Goal: Contribute content

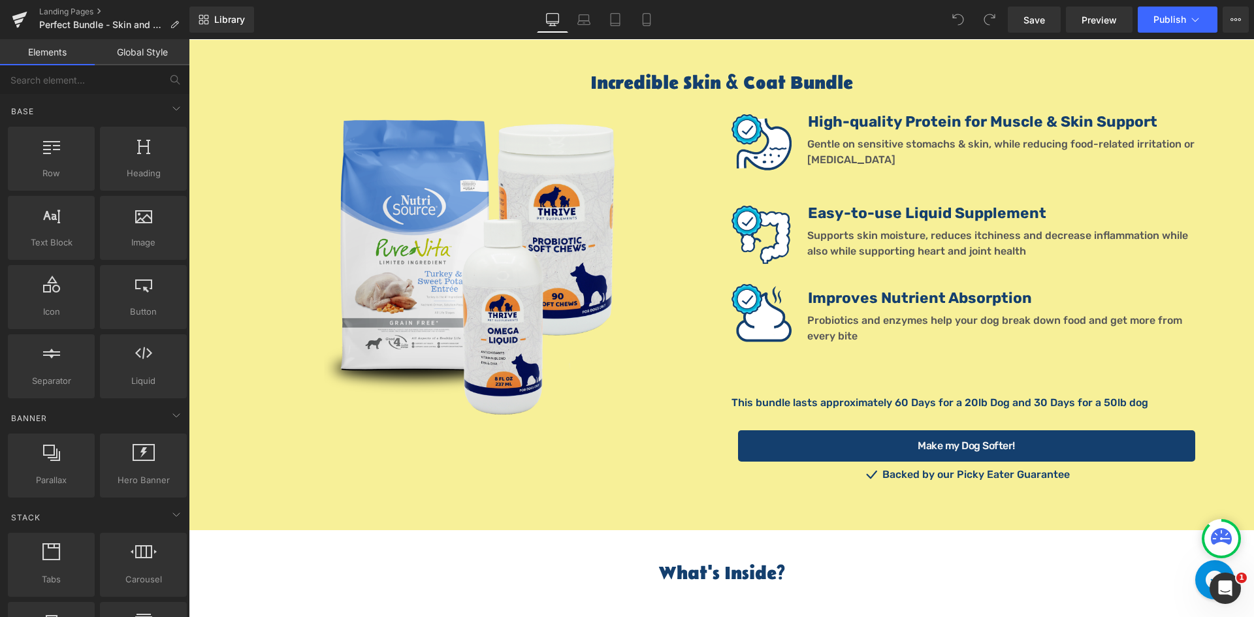
scroll to position [1415, 0]
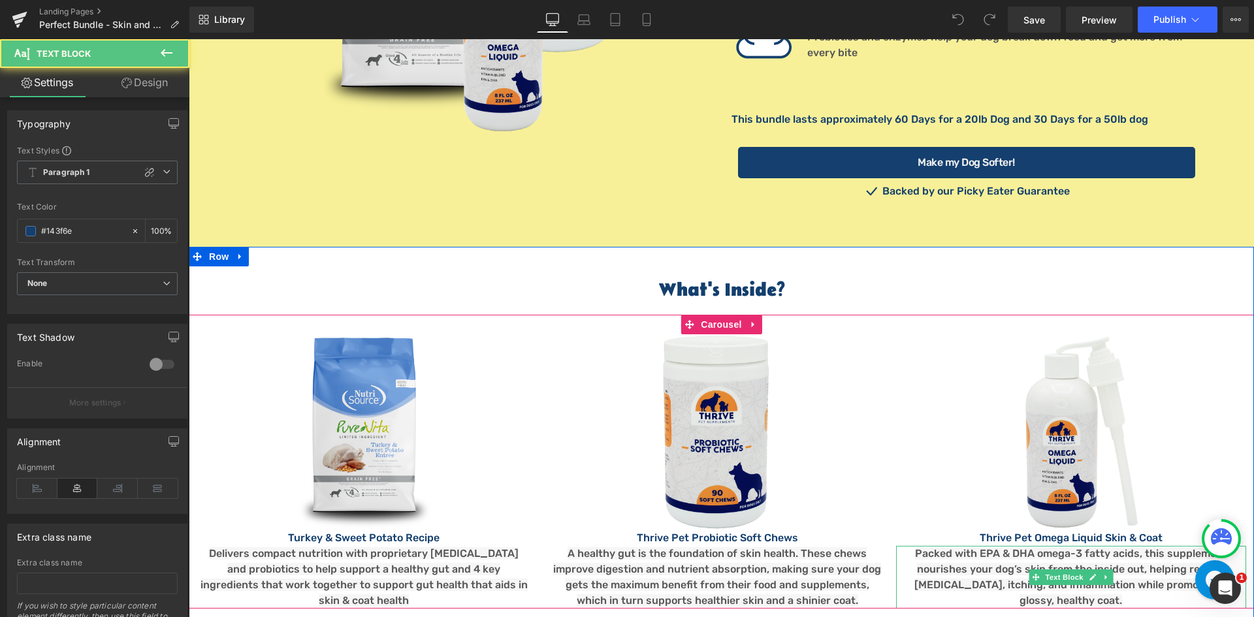
click at [984, 547] on span "Packed with EPA & DHA omega-3 fatty acids, this supplement nourishes your dog’s…" at bounding box center [1070, 576] width 313 height 59
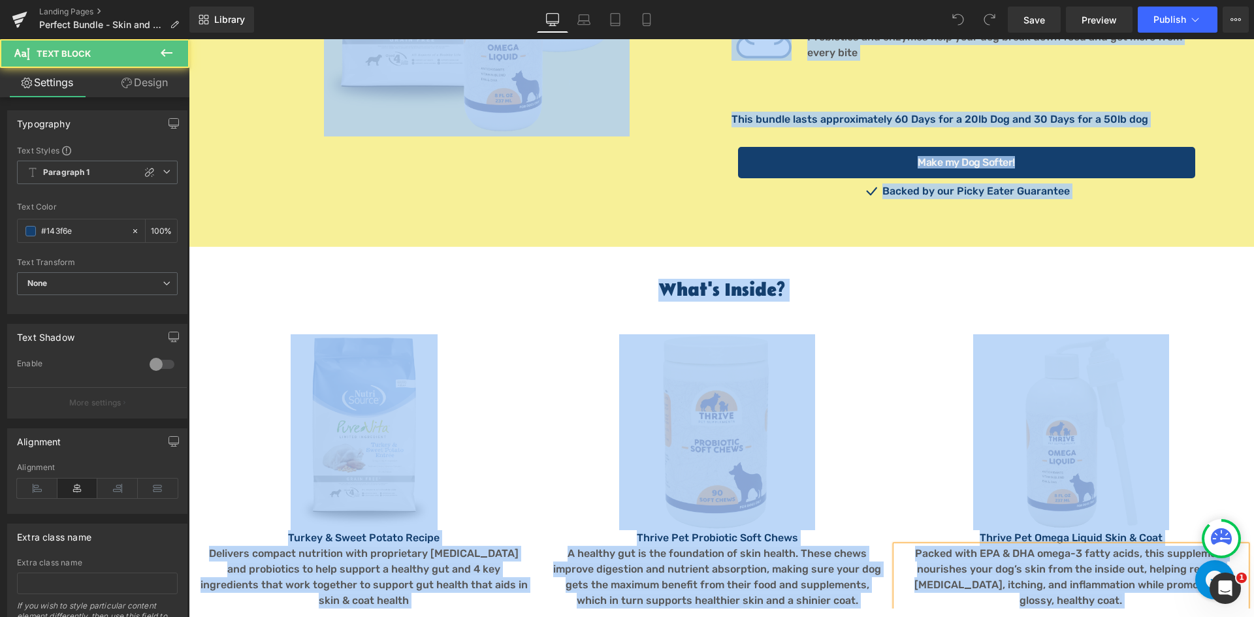
click at [997, 546] on p "Packed with EPA & DHA omega-3 fatty acids, this supplement nourishes your dog’s…" at bounding box center [1071, 577] width 330 height 63
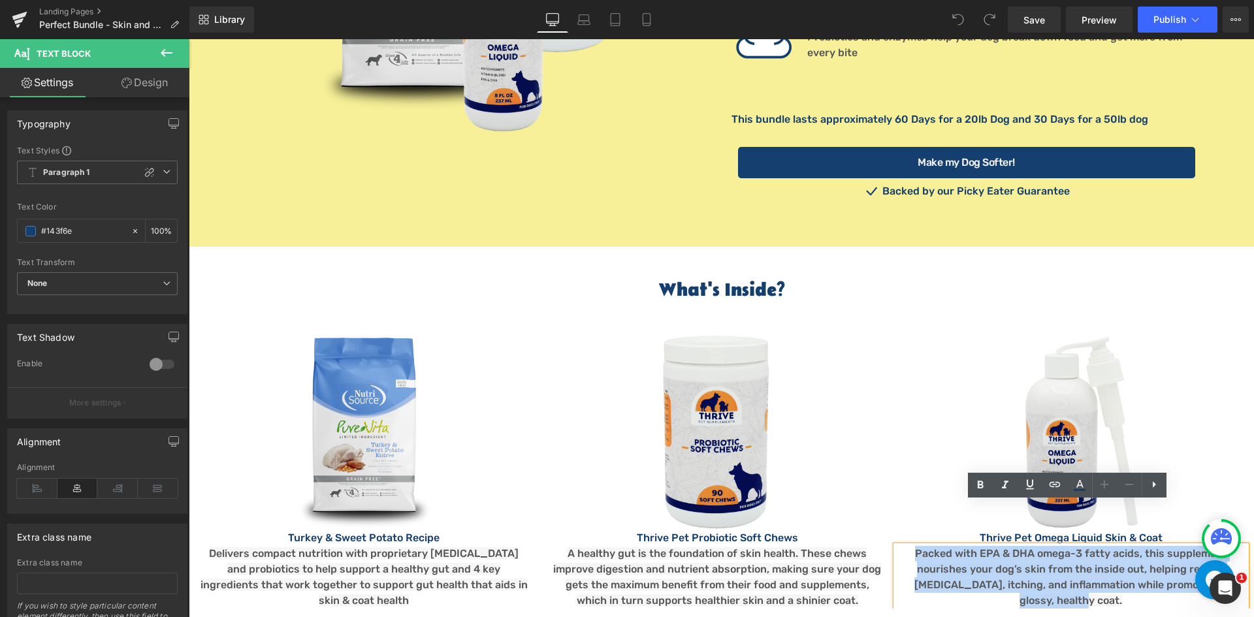
drag, startPoint x: 1113, startPoint y: 558, endPoint x: 896, endPoint y: 515, distance: 221.0
click at [896, 546] on div "Packed with EPA & DHA omega-3 fatty acids, this supplement nourishes your dog’s…" at bounding box center [1071, 577] width 350 height 63
copy span "Packed with EPA & DHA omega-3 fatty acids, this supplement nourishes your dog’s…"
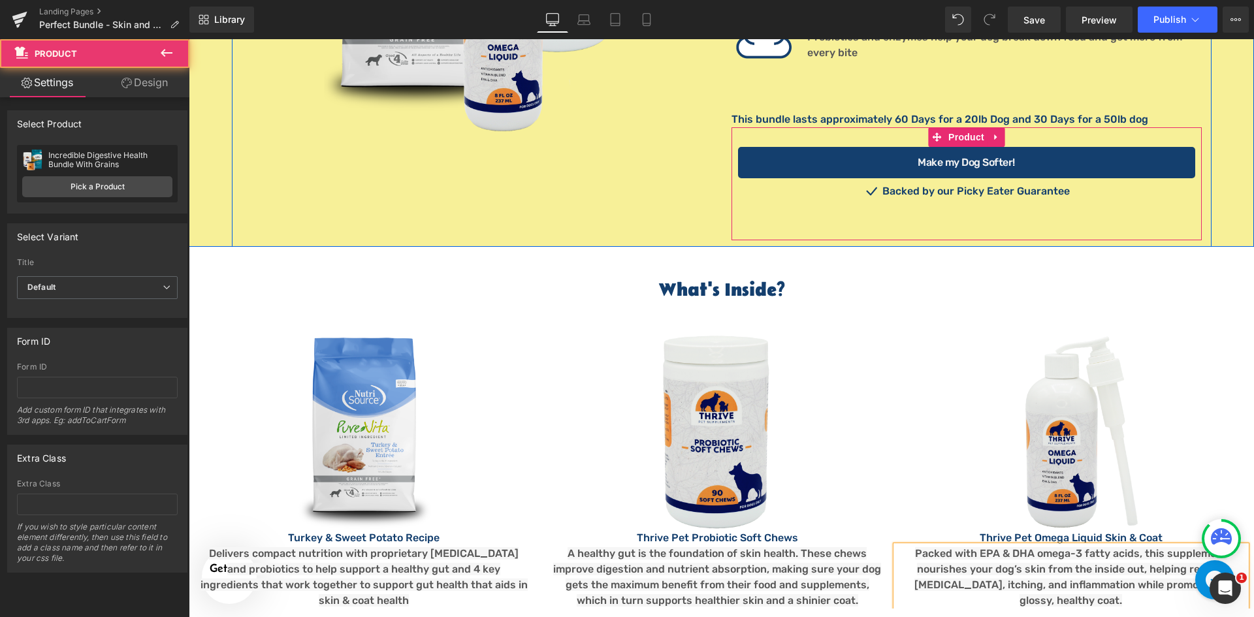
click at [1070, 193] on div "Make my Dog Softer! (P) Cart Button Icon Backed by our Picky Eater Guarantee Te…" at bounding box center [966, 183] width 470 height 113
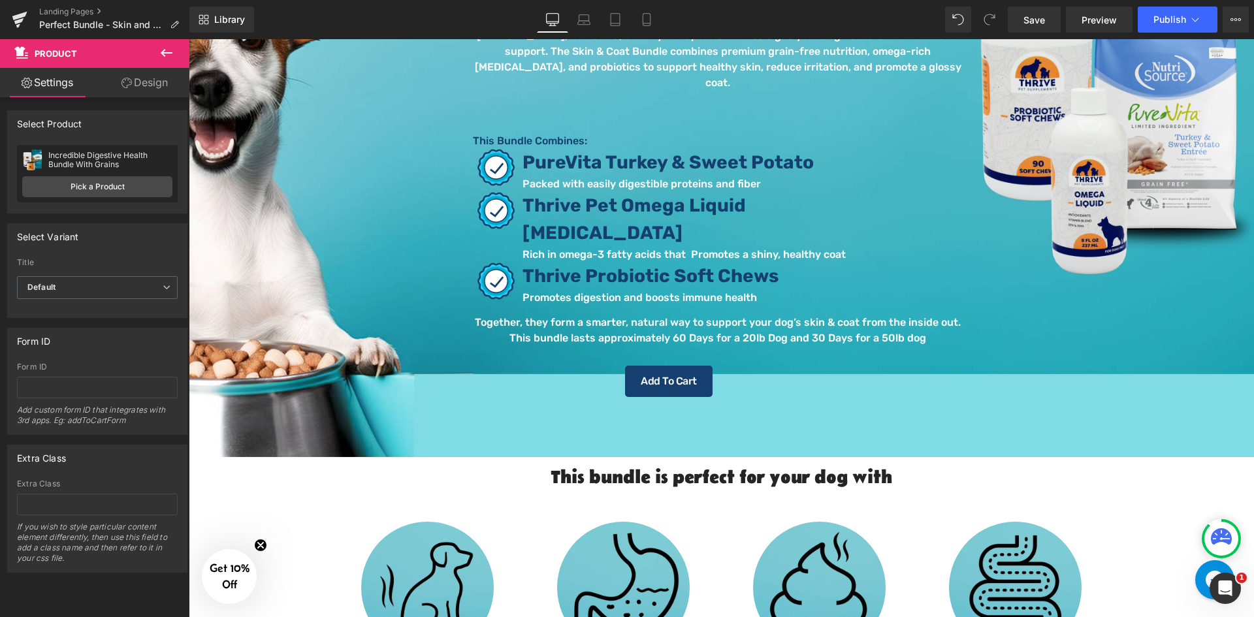
scroll to position [0, 0]
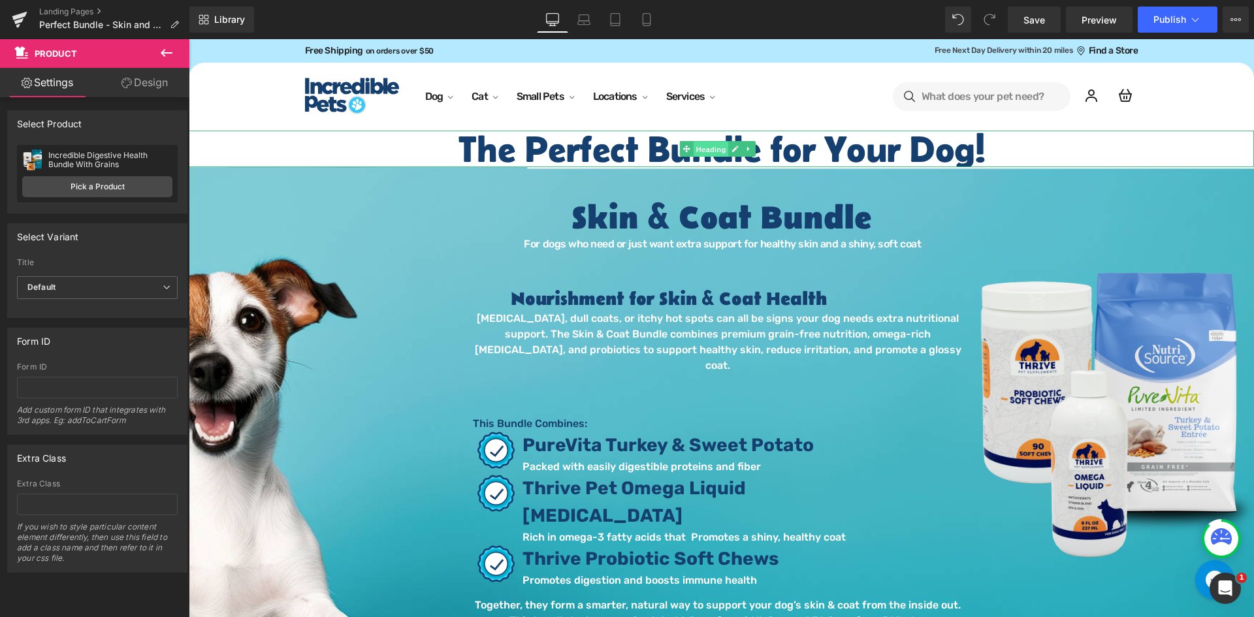
click at [705, 148] on span "Heading" at bounding box center [710, 149] width 35 height 16
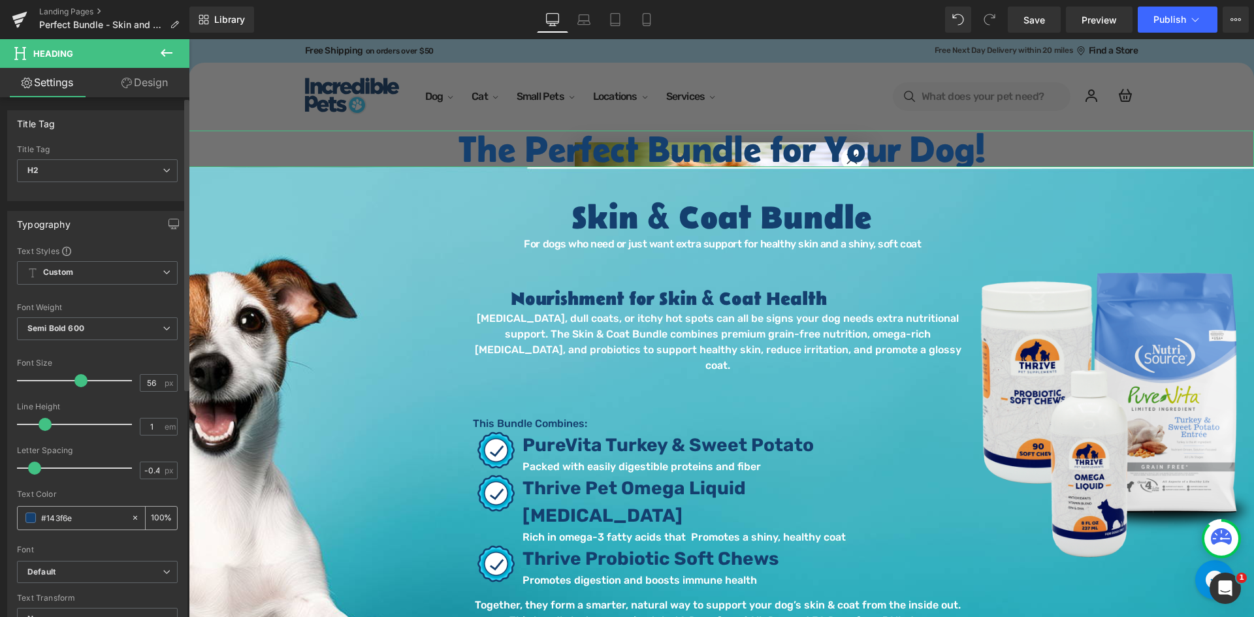
click at [88, 518] on input "#143f6e" at bounding box center [83, 518] width 84 height 14
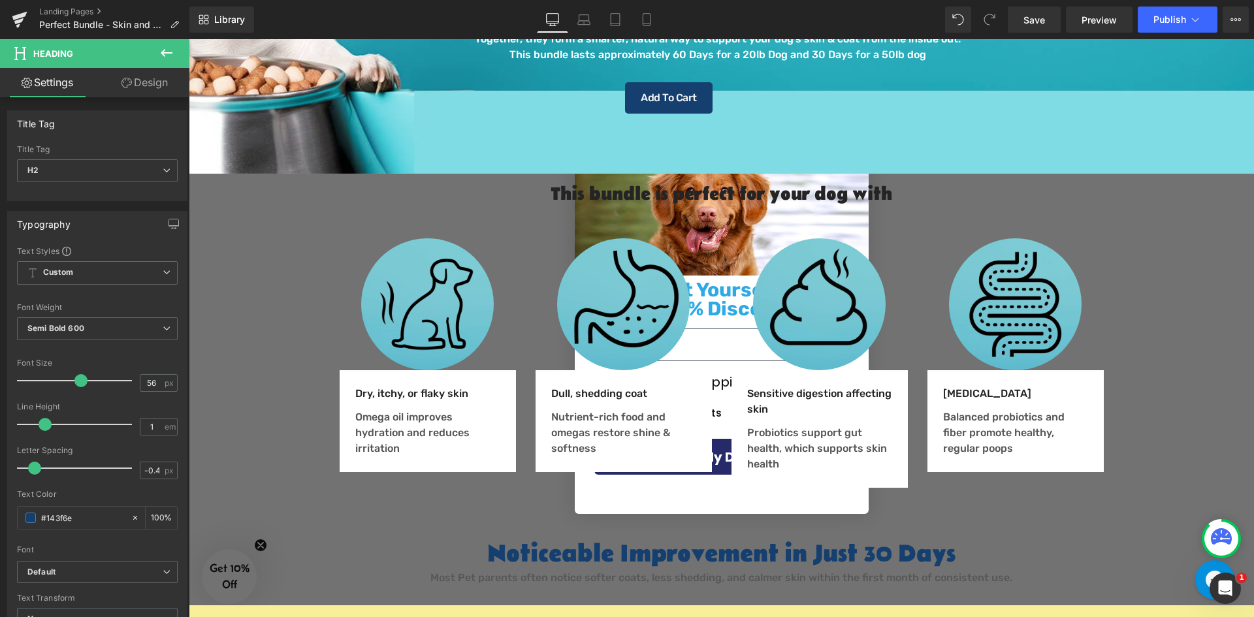
scroll to position [849, 0]
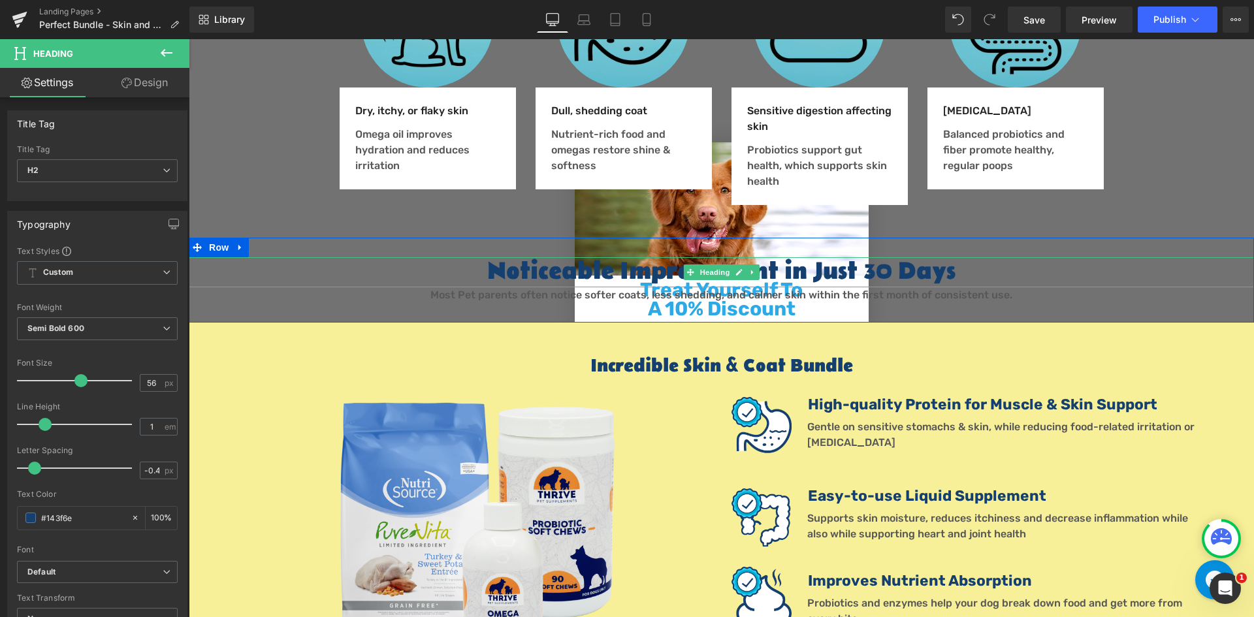
click at [1111, 257] on h2 "Noticeable Improvement in Just 30 Days" at bounding box center [721, 272] width 1065 height 30
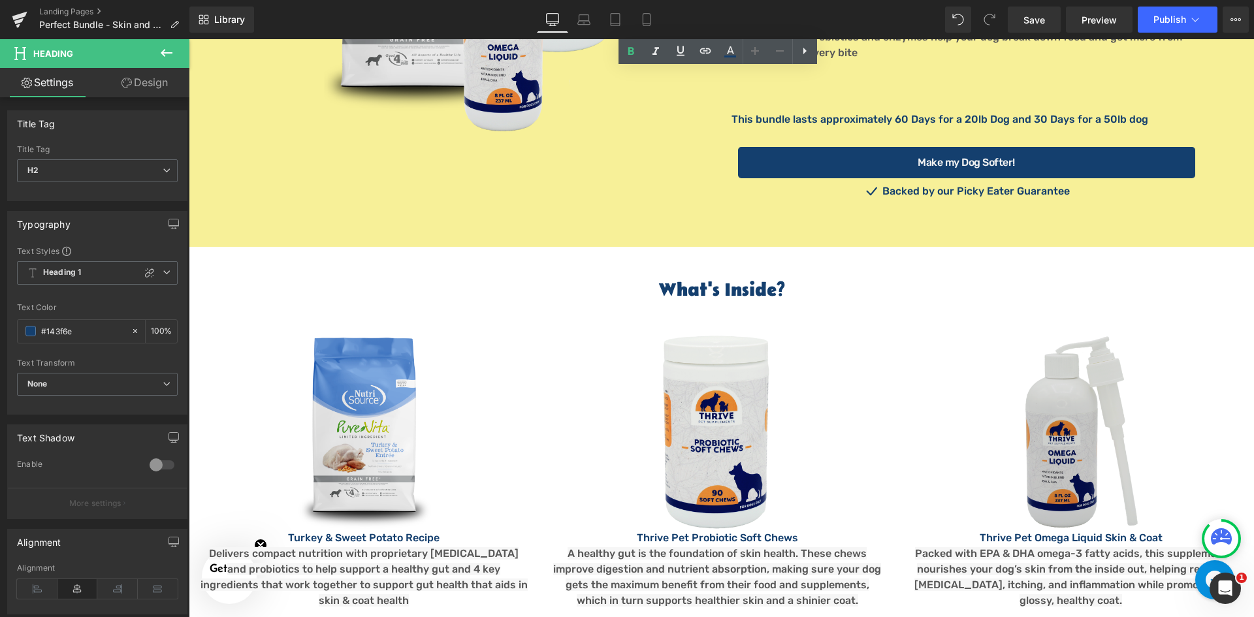
scroll to position [1698, 0]
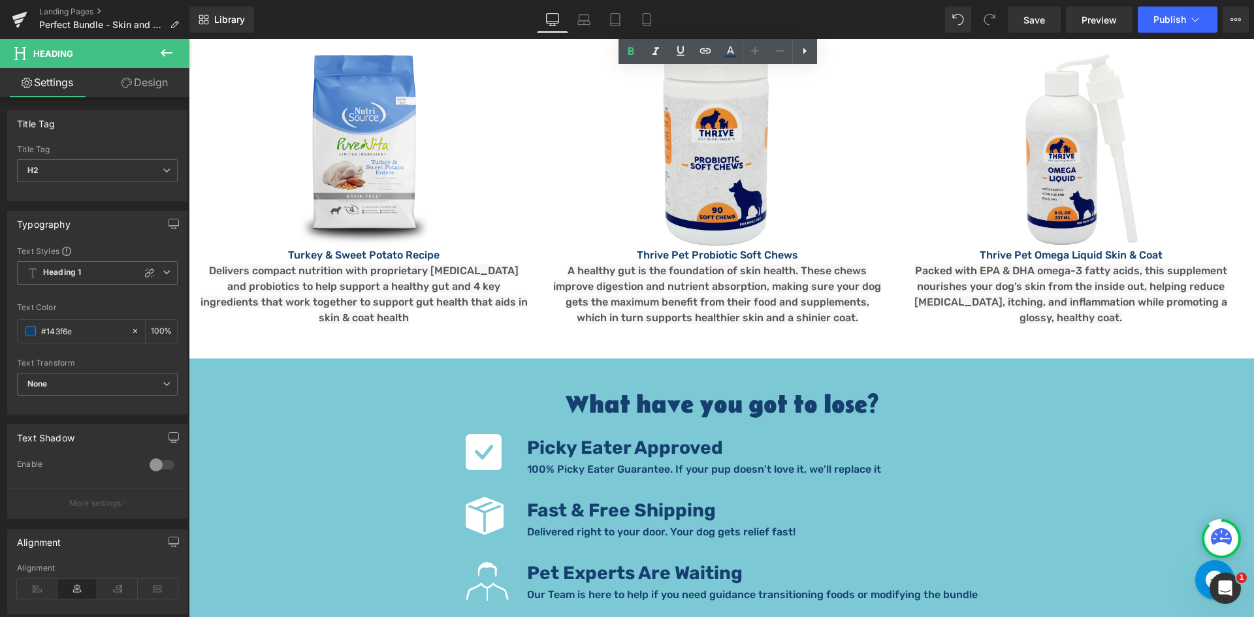
click at [1025, 391] on h2 "What have you got to lose?" at bounding box center [721, 406] width 1065 height 30
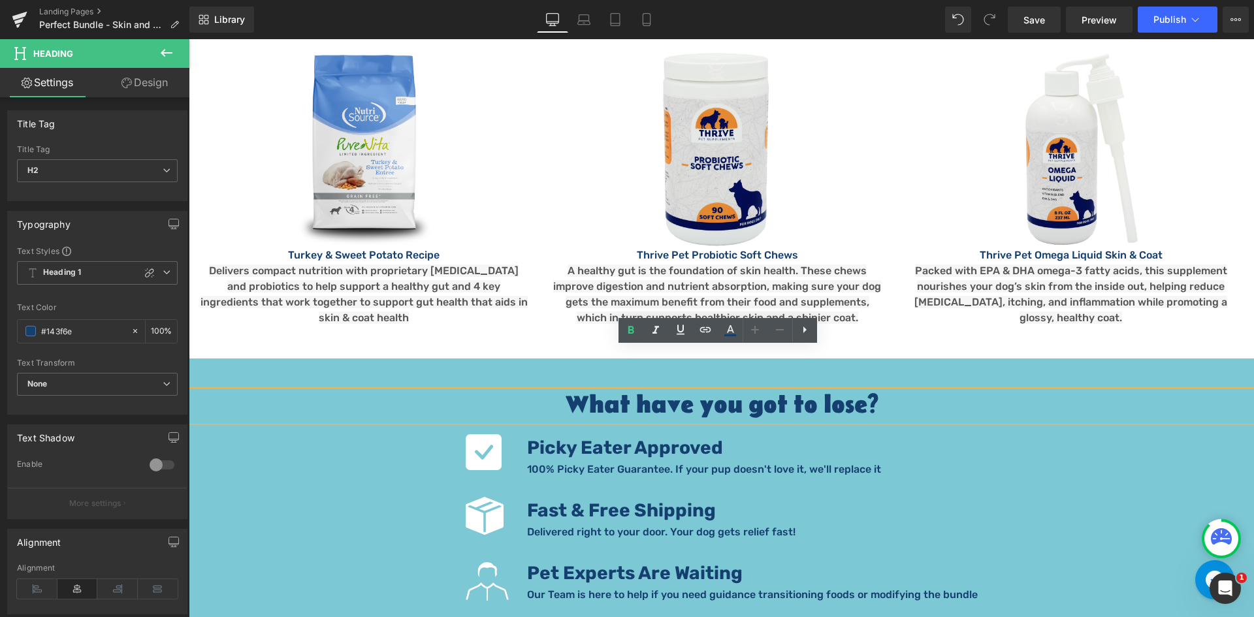
click at [507, 358] on div "What have you got to lose? Heading Icon Picky Eater Approved Text Block 100% Pi…" at bounding box center [721, 503] width 1065 height 290
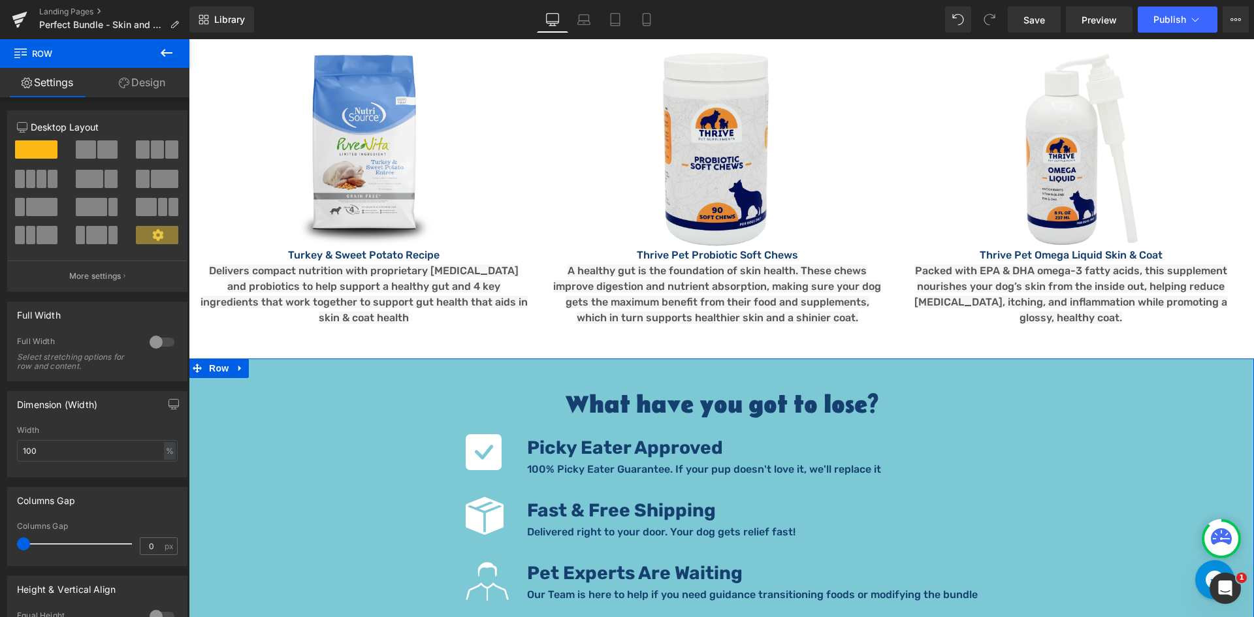
click at [137, 87] on link "Design" at bounding box center [142, 82] width 95 height 29
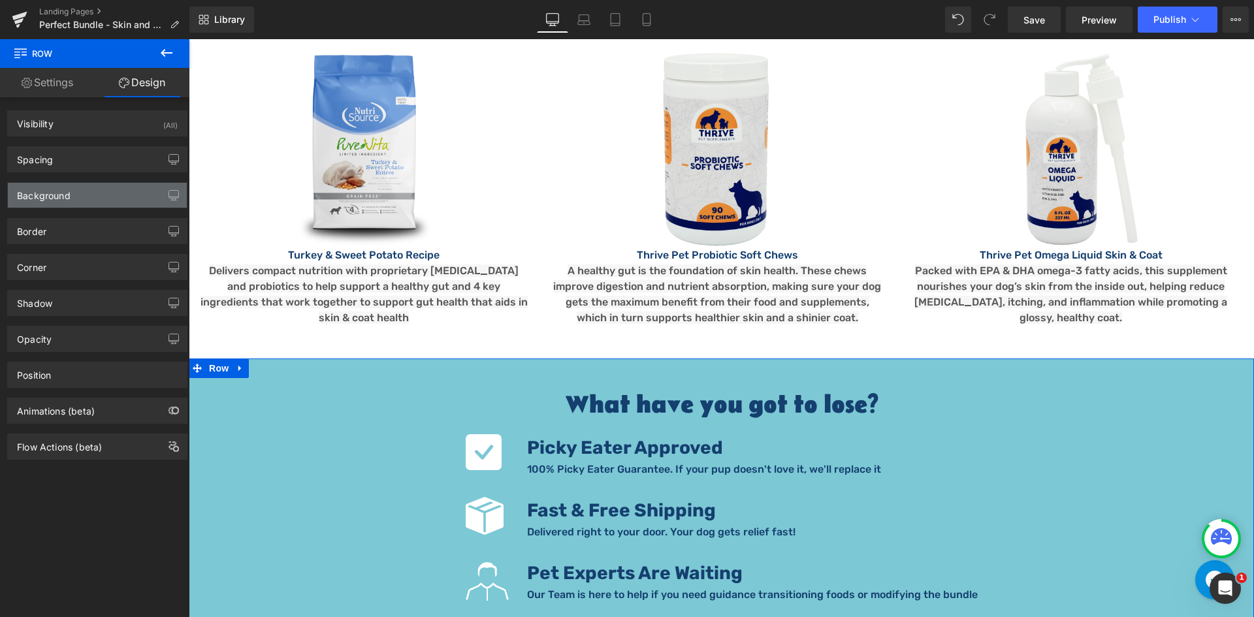
click at [68, 190] on div "Background" at bounding box center [44, 192] width 54 height 18
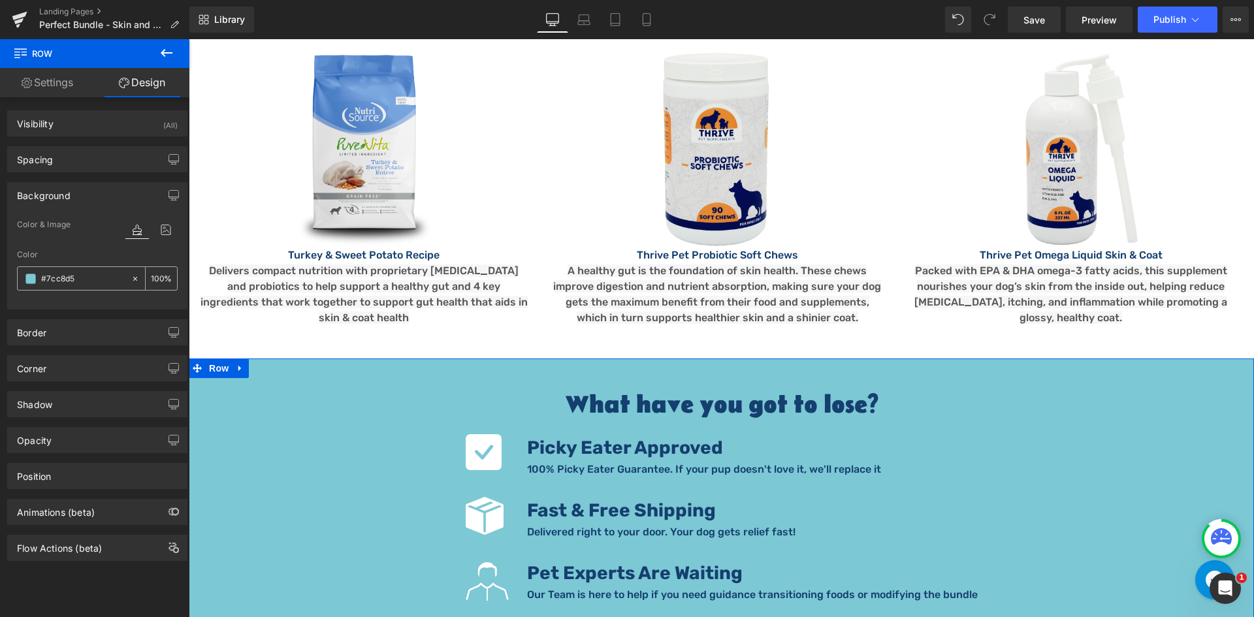
click at [104, 283] on input "#7cc8d5" at bounding box center [83, 279] width 84 height 14
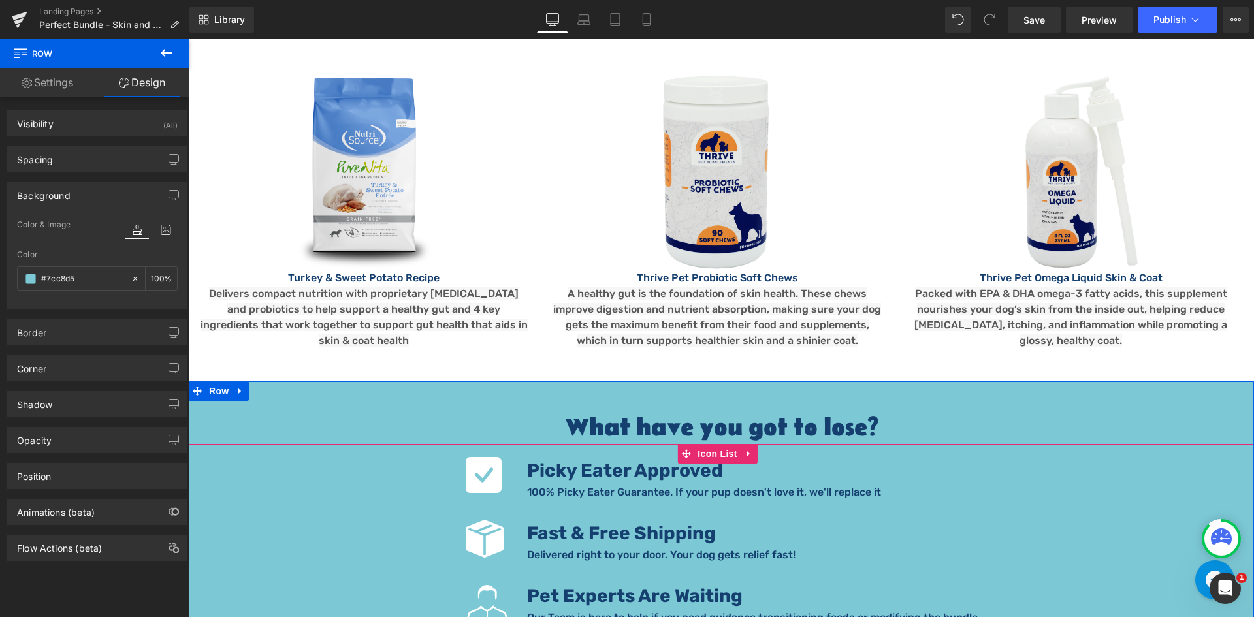
scroll to position [2524, 0]
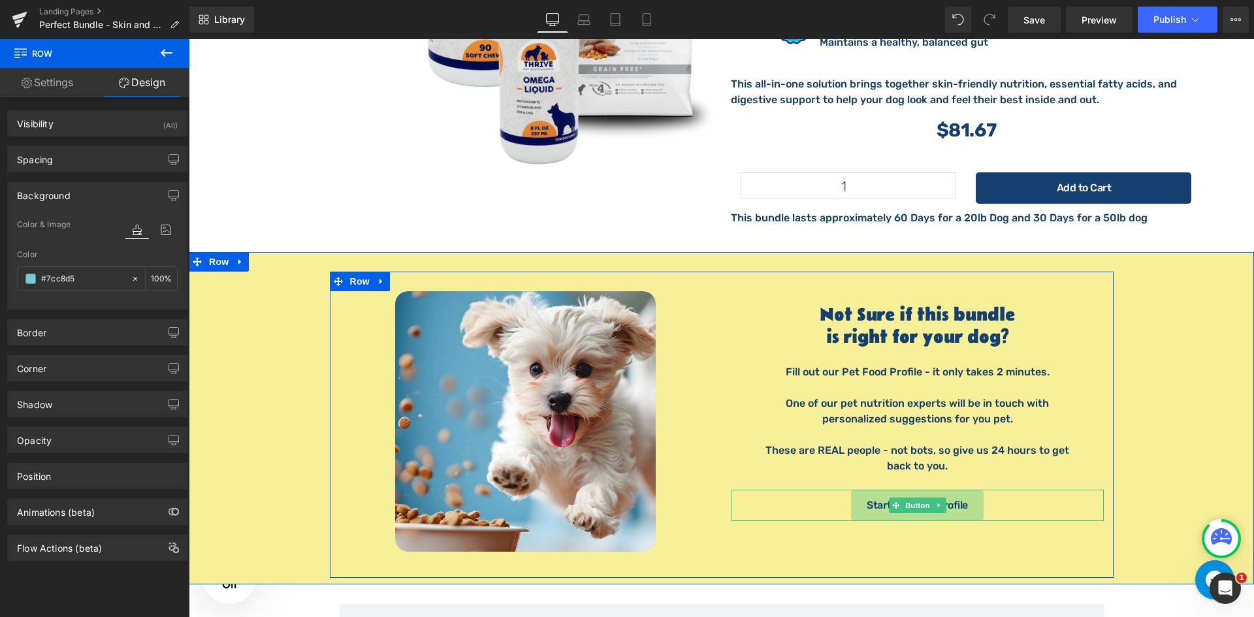
click at [878, 500] on span "Start My Pet's Profile" at bounding box center [916, 505] width 101 height 10
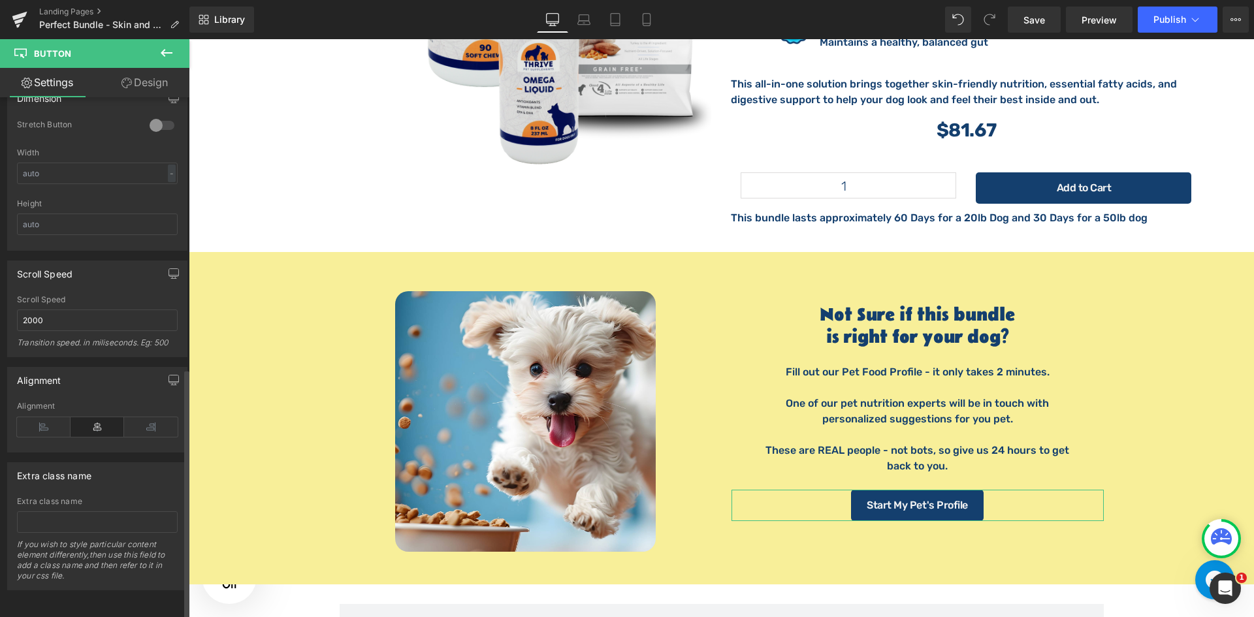
scroll to position [569, 0]
click at [133, 79] on link "Design" at bounding box center [144, 82] width 95 height 29
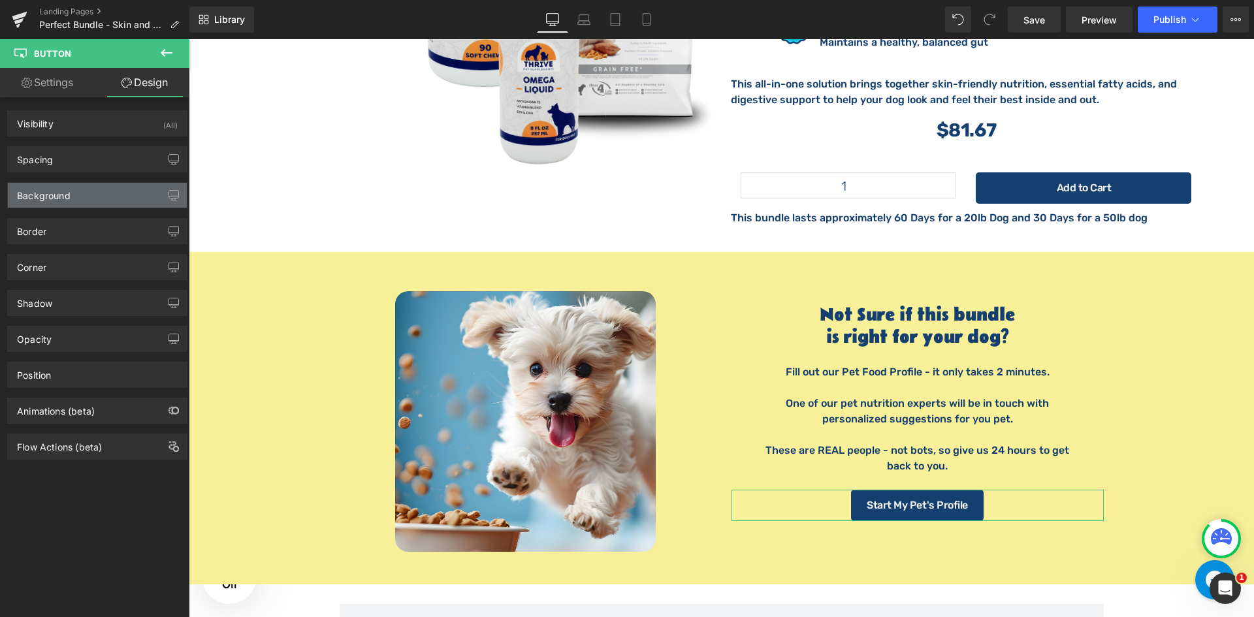
click at [92, 197] on div "Background" at bounding box center [97, 195] width 179 height 25
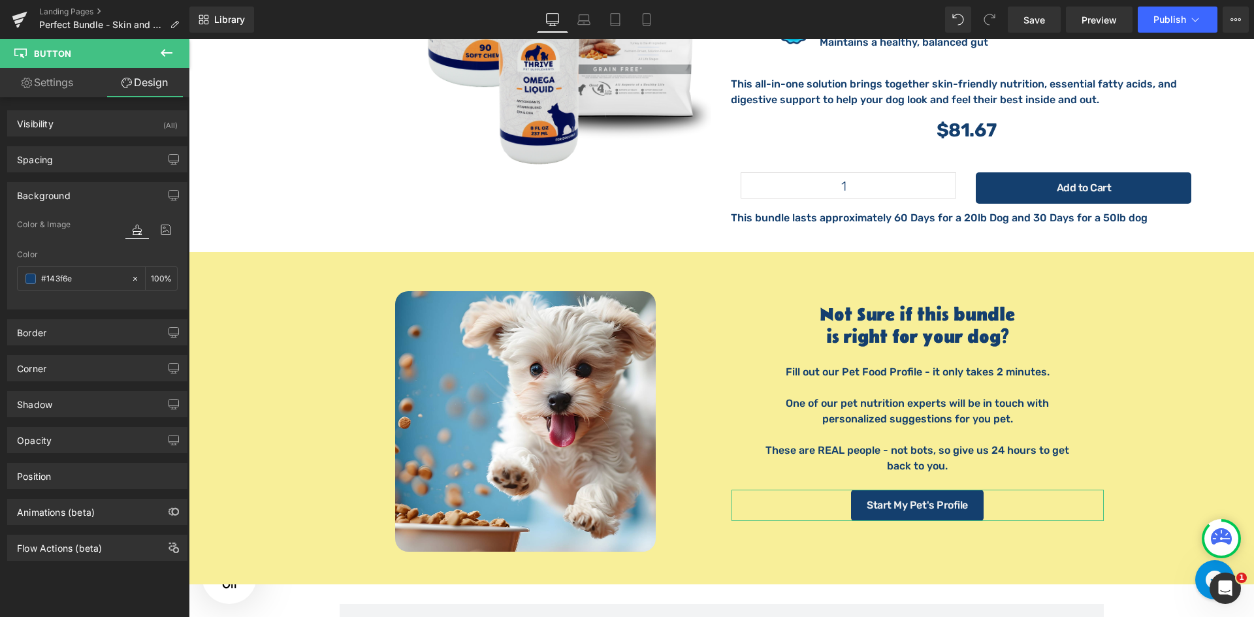
click at [63, 72] on link "Settings" at bounding box center [47, 82] width 95 height 29
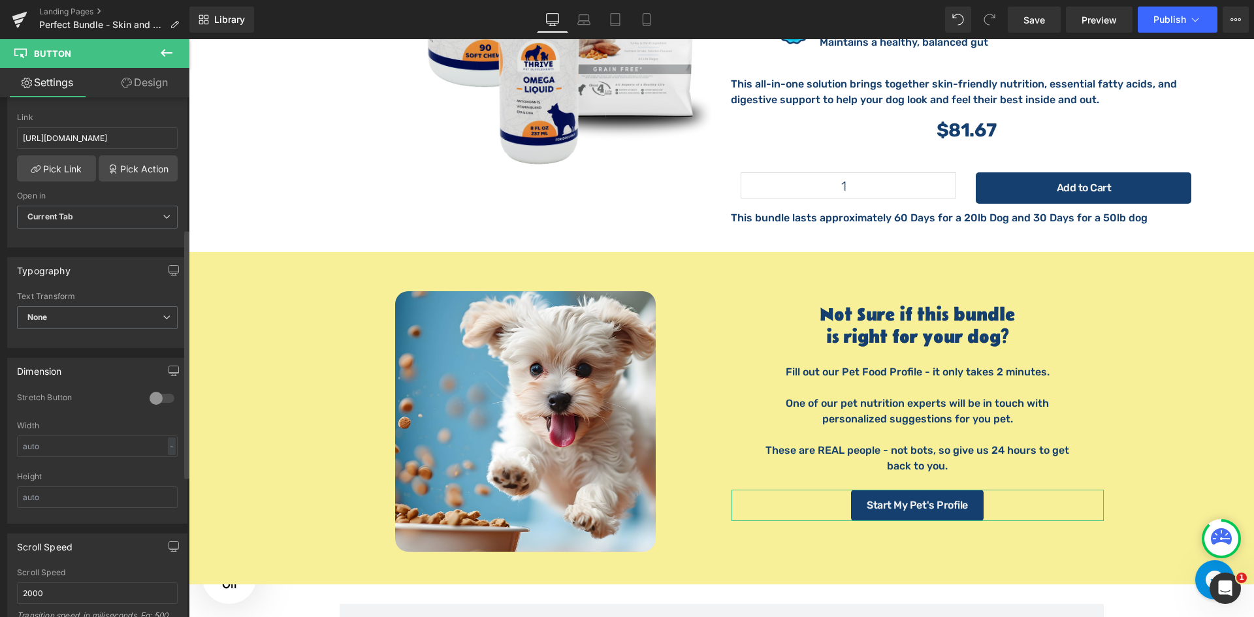
scroll to position [0, 0]
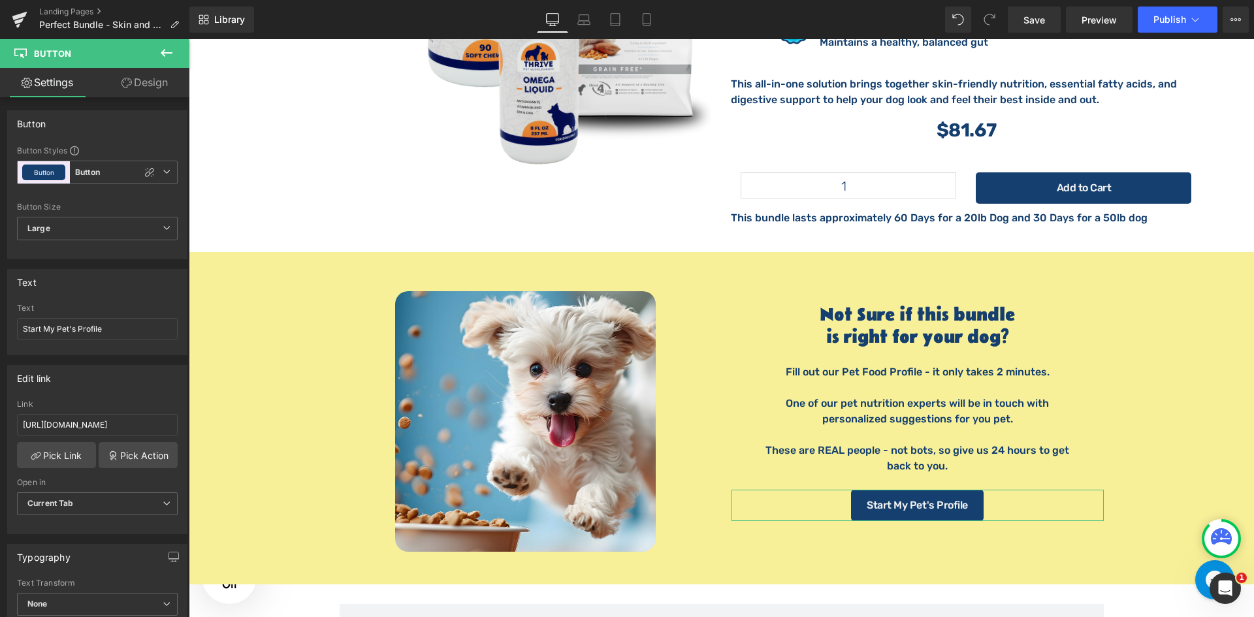
click at [150, 78] on link "Design" at bounding box center [144, 82] width 95 height 29
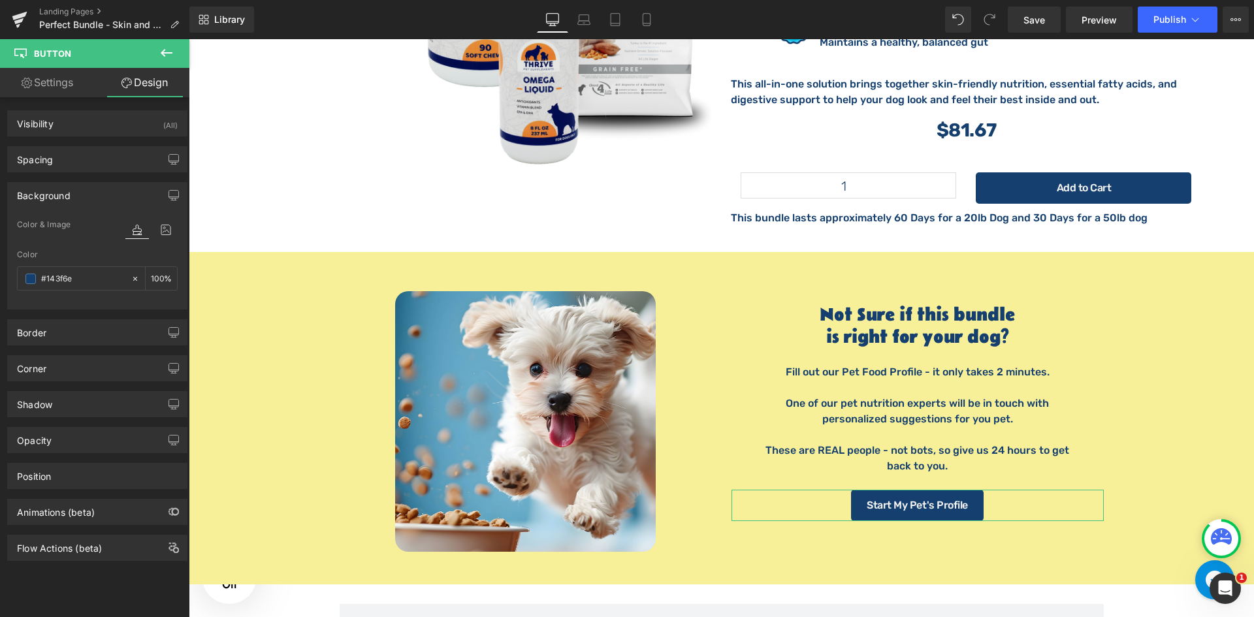
click at [155, 189] on div "Background" at bounding box center [97, 195] width 179 height 25
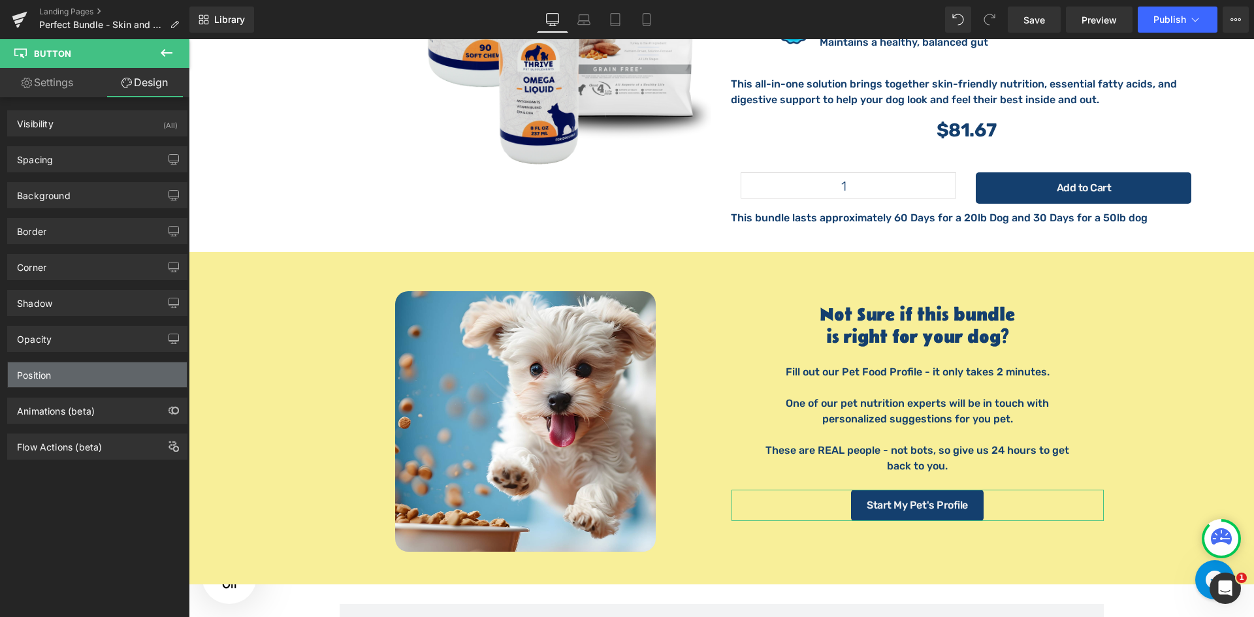
click at [94, 378] on div "Position" at bounding box center [97, 374] width 179 height 25
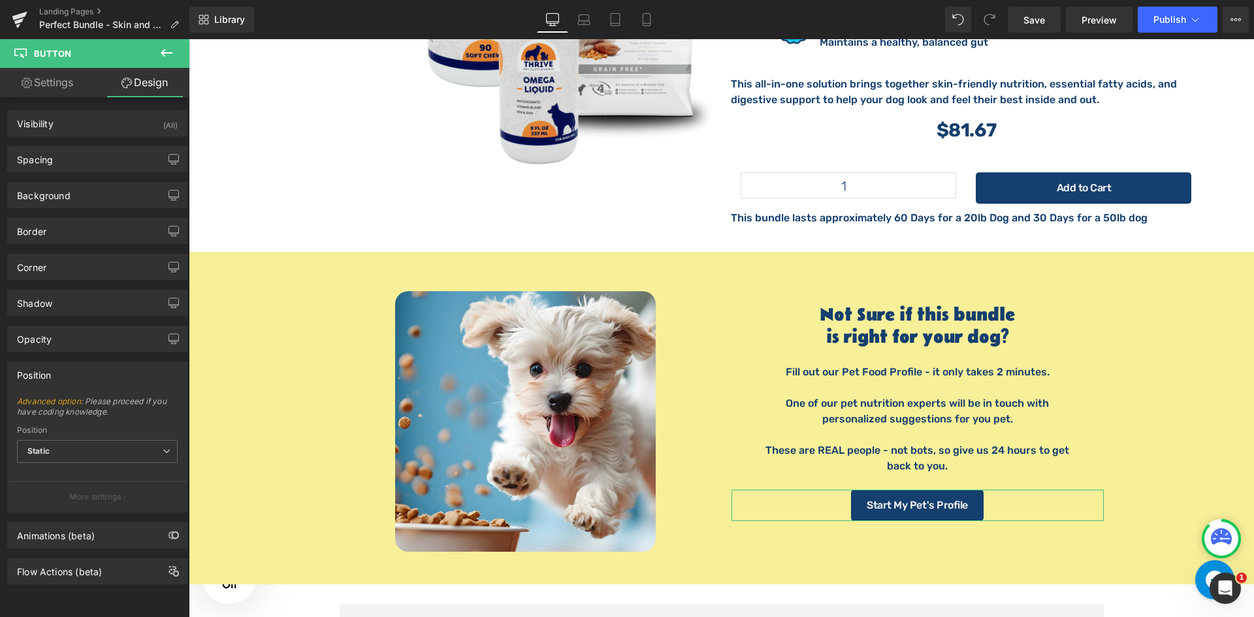
click at [94, 378] on div "Position" at bounding box center [97, 374] width 179 height 25
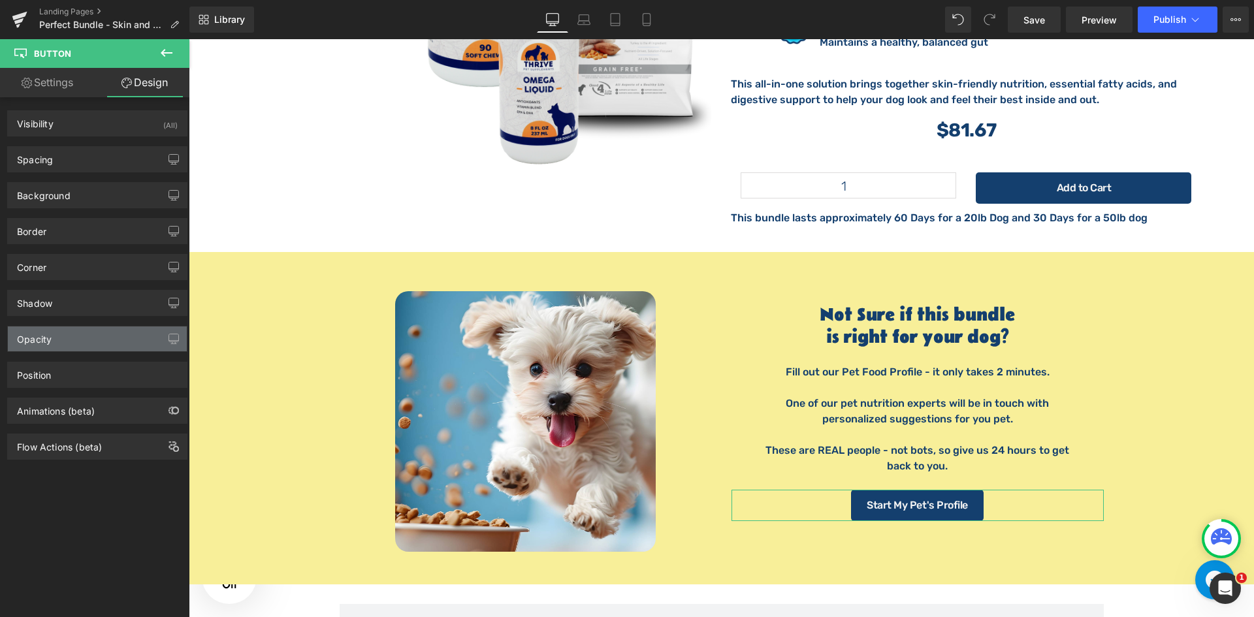
click at [74, 344] on div "Opacity" at bounding box center [97, 338] width 179 height 25
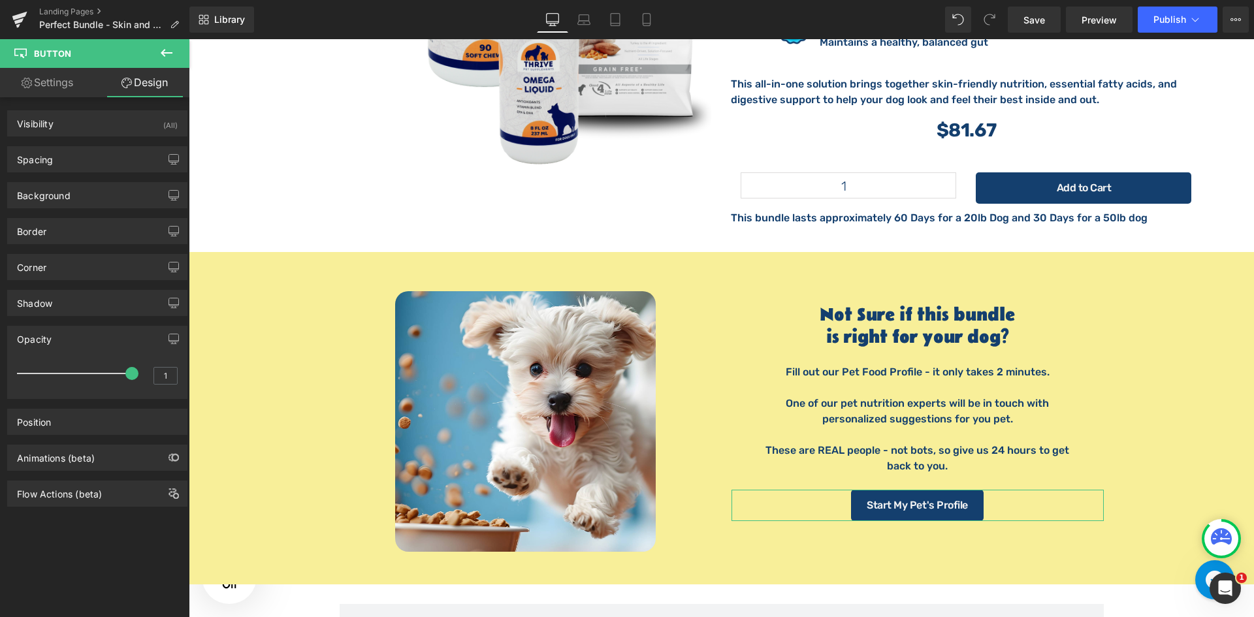
click at [75, 344] on div "Opacity" at bounding box center [97, 338] width 179 height 25
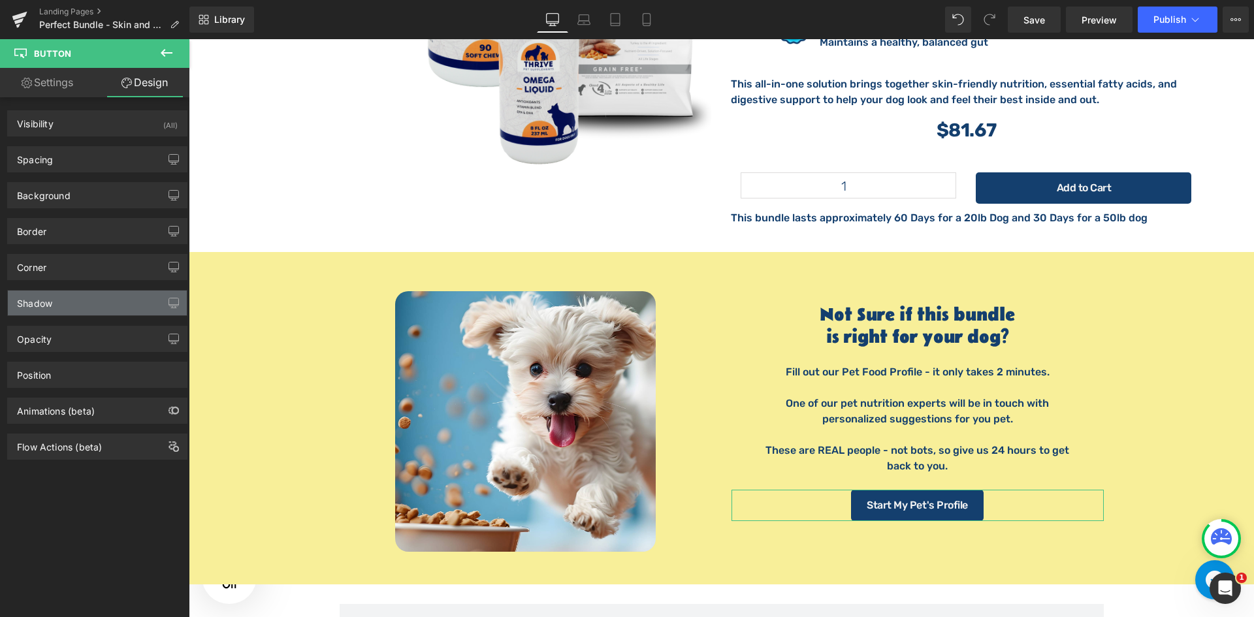
click at [80, 310] on div "Shadow" at bounding box center [97, 303] width 179 height 25
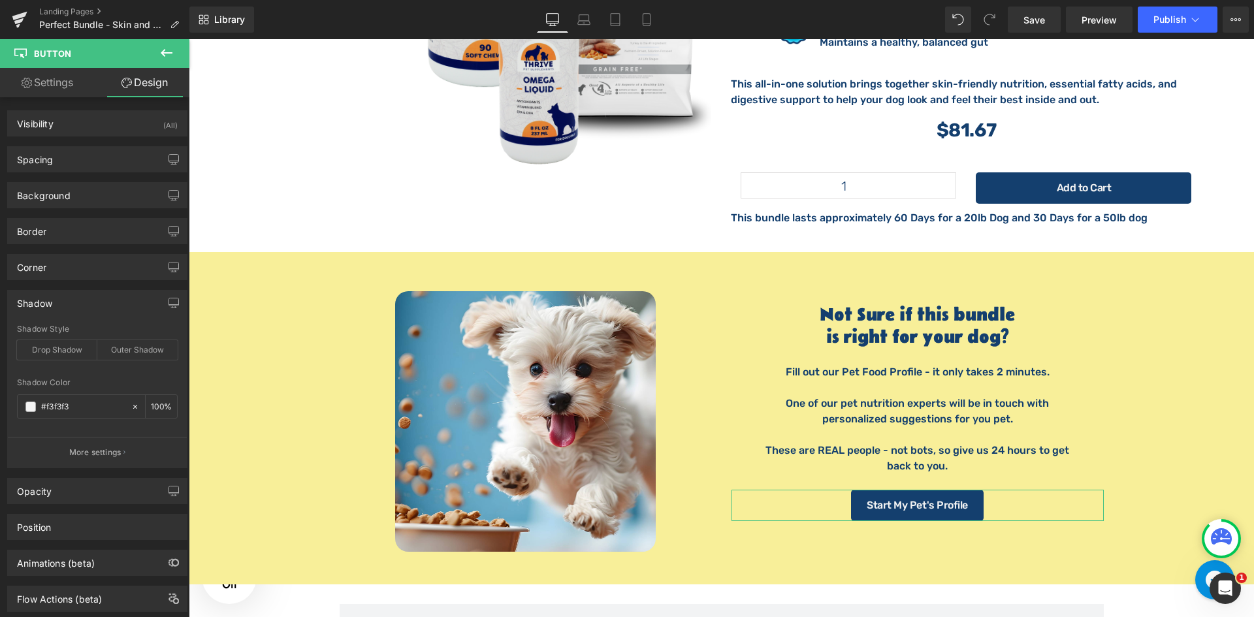
click at [83, 308] on div "Shadow" at bounding box center [97, 303] width 179 height 25
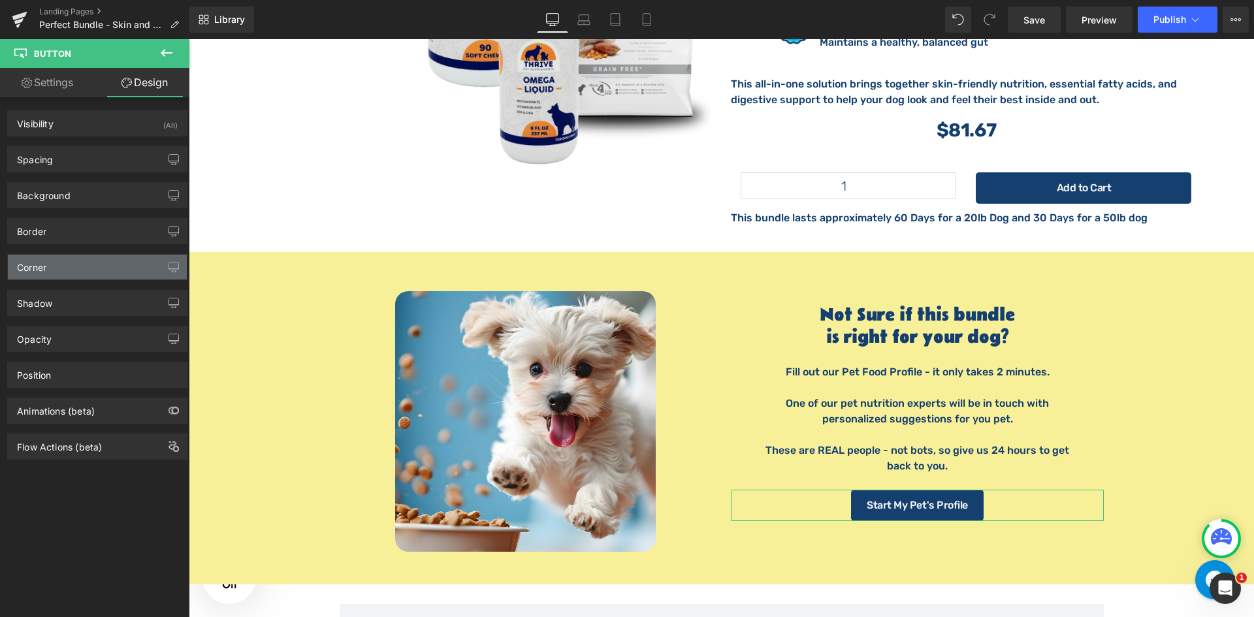
click at [79, 271] on div "Corner" at bounding box center [97, 267] width 179 height 25
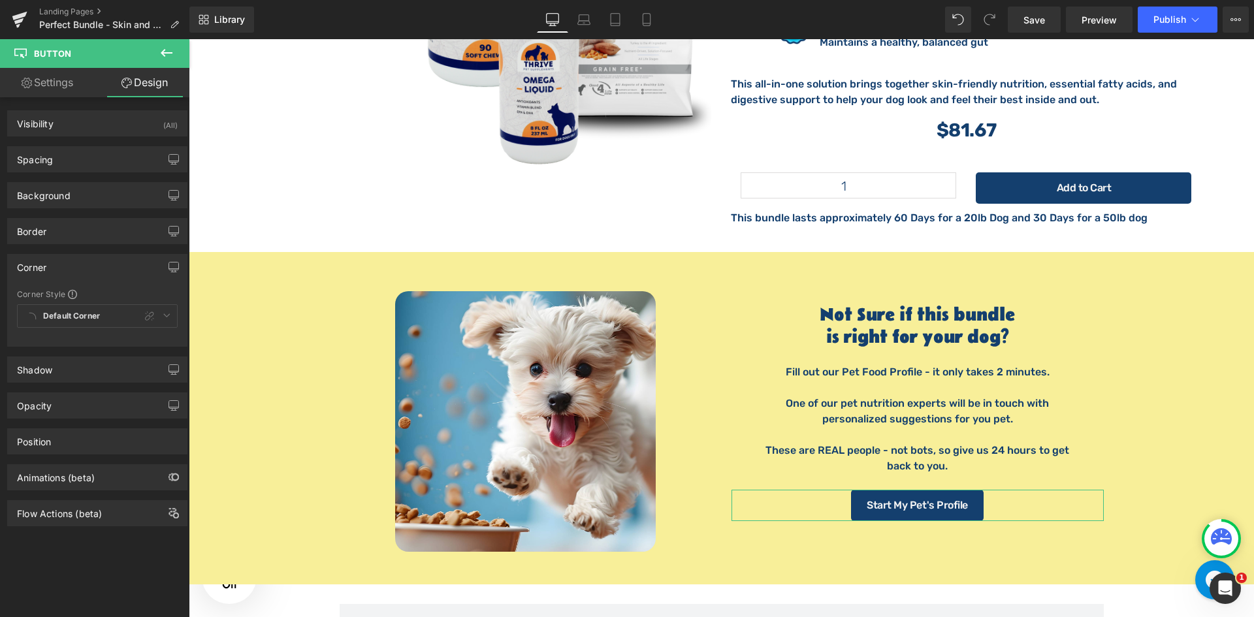
click at [80, 271] on div "Corner" at bounding box center [97, 267] width 179 height 25
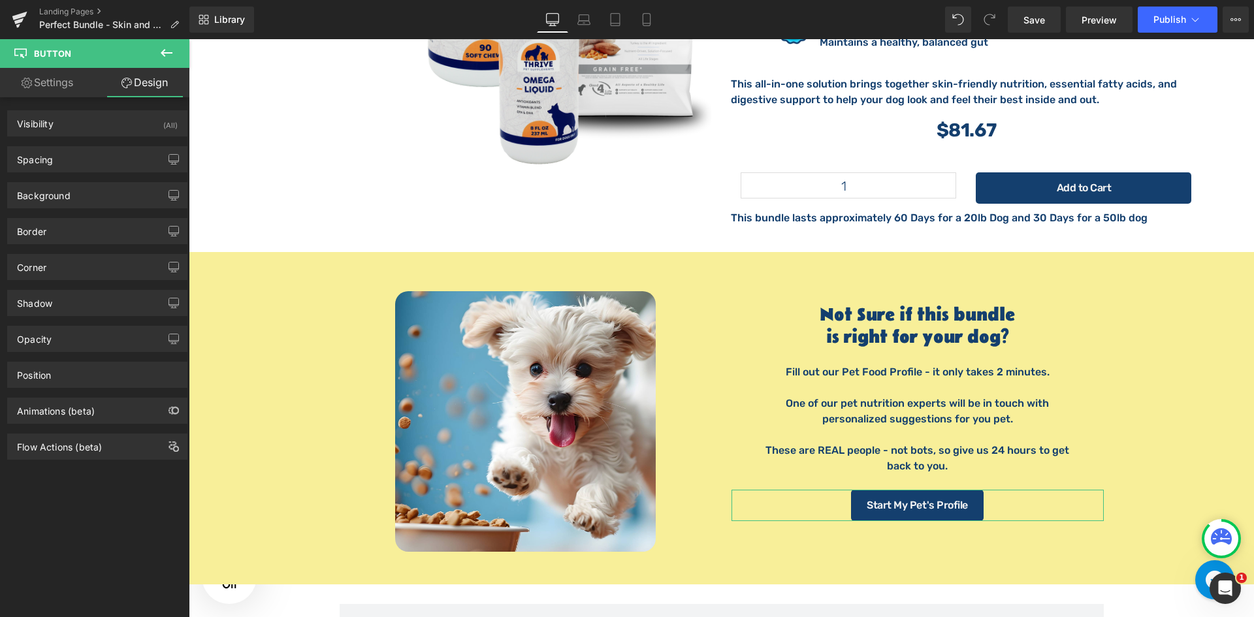
click at [59, 218] on div "Border Border Style Custom Border Solid Border Dashed Border Dotted None Custom…" at bounding box center [97, 231] width 180 height 26
click at [60, 232] on div "Border" at bounding box center [97, 231] width 179 height 25
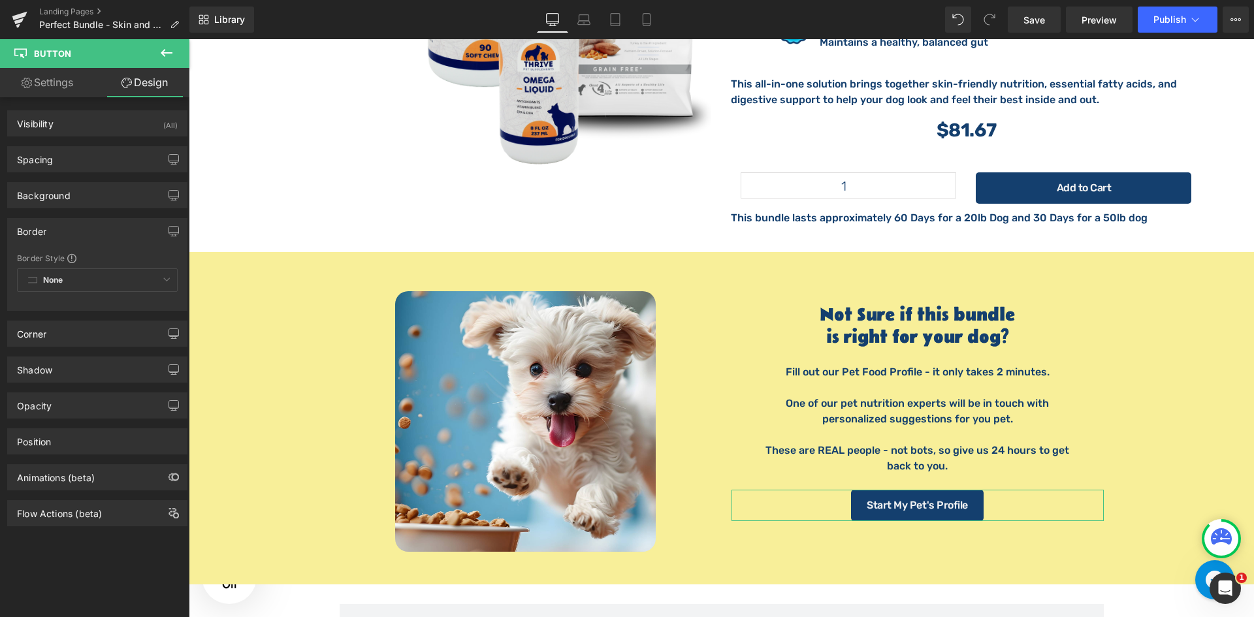
click at [60, 232] on div "Border" at bounding box center [97, 231] width 179 height 25
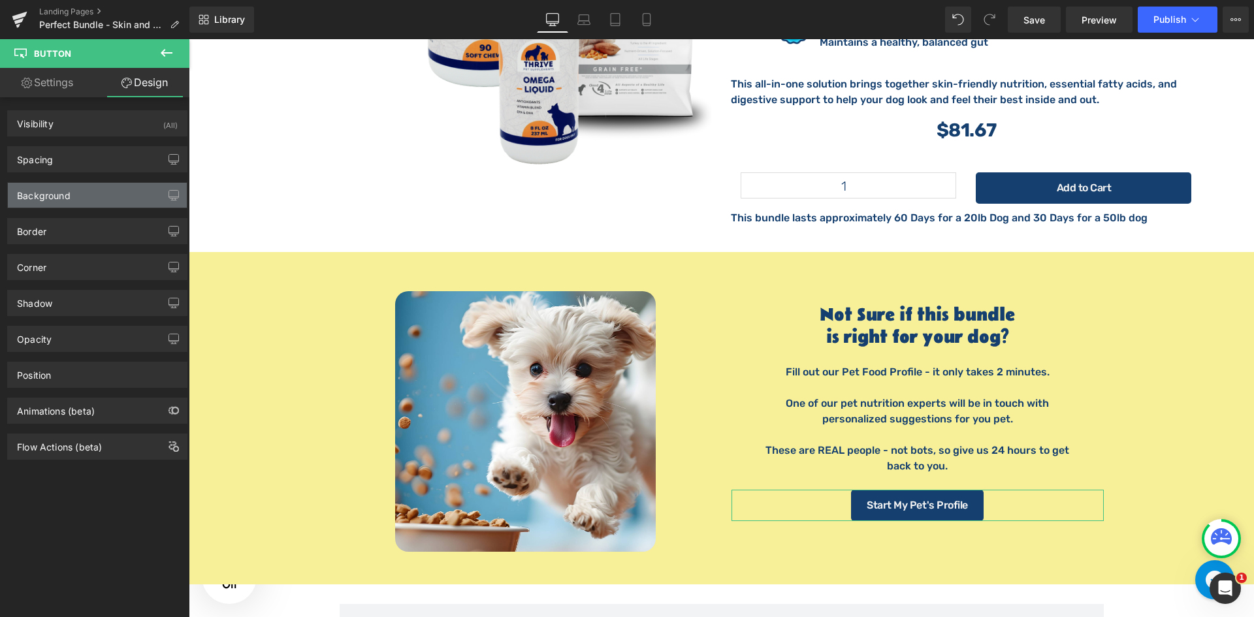
click at [59, 185] on div "Background" at bounding box center [44, 192] width 54 height 18
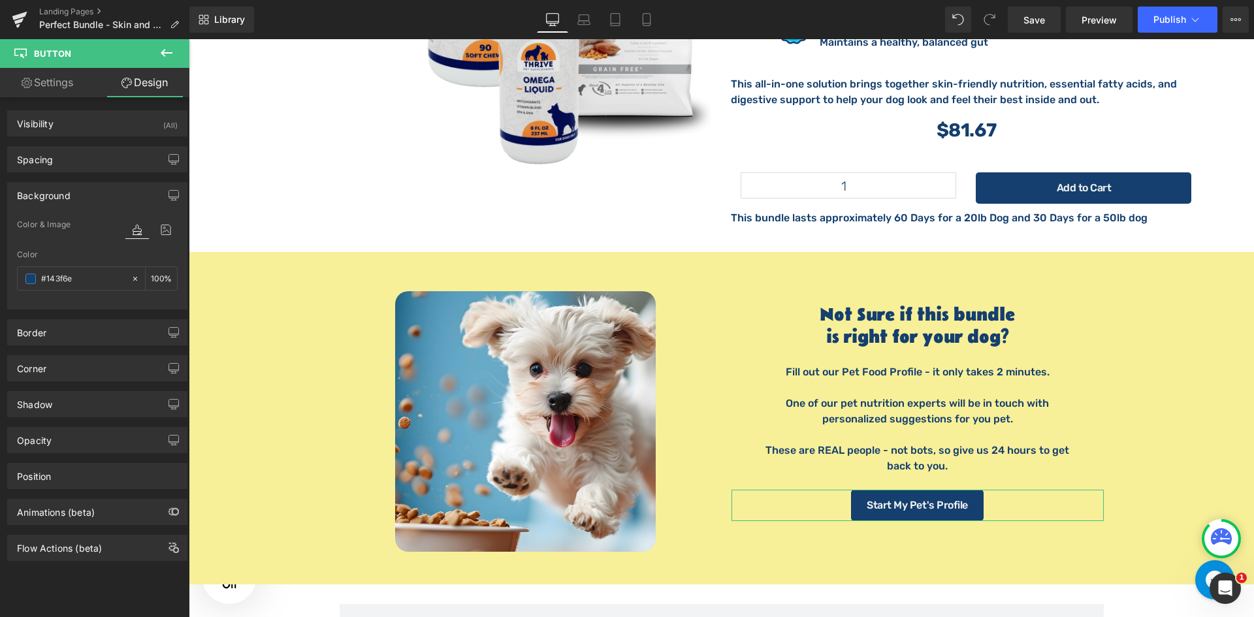
click at [67, 193] on div "Background" at bounding box center [44, 192] width 54 height 18
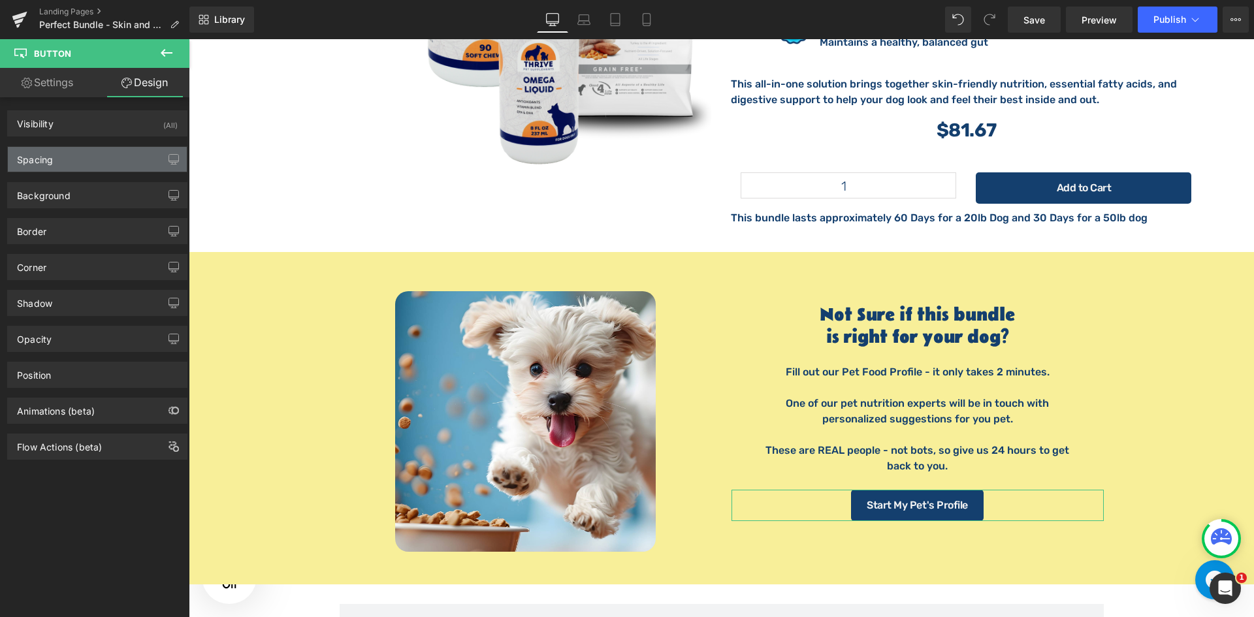
click at [78, 150] on div "Spacing" at bounding box center [97, 159] width 179 height 25
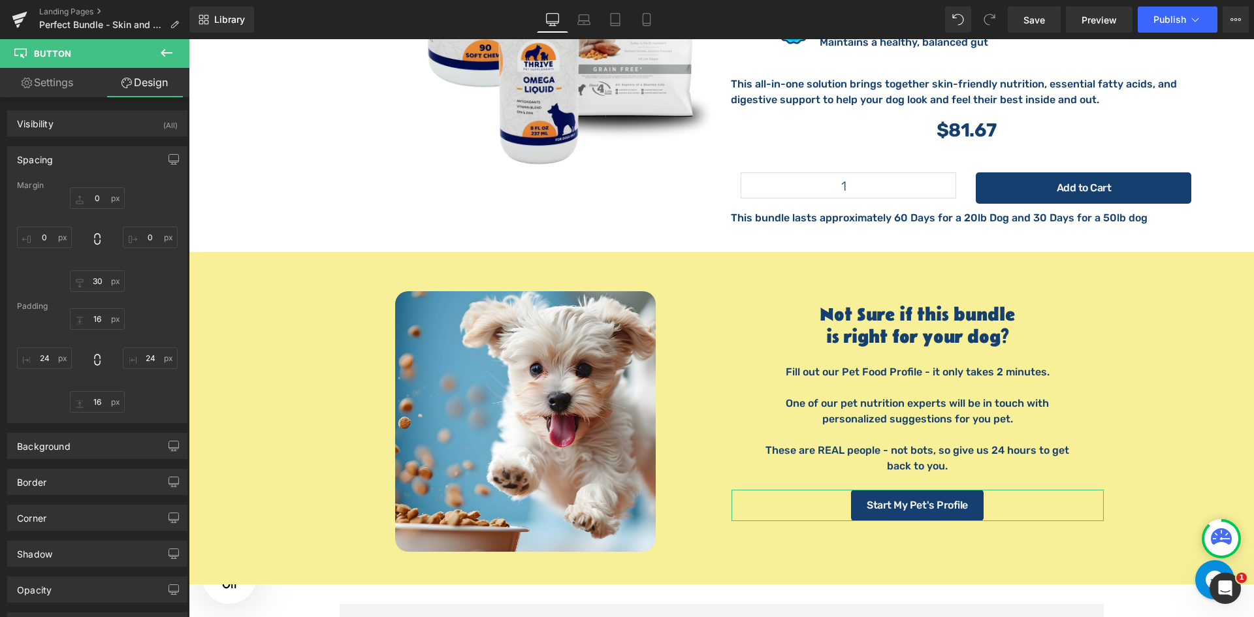
click at [78, 150] on div "Spacing" at bounding box center [97, 159] width 179 height 25
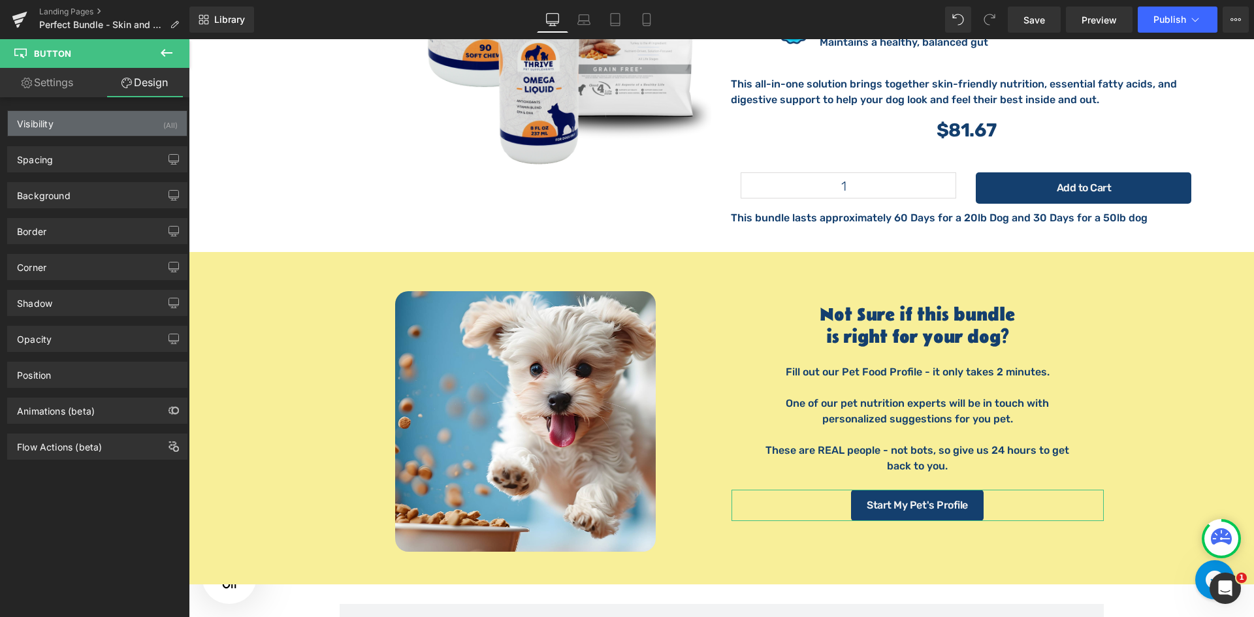
click at [82, 123] on div "Visibility (All)" at bounding box center [97, 123] width 179 height 25
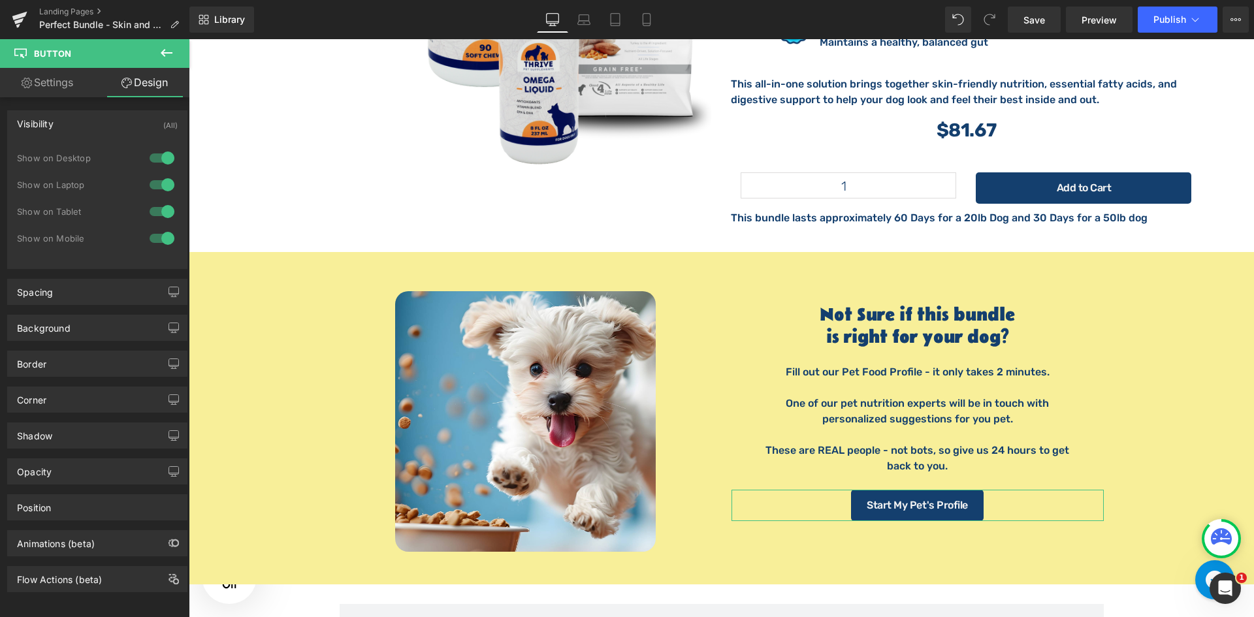
click at [82, 123] on div "Visibility (All)" at bounding box center [97, 123] width 179 height 25
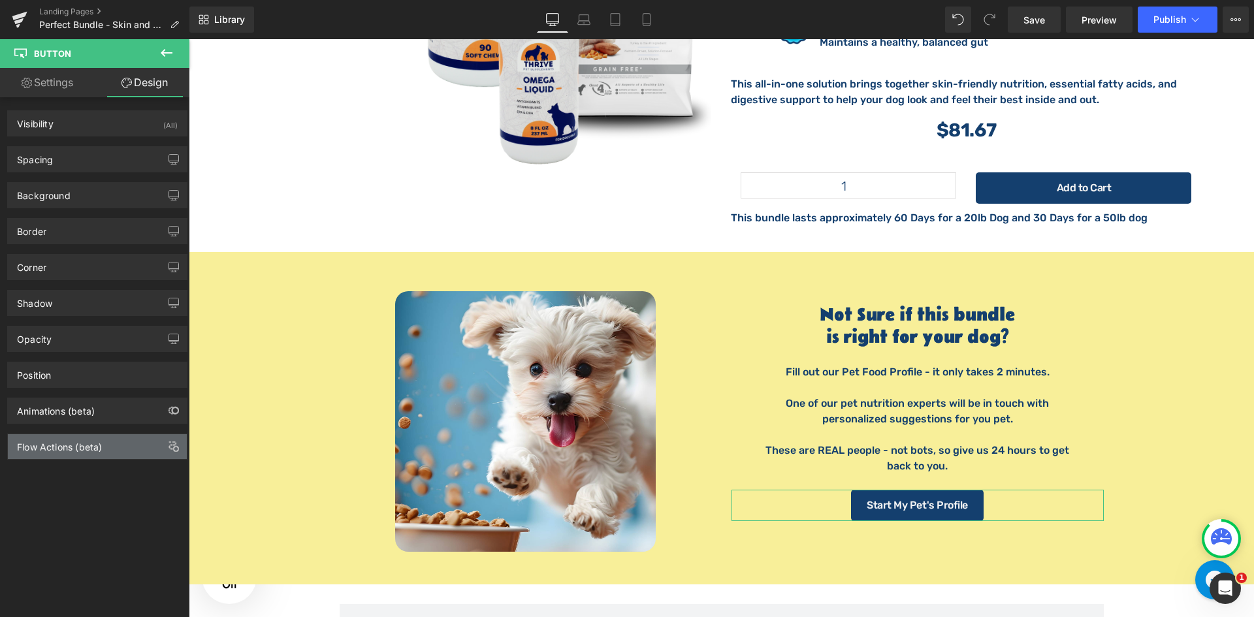
click at [102, 447] on div "Flow Actions (beta)" at bounding box center [59, 443] width 85 height 18
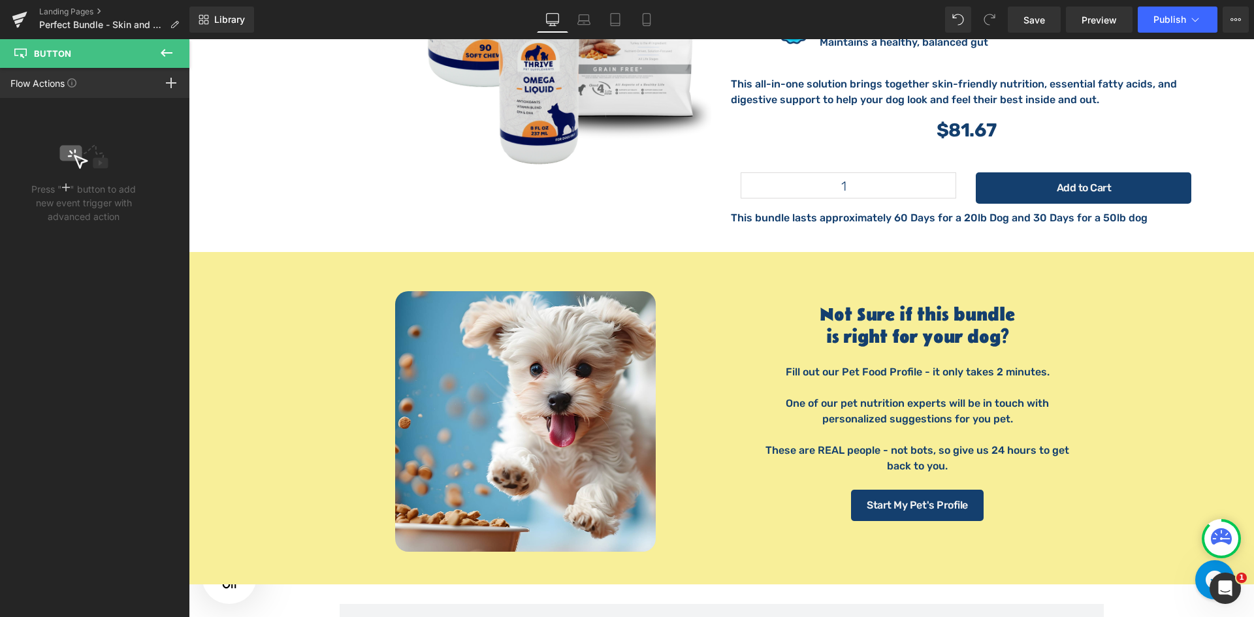
click at [170, 54] on icon at bounding box center [167, 53] width 12 height 8
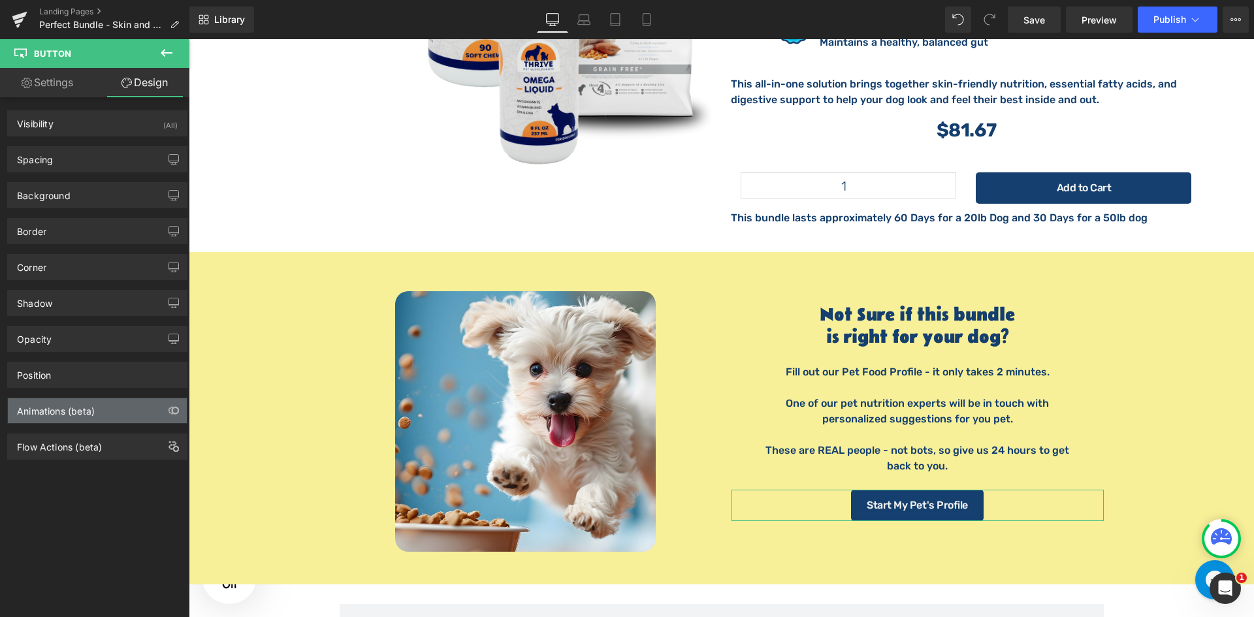
click at [121, 407] on div "Animations (beta)" at bounding box center [97, 410] width 179 height 25
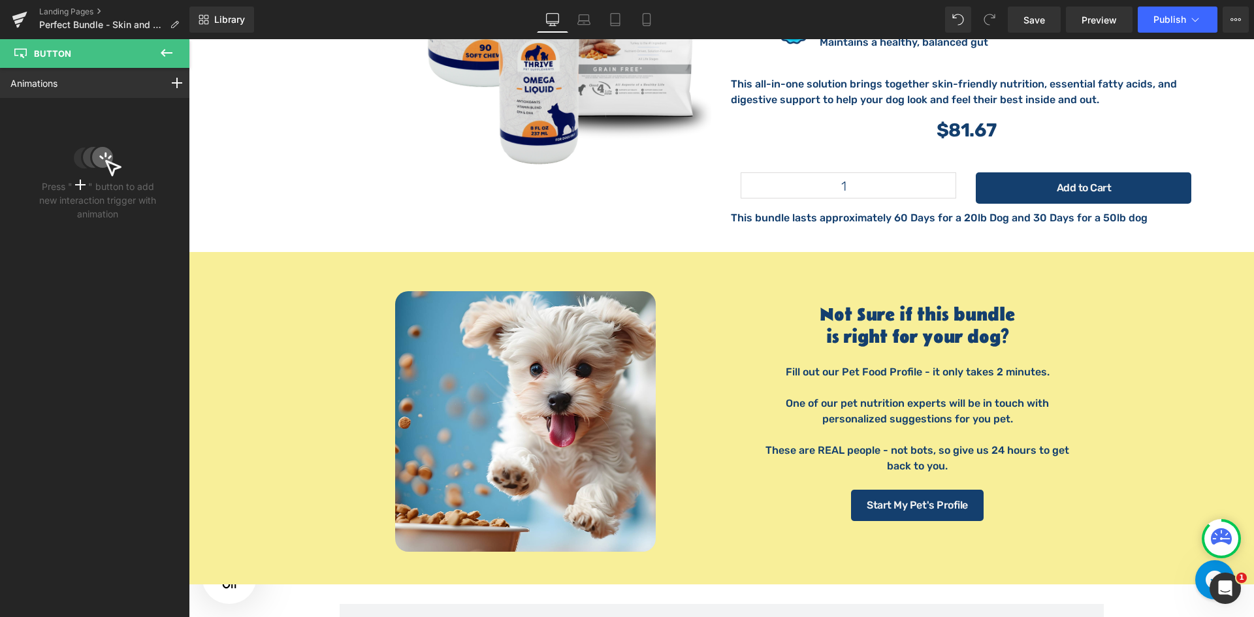
click at [157, 38] on div "Landing Pages Perfect Bundle - Skin and Coat" at bounding box center [94, 19] width 189 height 39
click at [165, 45] on icon at bounding box center [167, 53] width 16 height 16
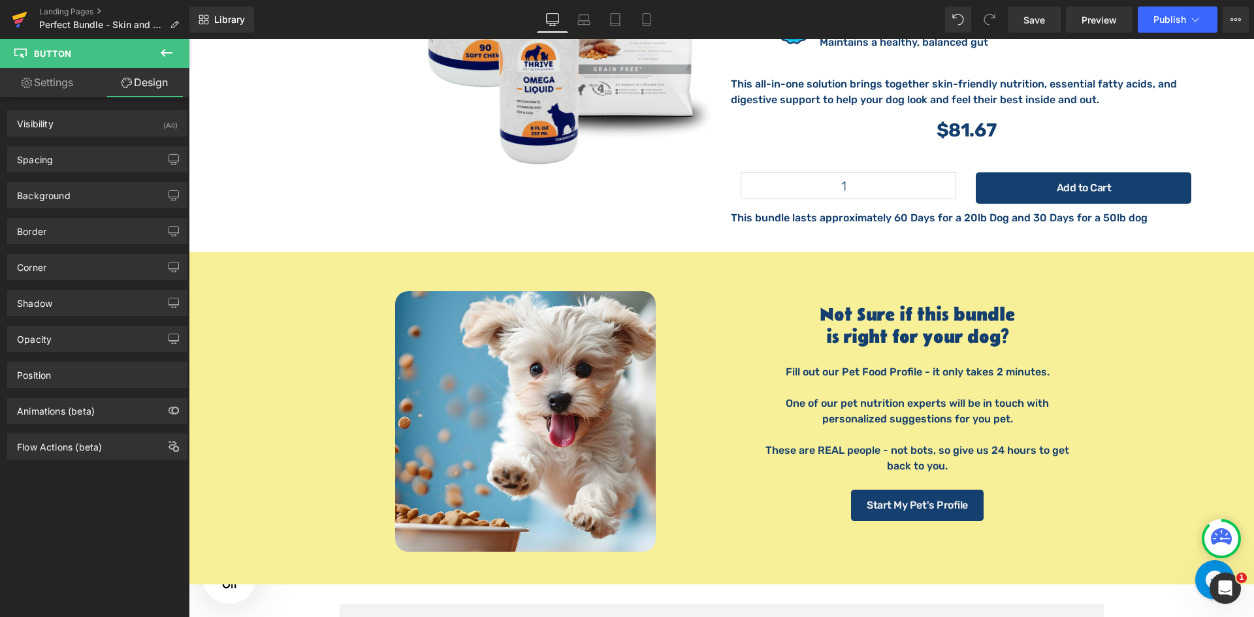
click at [15, 15] on icon at bounding box center [20, 19] width 16 height 33
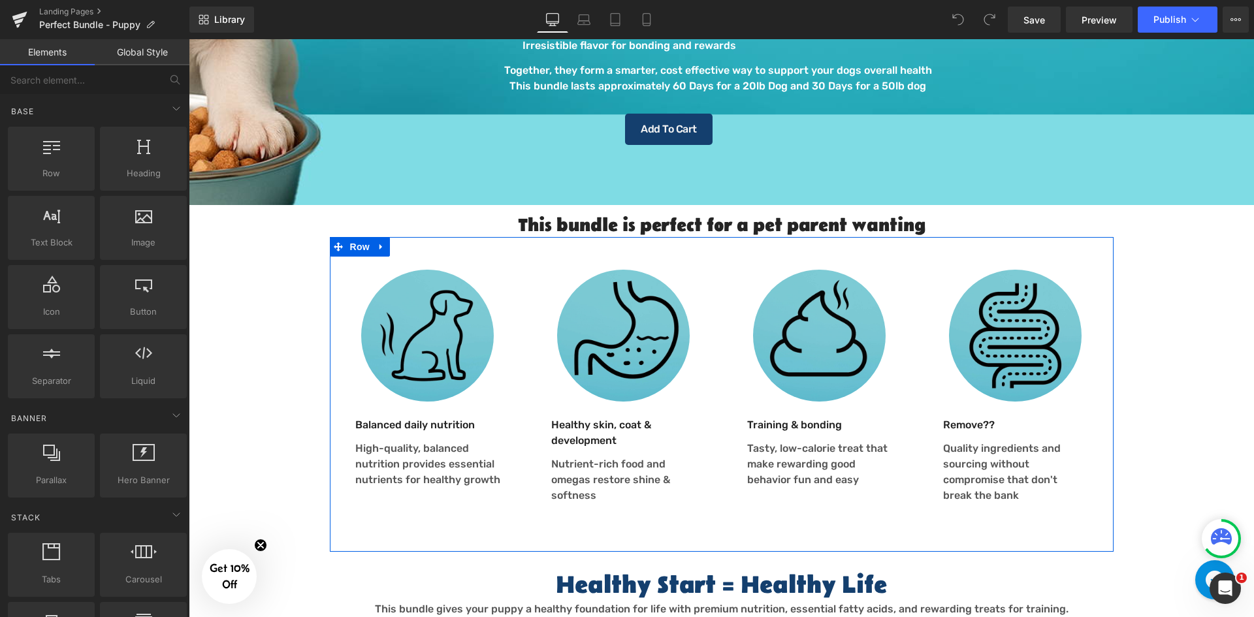
scroll to position [283, 0]
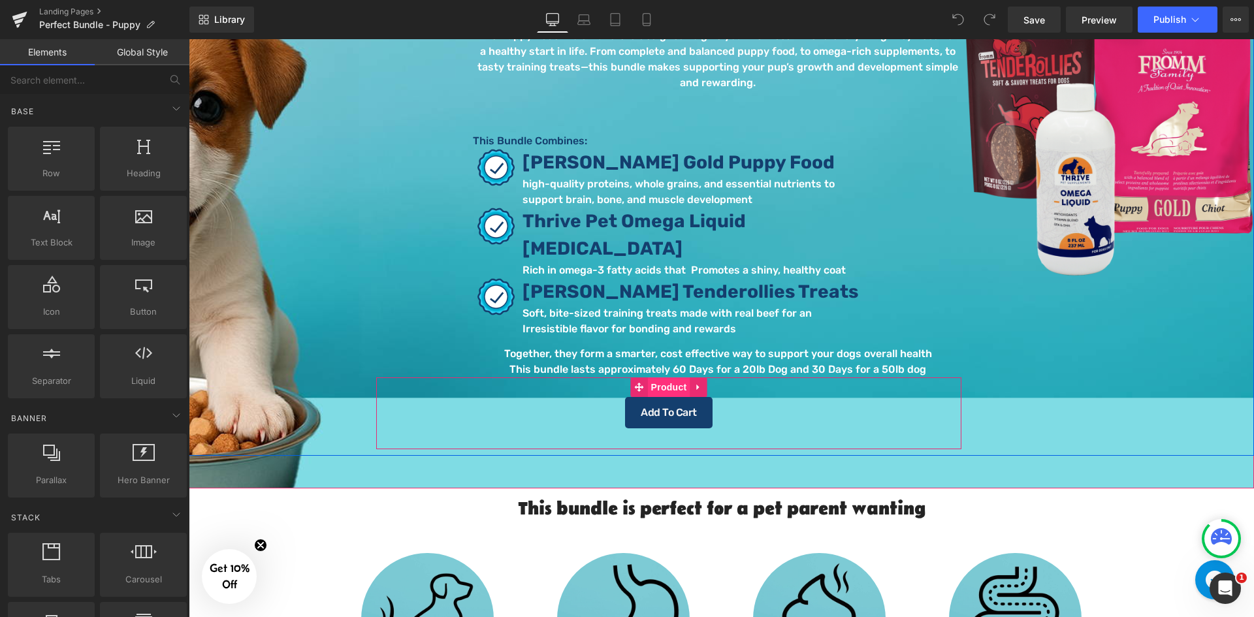
click at [662, 377] on span "Product" at bounding box center [669, 387] width 42 height 20
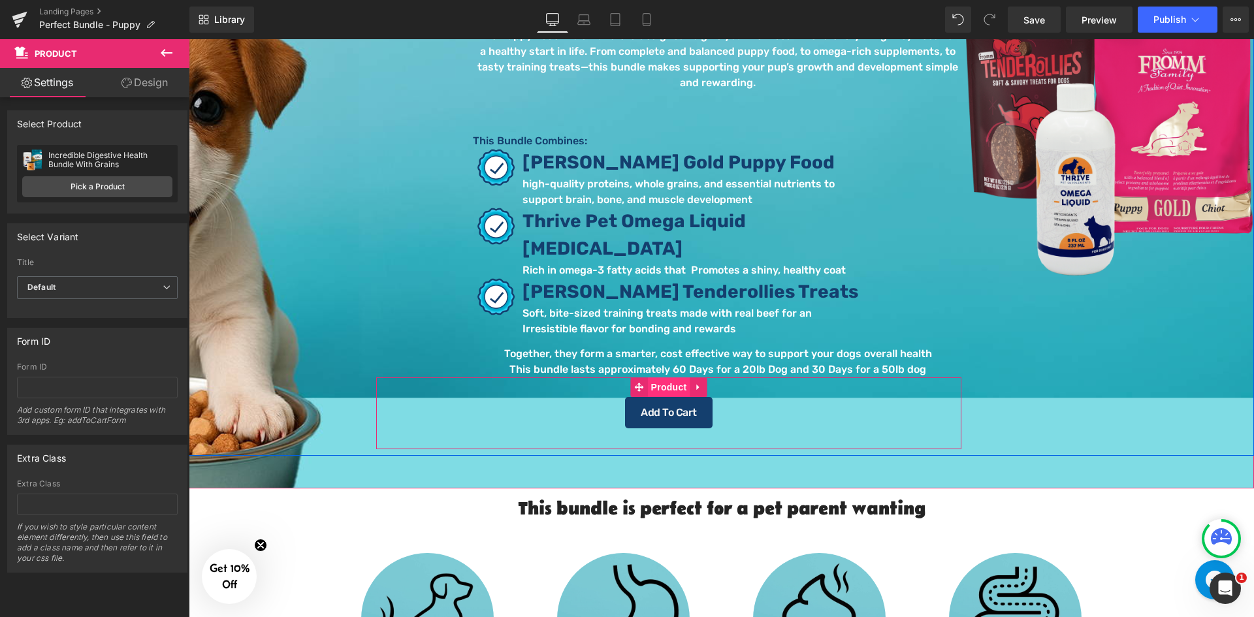
click at [662, 377] on span "Product" at bounding box center [669, 387] width 42 height 20
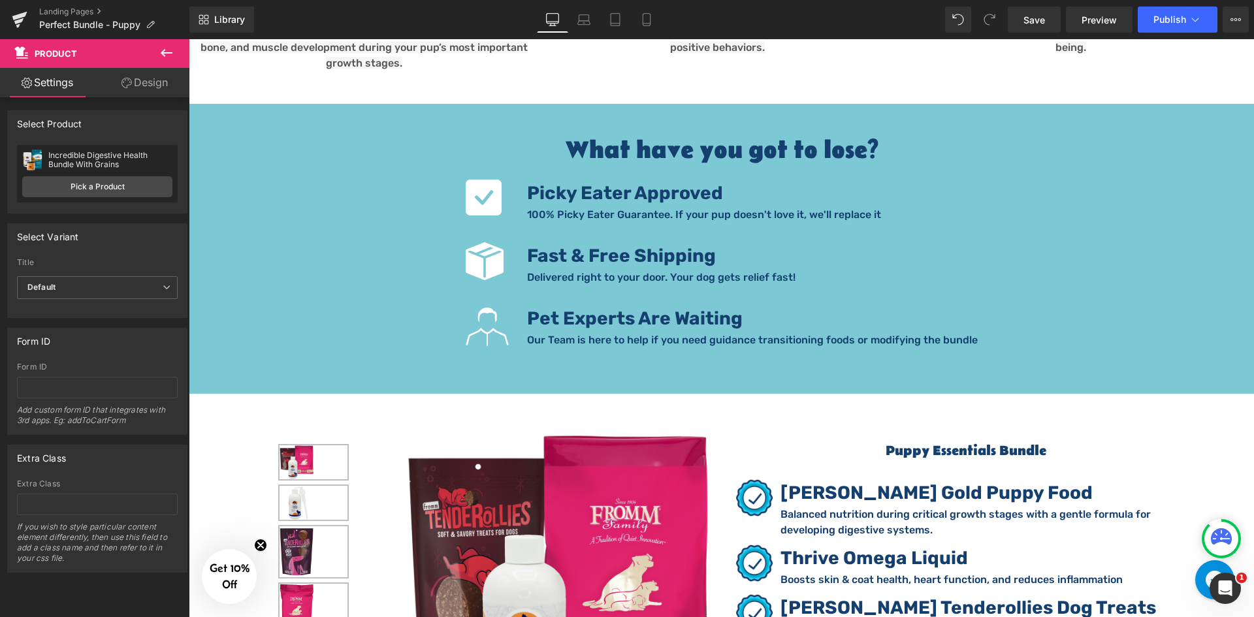
scroll to position [1980, 0]
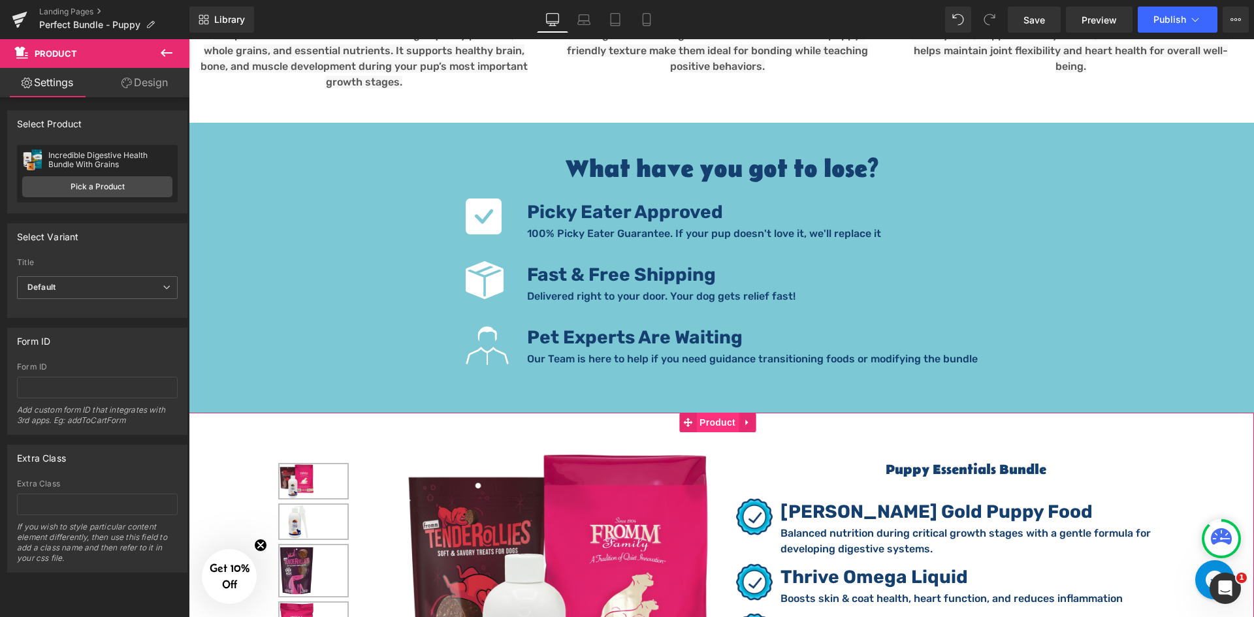
click at [725, 413] on span "Product" at bounding box center [717, 423] width 42 height 20
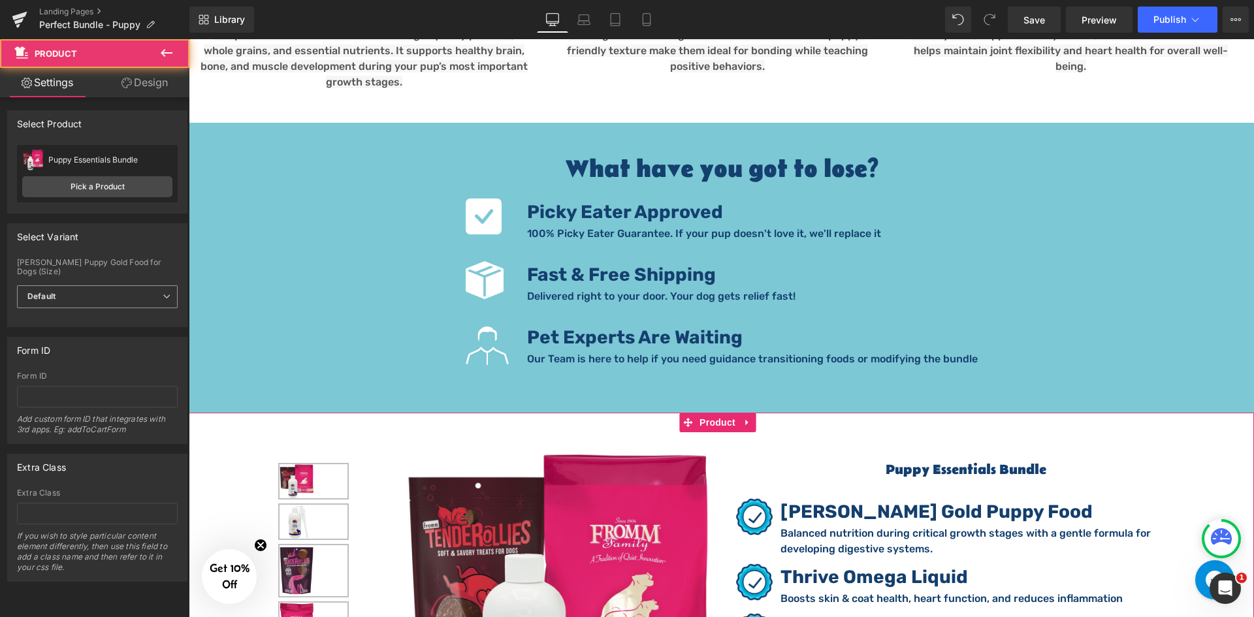
click at [111, 285] on span "Default" at bounding box center [97, 296] width 161 height 23
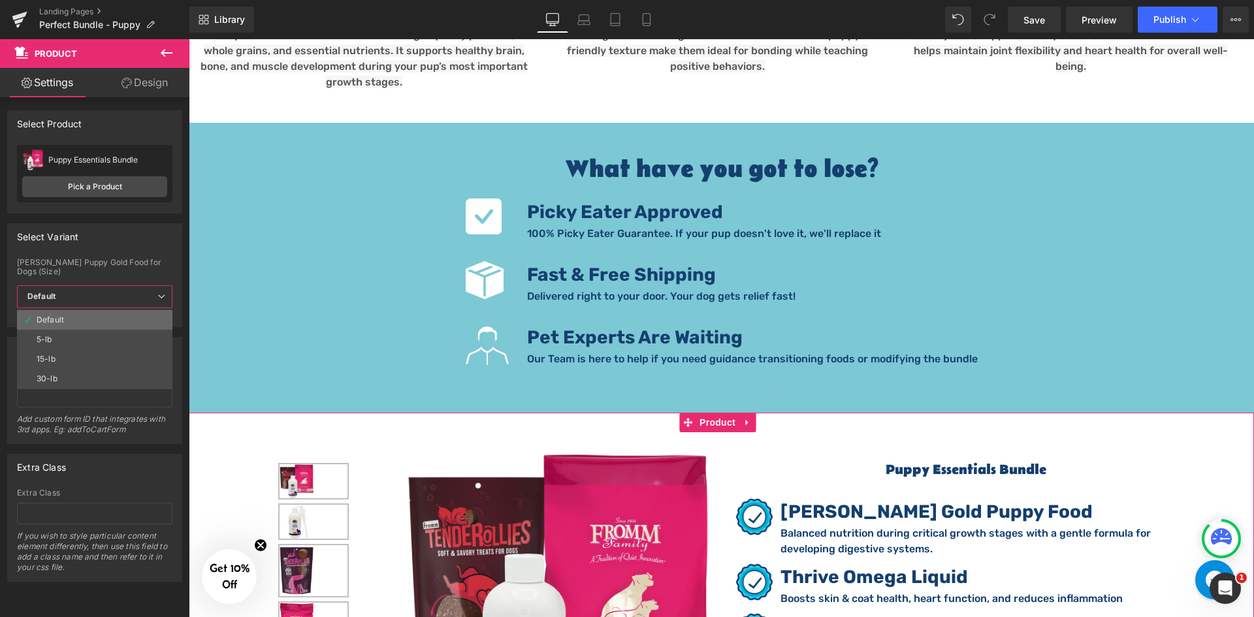
click at [63, 315] on div "Default" at bounding box center [50, 319] width 27 height 9
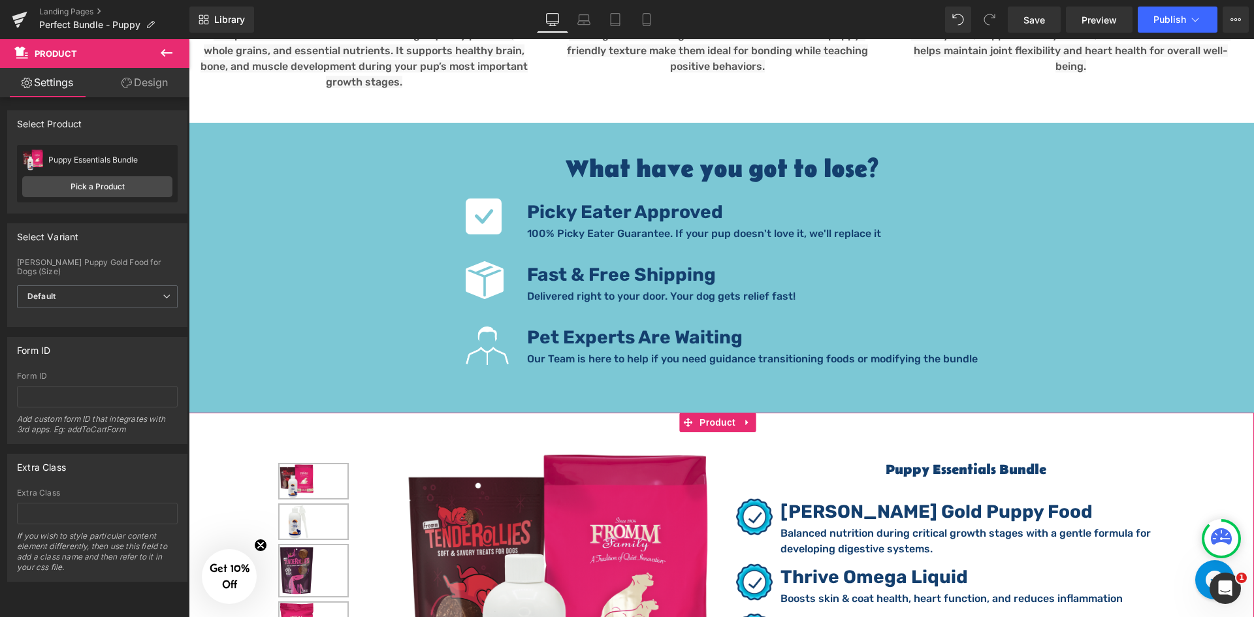
scroll to position [2264, 0]
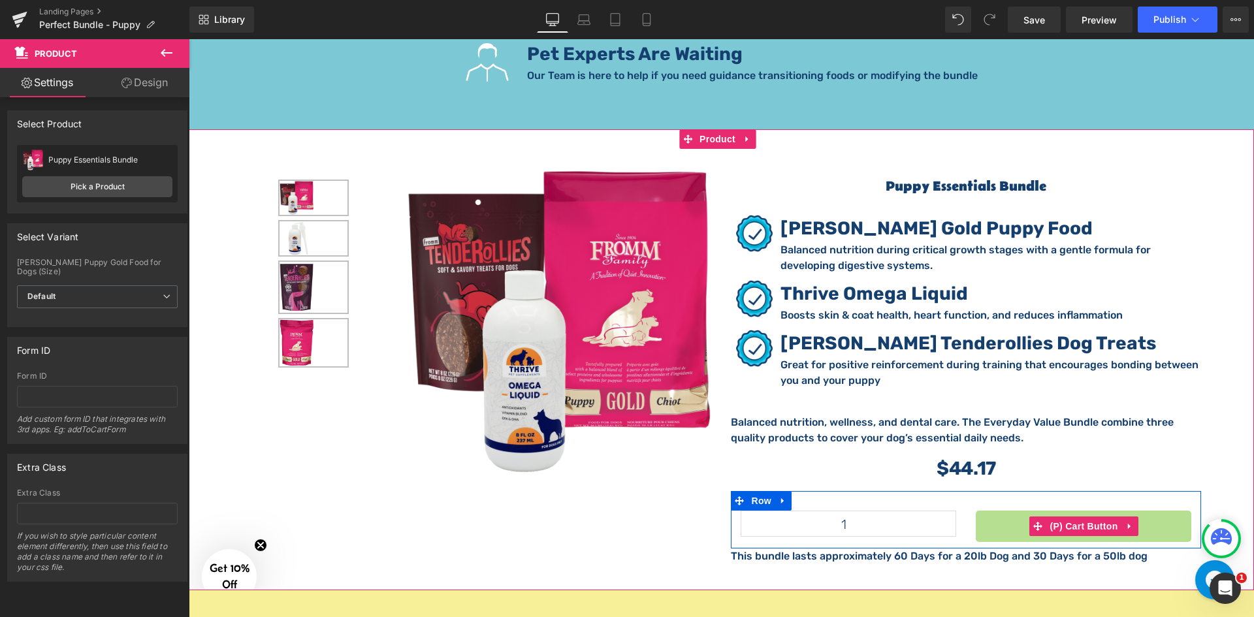
click at [994, 511] on button "Add to Cart" at bounding box center [1083, 526] width 215 height 31
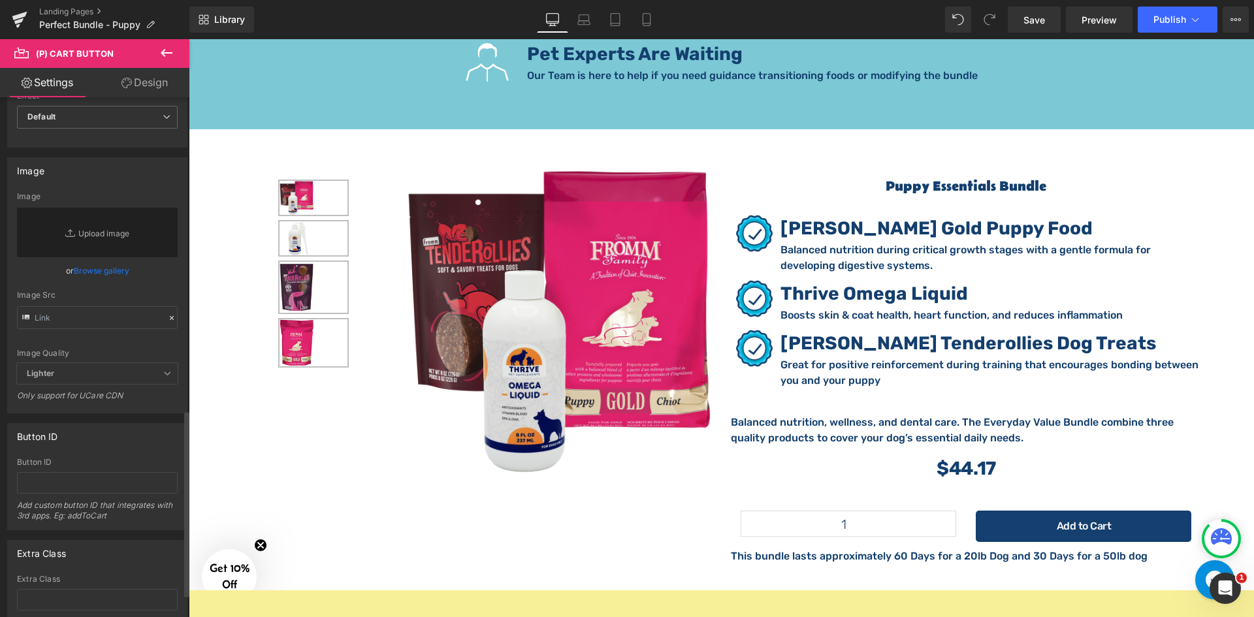
scroll to position [936, 0]
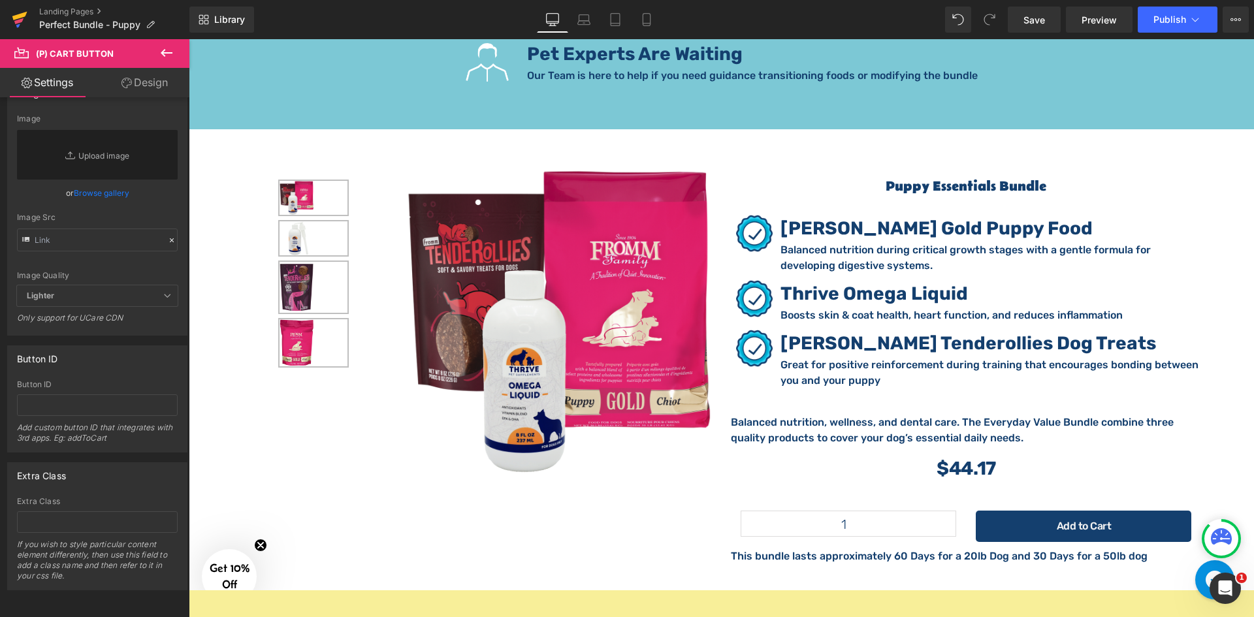
click at [16, 20] on icon at bounding box center [20, 19] width 16 height 33
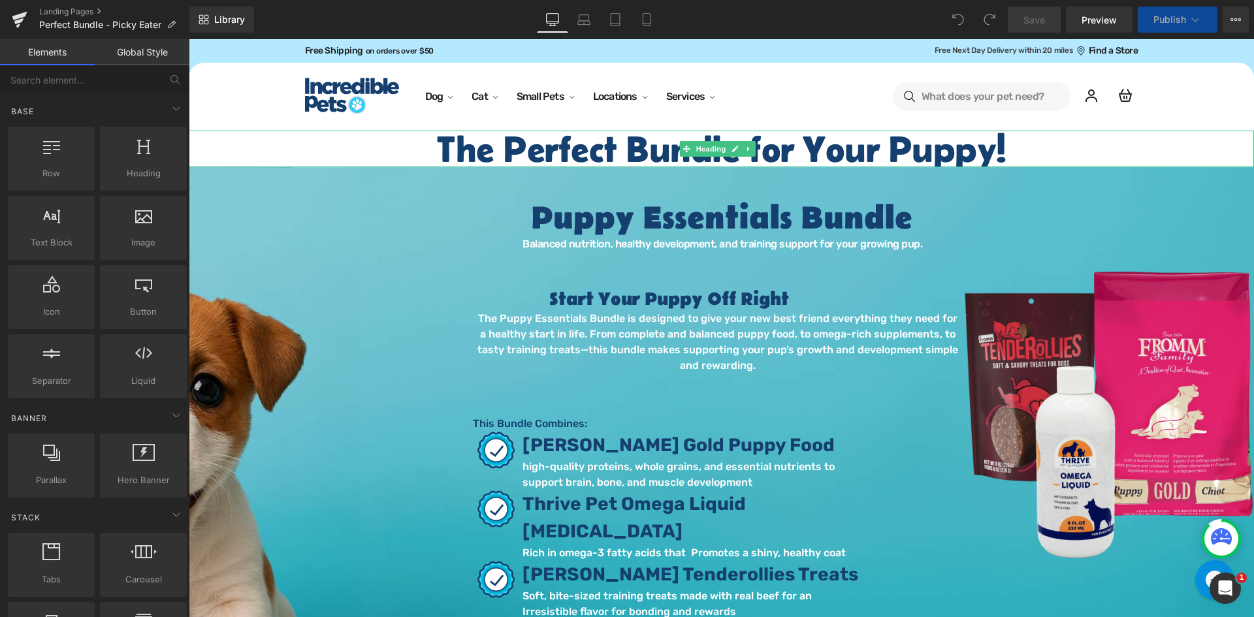
click at [906, 158] on h2 "The Perfect Bundle for Your Puppy!" at bounding box center [721, 149] width 1065 height 37
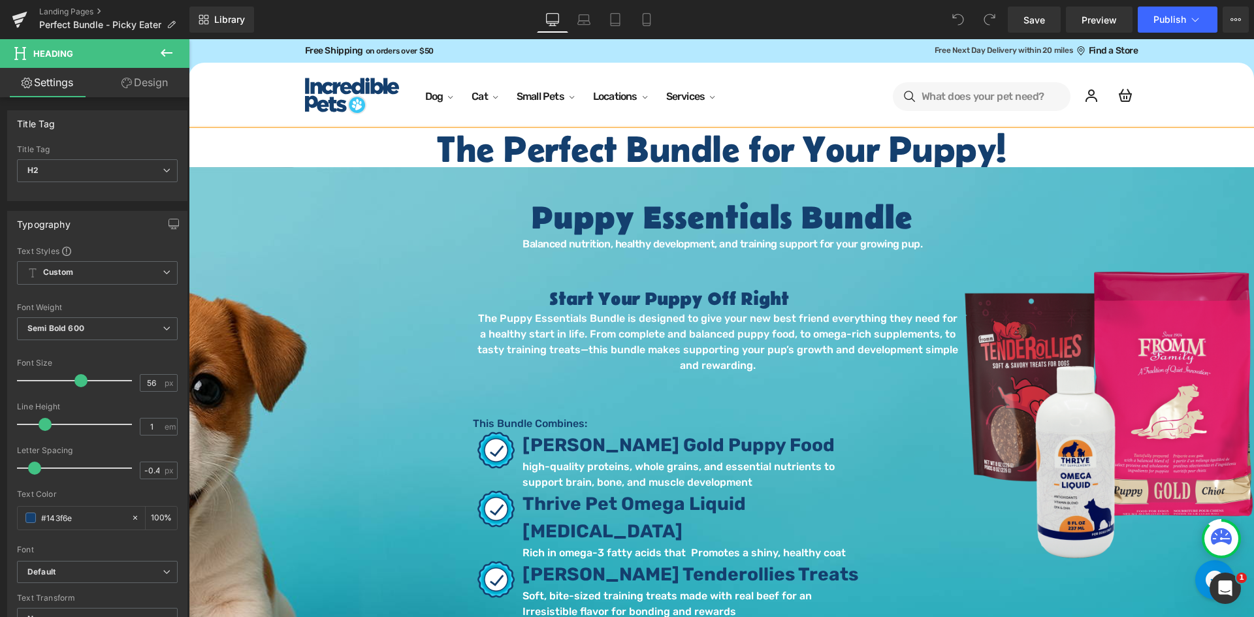
click at [1134, 131] on div "The Perfect Bundle for Your Puppy!" at bounding box center [721, 149] width 1065 height 37
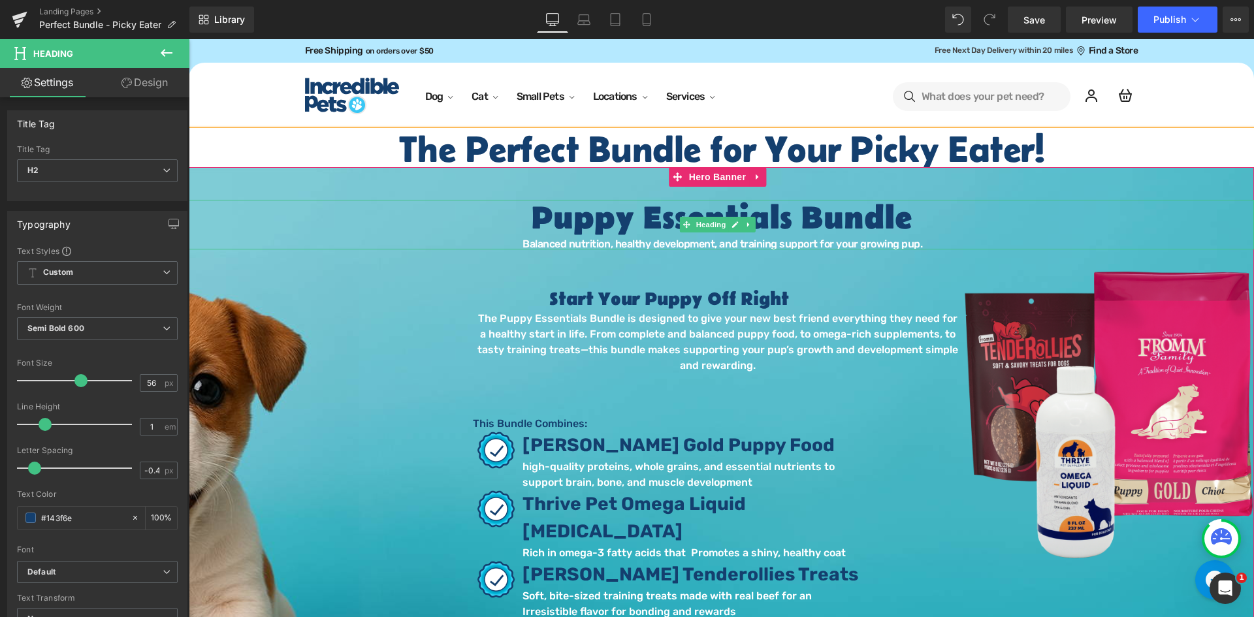
click at [787, 219] on h1 "Puppy Essentials Bundle" at bounding box center [721, 219] width 1065 height 39
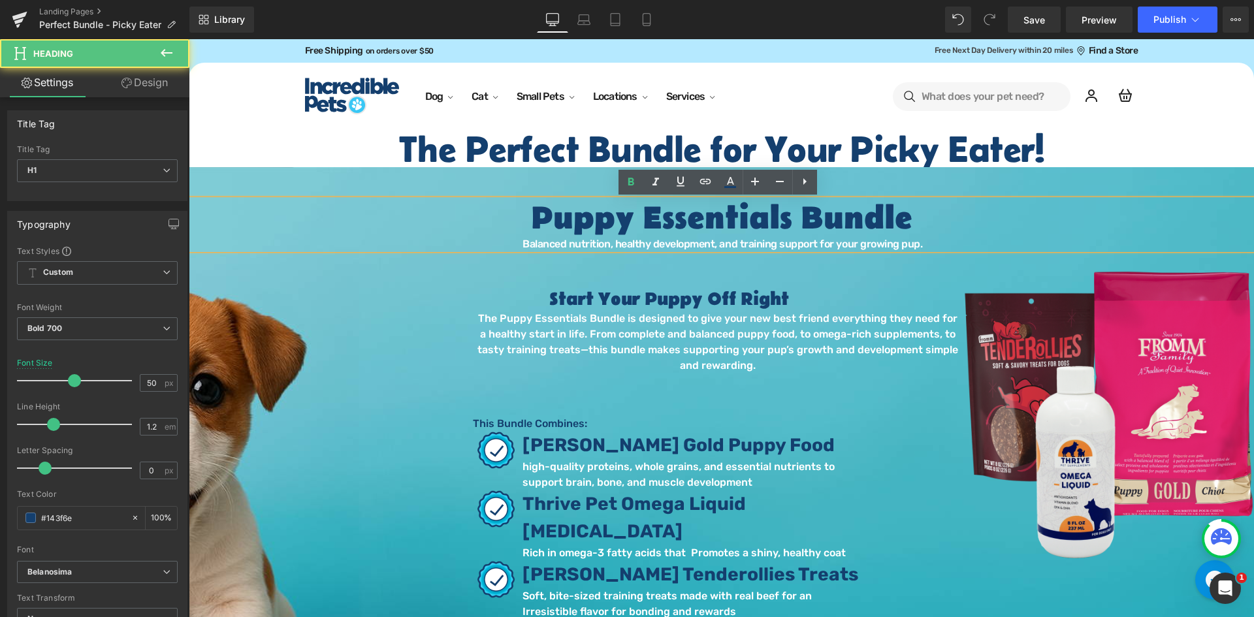
click at [787, 219] on h1 "Puppy Essentials Bundle" at bounding box center [721, 219] width 1065 height 39
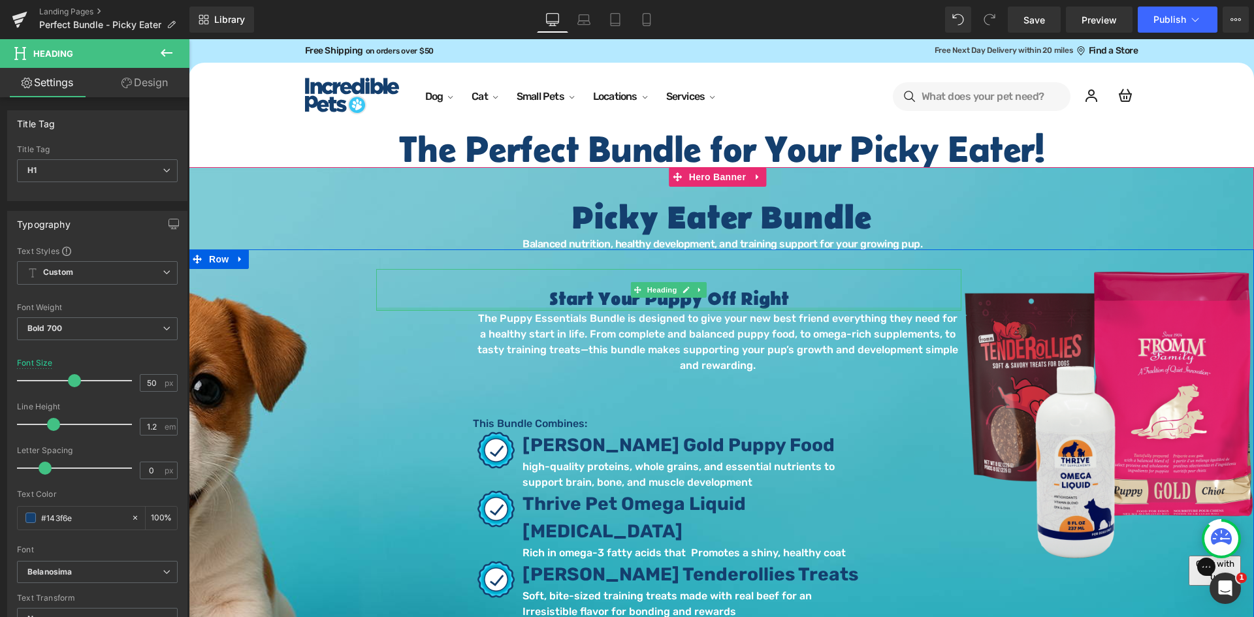
click at [774, 304] on h2 "Start Your Puppy Off Right" at bounding box center [668, 300] width 585 height 22
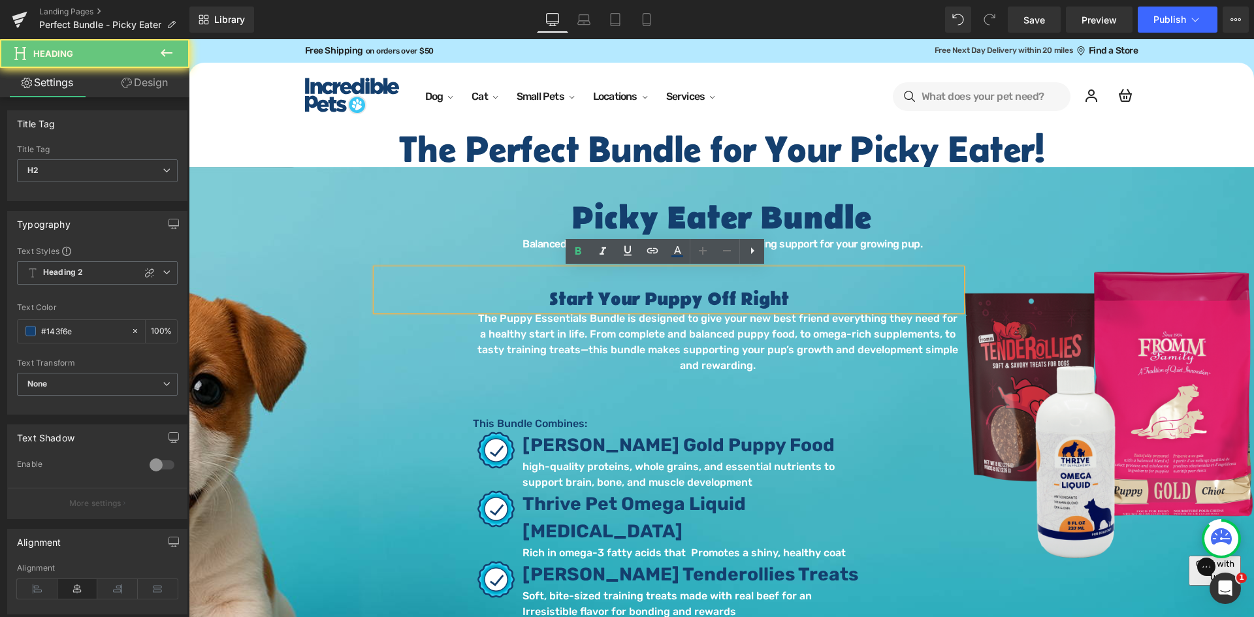
click at [799, 302] on h2 "Start Your Puppy Off Right" at bounding box center [668, 300] width 585 height 22
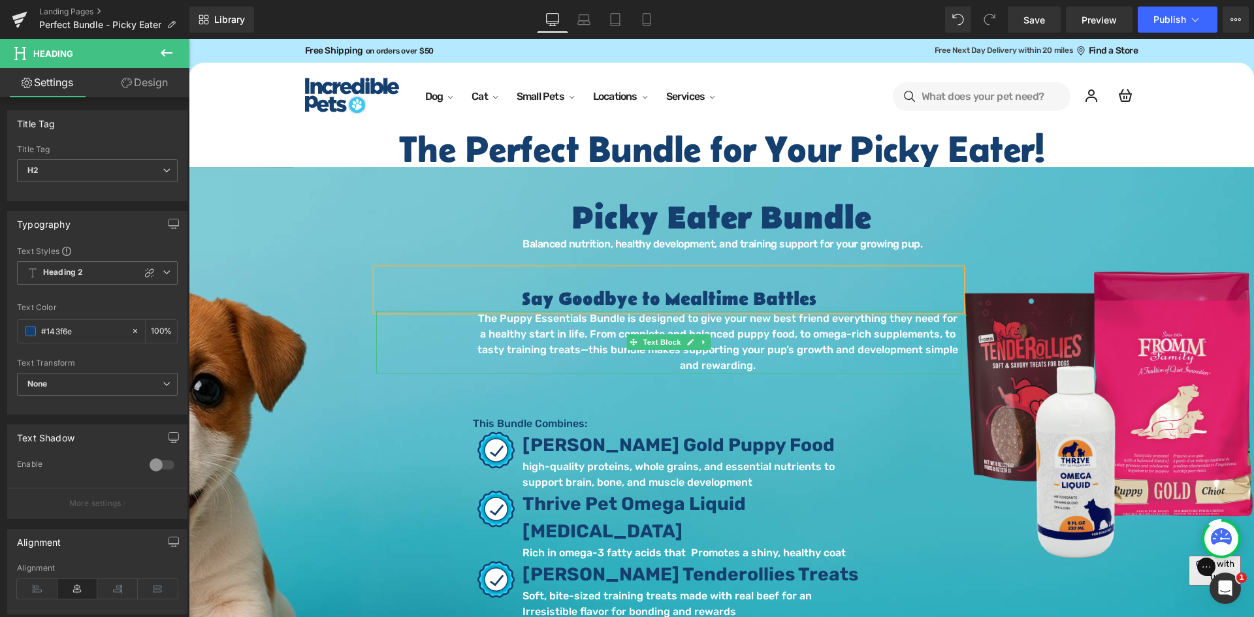
click at [567, 338] on p "The Puppy Essentials Bundle is designed to give your new best friend everything…" at bounding box center [717, 342] width 487 height 63
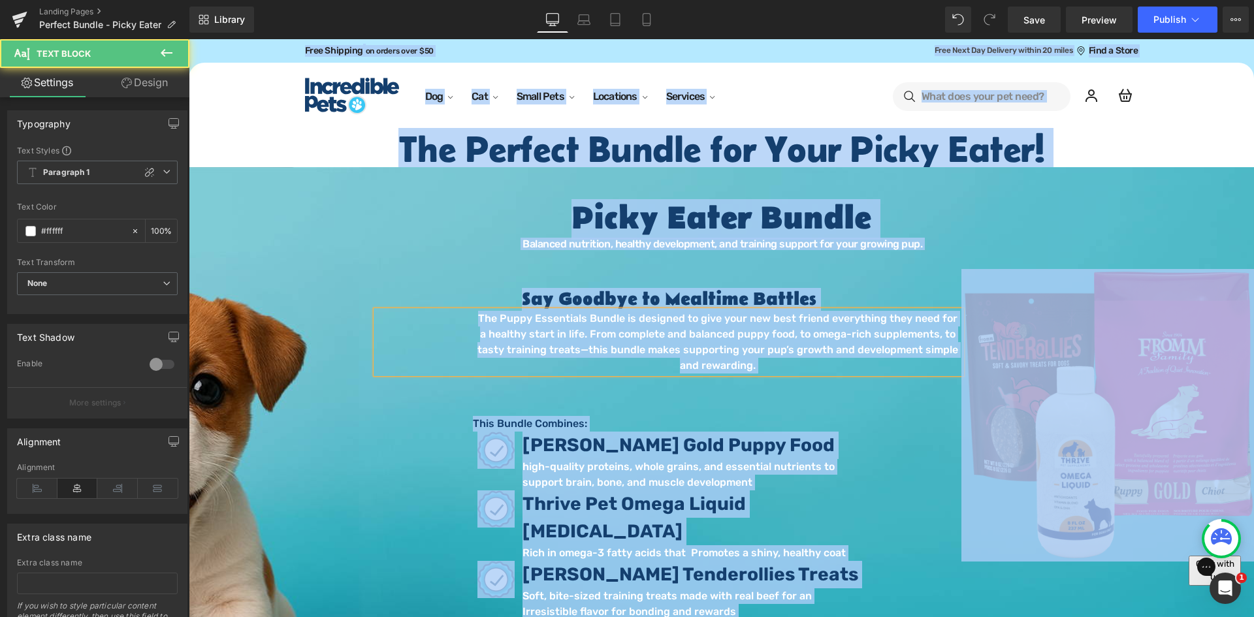
click at [570, 335] on p "The Puppy Essentials Bundle is designed to give your new best friend everything…" at bounding box center [717, 342] width 487 height 63
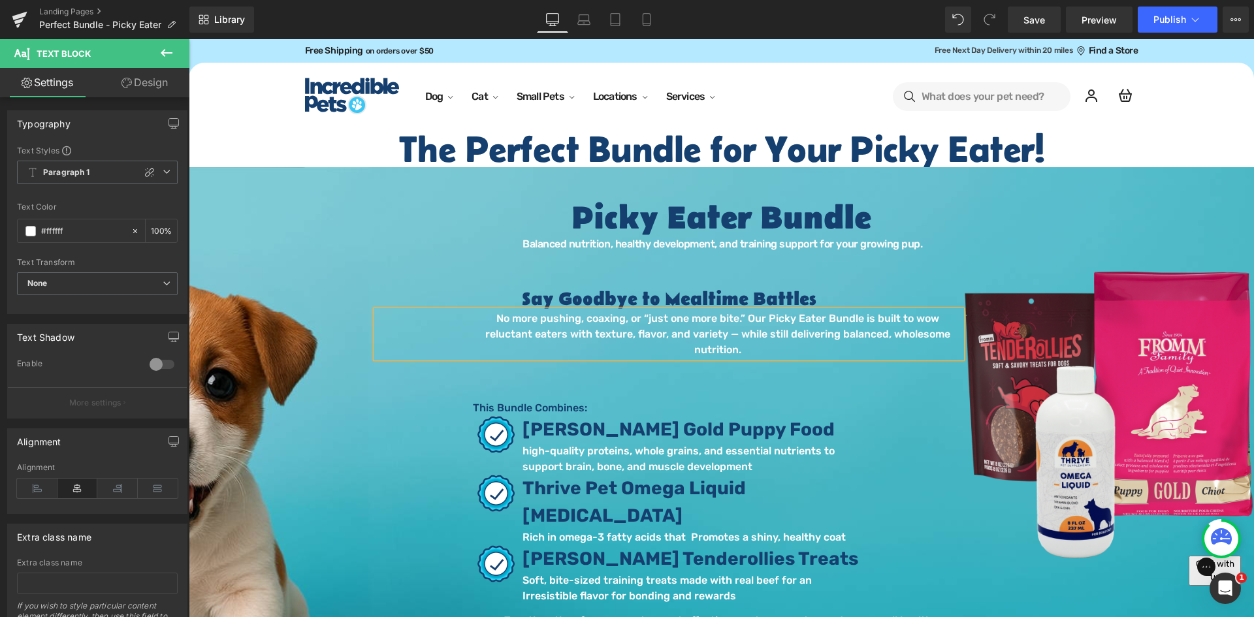
click at [521, 334] on p "No more pushing, coaxing, or “just one more bite.” Our Picky Eater Bundle is bu…" at bounding box center [717, 334] width 487 height 47
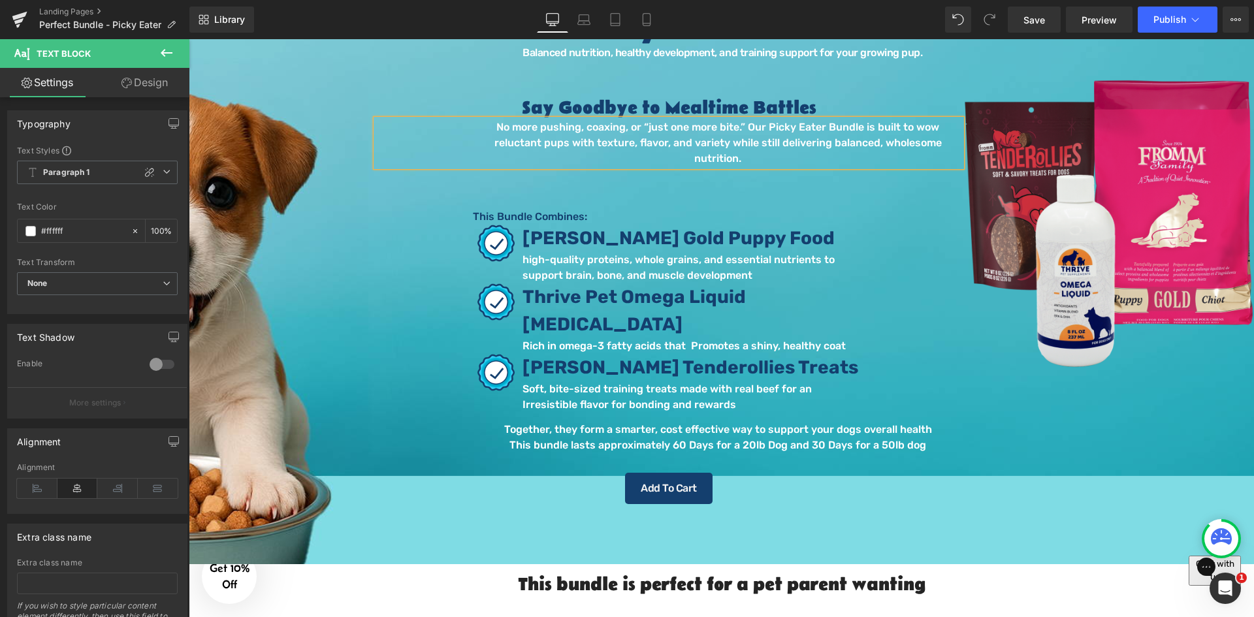
scroll to position [135, 0]
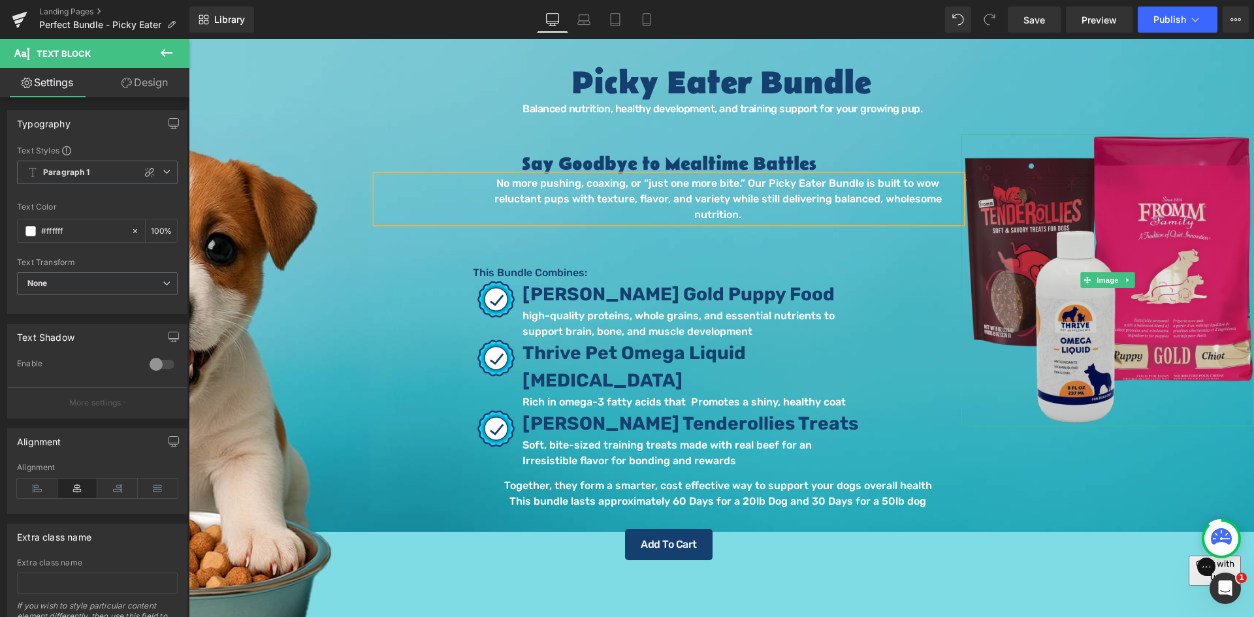
click at [1113, 247] on img at bounding box center [1107, 280] width 293 height 293
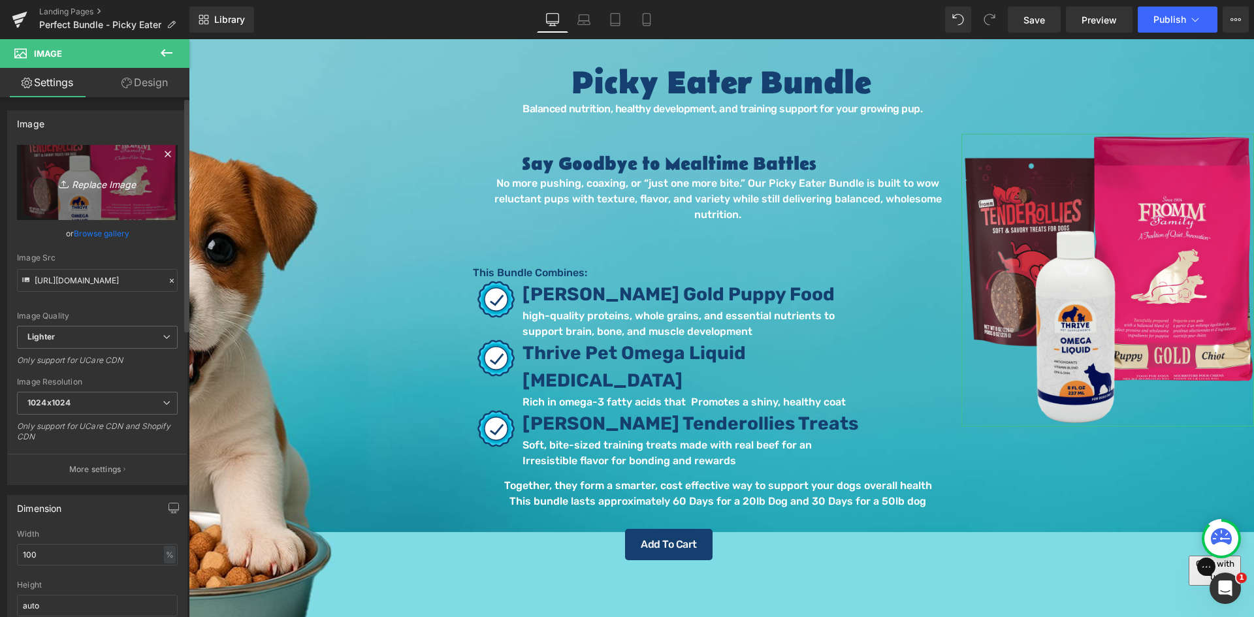
click at [94, 181] on icon "Replace Image" at bounding box center [97, 182] width 104 height 16
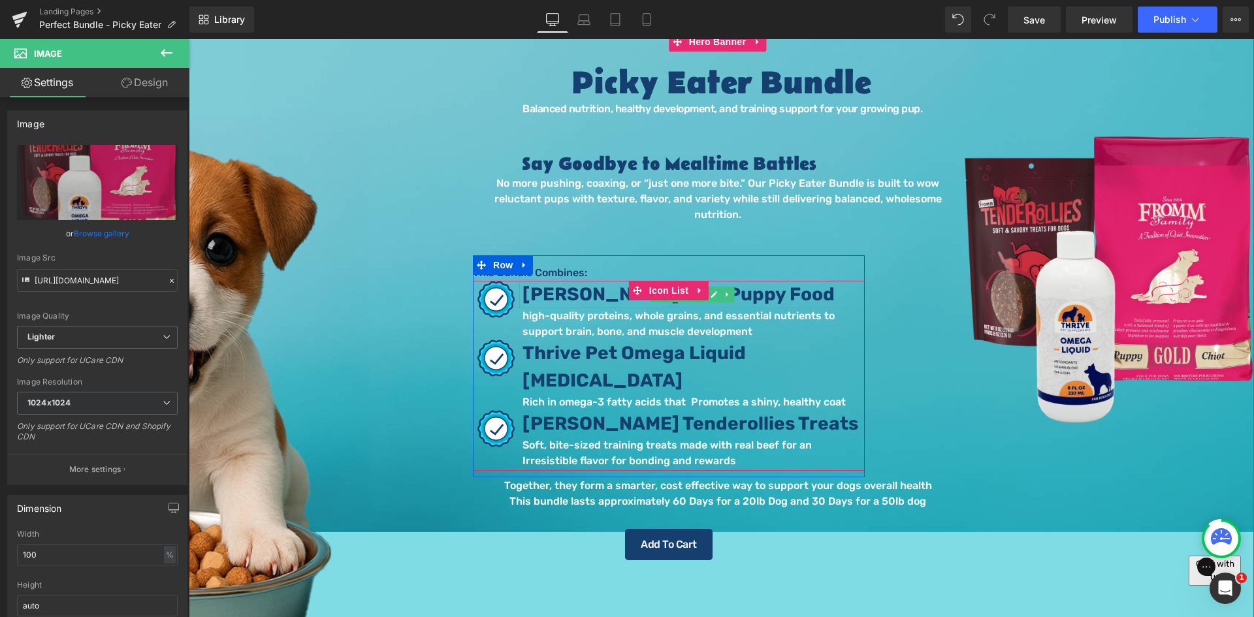
click at [761, 281] on p "[PERSON_NAME] Gold Puppy Food" at bounding box center [693, 294] width 342 height 27
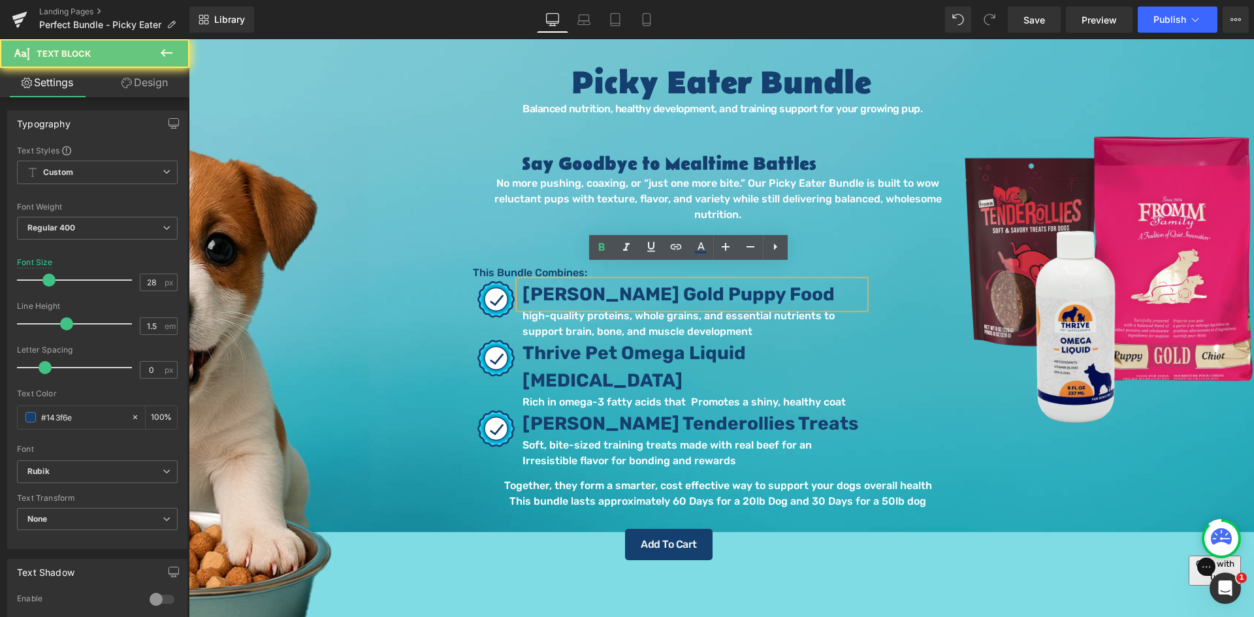
click at [759, 281] on p "[PERSON_NAME] Gold Puppy Food" at bounding box center [693, 294] width 342 height 27
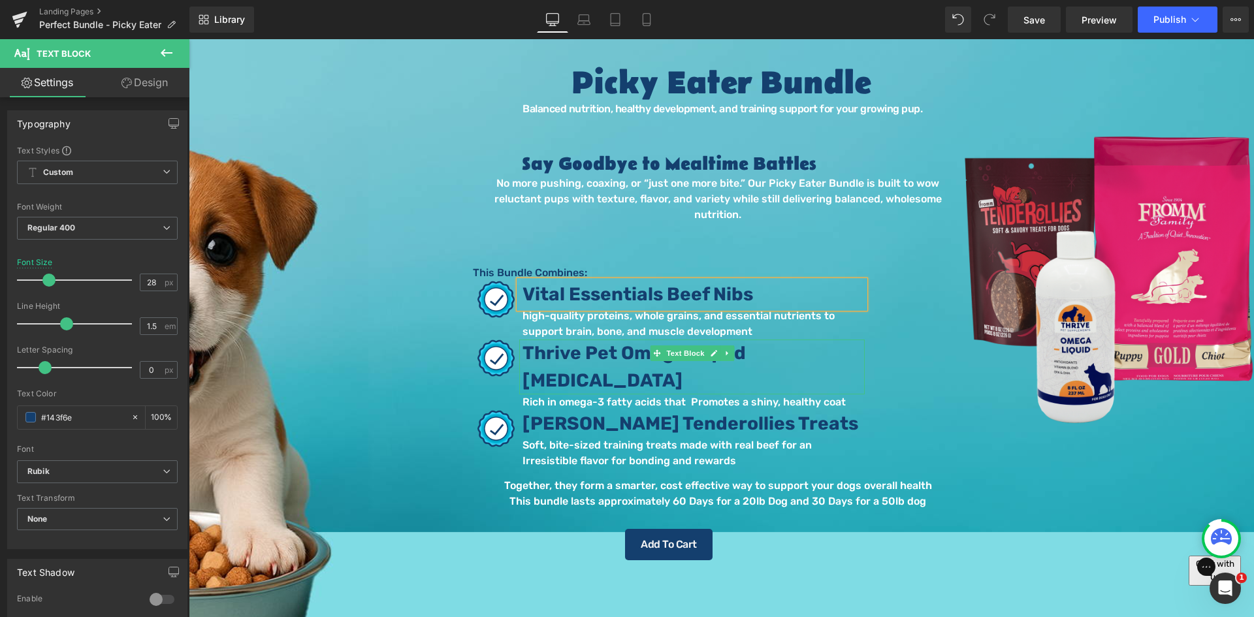
click at [551, 342] on b "Thrive Pet Omega Liquid [MEDICAL_DATA]" at bounding box center [633, 366] width 223 height 49
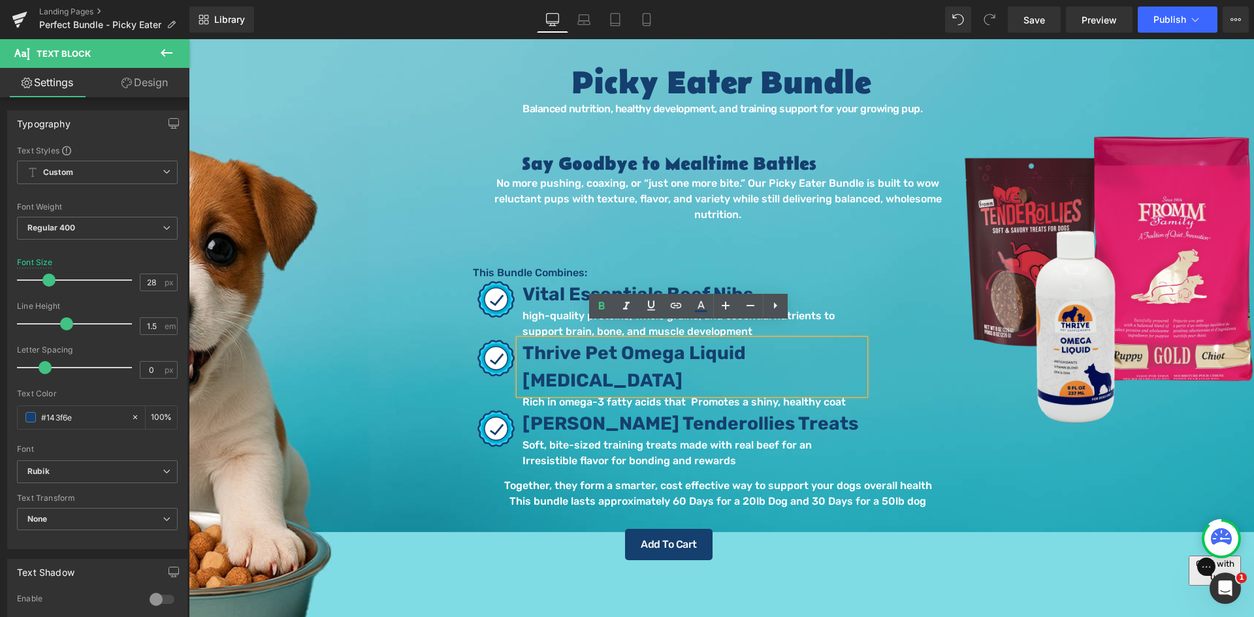
click at [646, 342] on b "Thrive Pet Omega Liquid [MEDICAL_DATA]" at bounding box center [633, 366] width 223 height 49
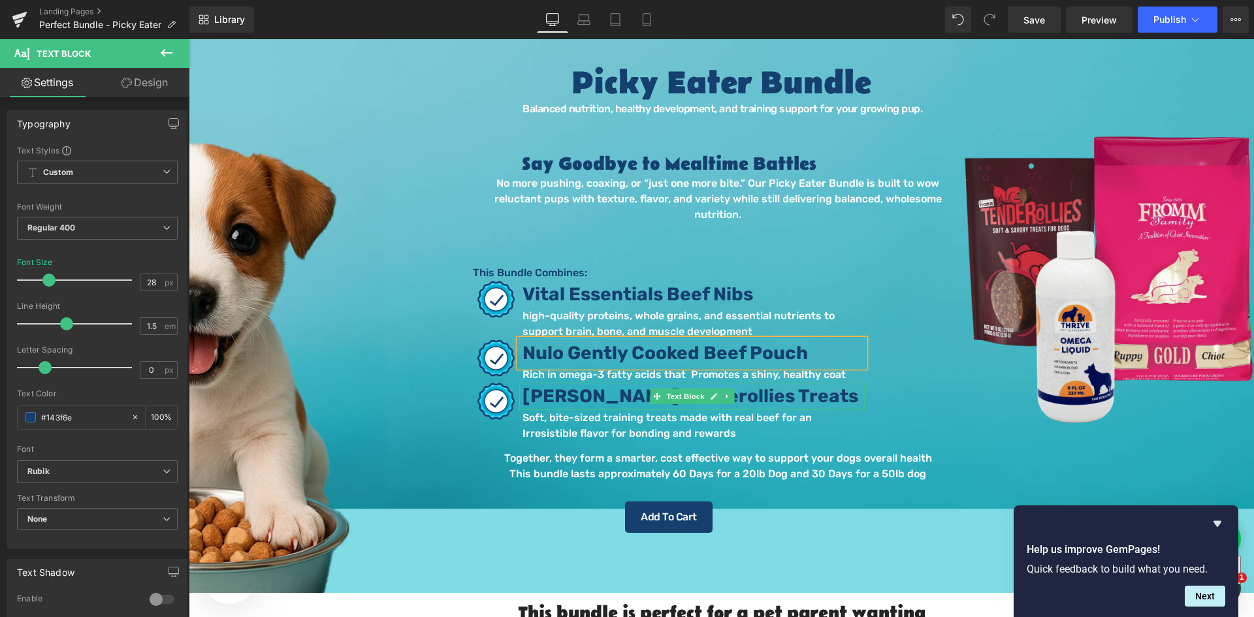
click at [563, 388] on span "[PERSON_NAME] Tenderollies Treats" at bounding box center [690, 396] width 336 height 22
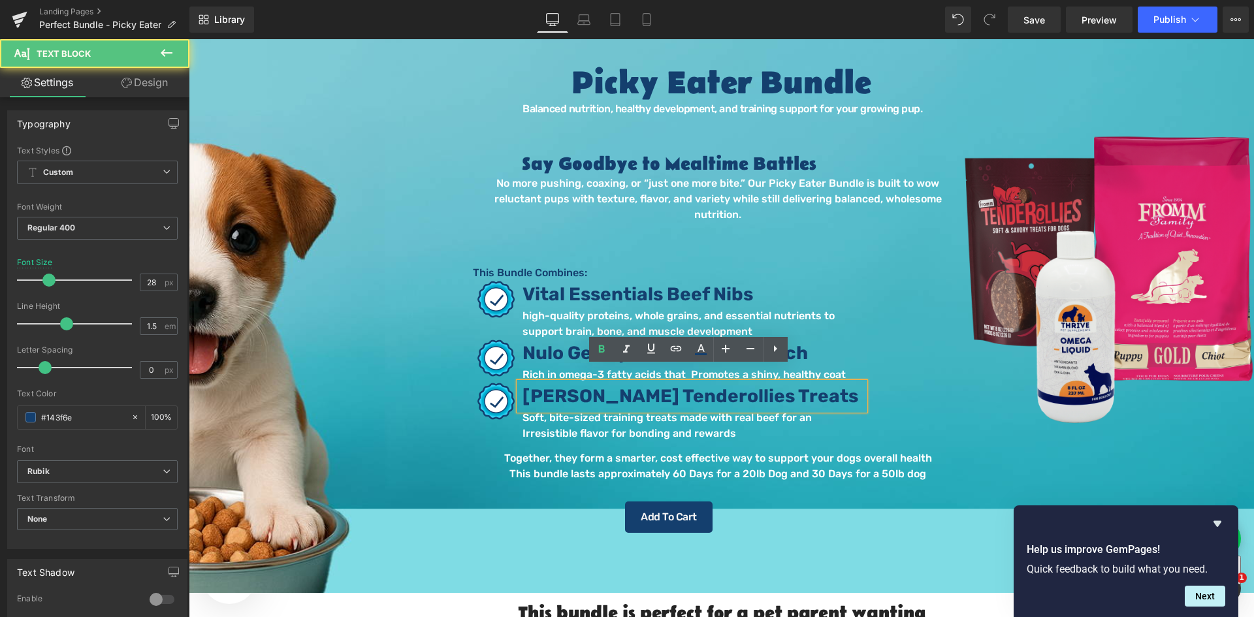
click at [575, 385] on span "[PERSON_NAME] Tenderollies Treats" at bounding box center [690, 396] width 336 height 22
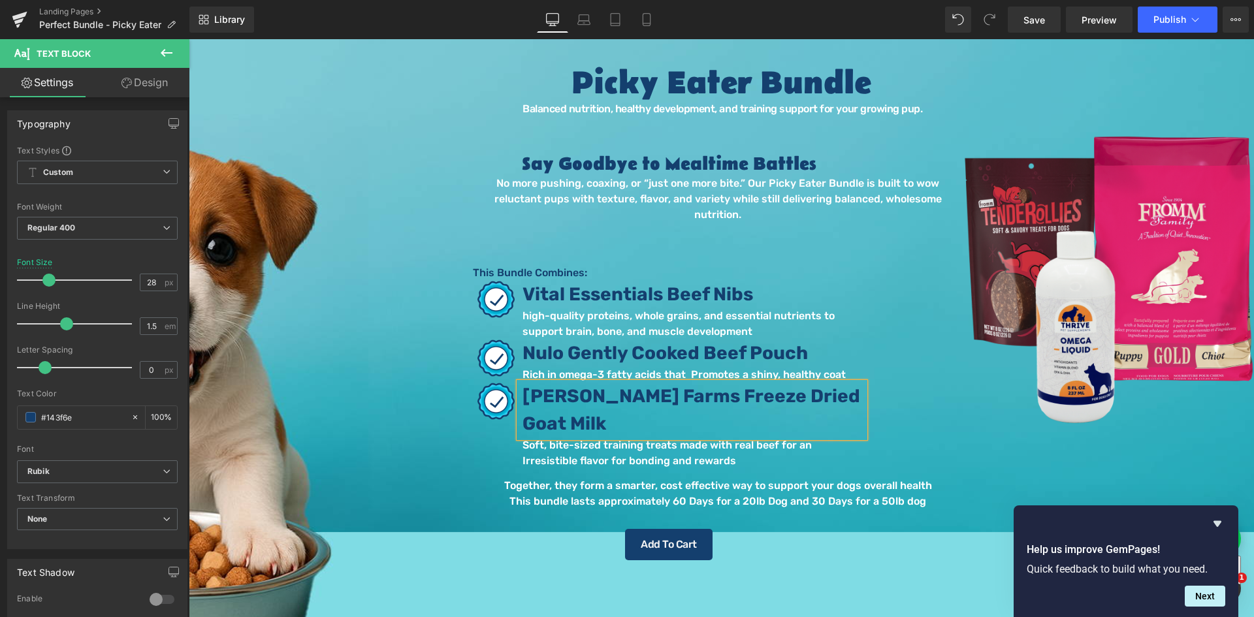
click at [624, 412] on p "Sheppard Farms Freeze Dried Goat Milk" at bounding box center [693, 410] width 342 height 55
click at [428, 268] on div "Say Goodbye to Mealtime Battles Heading No more pushing, coaxing, or “just one …" at bounding box center [668, 357] width 585 height 447
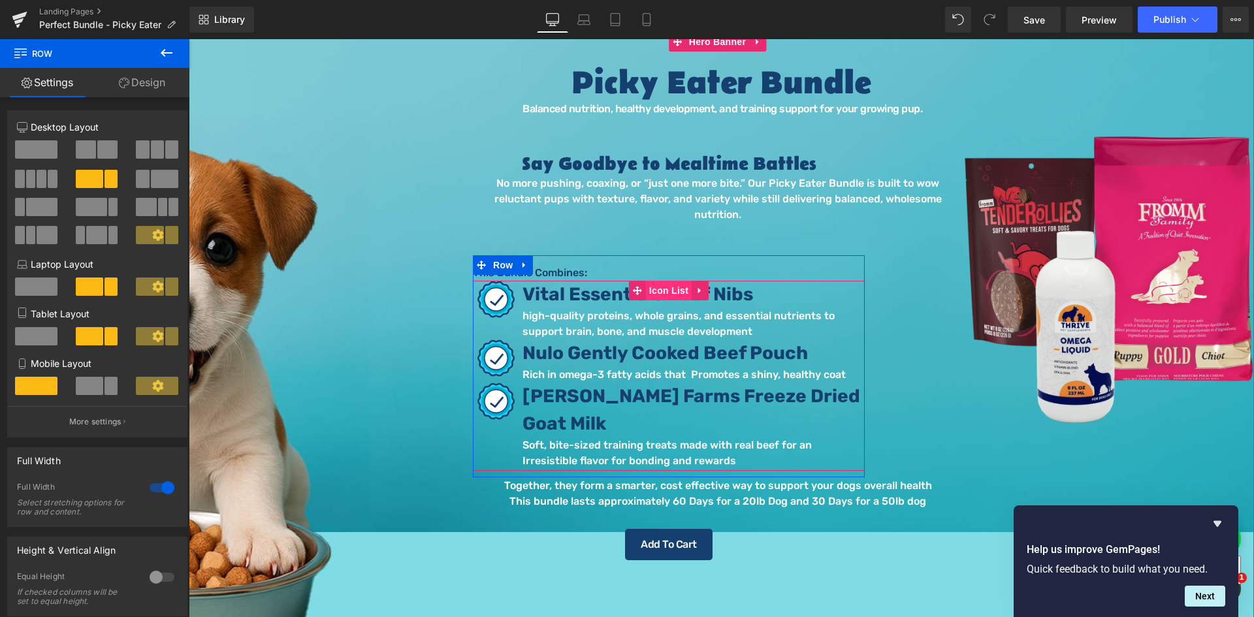
click at [676, 281] on span "Icon List" at bounding box center [669, 291] width 46 height 20
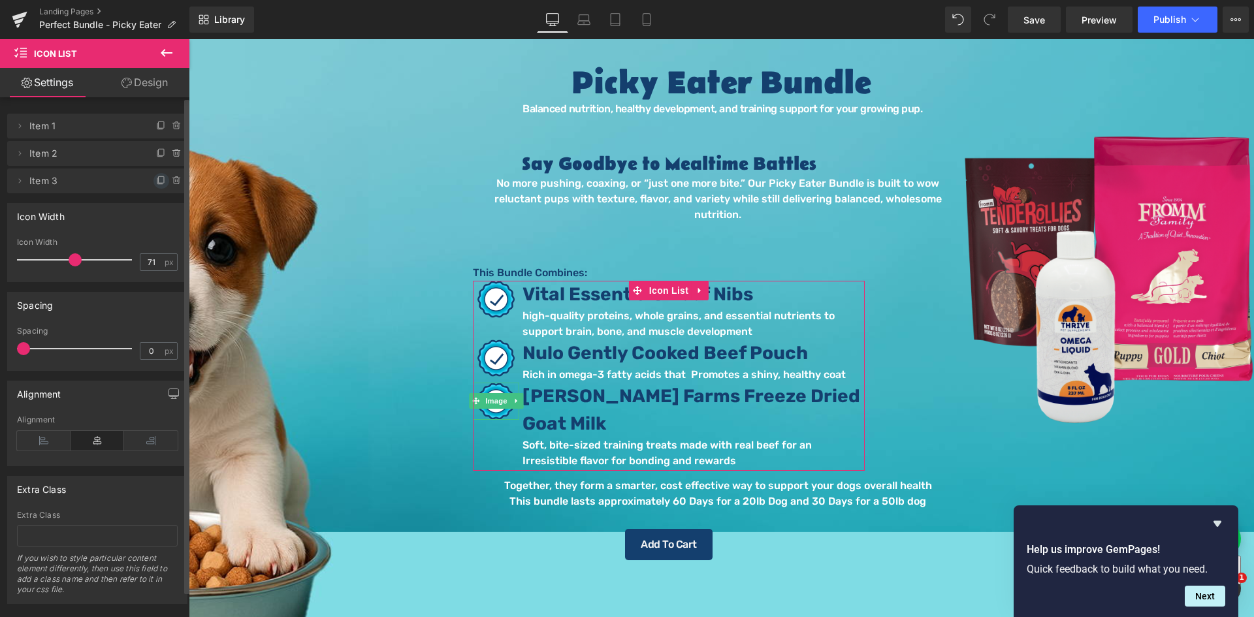
click at [159, 179] on icon at bounding box center [161, 179] width 5 height 7
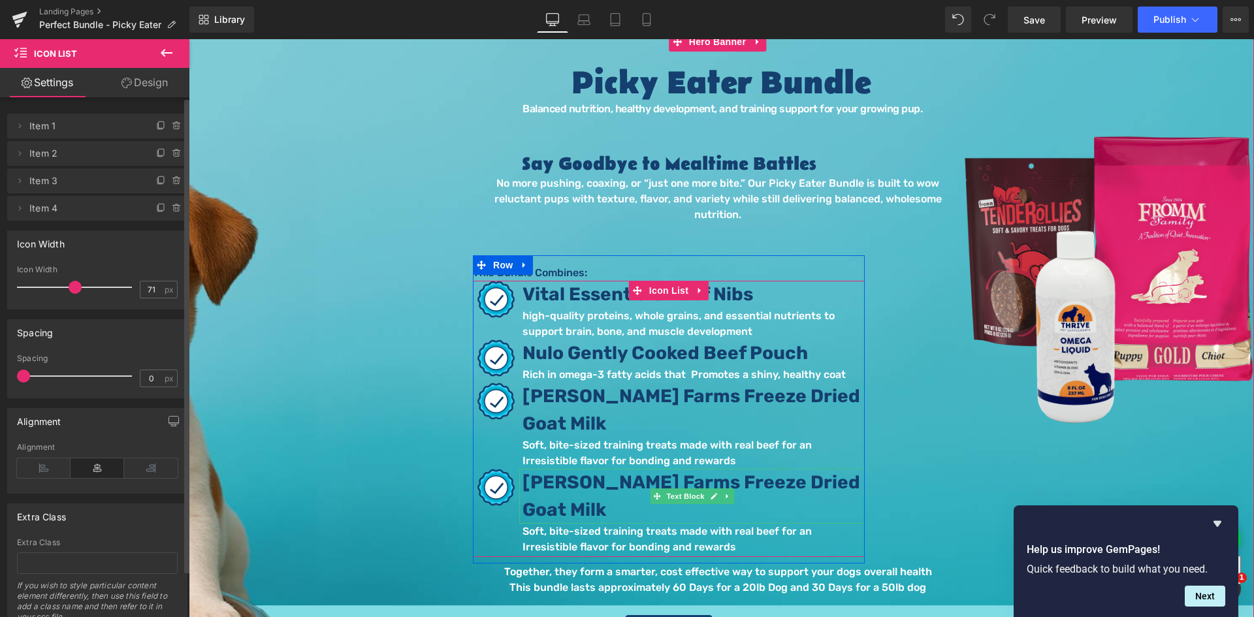
click at [562, 479] on p "Sheppard Farms Freeze Dried Goat Milk" at bounding box center [693, 496] width 342 height 55
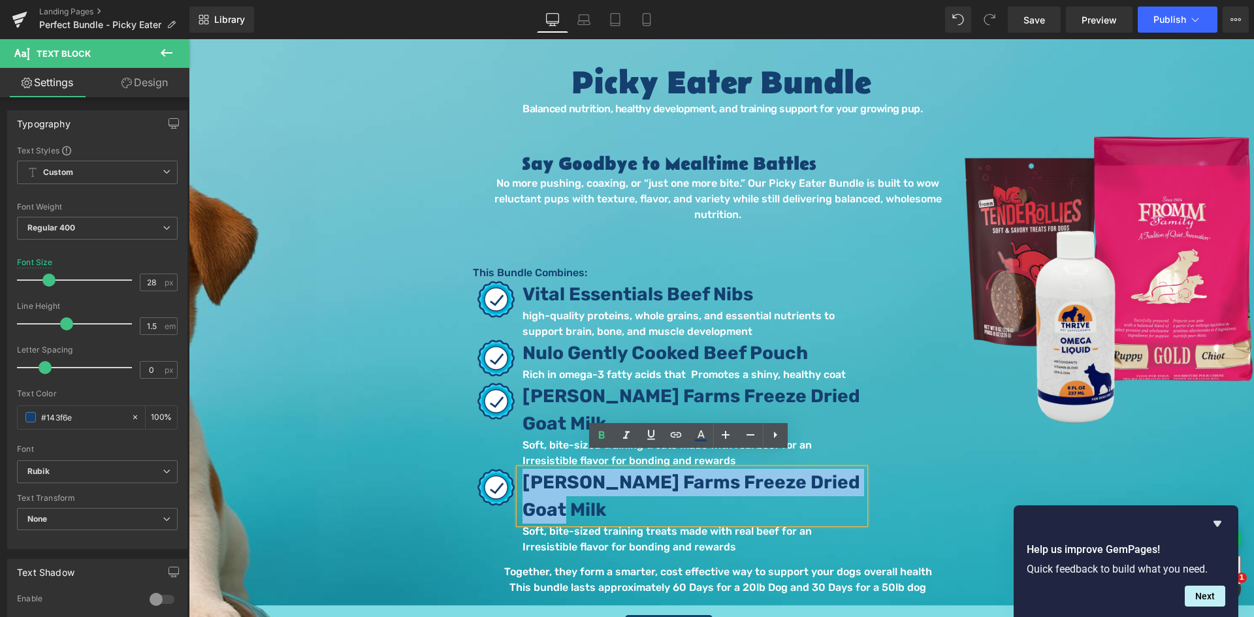
drag, startPoint x: 564, startPoint y: 490, endPoint x: 522, endPoint y: 467, distance: 47.1
click at [522, 469] on p "Sheppard Farms Freeze Dried Goat Milk" at bounding box center [693, 496] width 342 height 55
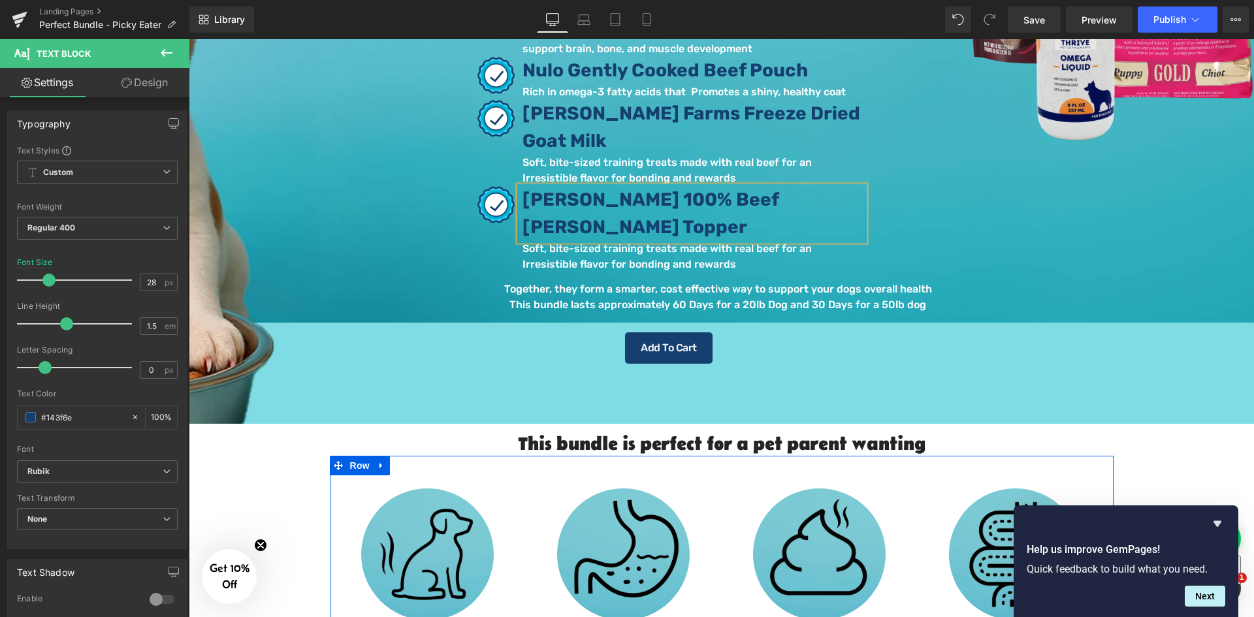
scroll to position [701, 0]
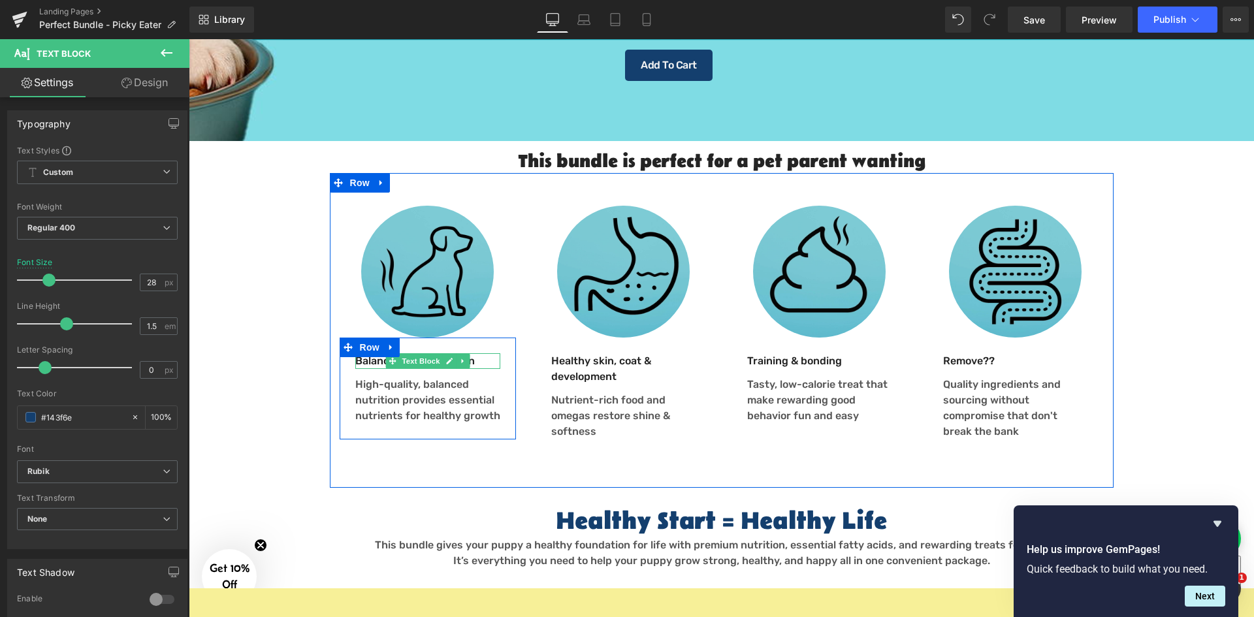
click at [449, 353] on link at bounding box center [449, 361] width 14 height 16
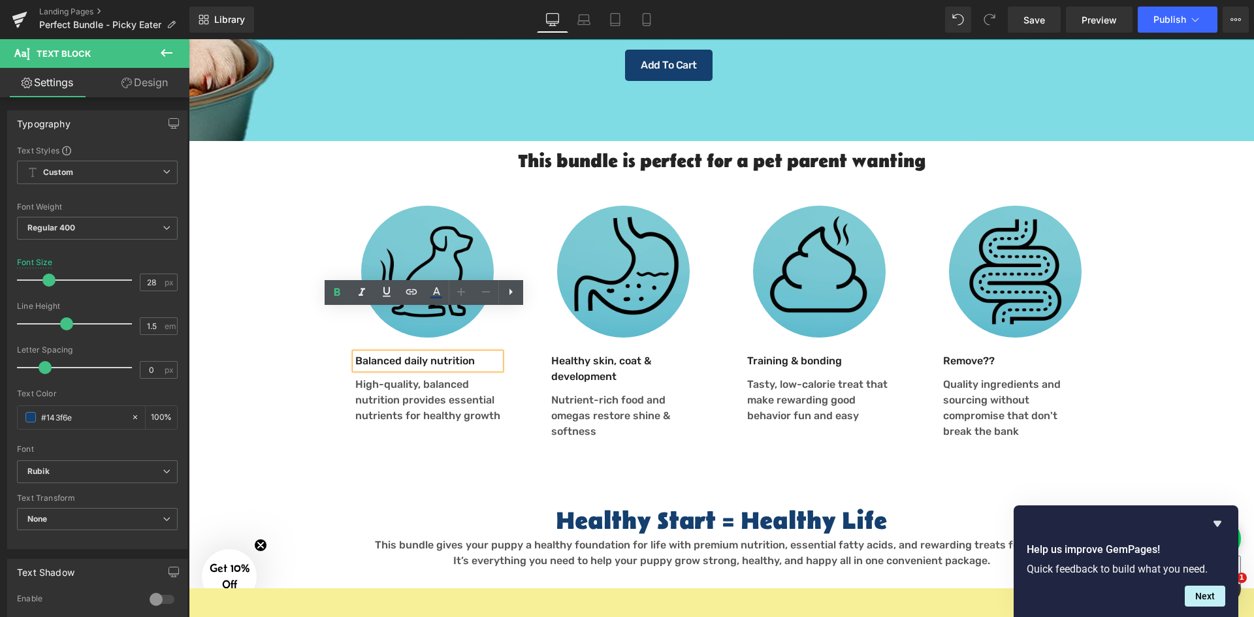
click at [473, 353] on p "Balanced daily nutrition" at bounding box center [427, 361] width 145 height 16
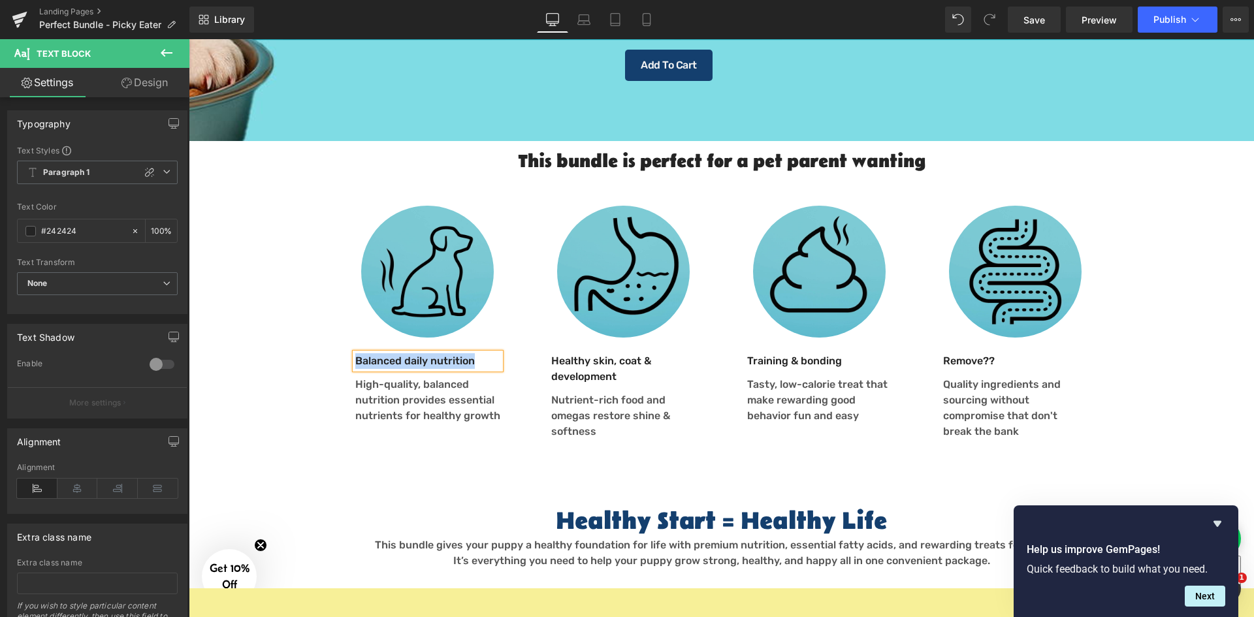
paste div
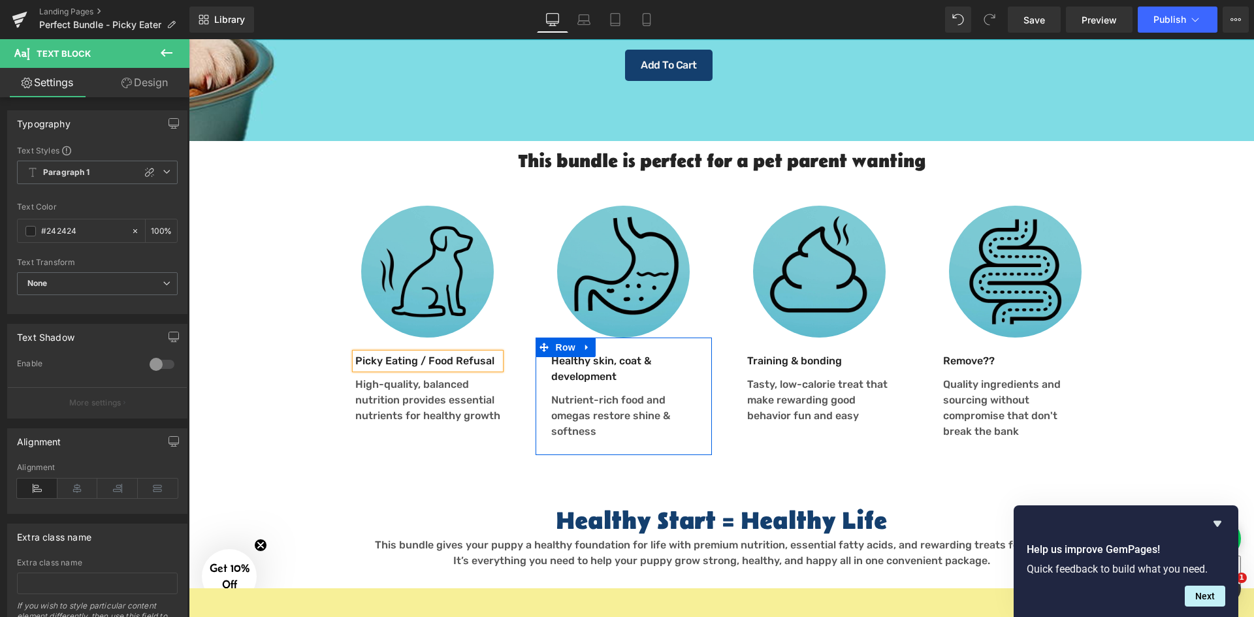
click at [618, 353] on p "Healthy skin, coat & development" at bounding box center [623, 368] width 145 height 31
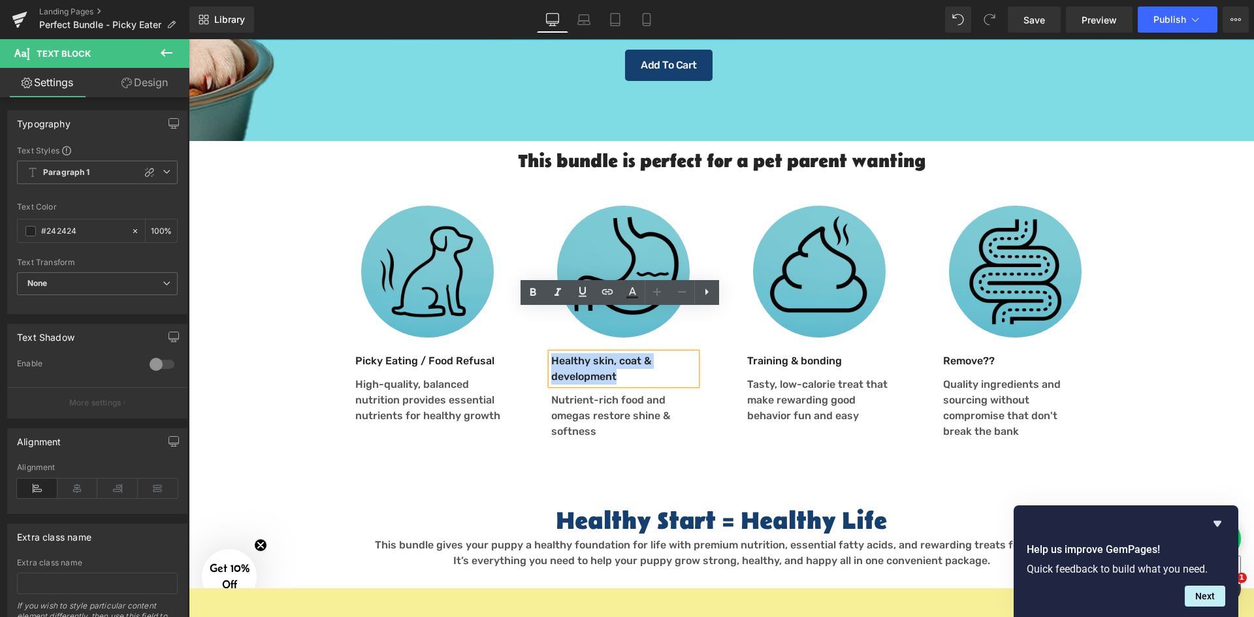
drag, startPoint x: 620, startPoint y: 333, endPoint x: 547, endPoint y: 317, distance: 74.8
click at [551, 353] on p "Healthy skin, coat & development" at bounding box center [623, 368] width 145 height 31
paste div
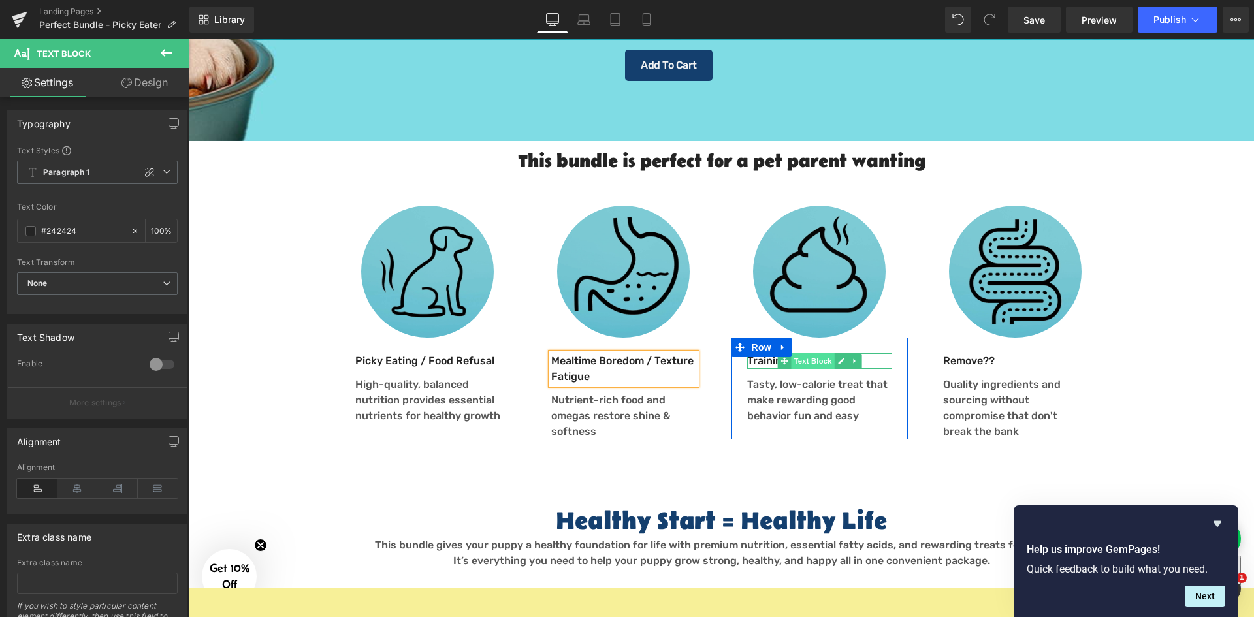
click at [791, 353] on span "Text Block" at bounding box center [812, 361] width 43 height 16
click at [758, 353] on p "Training & bonding" at bounding box center [819, 361] width 145 height 16
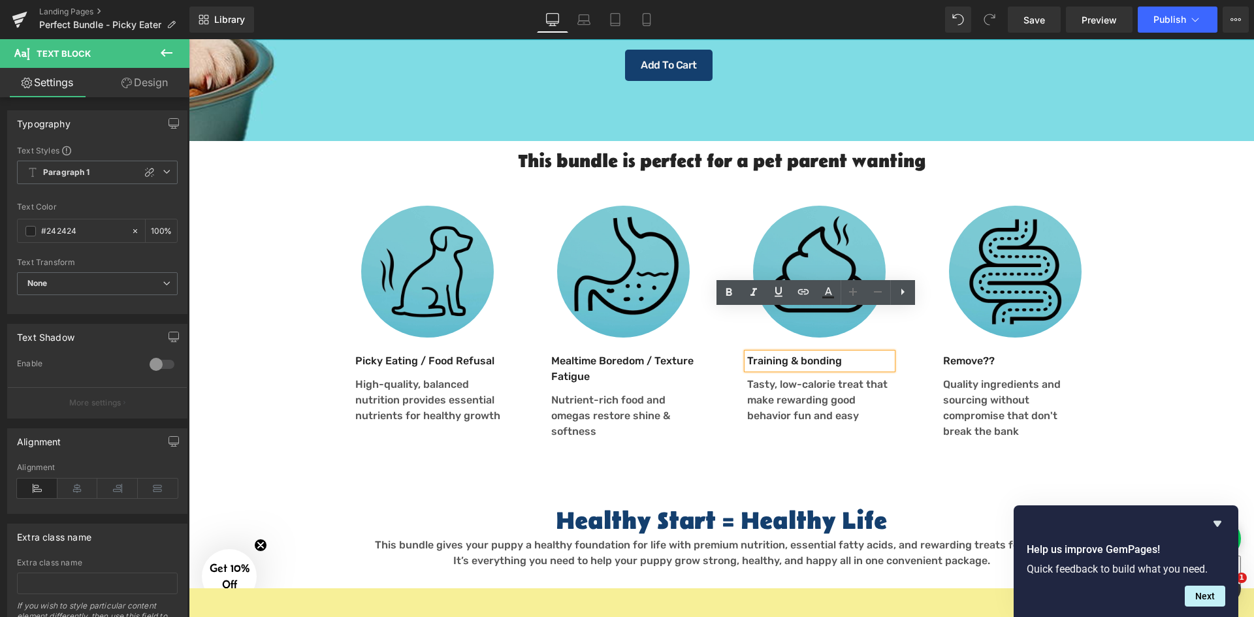
click at [764, 353] on p "Training & bonding" at bounding box center [819, 361] width 145 height 16
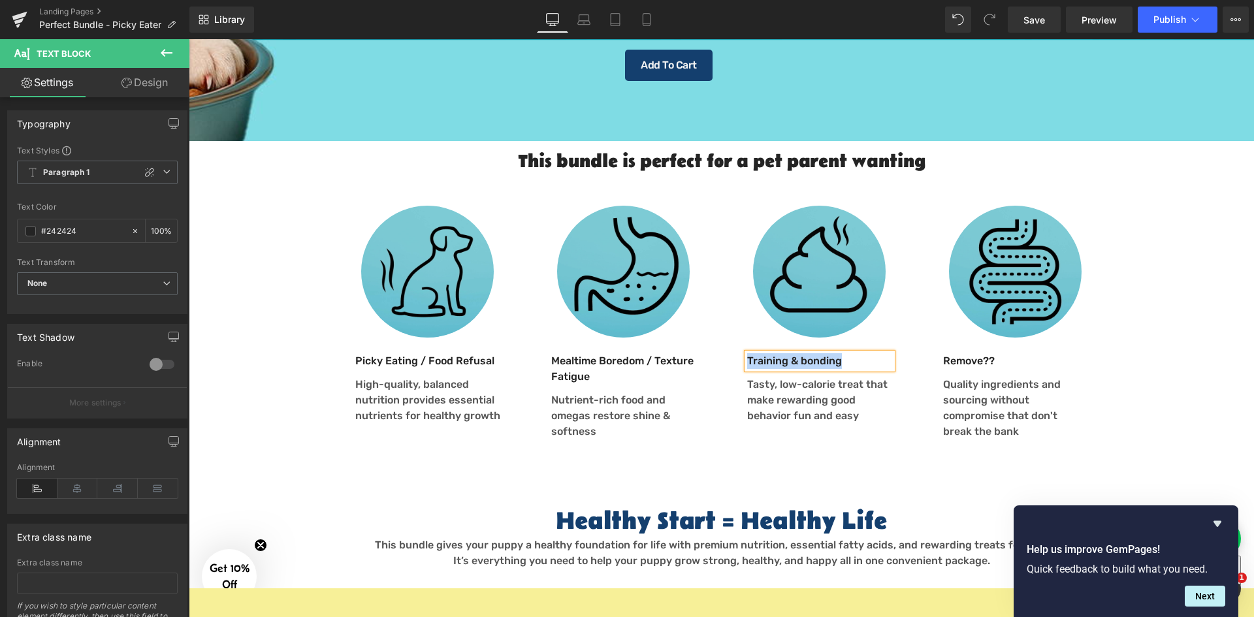
paste div
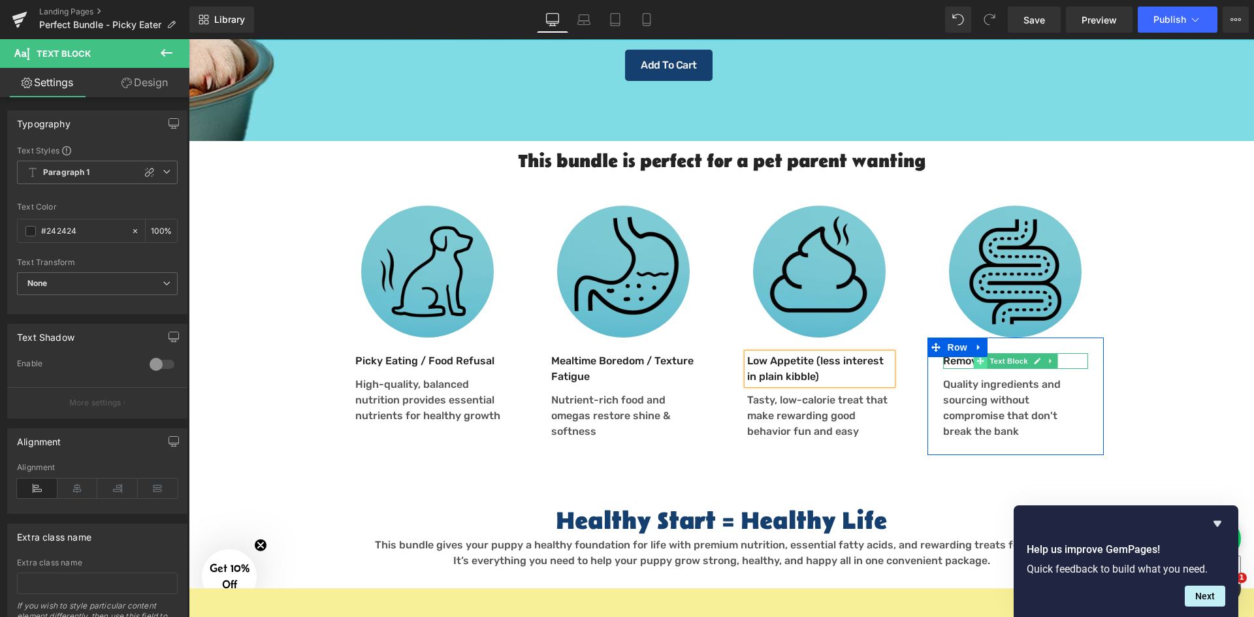
click at [976, 353] on span at bounding box center [980, 361] width 14 height 16
click at [947, 353] on p "Remove??" at bounding box center [1015, 361] width 145 height 16
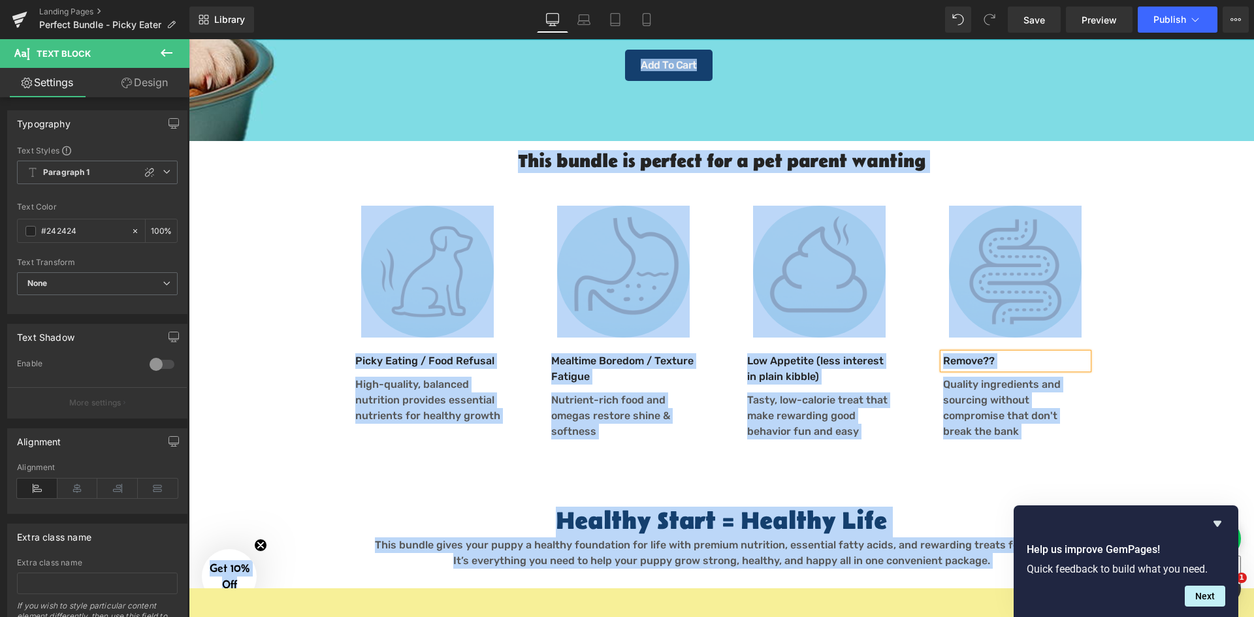
click at [966, 353] on p "Remove??" at bounding box center [1015, 361] width 145 height 16
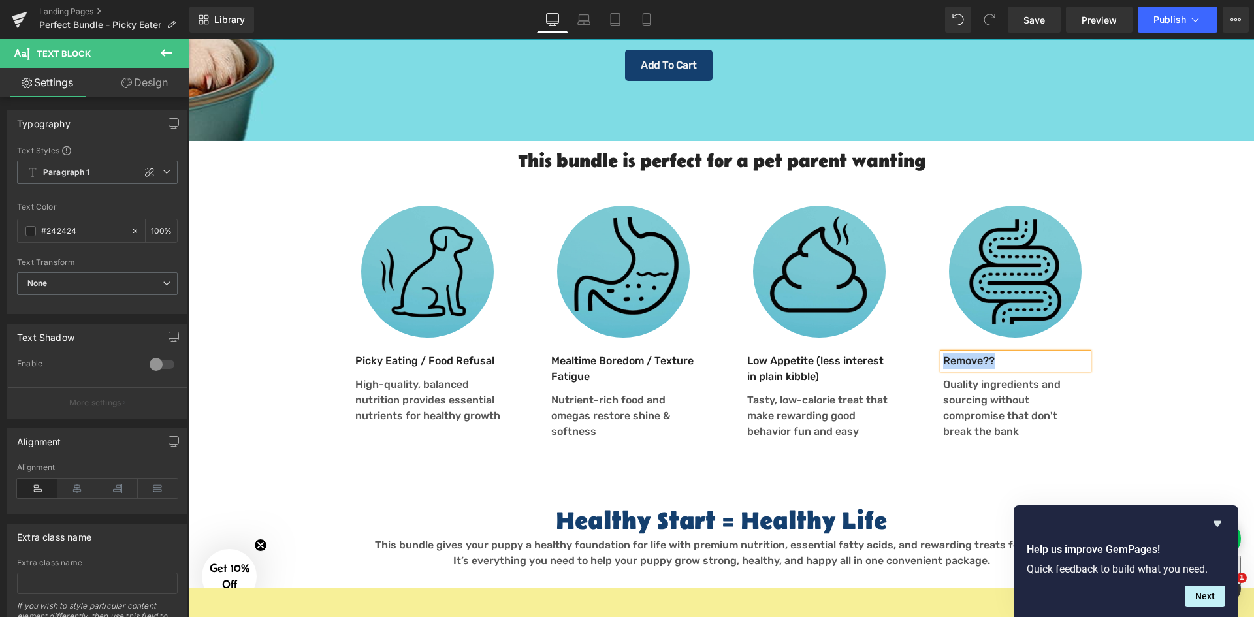
paste div
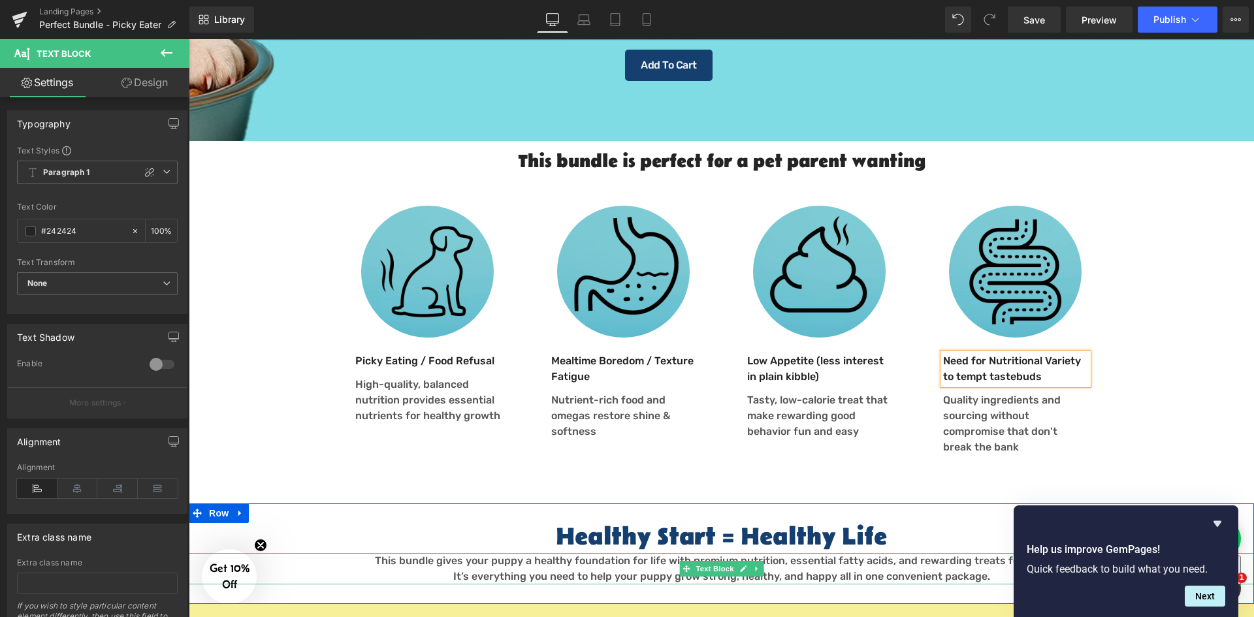
click at [566, 570] on font "It’s everything you need to help your puppy grow strong, healthy, and happy all…" at bounding box center [721, 576] width 537 height 12
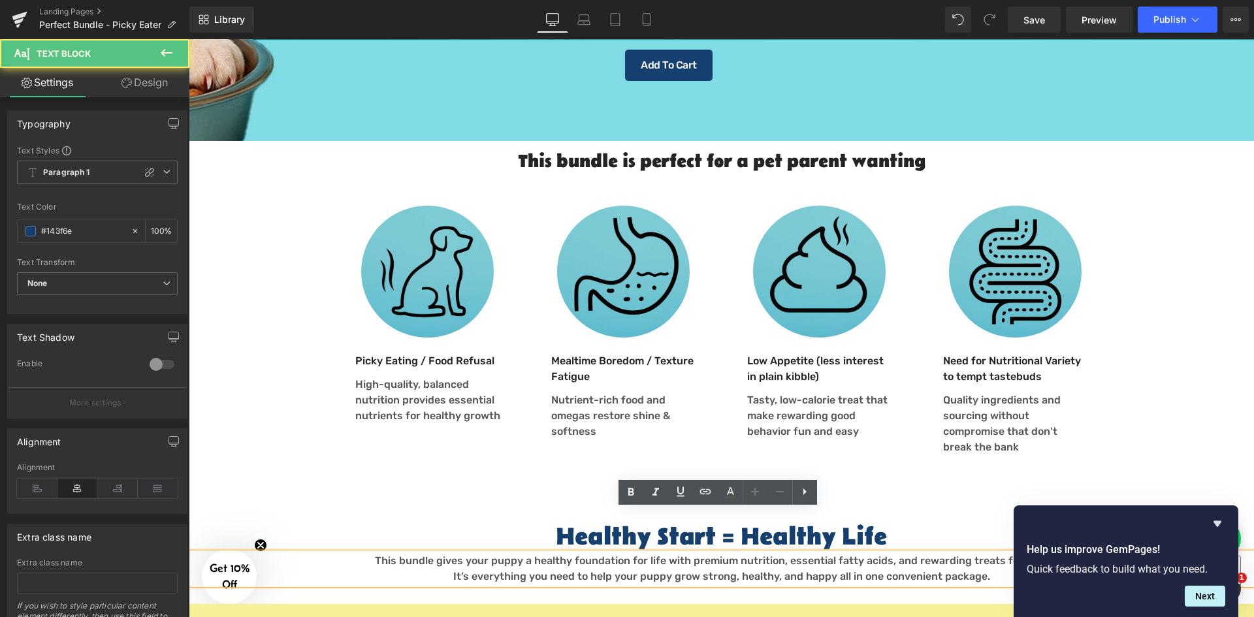
click at [549, 553] on p "This bundle gives your puppy a healthy foundation for life with premium nutriti…" at bounding box center [721, 561] width 1065 height 16
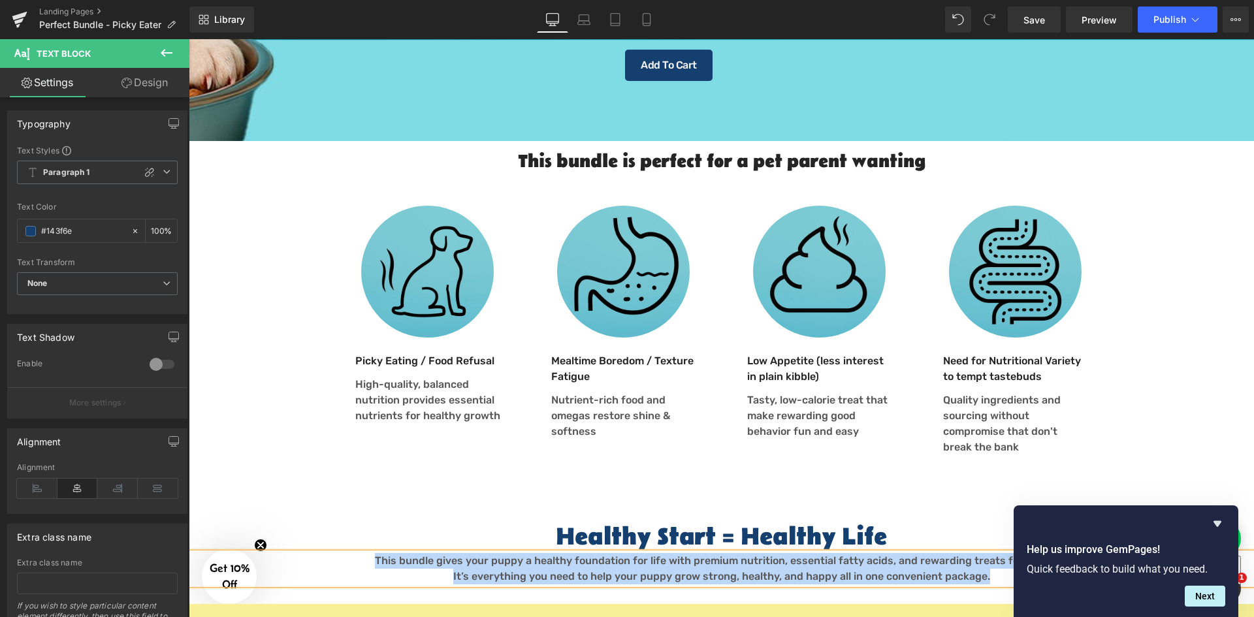
paste div
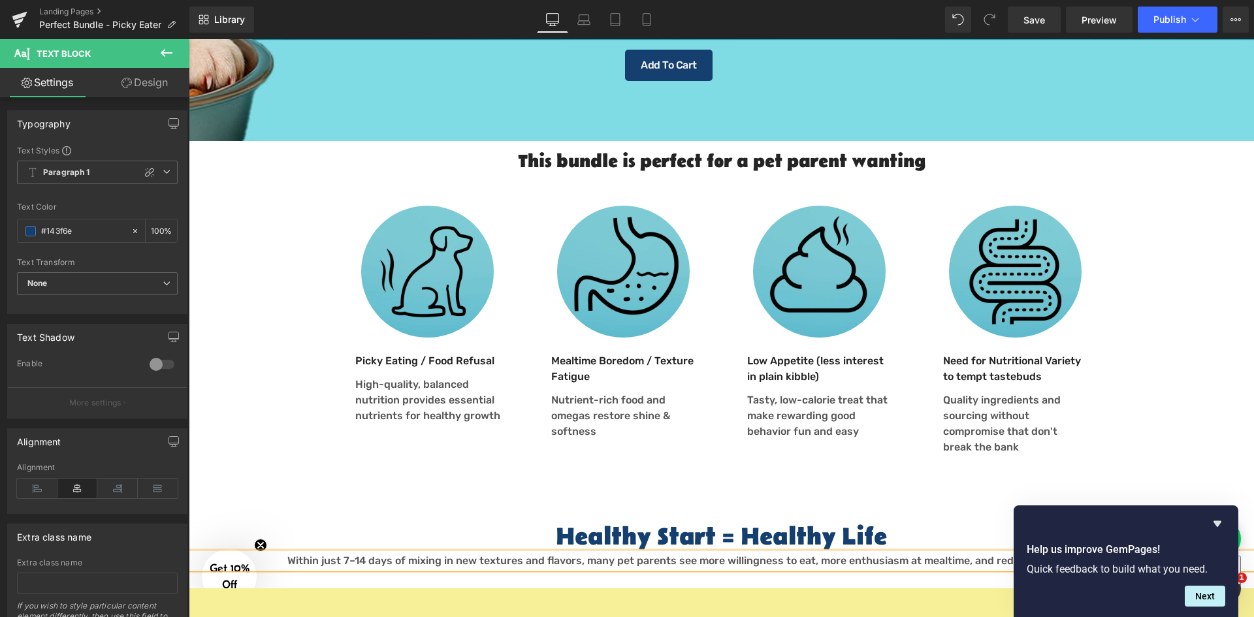
click at [644, 523] on h2 "Healthy Start = Healthy Life" at bounding box center [721, 538] width 1065 height 30
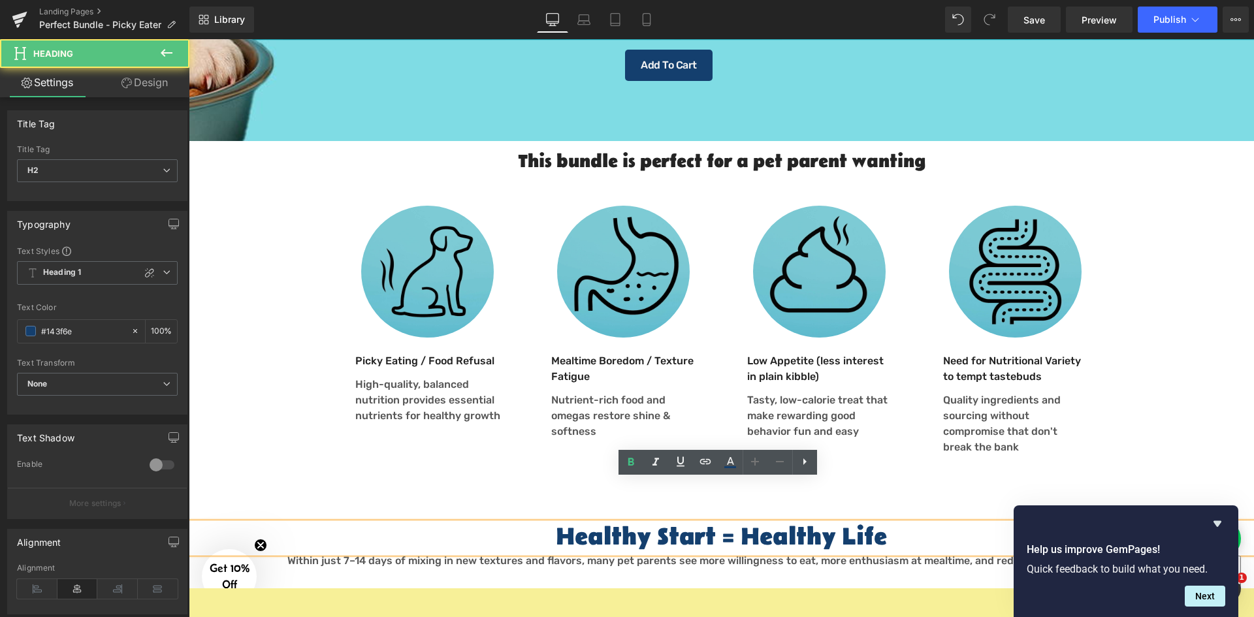
click at [639, 523] on h2 "Healthy Start = Healthy Life" at bounding box center [721, 538] width 1065 height 30
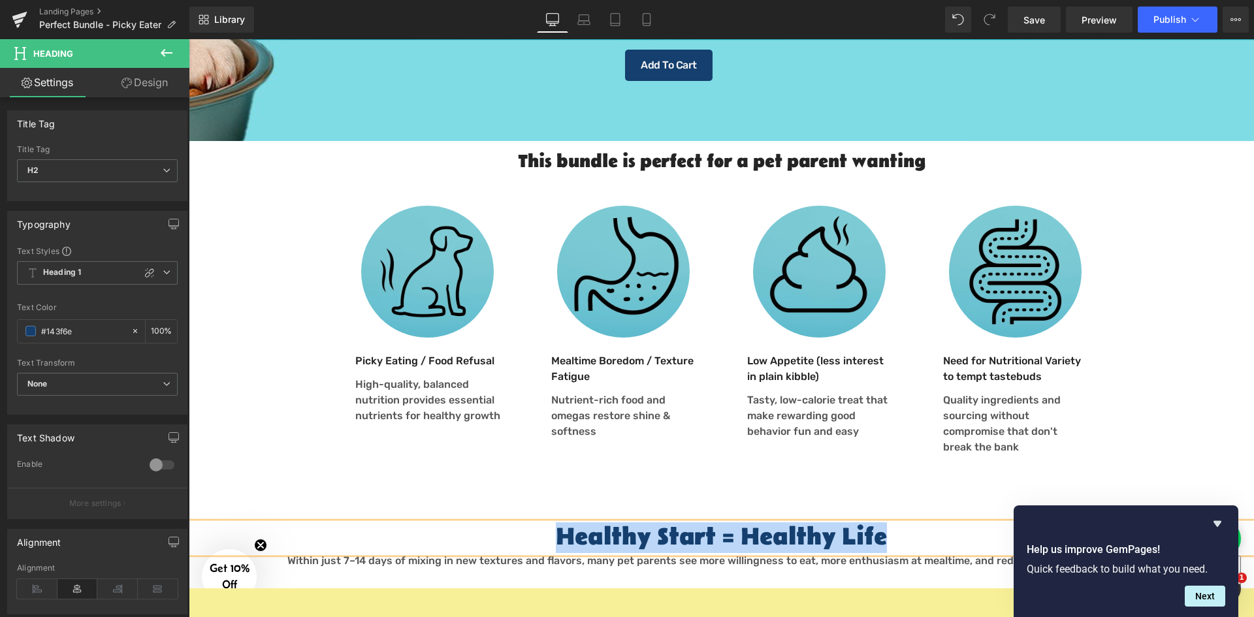
paste div
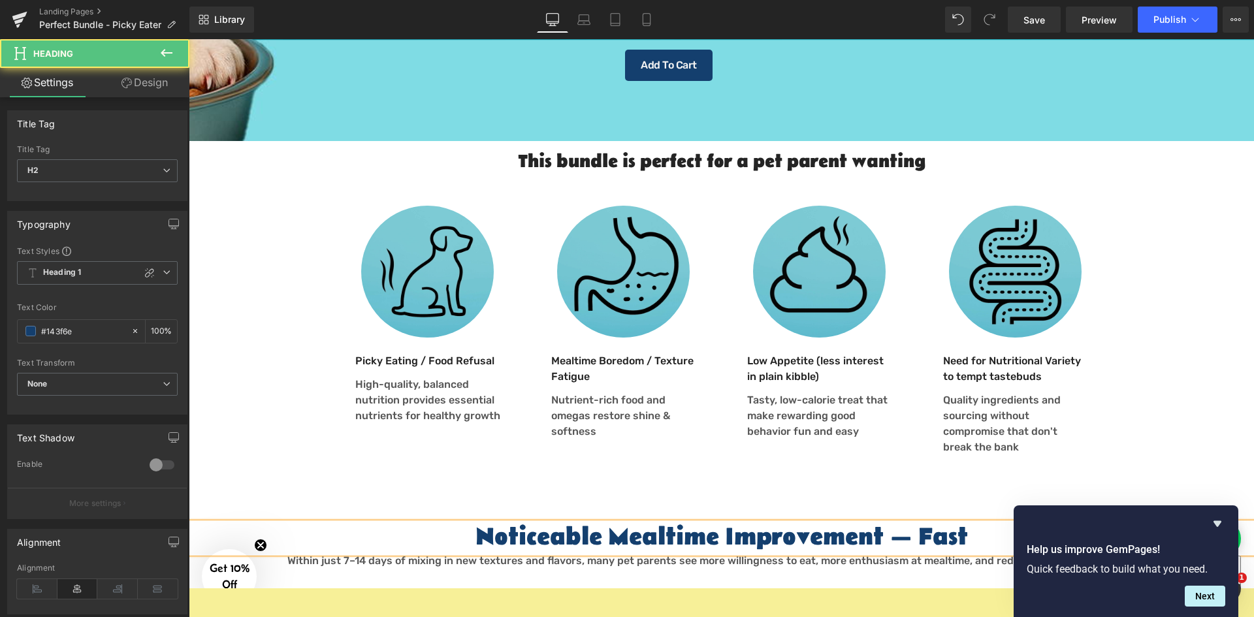
click at [907, 523] on h2 "Noticeable Mealtime Improvement — Fast" at bounding box center [721, 538] width 1065 height 30
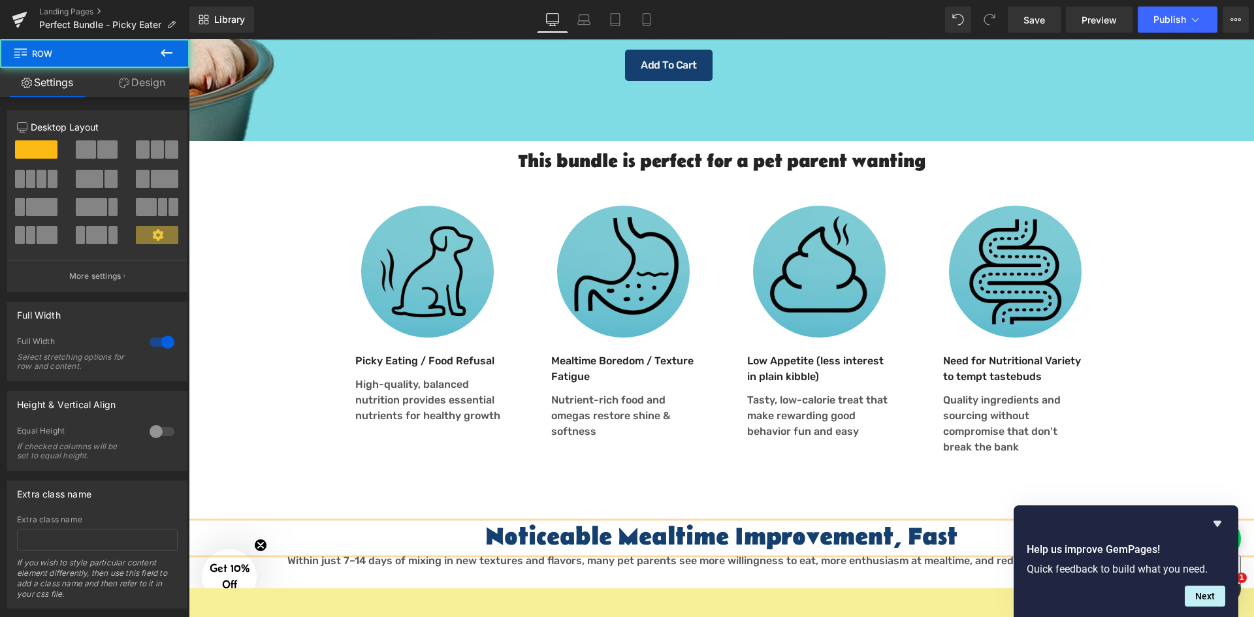
click at [1222, 503] on div "Noticeable Mealtime Improvement, Fast Heading Within just 7–14 days of mixing i…" at bounding box center [721, 545] width 1065 height 85
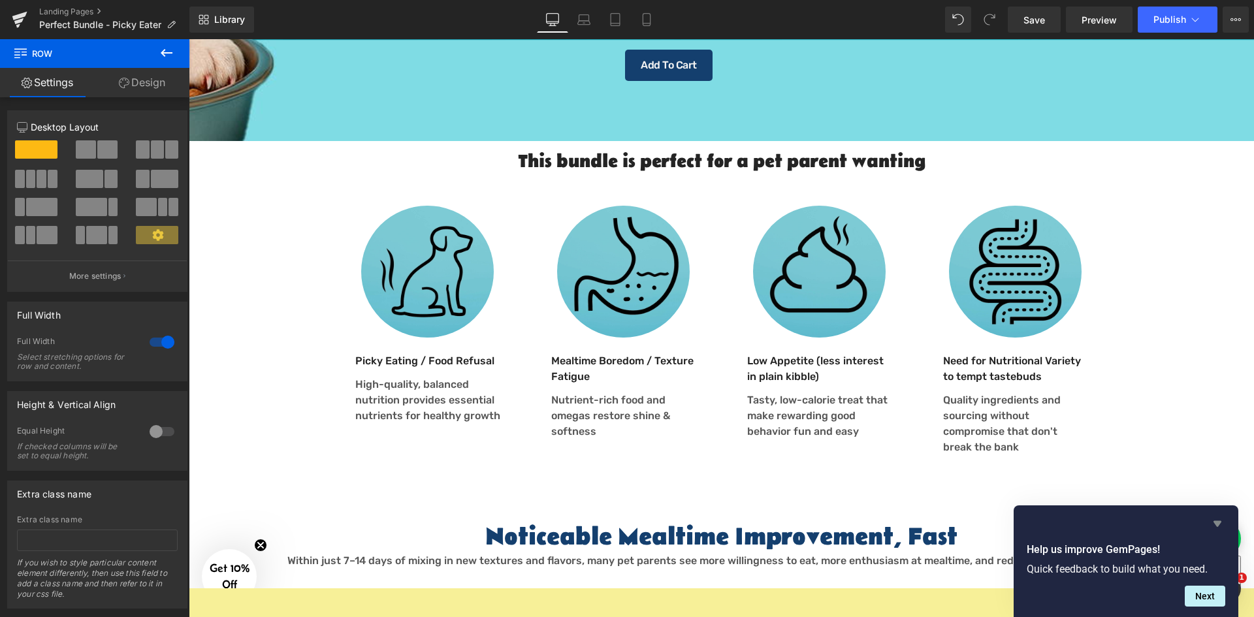
click at [1219, 521] on icon "Hide survey" at bounding box center [1217, 524] width 8 height 6
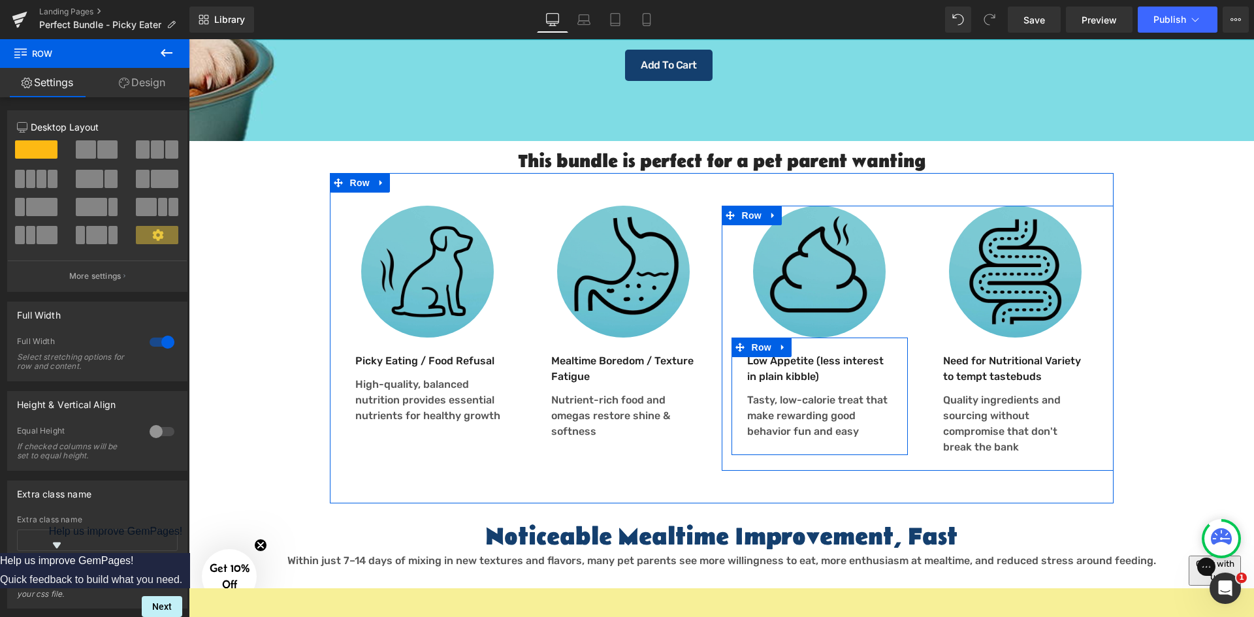
scroll to position [984, 0]
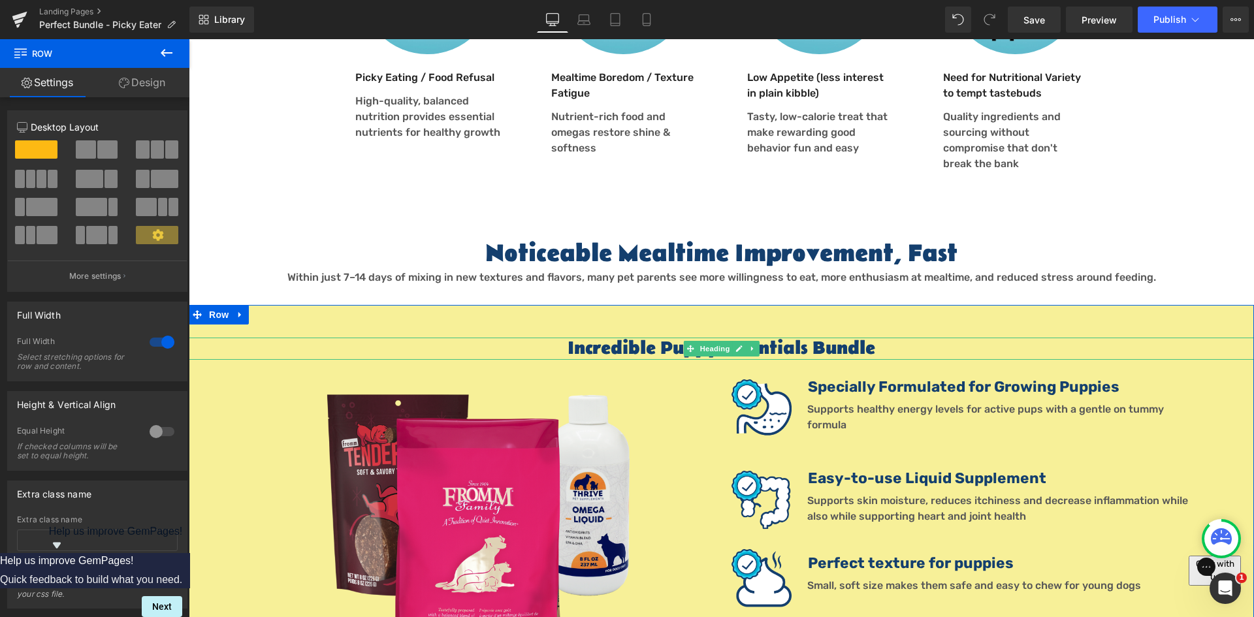
click at [620, 338] on h1 "Incredible Puppy Essentials Bundle" at bounding box center [721, 349] width 1065 height 22
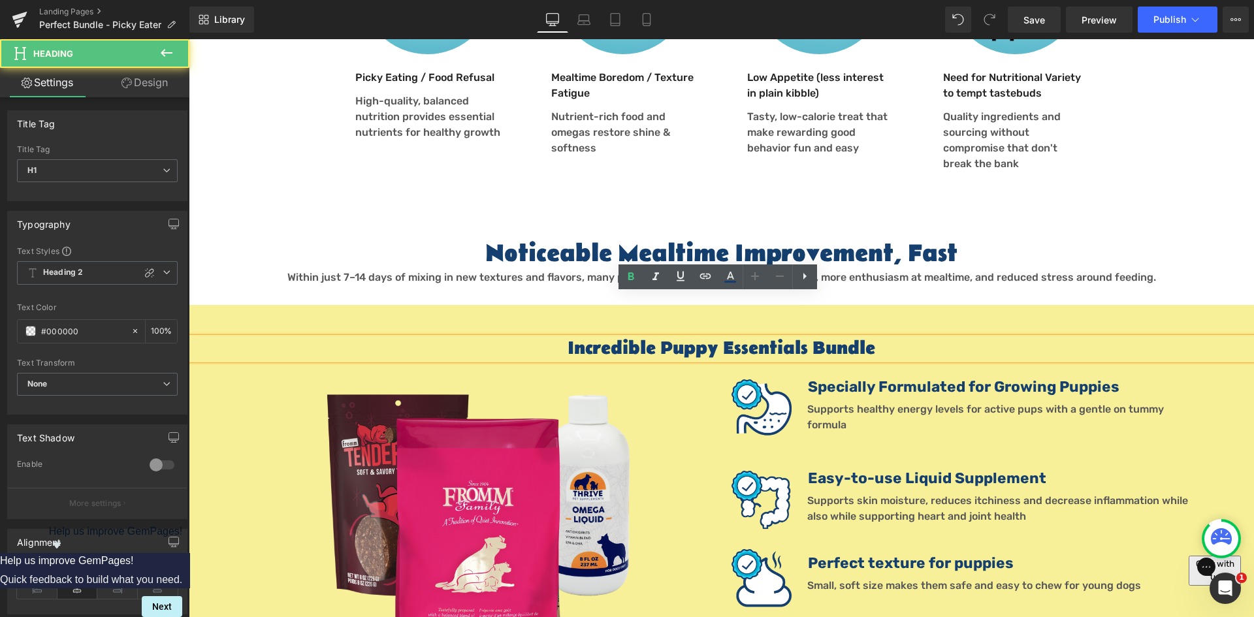
click at [650, 338] on h1 "Incredible Puppy Essentials Bundle" at bounding box center [721, 349] width 1065 height 22
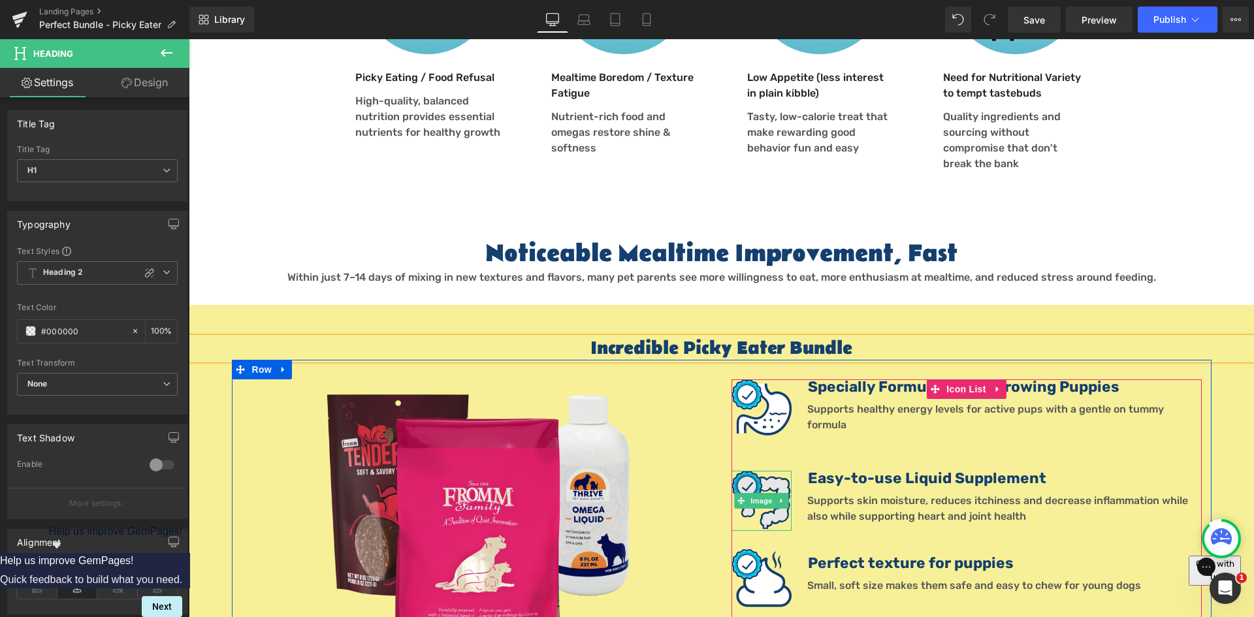
scroll to position [1267, 0]
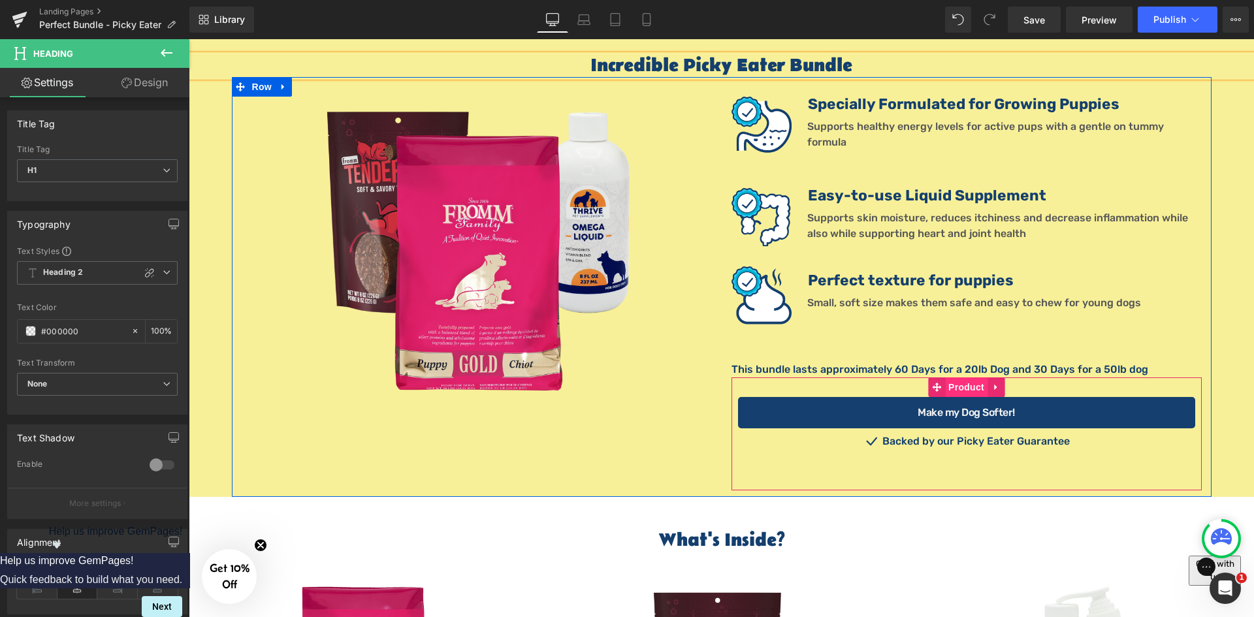
click at [953, 377] on span "Product" at bounding box center [966, 387] width 42 height 20
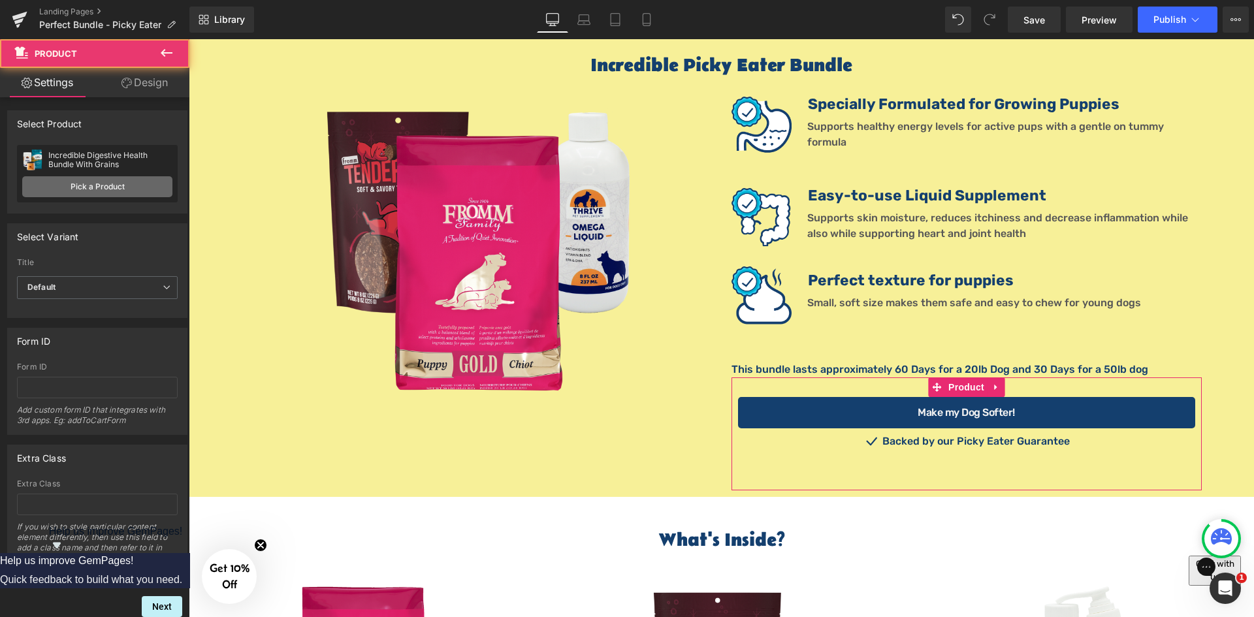
click at [140, 189] on link "Pick a Product" at bounding box center [97, 186] width 150 height 21
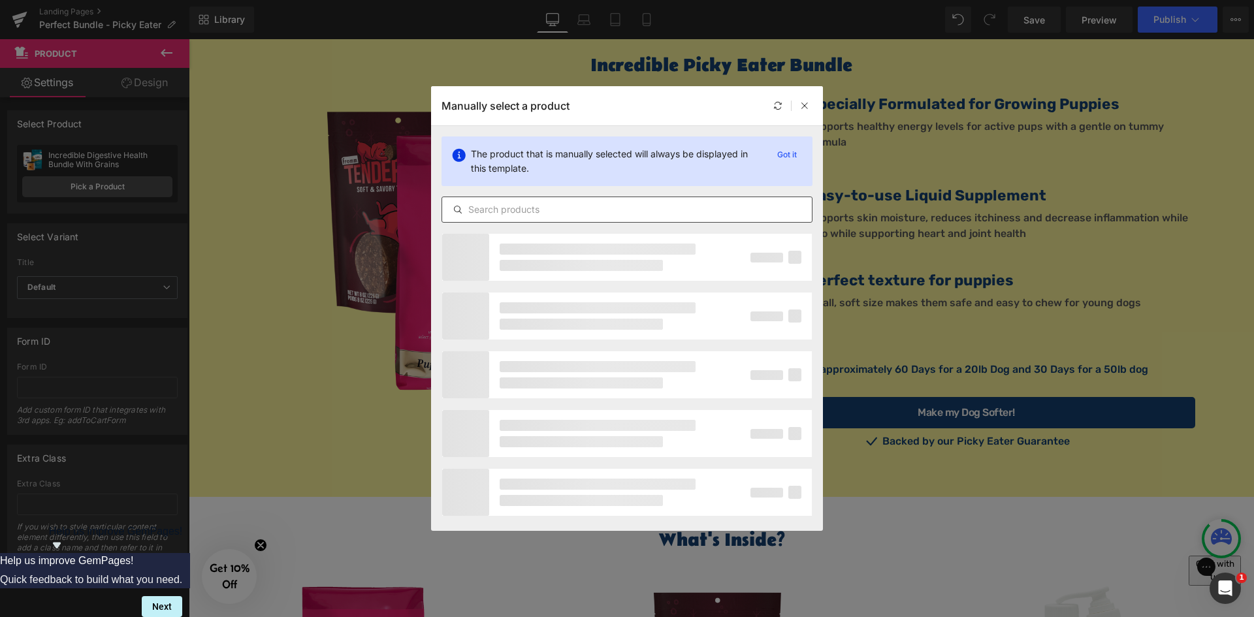
click at [519, 208] on input "text" at bounding box center [627, 210] width 370 height 16
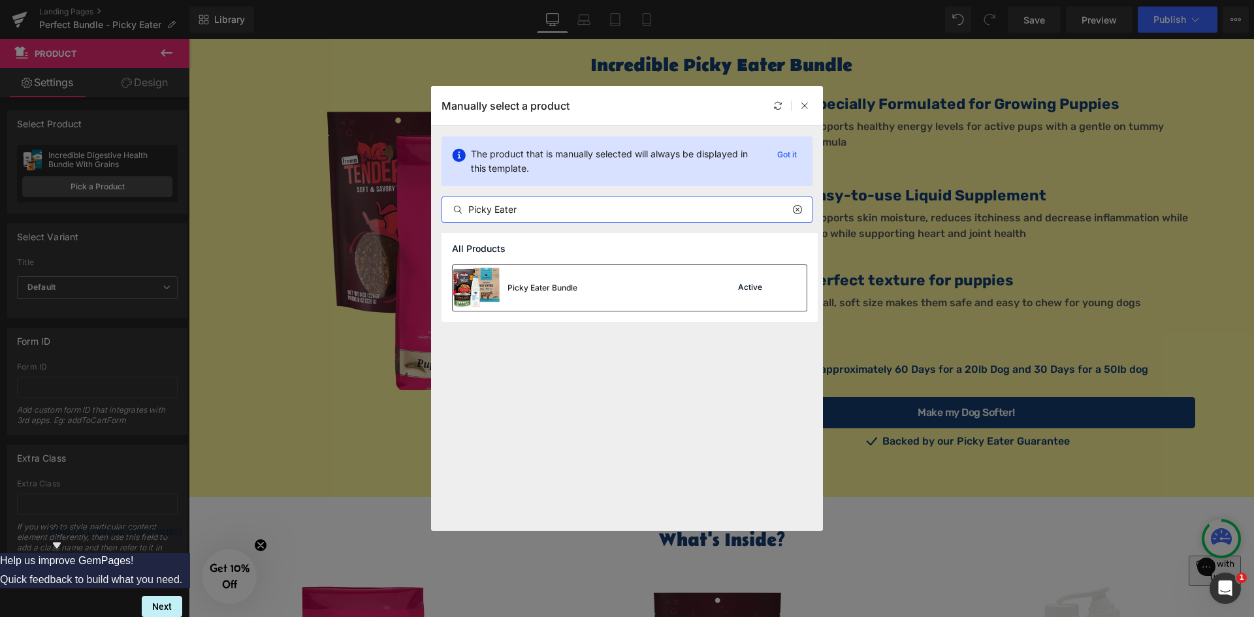
type input "Picky Eater"
click at [484, 280] on img at bounding box center [476, 288] width 47 height 46
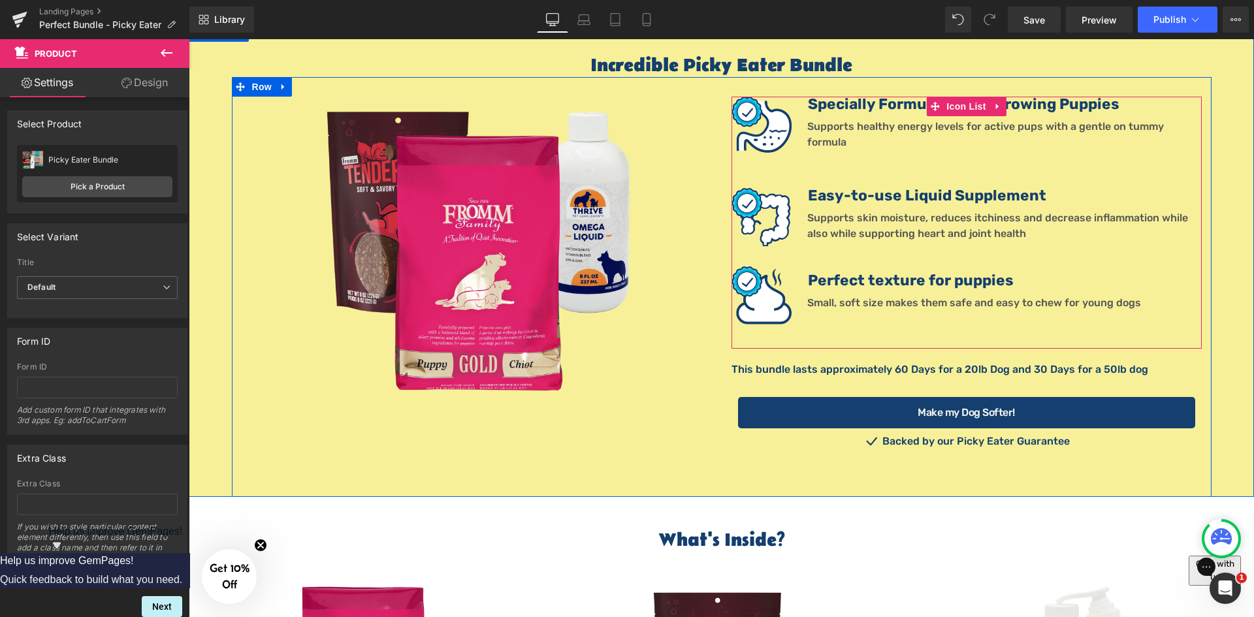
scroll to position [984, 0]
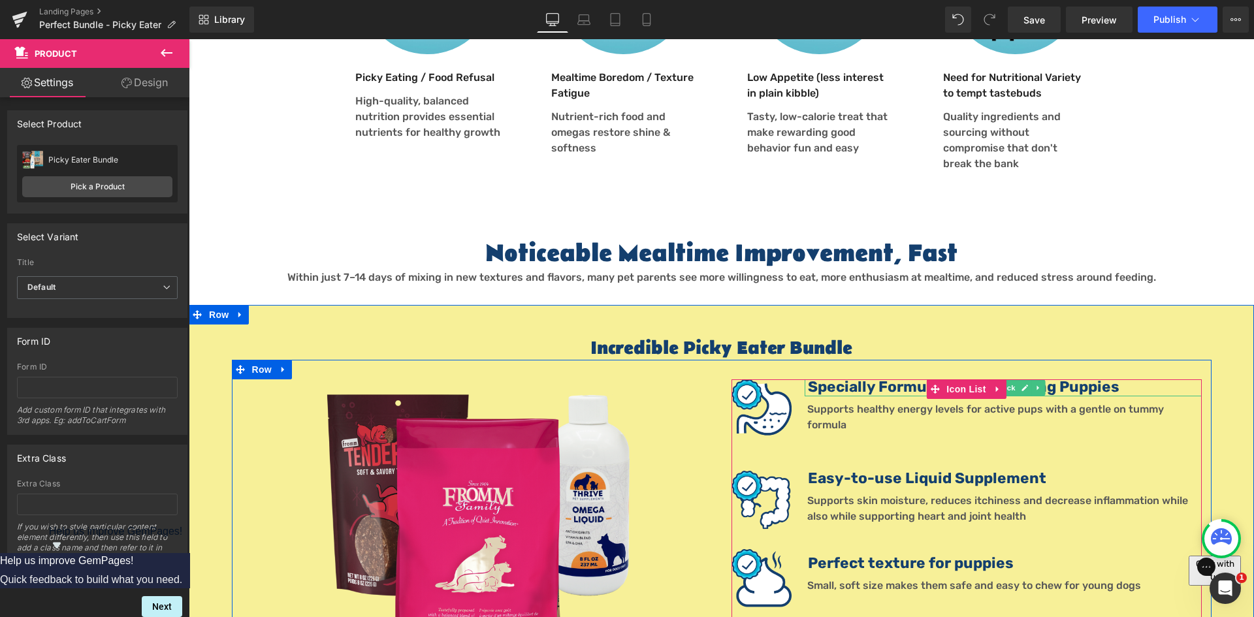
click at [874, 378] on b "Specially Formulated for Growing Puppies" at bounding box center [963, 387] width 311 height 18
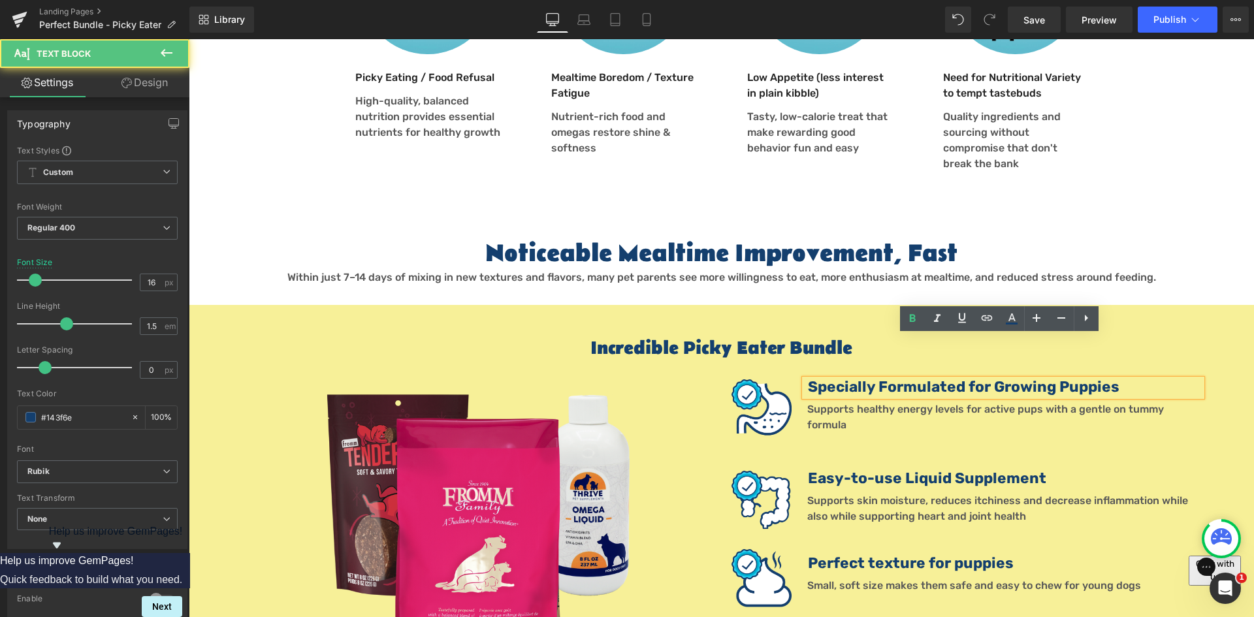
click at [885, 378] on b "Specially Formulated for Growing Puppies" at bounding box center [963, 387] width 311 height 18
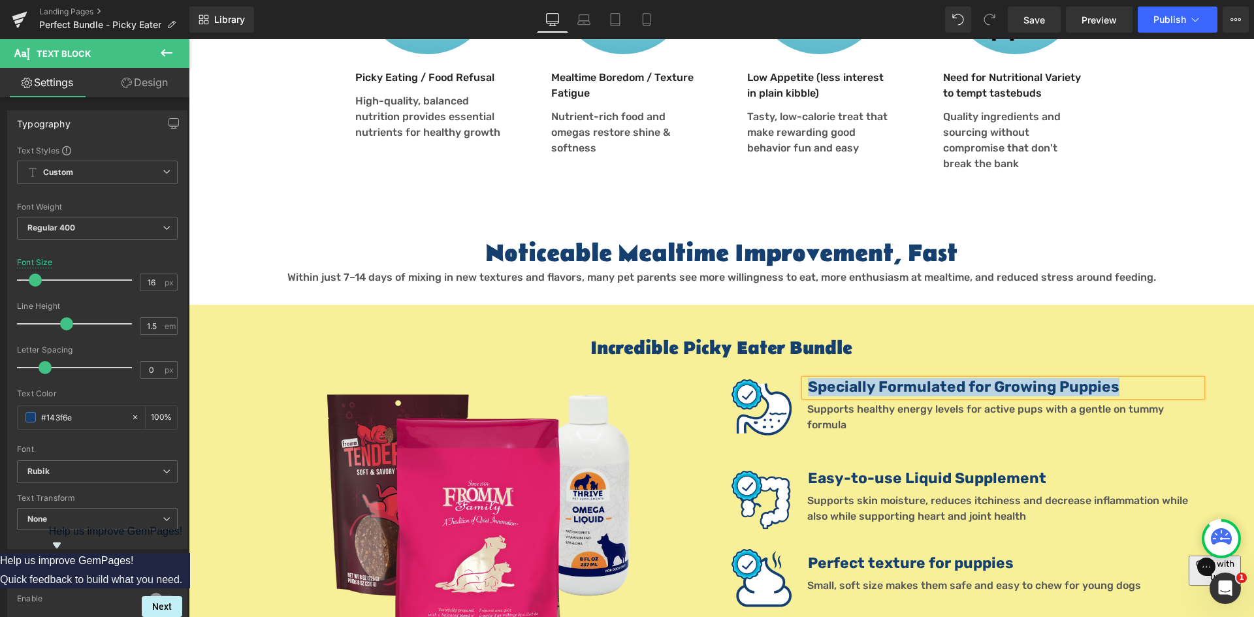
paste div
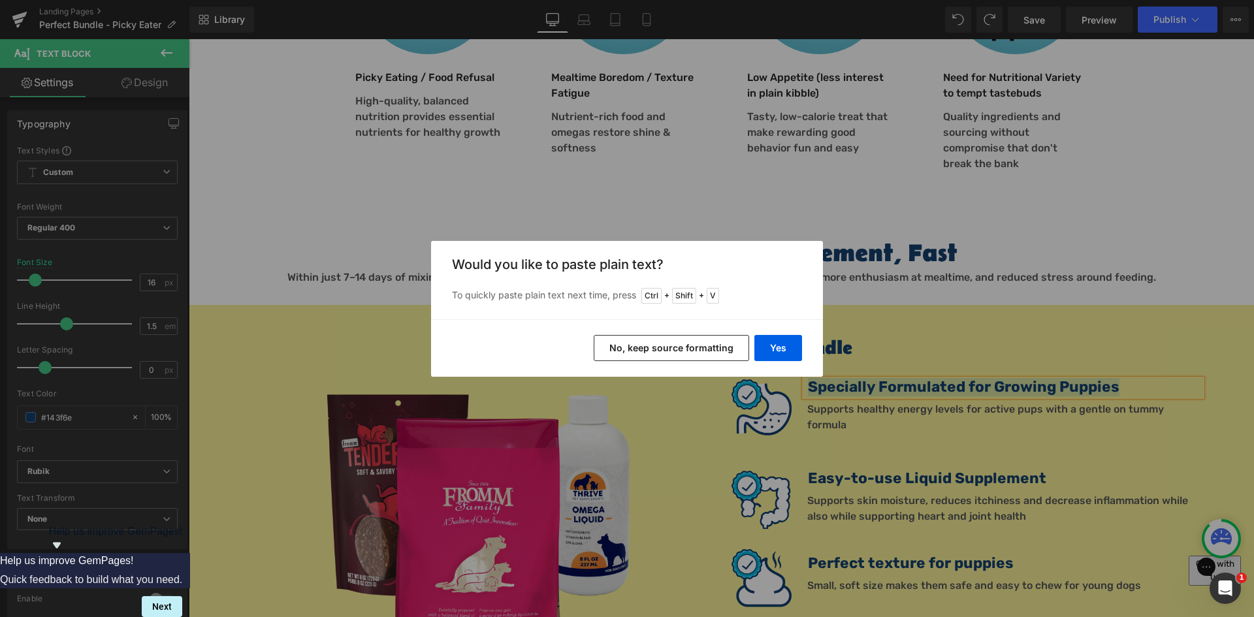
click at [676, 347] on button "No, keep source formatting" at bounding box center [671, 348] width 155 height 26
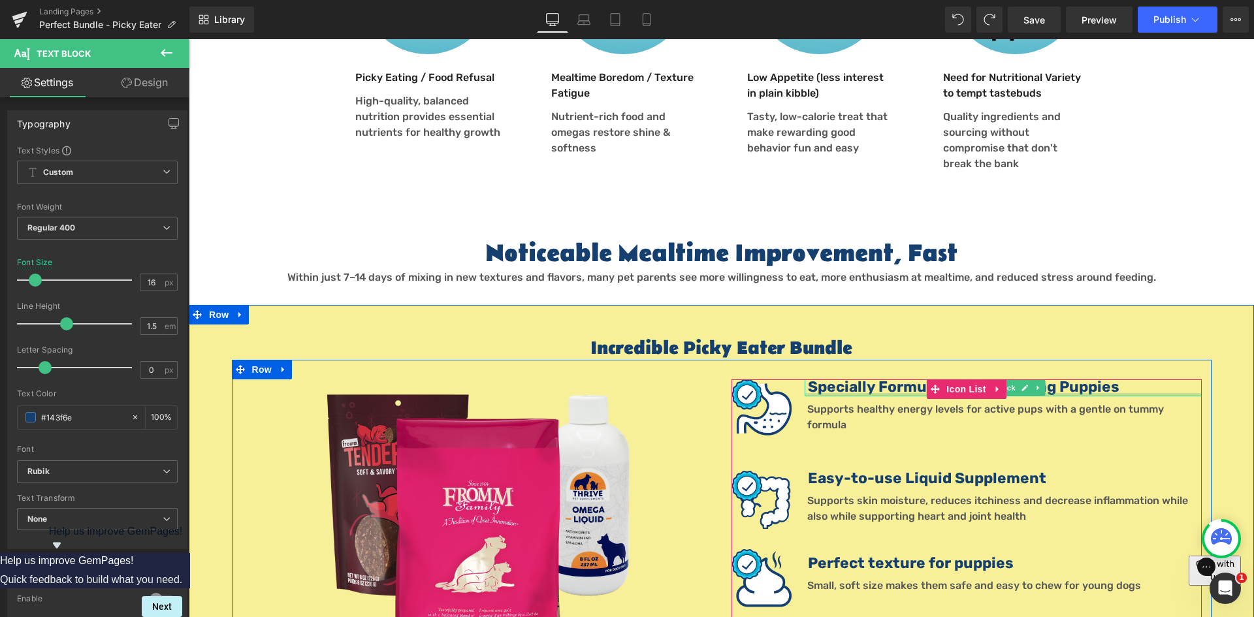
click at [860, 393] on div at bounding box center [1002, 394] width 397 height 3
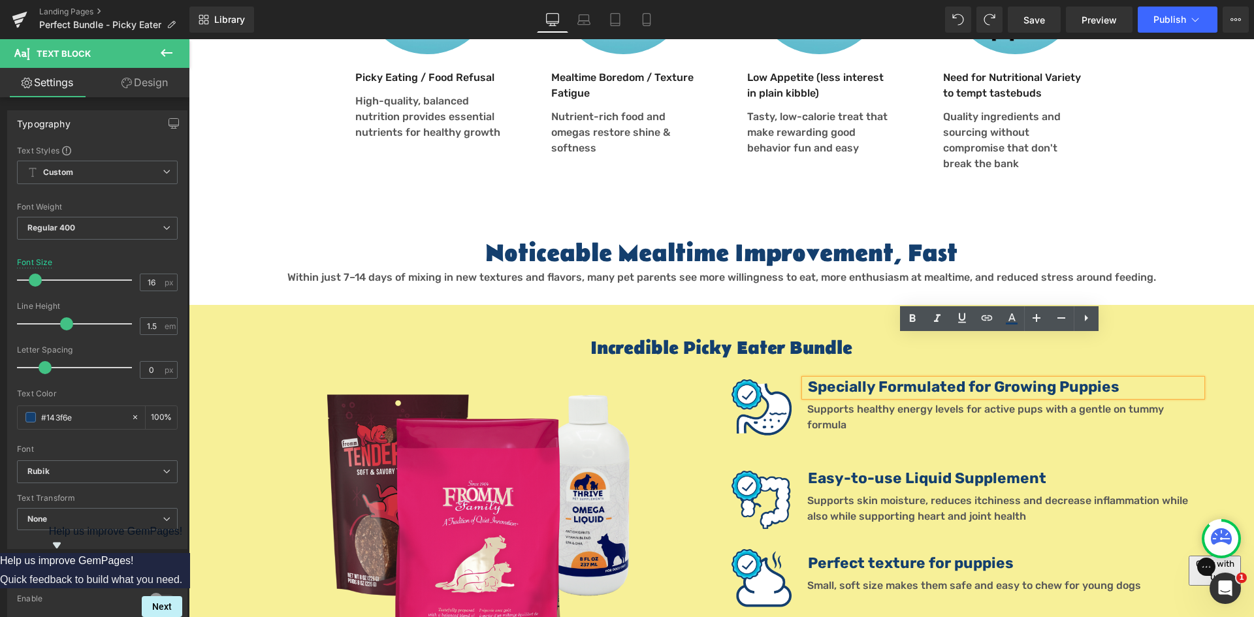
click at [865, 378] on b "Specially Formulated for Growing Puppies" at bounding box center [963, 387] width 311 height 18
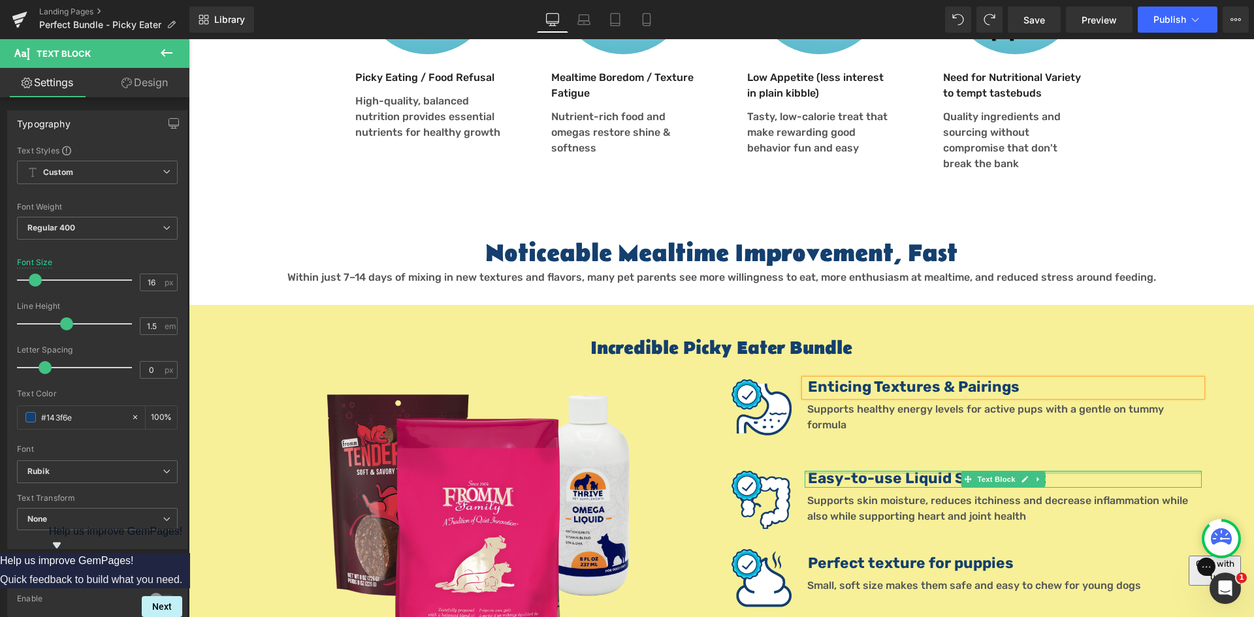
click at [811, 469] on b "Easy-to-use Liquid Supplement" at bounding box center [927, 478] width 238 height 18
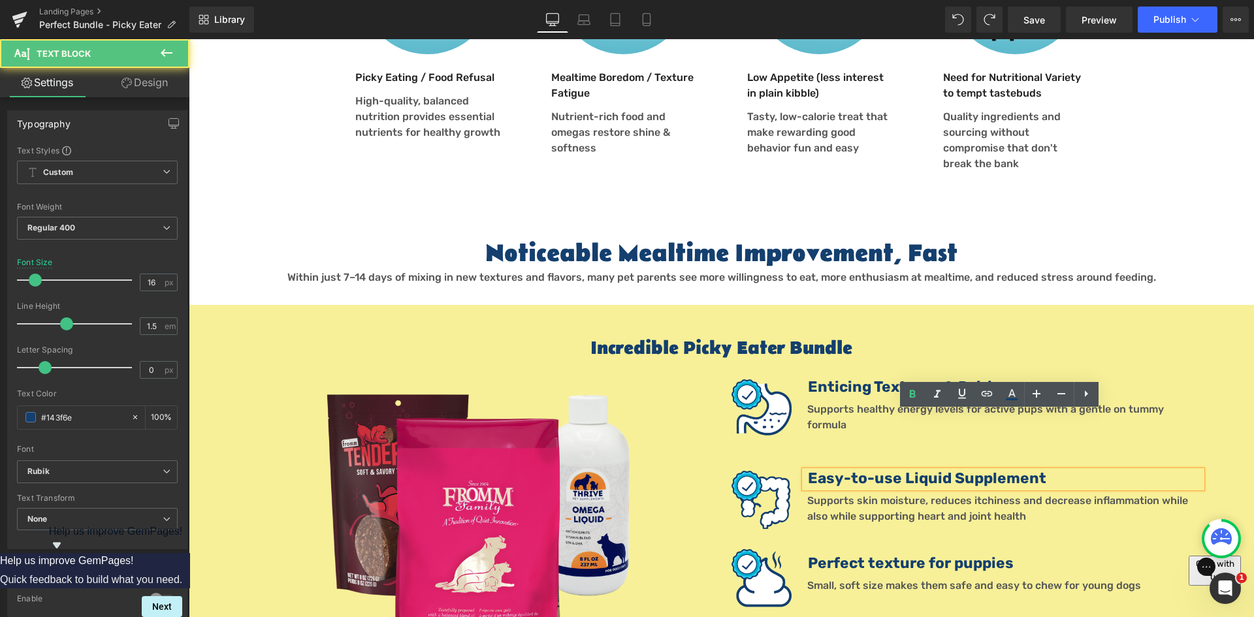
click at [819, 469] on b "Easy-to-use Liquid Supplement" at bounding box center [927, 478] width 238 height 18
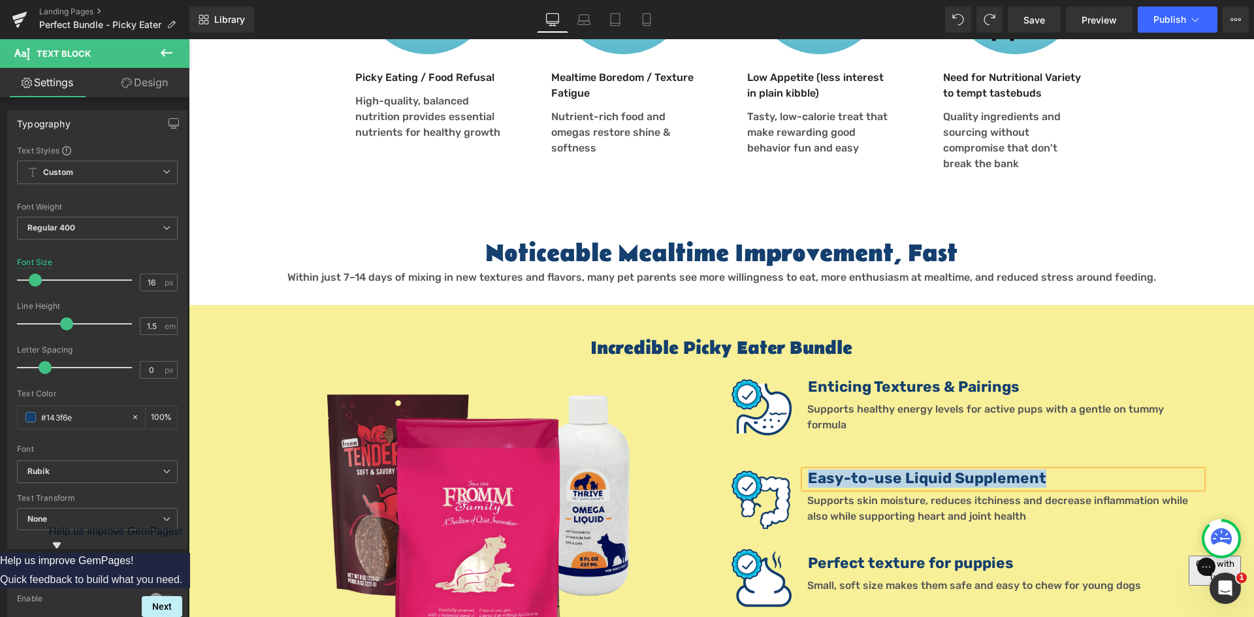
paste div
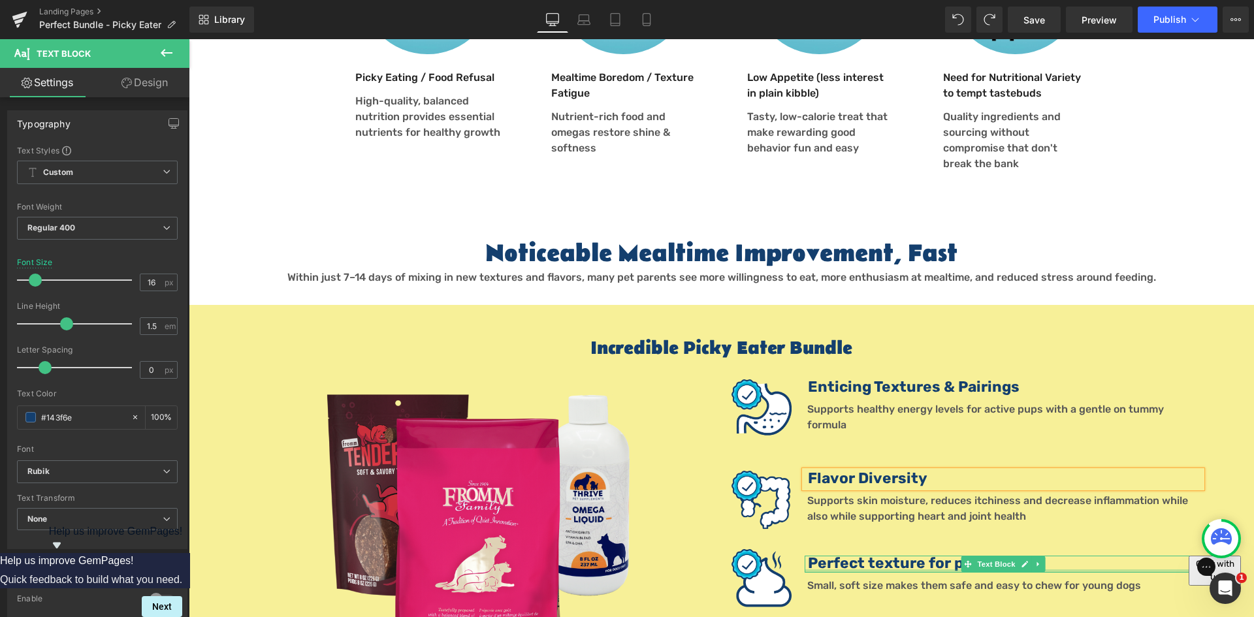
click at [820, 554] on b "Perfect texture for puppies" at bounding box center [911, 563] width 206 height 18
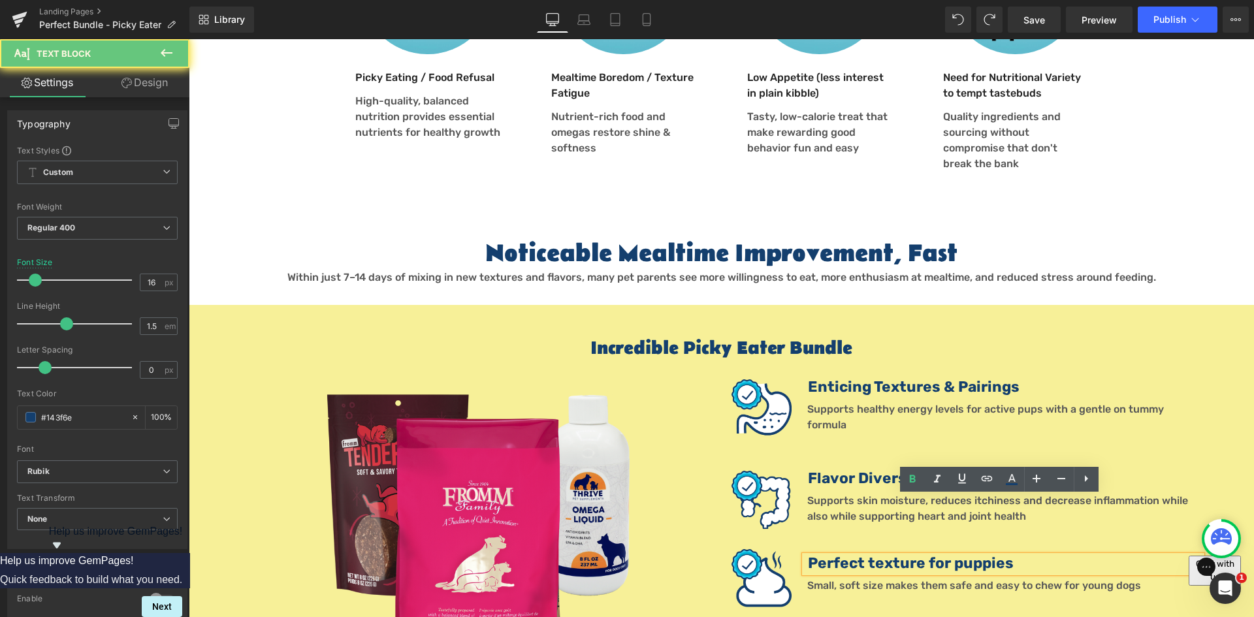
click at [834, 554] on b "Perfect texture for puppies" at bounding box center [911, 563] width 206 height 18
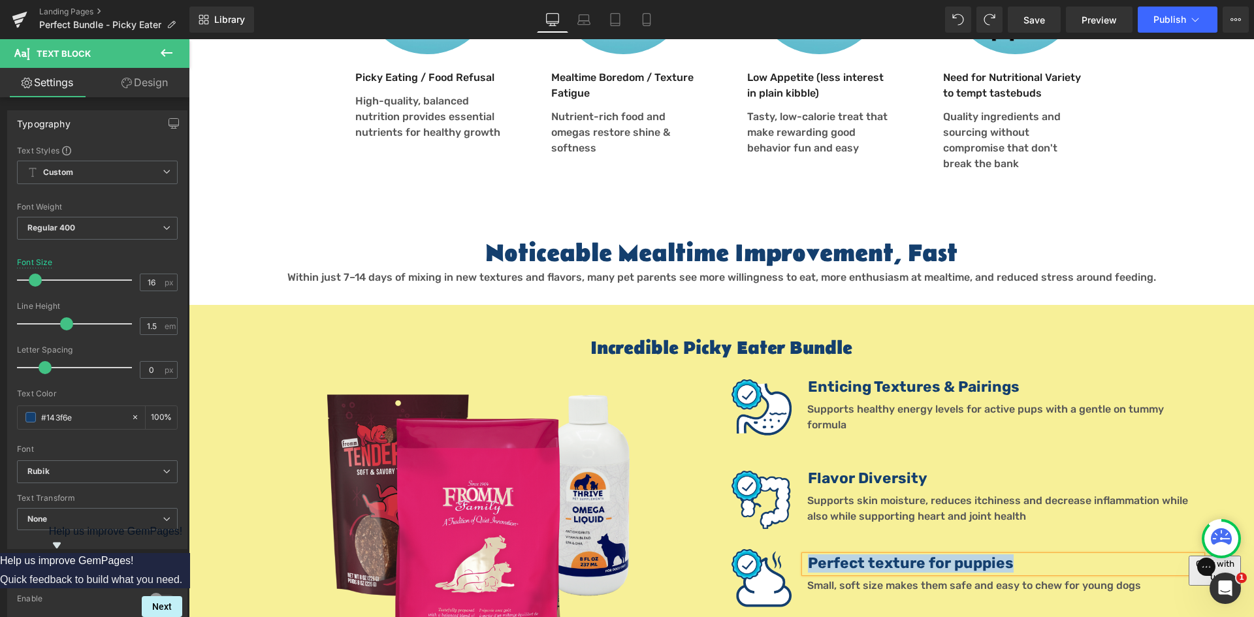
paste div
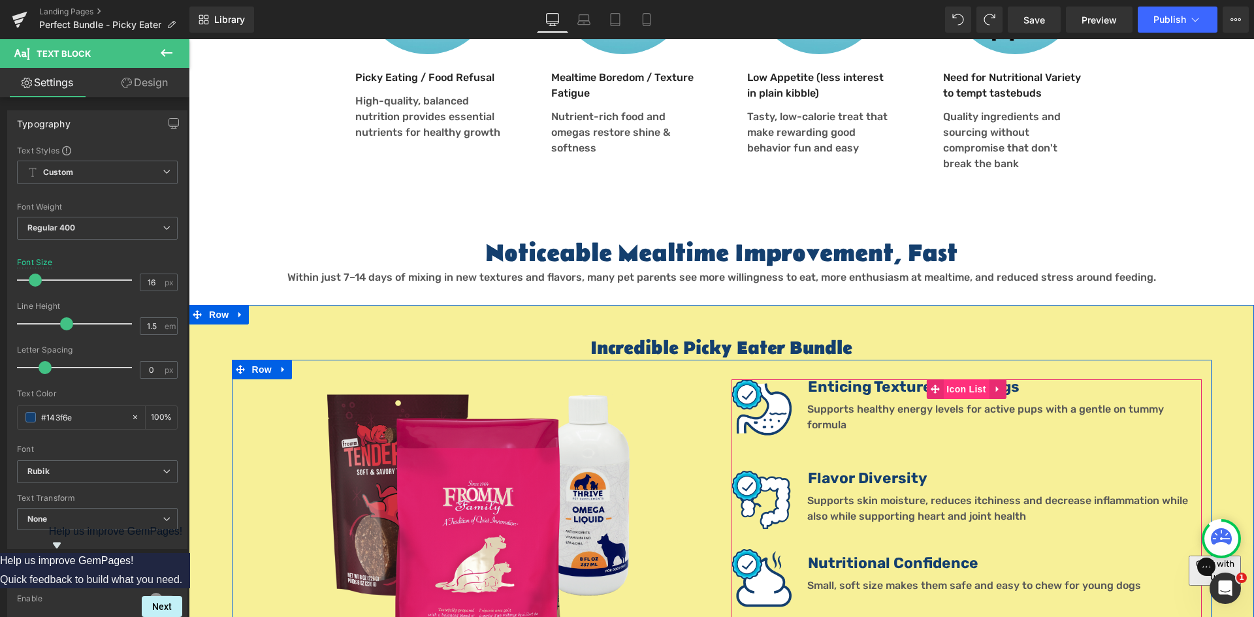
click at [954, 379] on span "Icon List" at bounding box center [966, 389] width 46 height 20
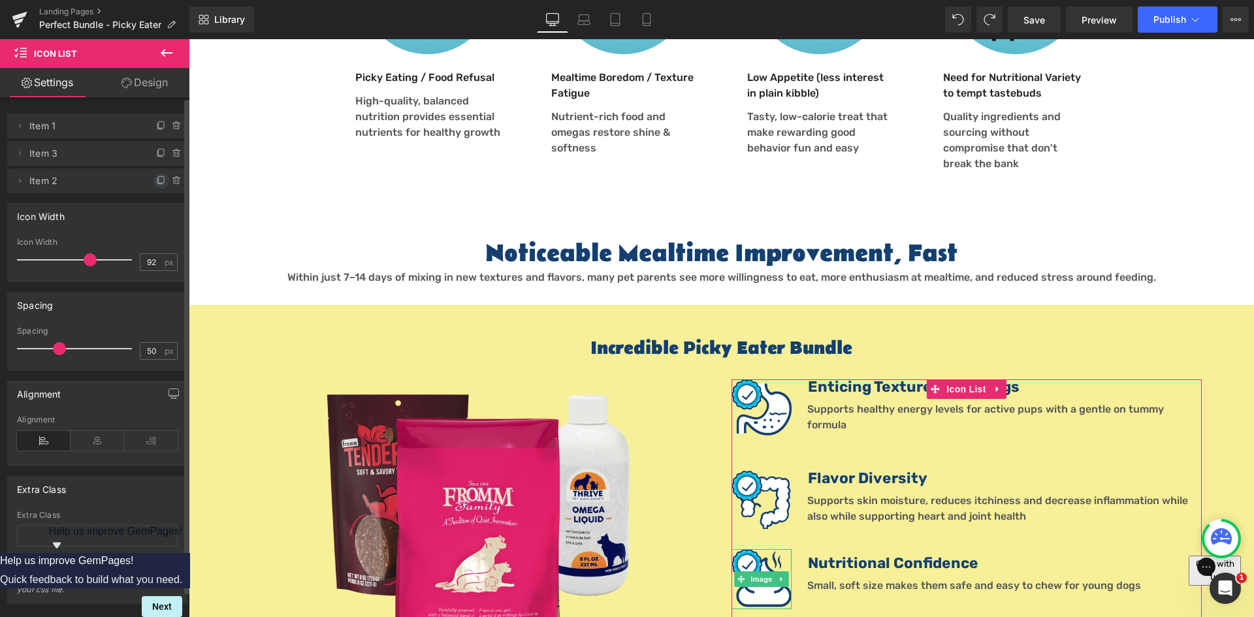
drag, startPoint x: 156, startPoint y: 180, endPoint x: 413, endPoint y: 301, distance: 283.9
click at [156, 180] on icon at bounding box center [161, 181] width 10 height 10
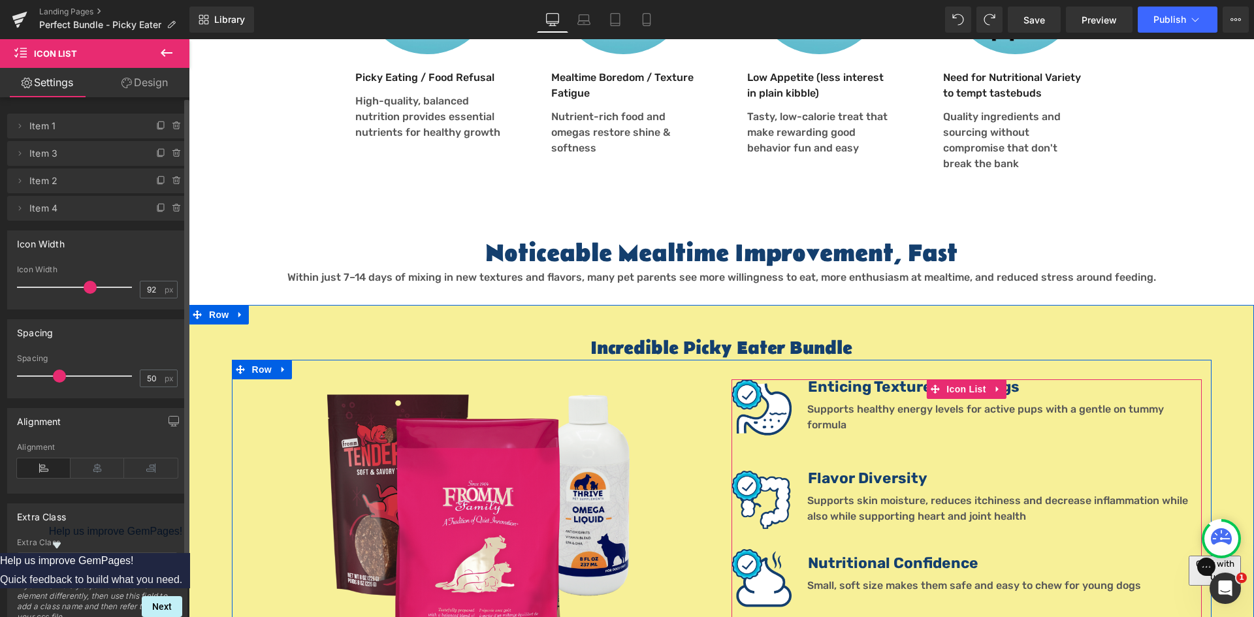
scroll to position [1267, 0]
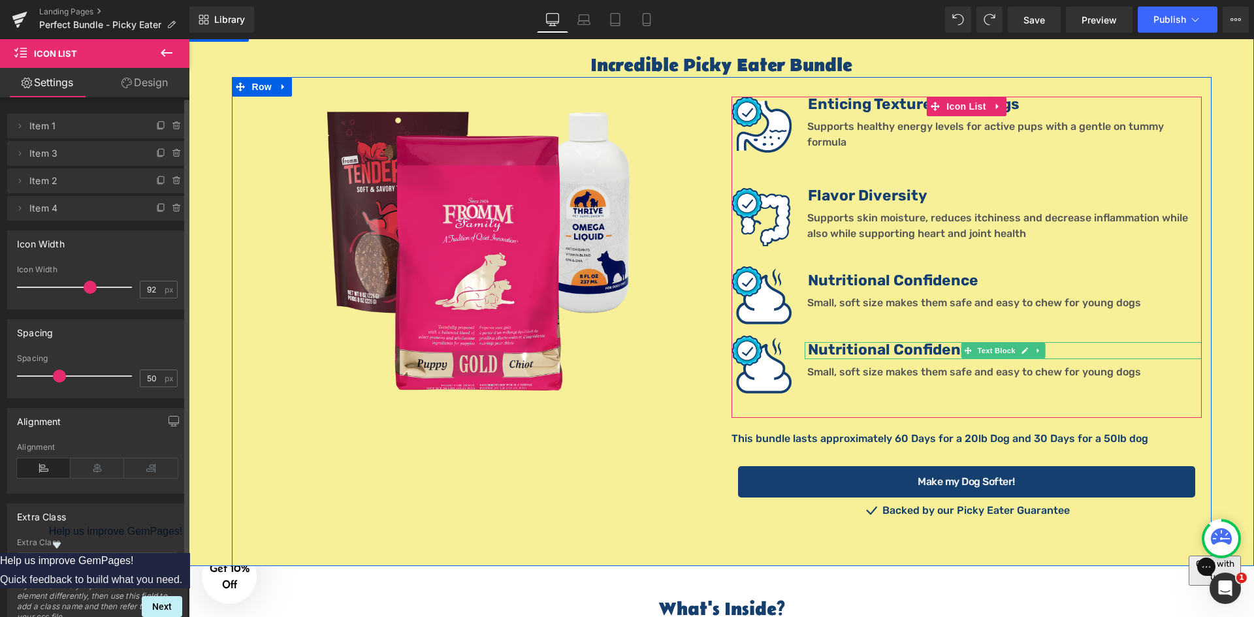
click at [890, 341] on b "Nutritional Confidence" at bounding box center [893, 350] width 170 height 18
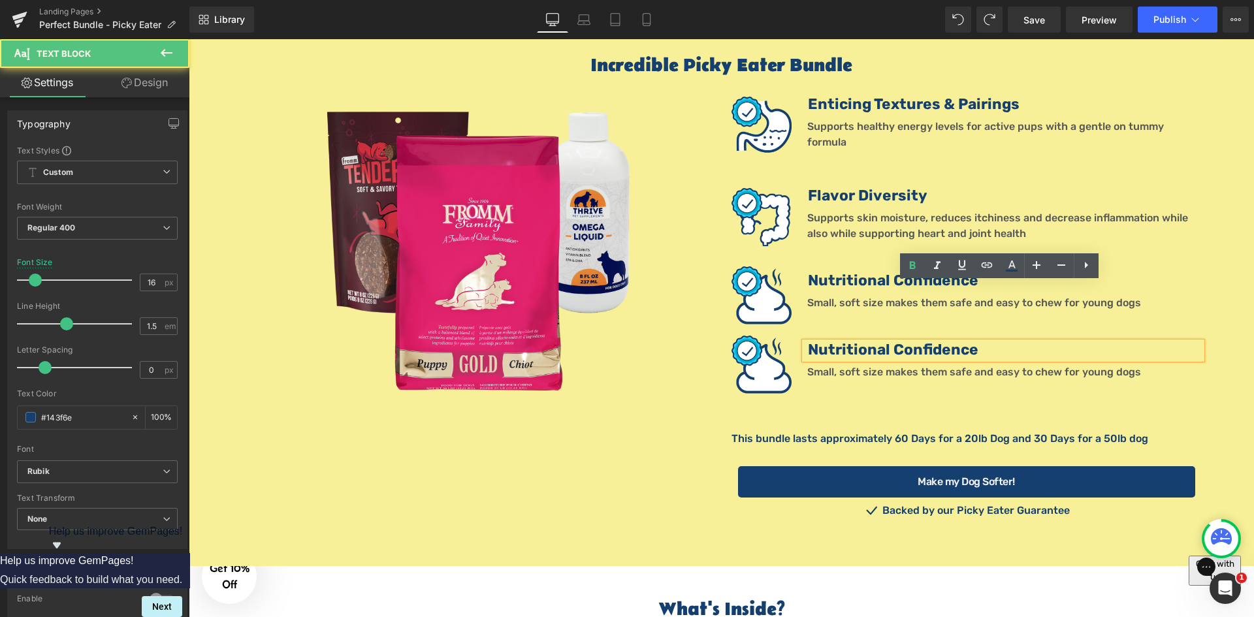
click at [900, 341] on b "Nutritional Confidence" at bounding box center [893, 350] width 170 height 18
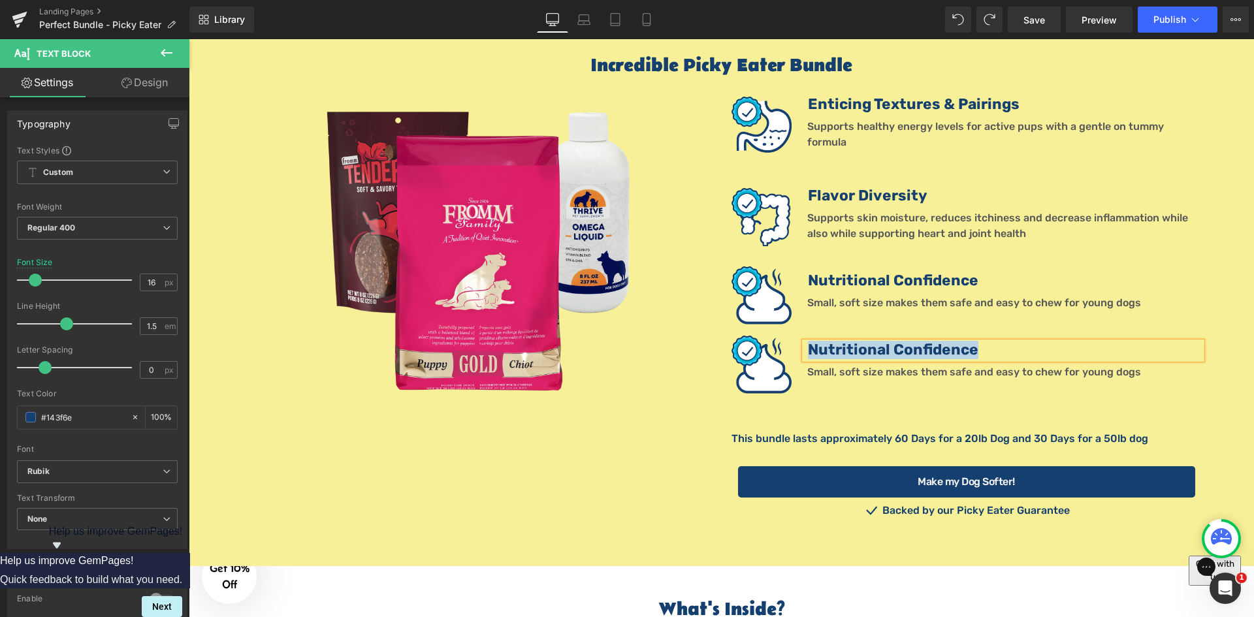
paste div
click at [848, 366] on font "Small, soft size makes them safe and easy to chew for young dogs" at bounding box center [974, 372] width 334 height 12
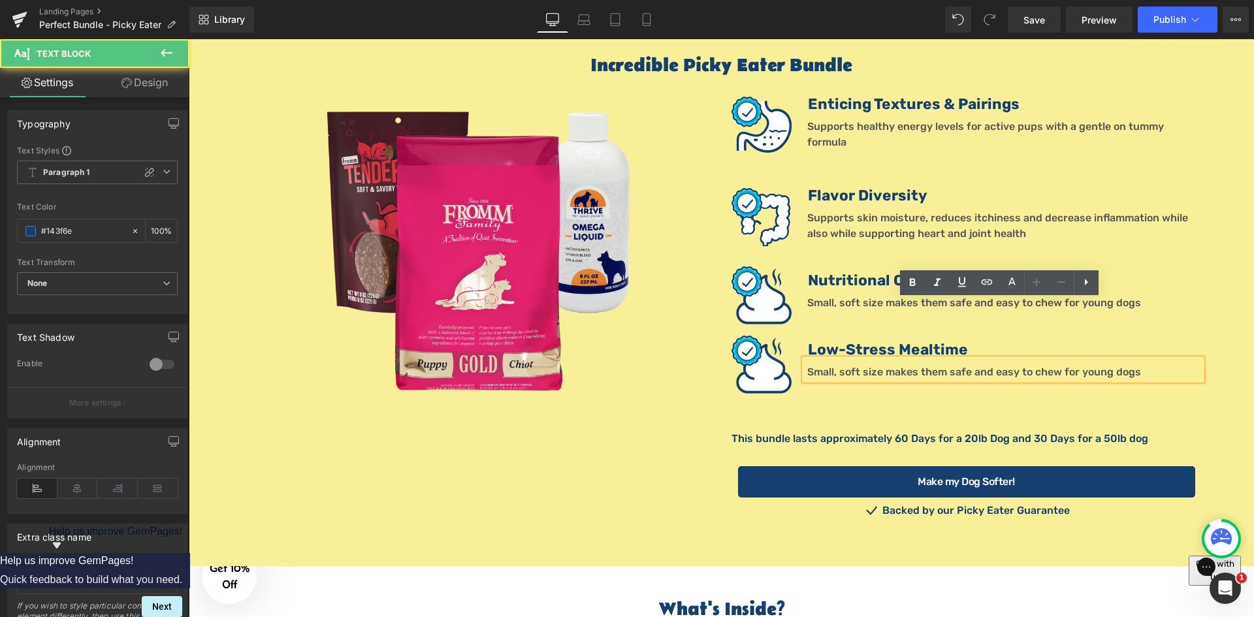
click at [878, 366] on font "Small, soft size makes them safe and easy to chew for young dogs" at bounding box center [974, 372] width 334 height 12
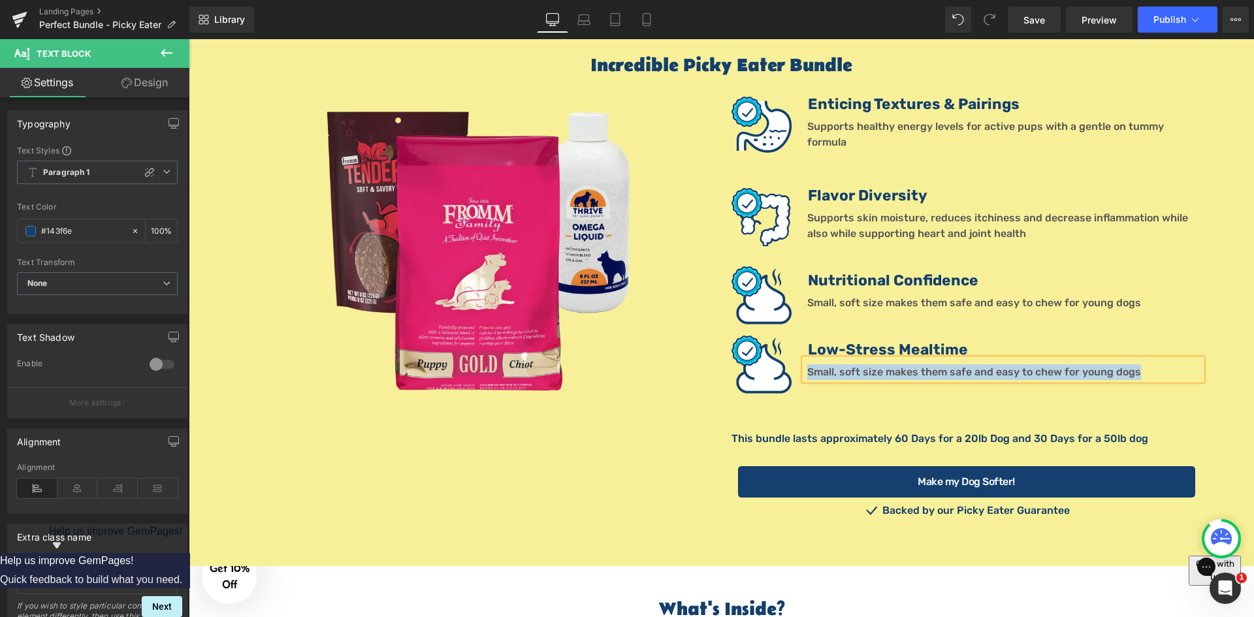
paste div
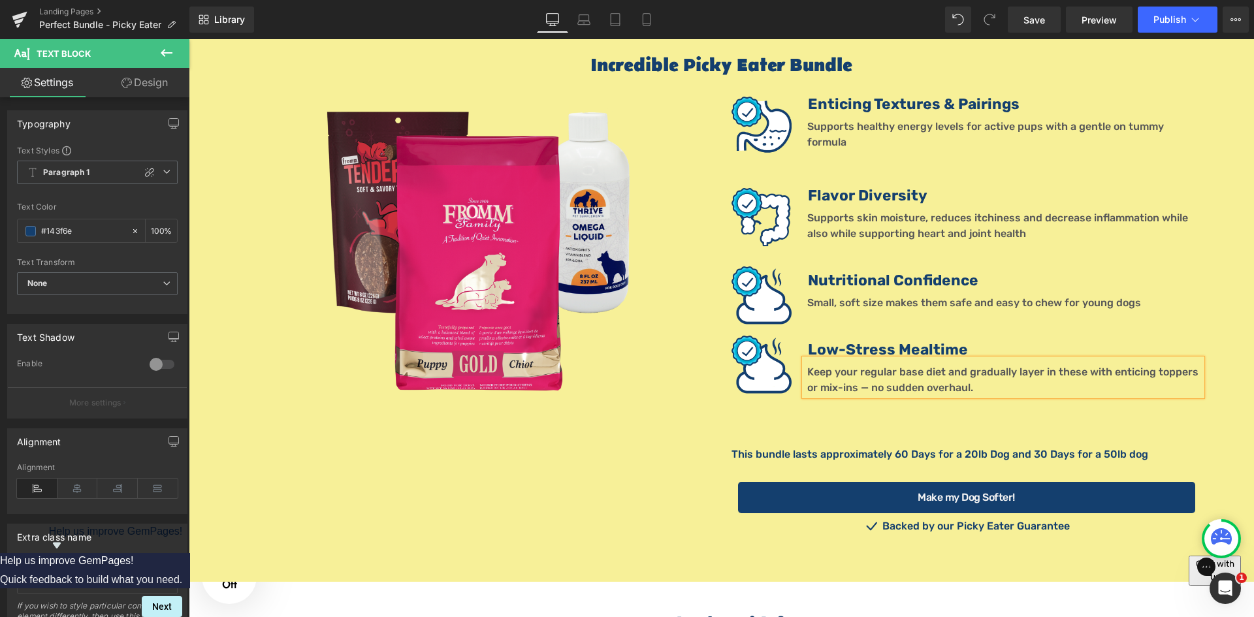
click at [871, 296] on font "Small, soft size makes them safe and easy to chew for young dogs" at bounding box center [974, 302] width 334 height 12
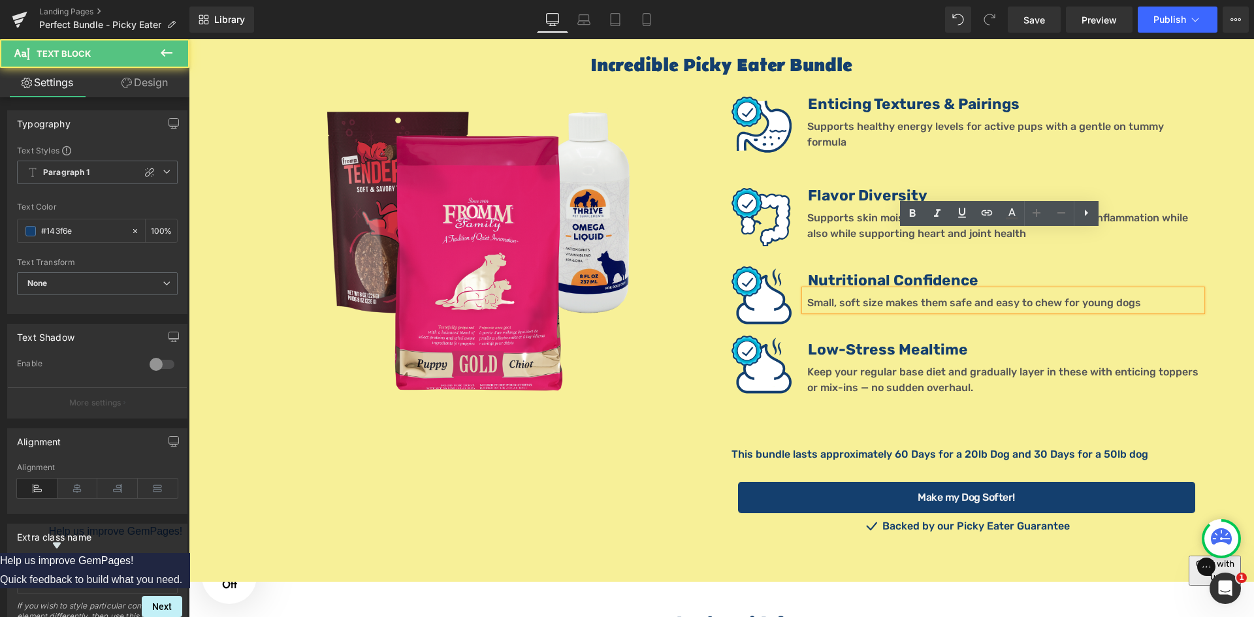
click at [864, 296] on font "Small, soft size makes them safe and easy to chew for young dogs" at bounding box center [974, 302] width 334 height 12
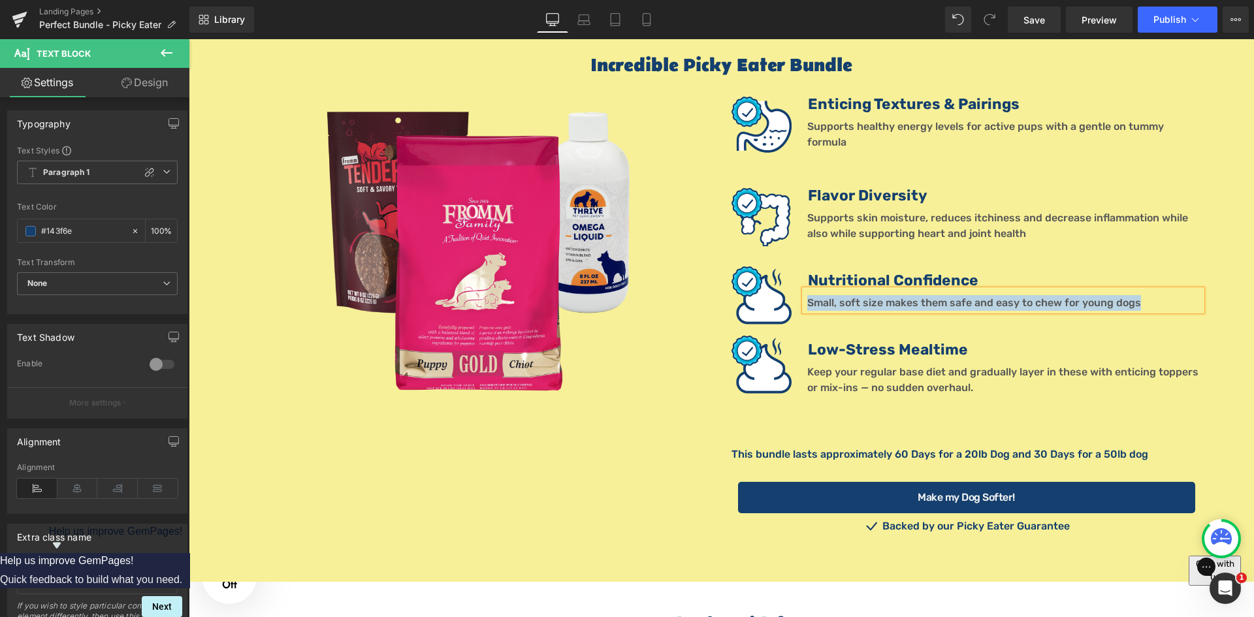
paste div
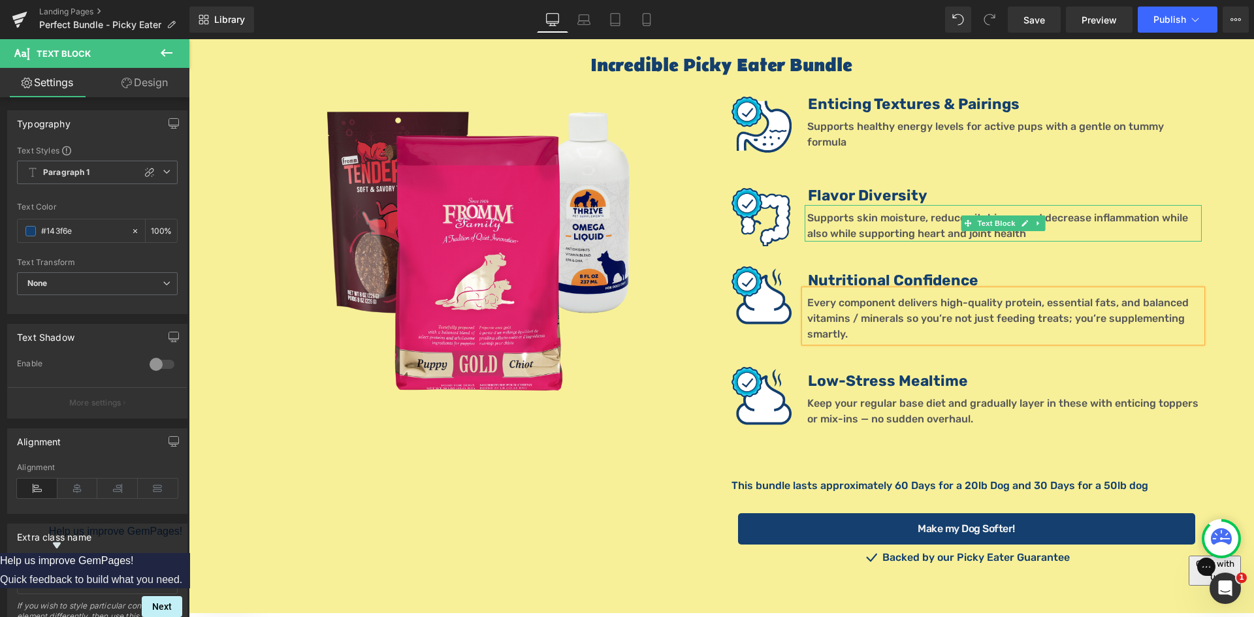
click at [827, 212] on font "Supports skin moisture, reduces itchiness and decrease inflammation while also …" at bounding box center [997, 226] width 381 height 28
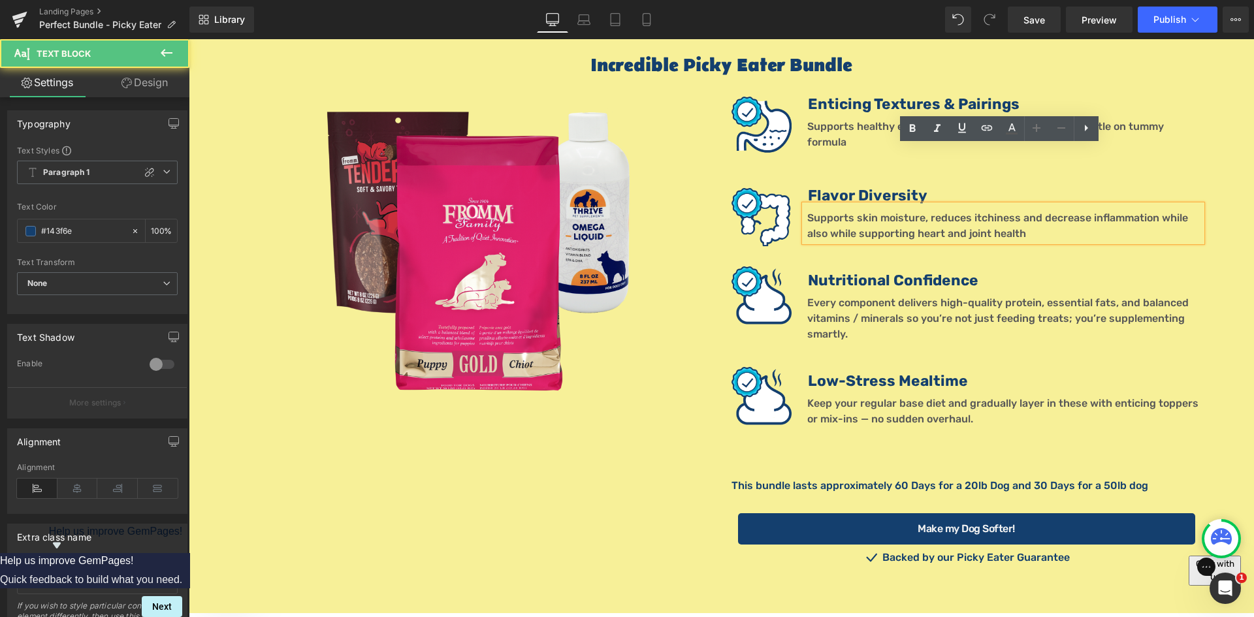
click at [844, 212] on font "Supports skin moisture, reduces itchiness and decrease inflammation while also …" at bounding box center [997, 226] width 381 height 28
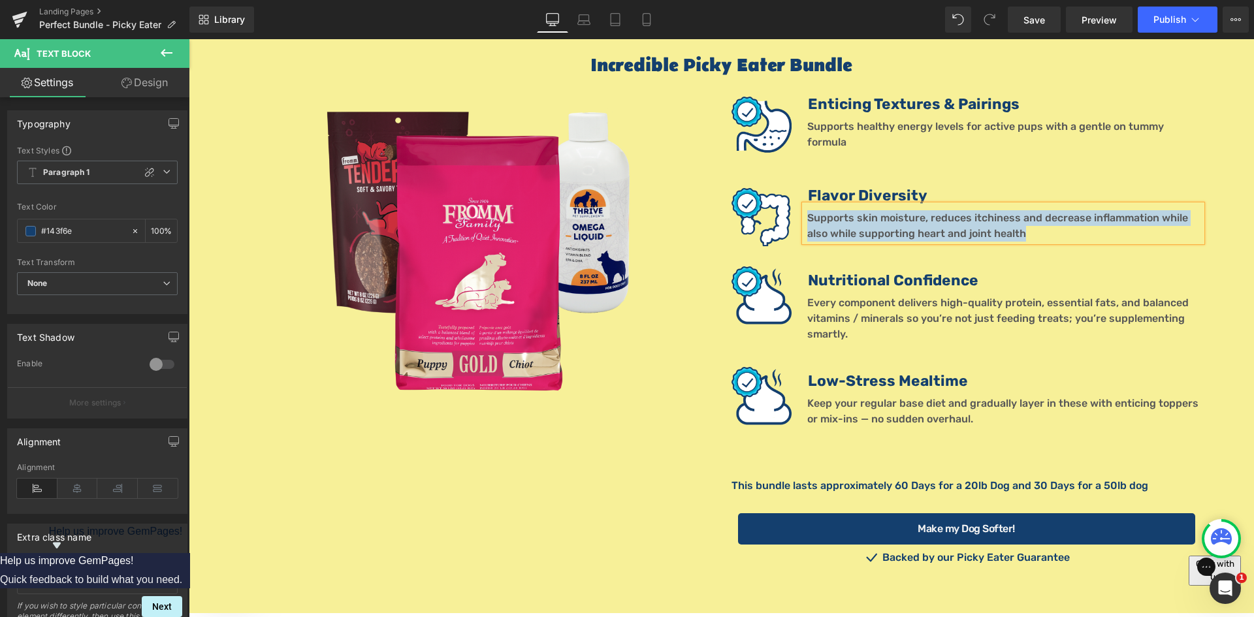
paste div
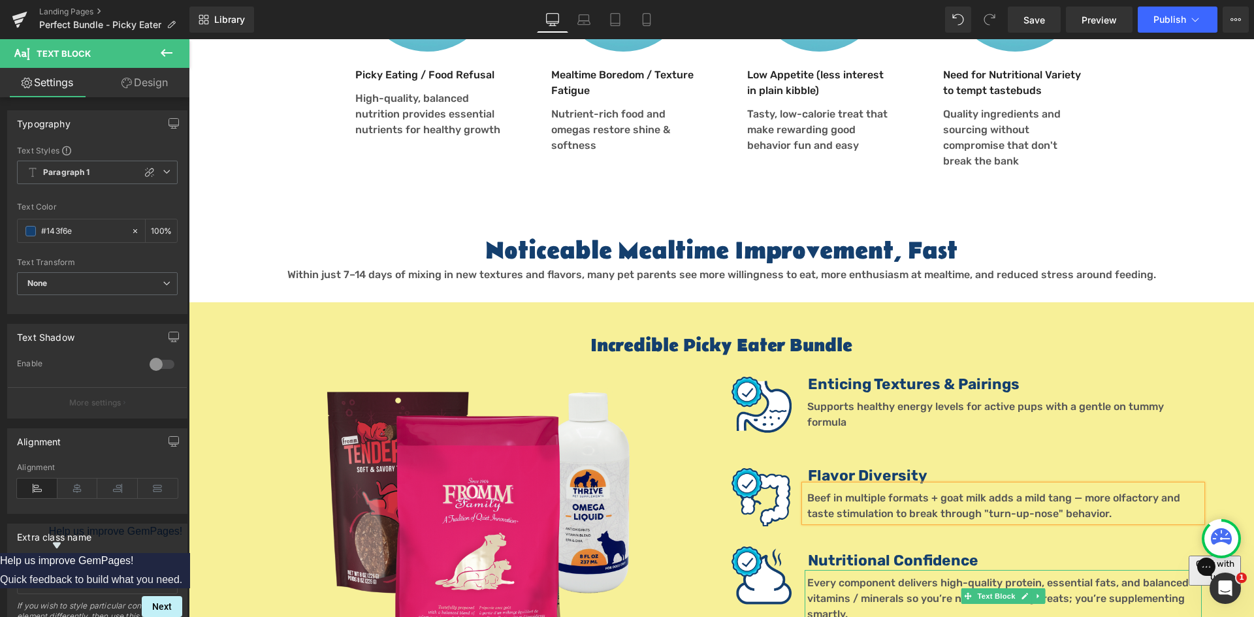
scroll to position [984, 0]
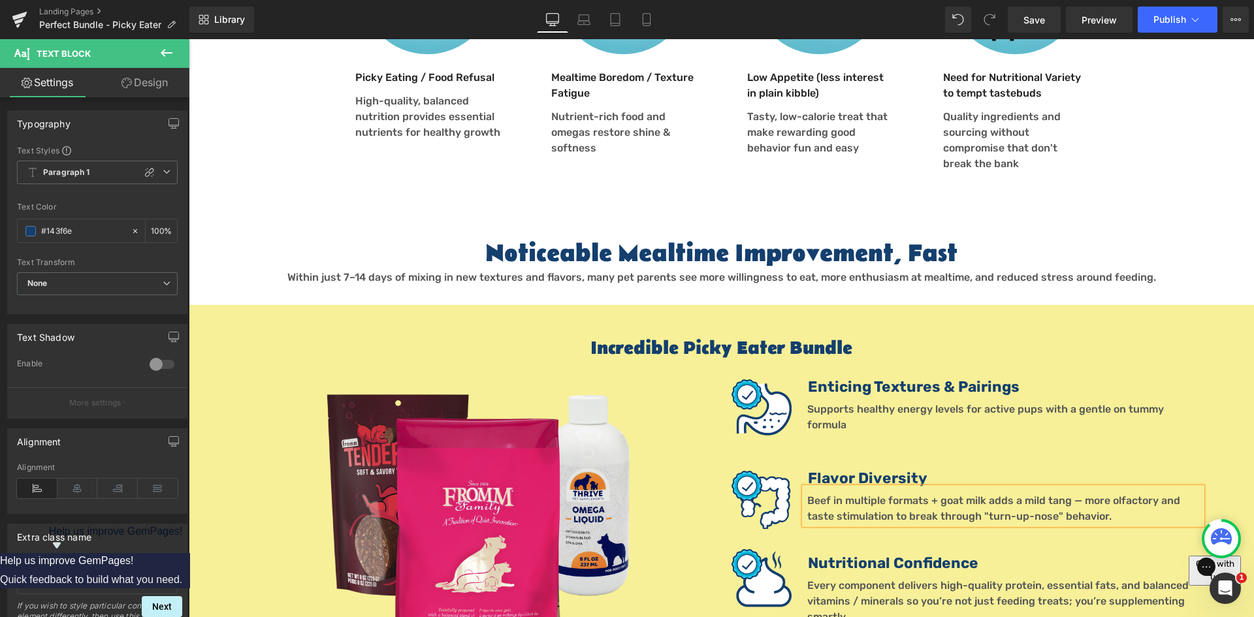
click at [813, 403] on font "Supports healthy energy levels for active pups with a gentle on tummy formula" at bounding box center [985, 417] width 357 height 28
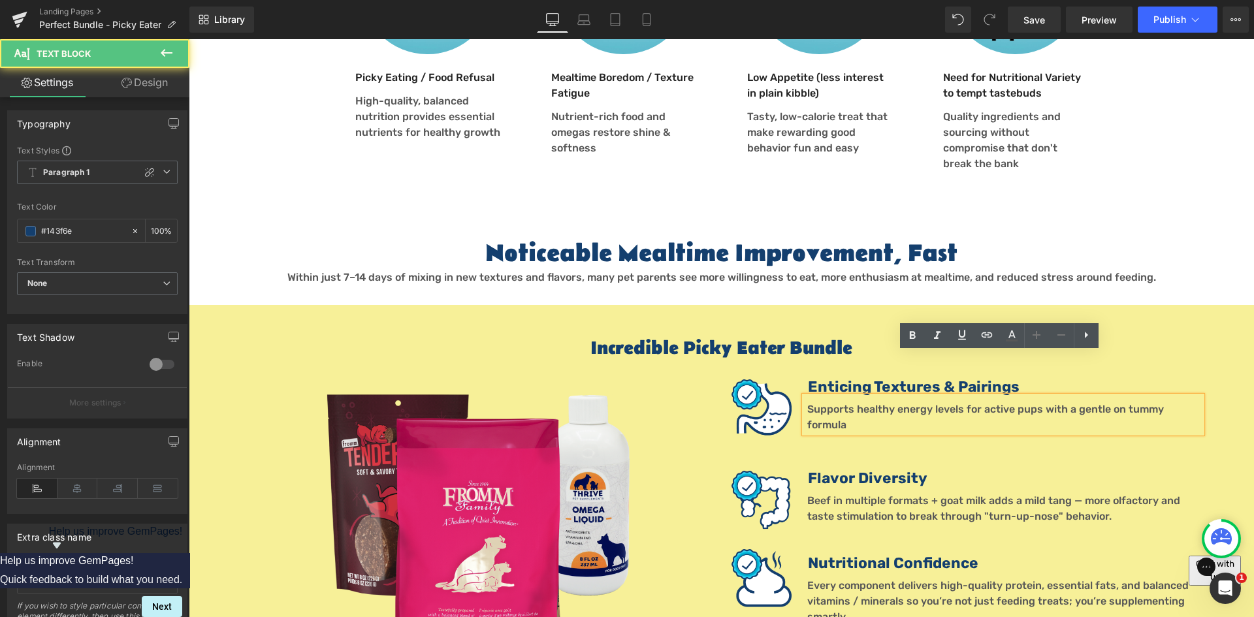
click at [824, 403] on font "Supports healthy energy levels for active pups with a gentle on tummy formula" at bounding box center [985, 417] width 357 height 28
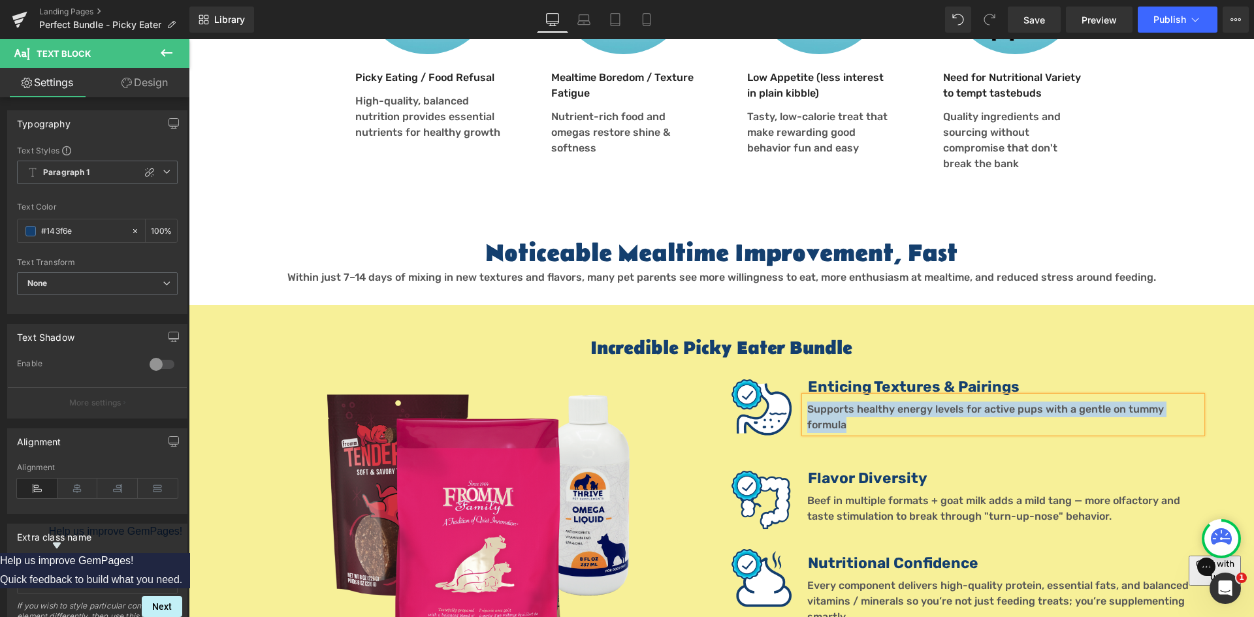
paste div
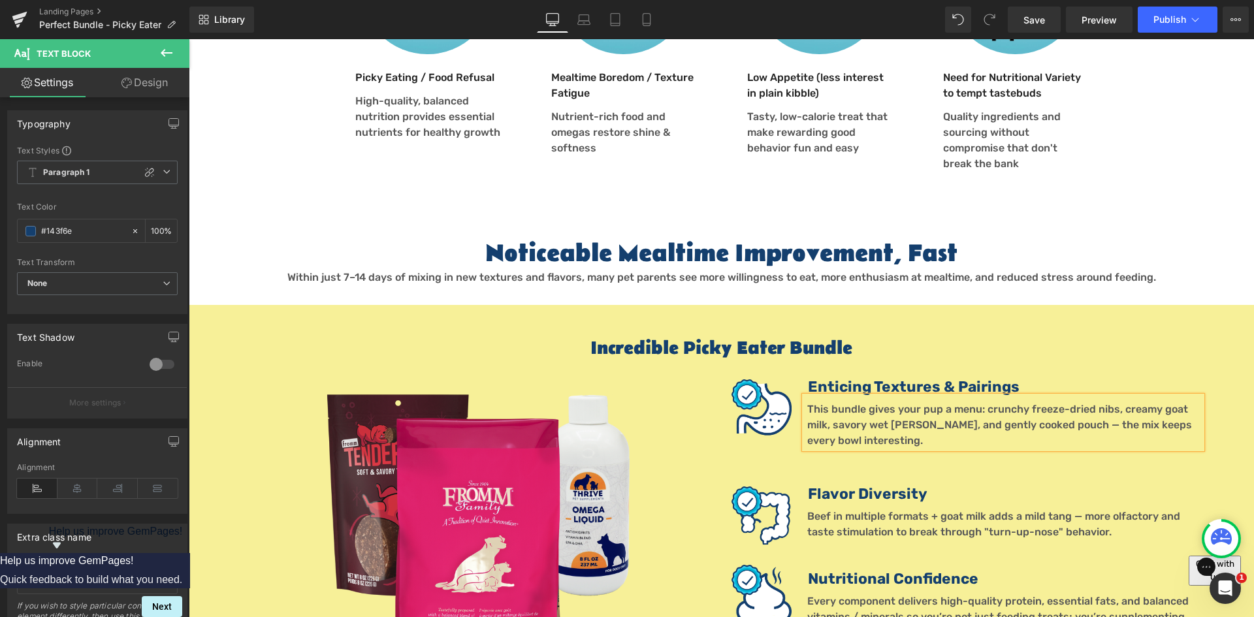
click at [1036, 403] on font "This bundle gives your pup a menu: crunchy freeze-dried nibs, creamy goat milk,…" at bounding box center [999, 425] width 385 height 44
click at [874, 510] on font "Beef in multiple formats + goat milk adds a mild tang — more olfactory and tast…" at bounding box center [993, 524] width 373 height 28
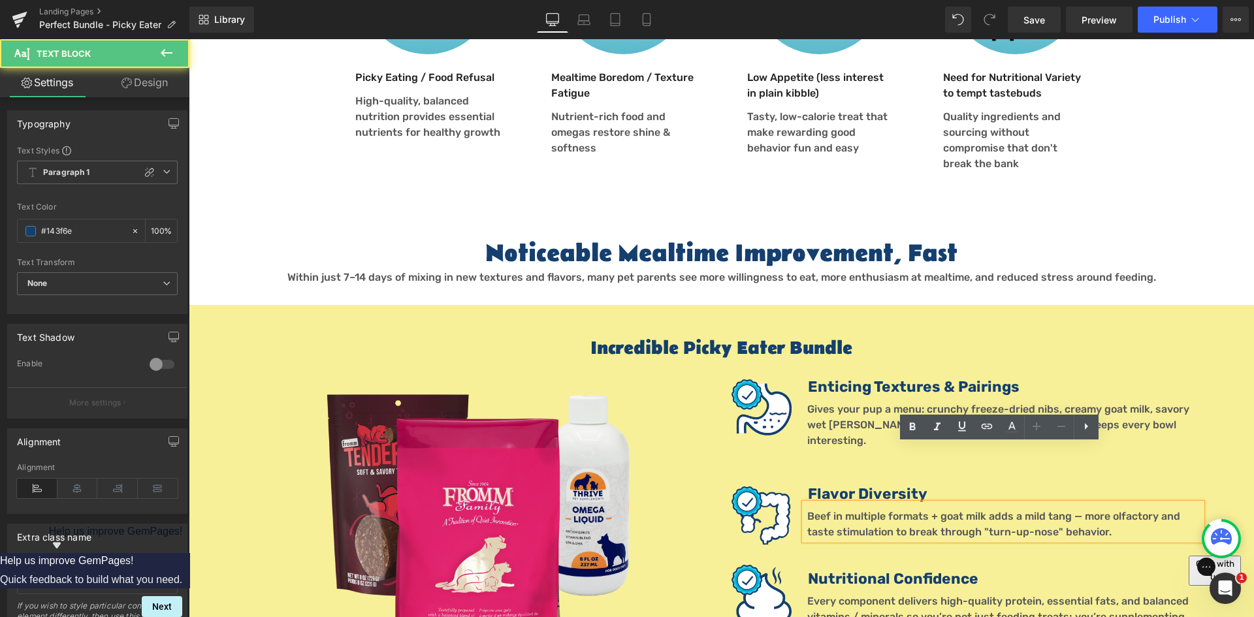
click at [1068, 510] on font "Beef in multiple formats + goat milk adds a mild tang — more olfactory and tast…" at bounding box center [993, 524] width 373 height 28
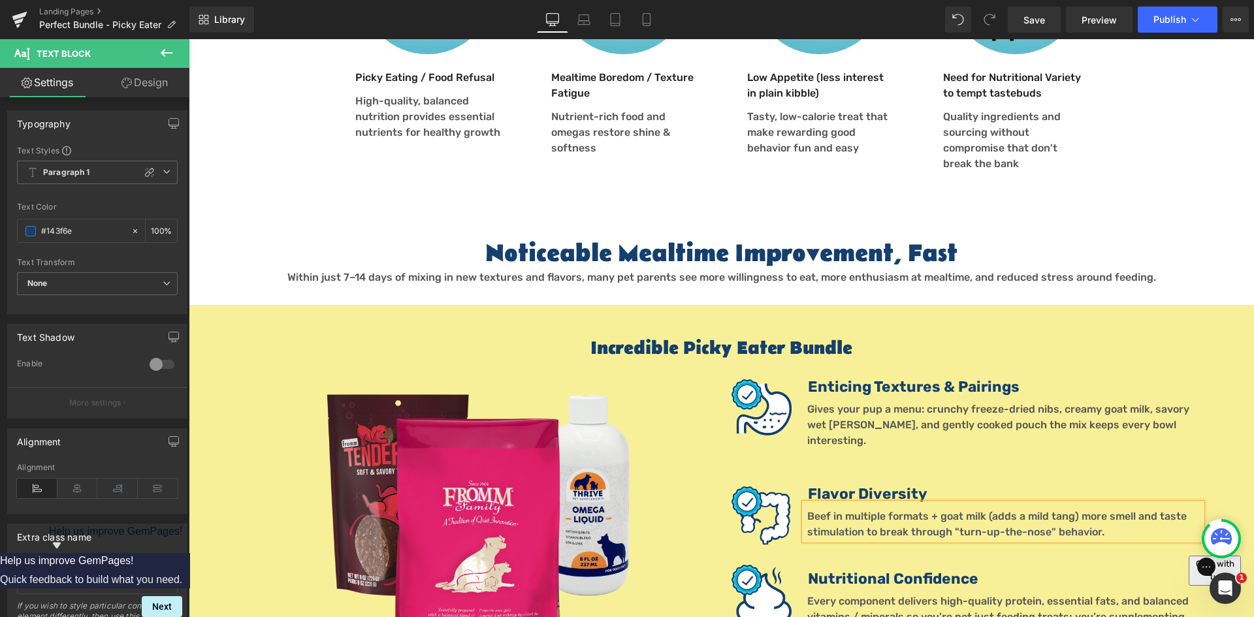
scroll to position [1267, 0]
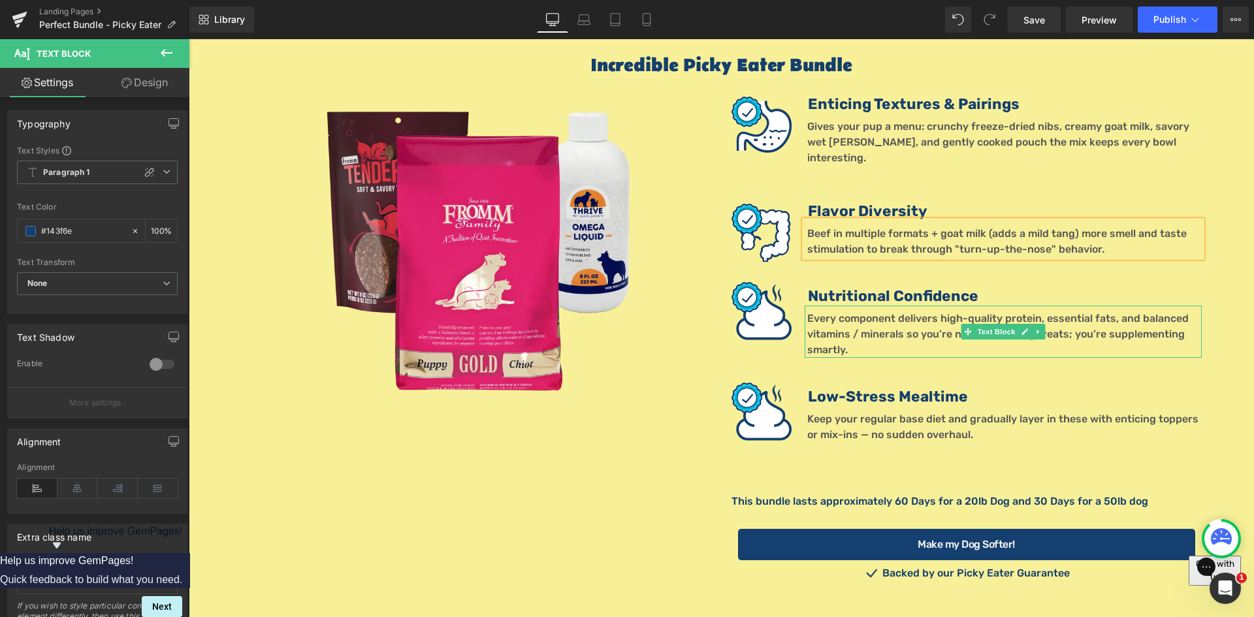
click at [853, 312] on font "Every component delivers high-quality protein, essential fats, and balanced vit…" at bounding box center [997, 334] width 381 height 44
click at [866, 413] on font "Keep your regular base diet and gradually layer in these with enticing toppers …" at bounding box center [1002, 427] width 391 height 28
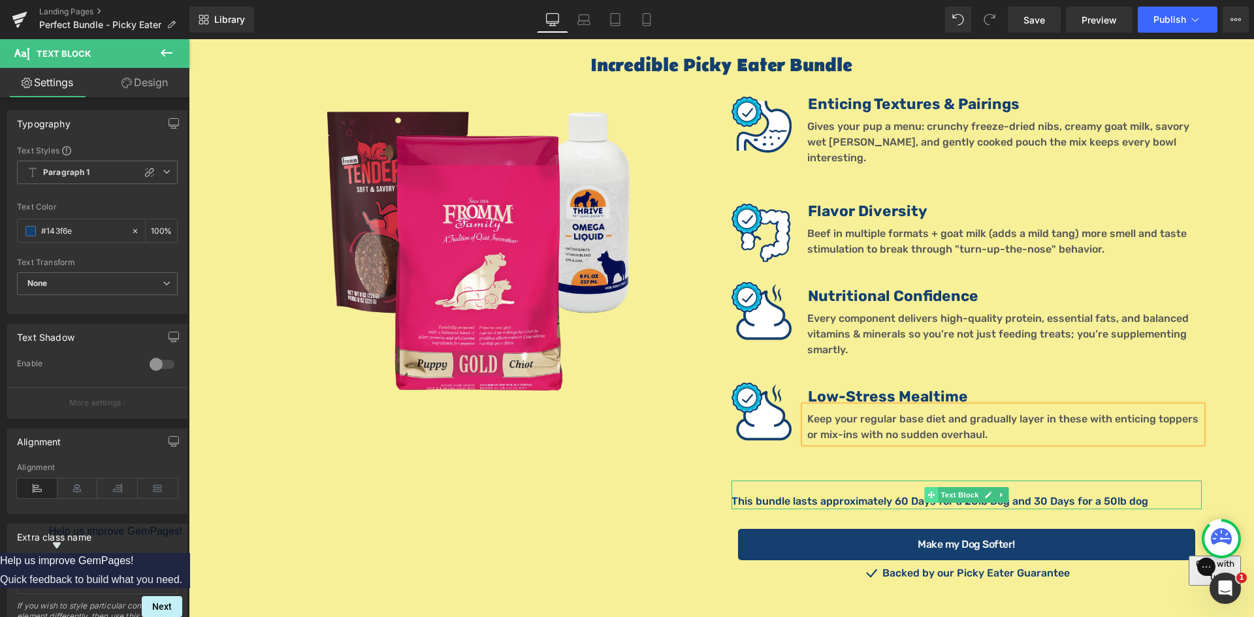
click at [932, 487] on span at bounding box center [931, 495] width 14 height 16
click at [897, 494] on p "This bundle lasts approximately 60 Days for a 20lb Dog and 30 Days for a 50lb d…" at bounding box center [966, 502] width 470 height 16
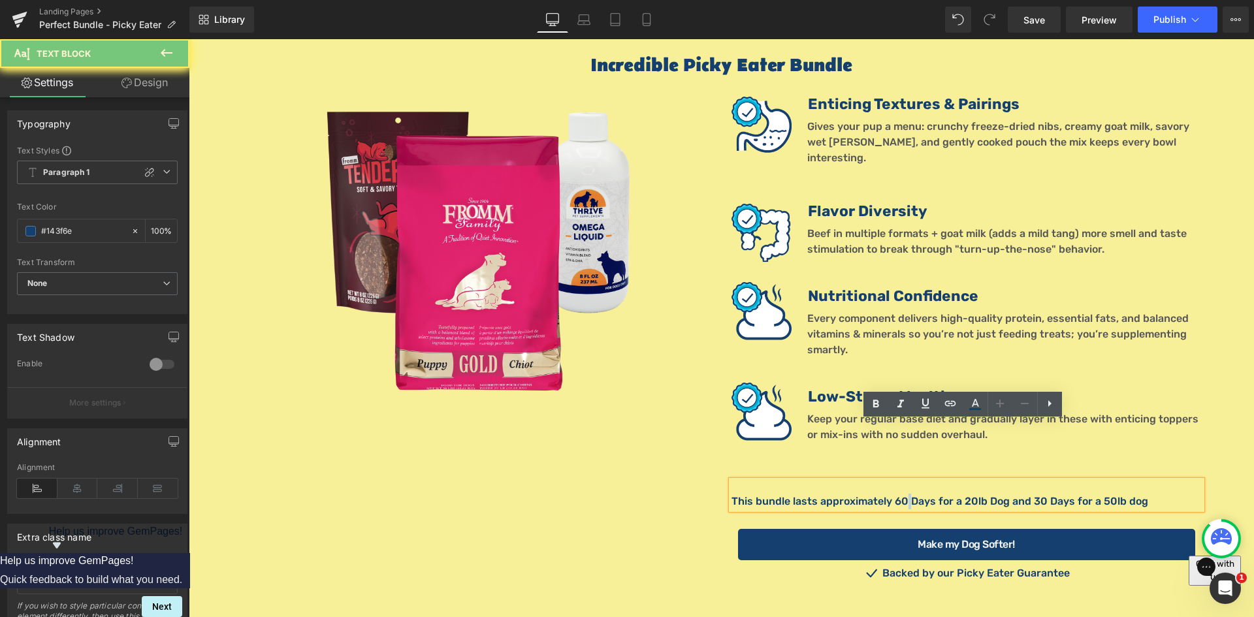
click at [897, 494] on p "This bundle lasts approximately 60 Days for a 20lb Dog and 30 Days for a 50lb d…" at bounding box center [966, 502] width 470 height 16
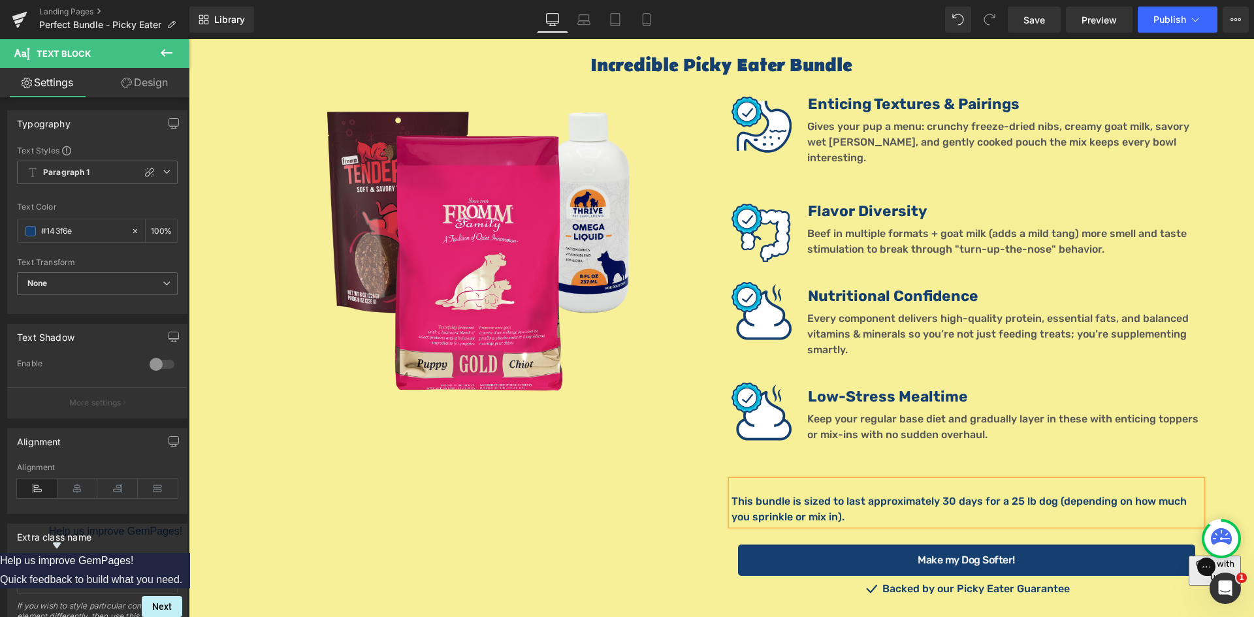
click at [1051, 494] on p "This bundle is sized to last approximately 30 days for a 25 lb dog (depending o…" at bounding box center [966, 509] width 470 height 31
click at [72, 492] on icon at bounding box center [77, 489] width 40 height 20
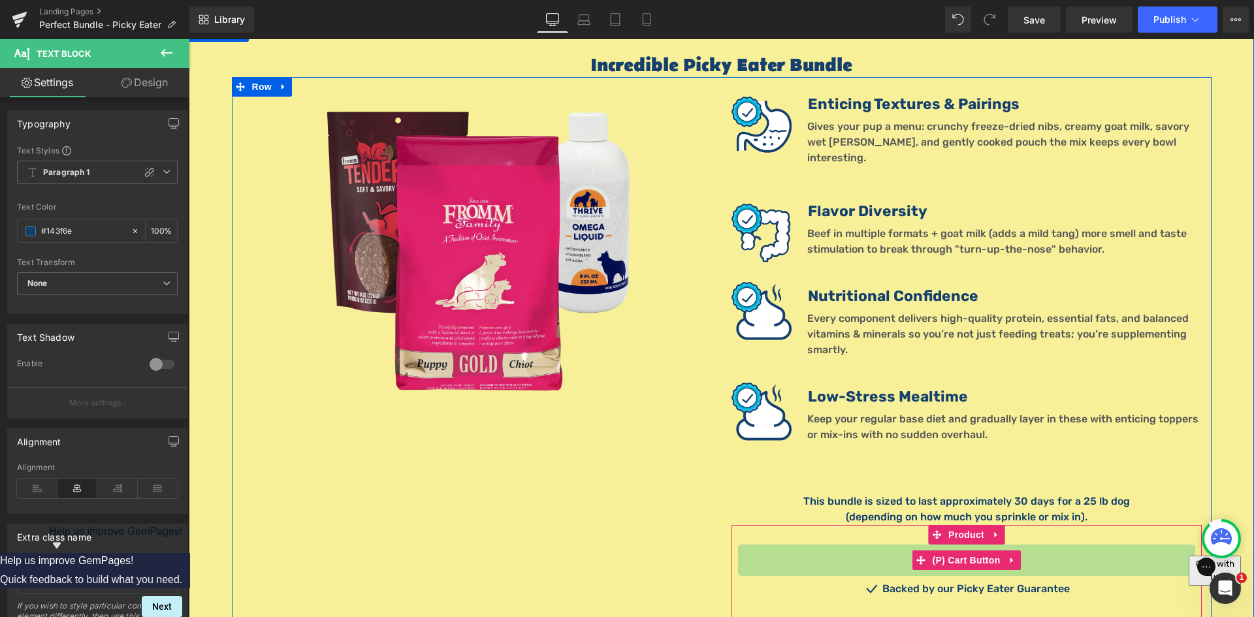
click at [883, 545] on button "Make my Dog Softer!" at bounding box center [966, 560] width 457 height 31
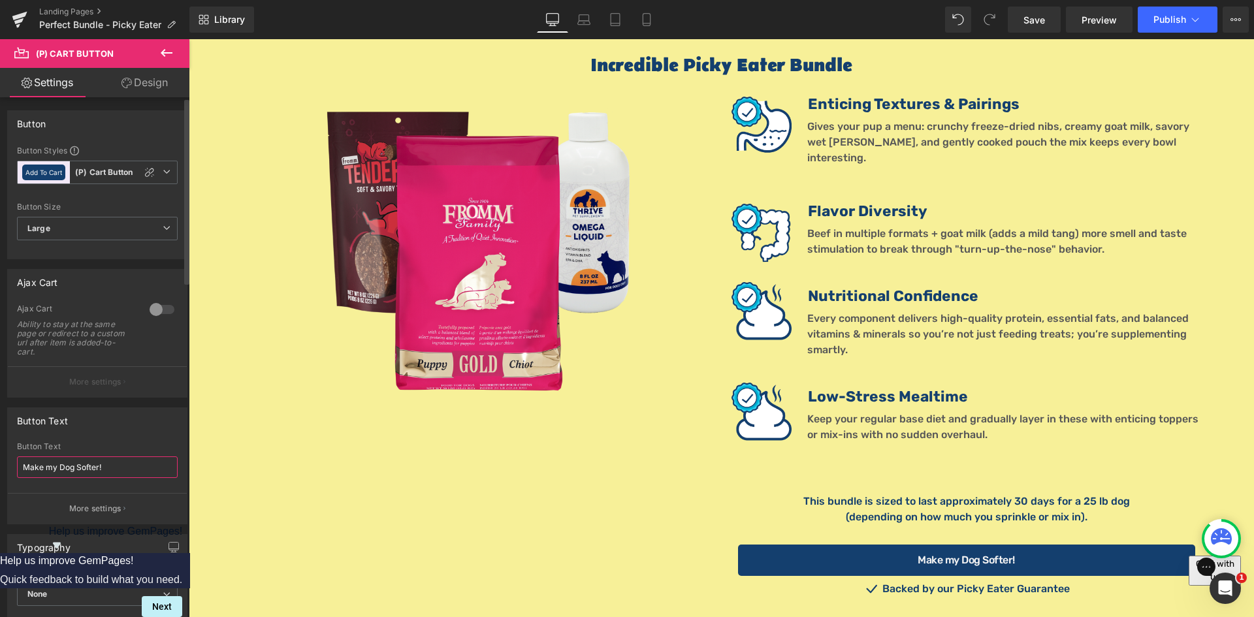
click at [123, 464] on input "Make my Dog Softer!" at bounding box center [97, 467] width 161 height 22
type input "Make Mealtime Irresistible"
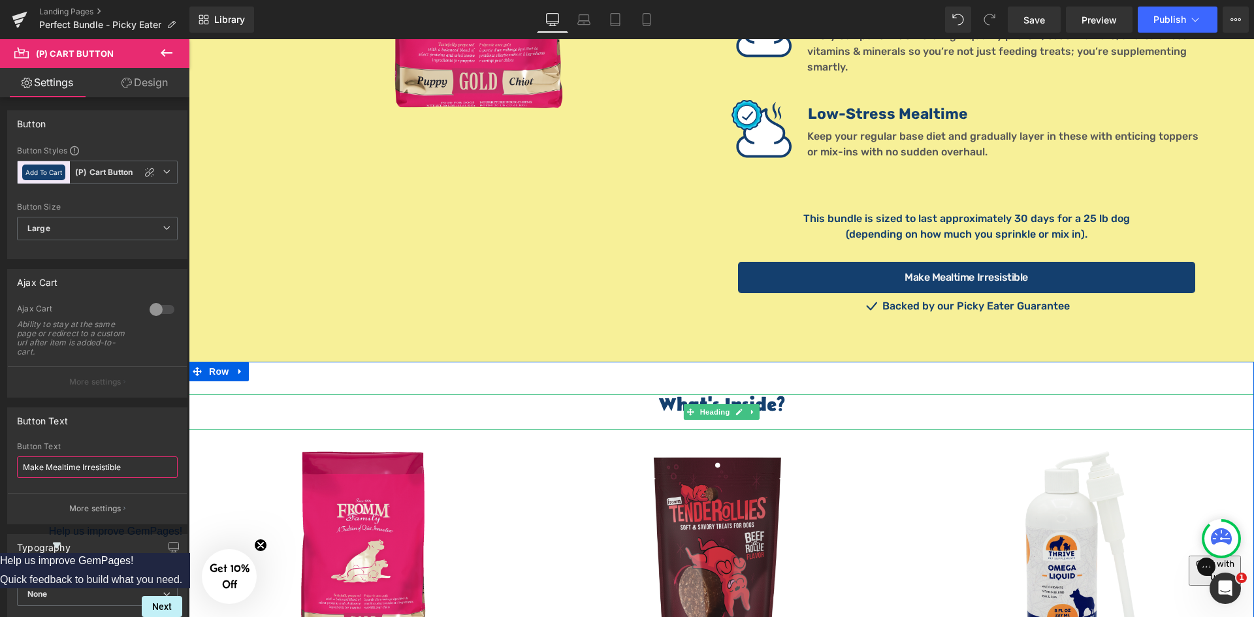
scroll to position [1833, 0]
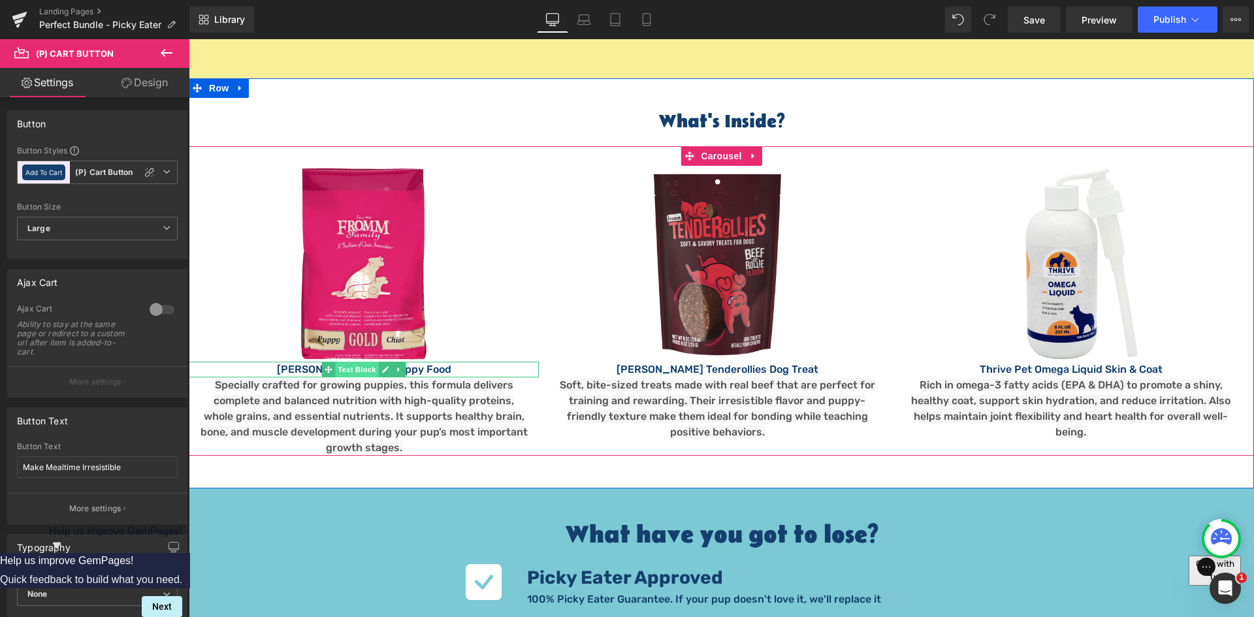
click at [340, 362] on span "Text Block" at bounding box center [357, 370] width 43 height 16
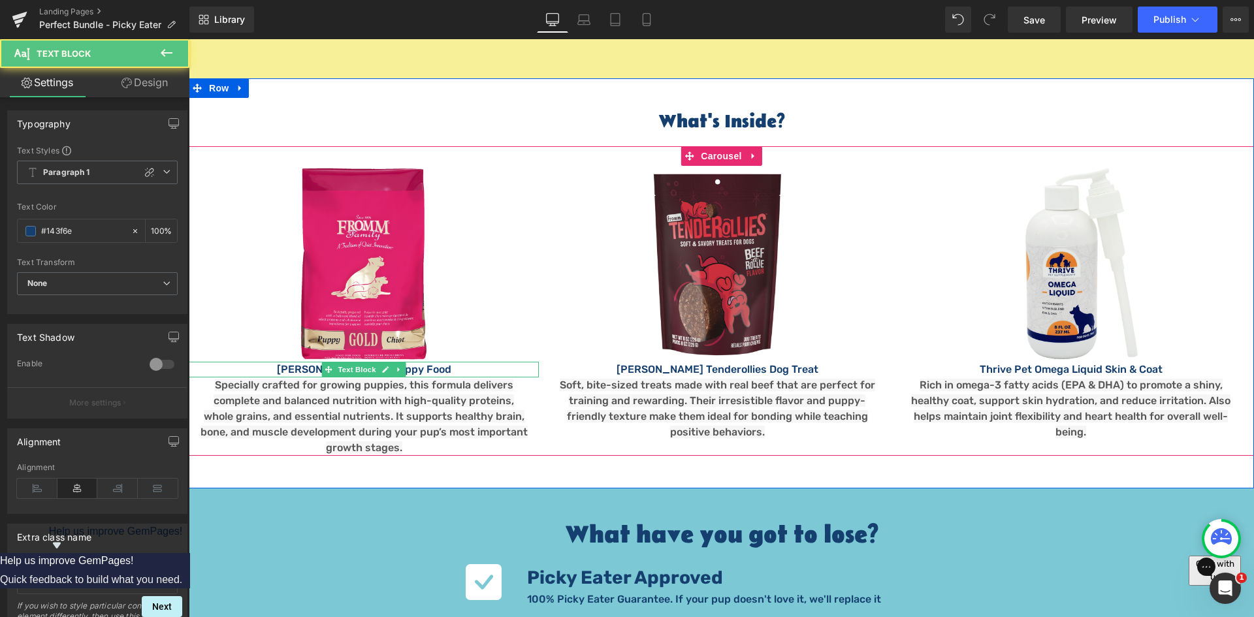
click at [300, 362] on p "[PERSON_NAME] Gold Puppy Food" at bounding box center [364, 370] width 350 height 16
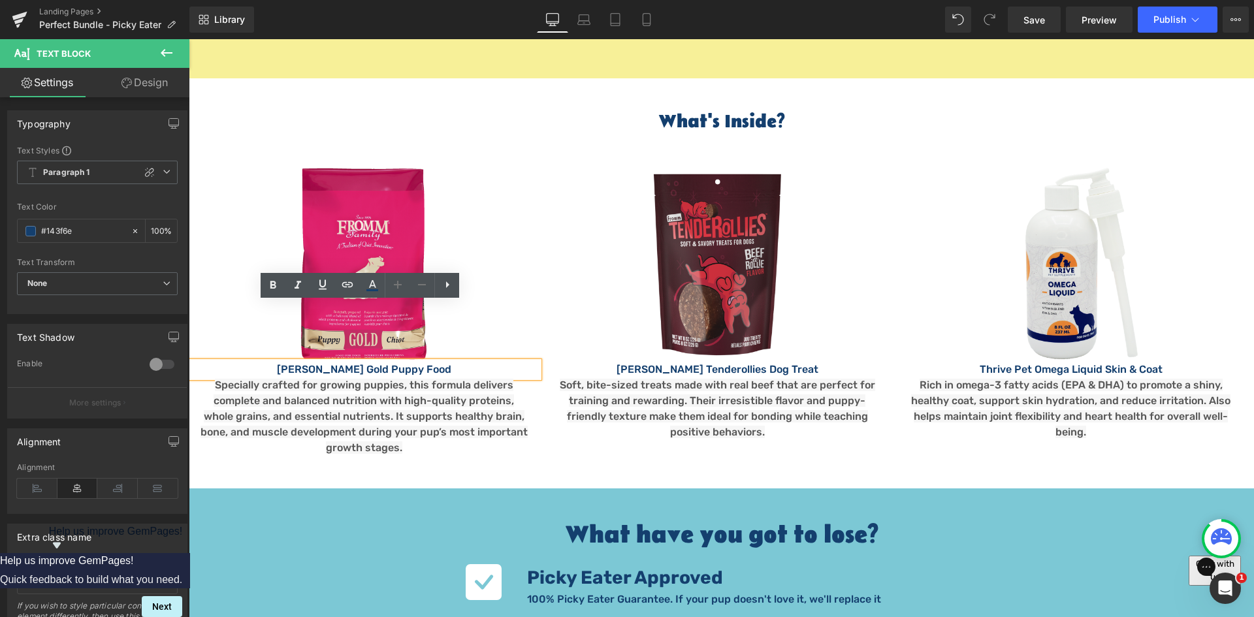
click at [305, 362] on p "[PERSON_NAME] Gold Puppy Food" at bounding box center [364, 370] width 350 height 16
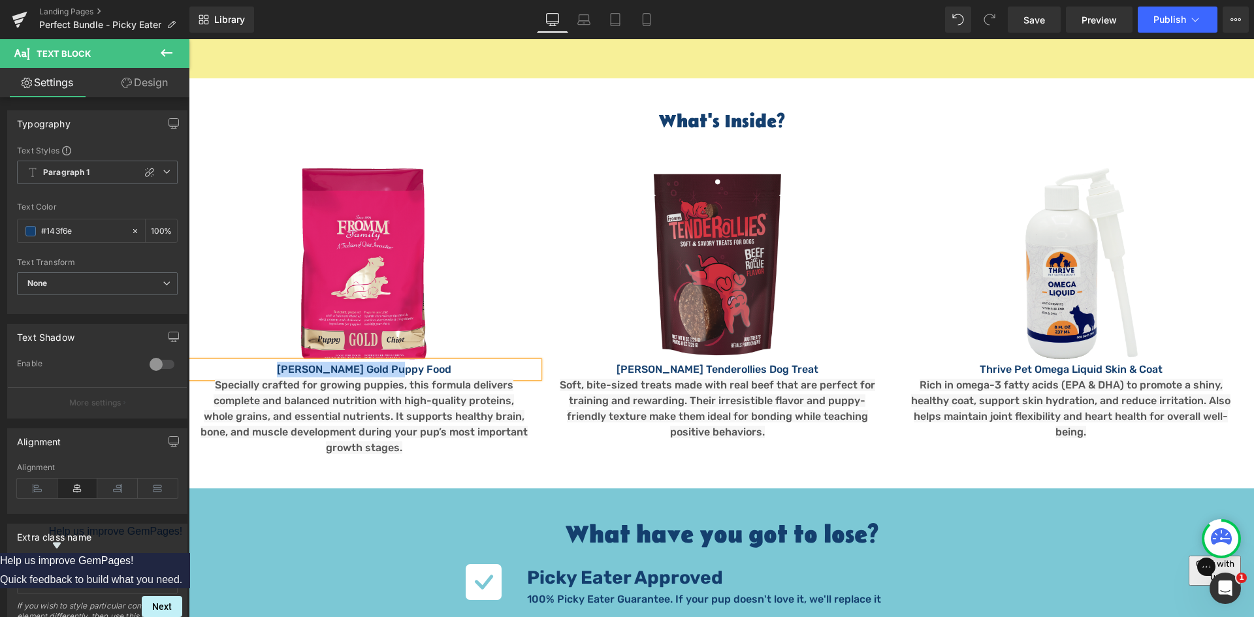
paste div
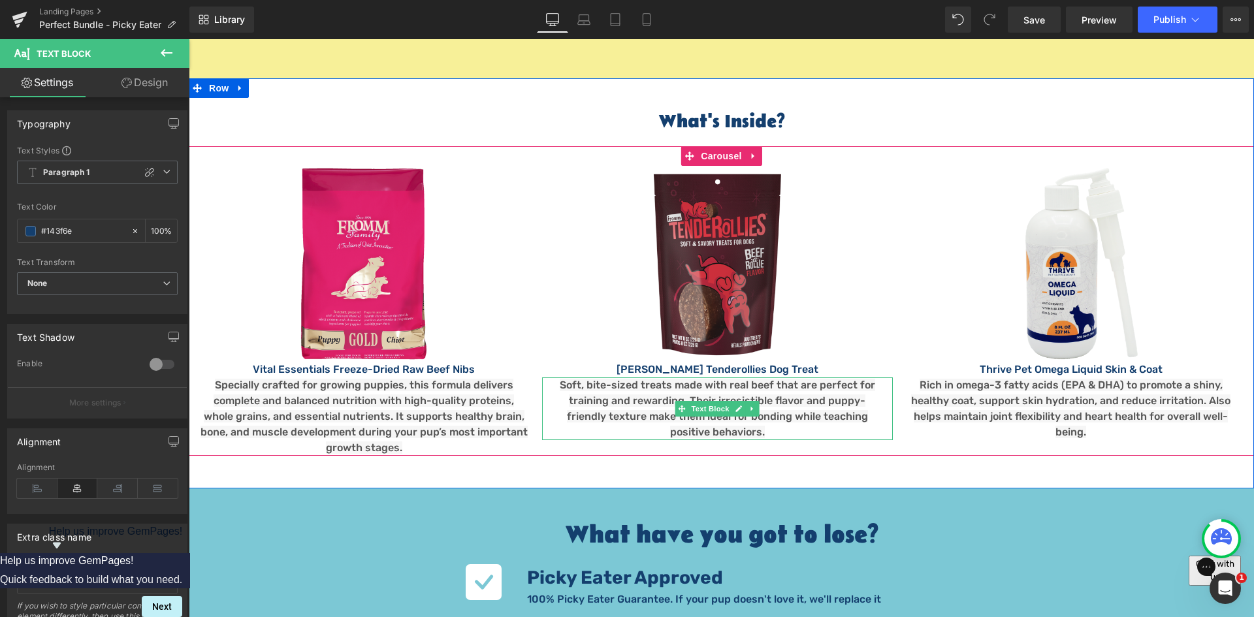
click at [189, 39] on div at bounding box center [189, 39] width 0 height 0
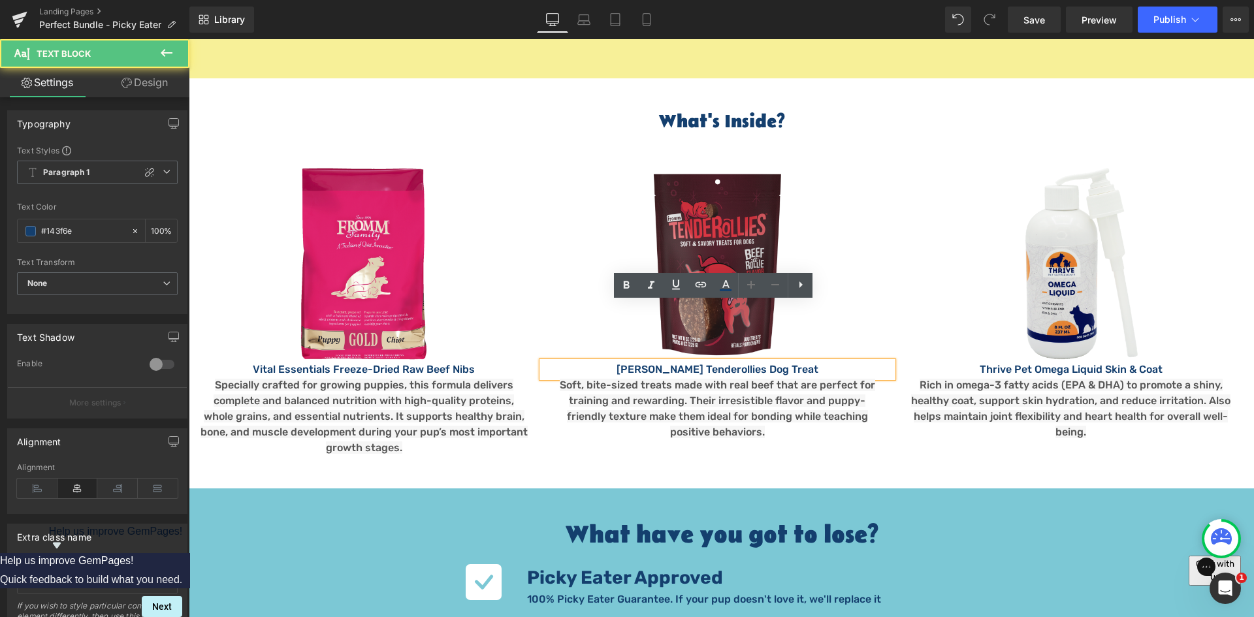
click at [657, 362] on p "[PERSON_NAME] Tenderollies Dog Treat" at bounding box center [717, 370] width 350 height 16
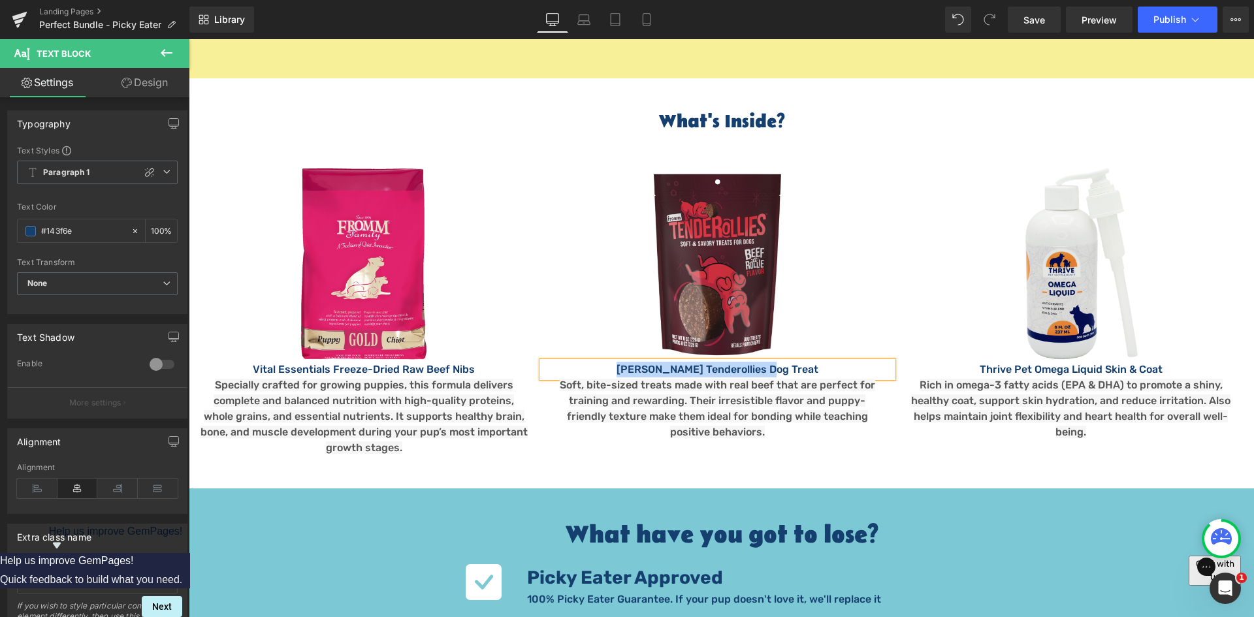
paste div
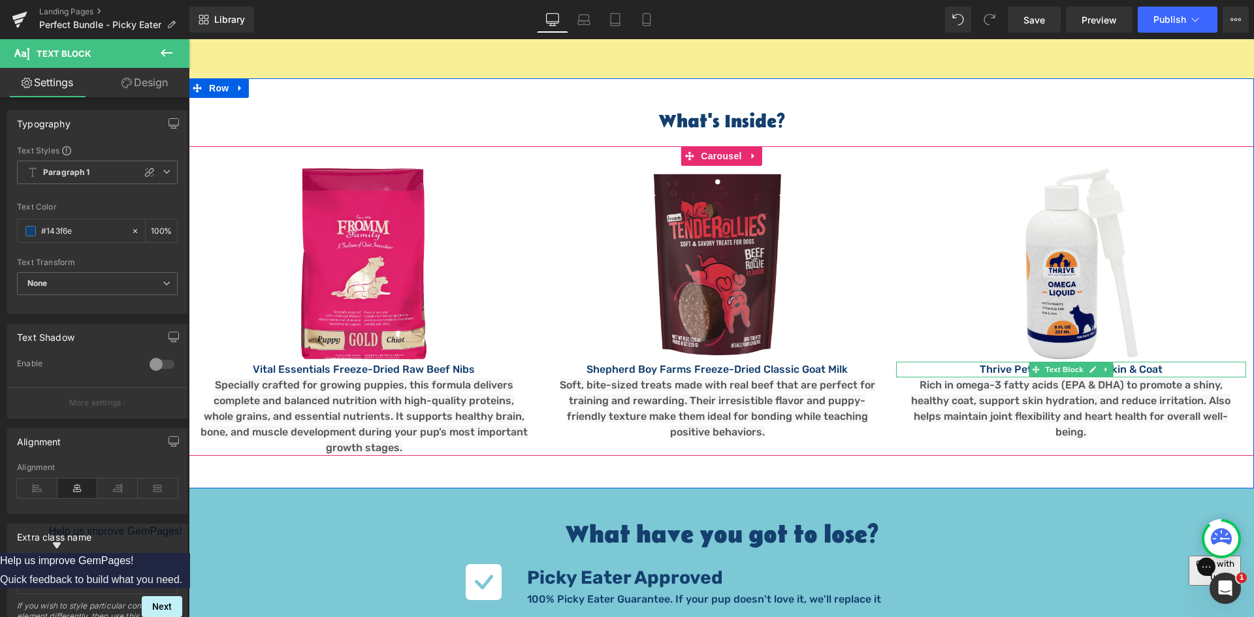
click at [1020, 362] on p "Thrive Pet Omega Liquid Skin & Coat" at bounding box center [1071, 370] width 350 height 16
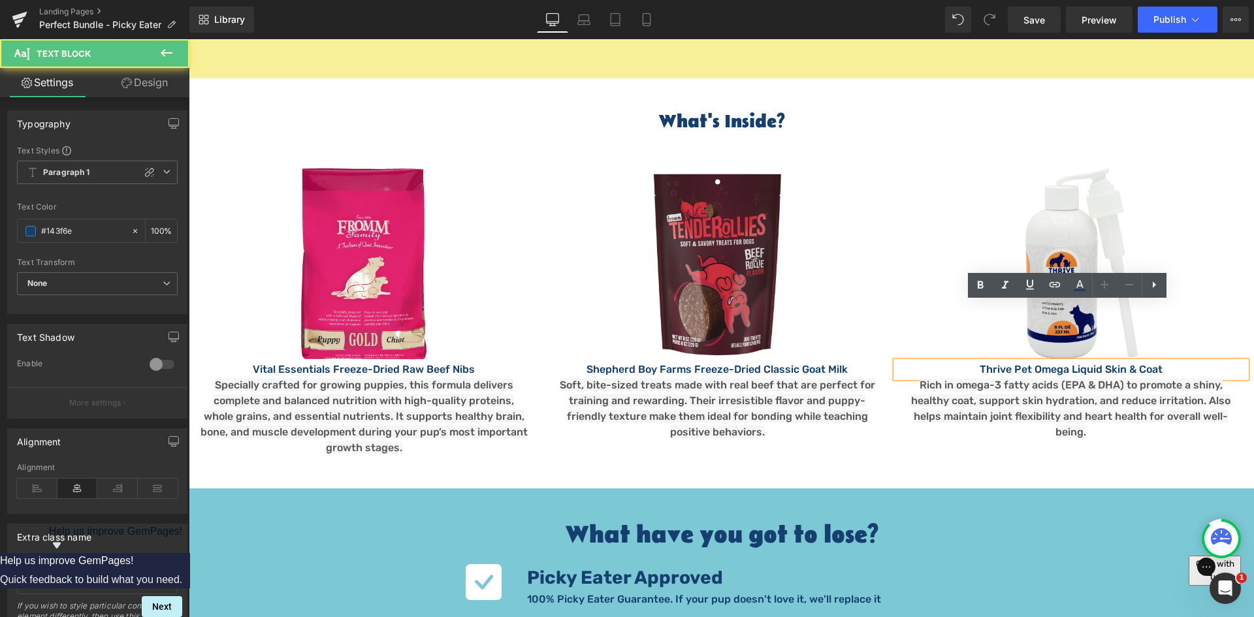
click at [1011, 362] on p "Thrive Pet Omega Liquid Skin & Coat" at bounding box center [1071, 370] width 350 height 16
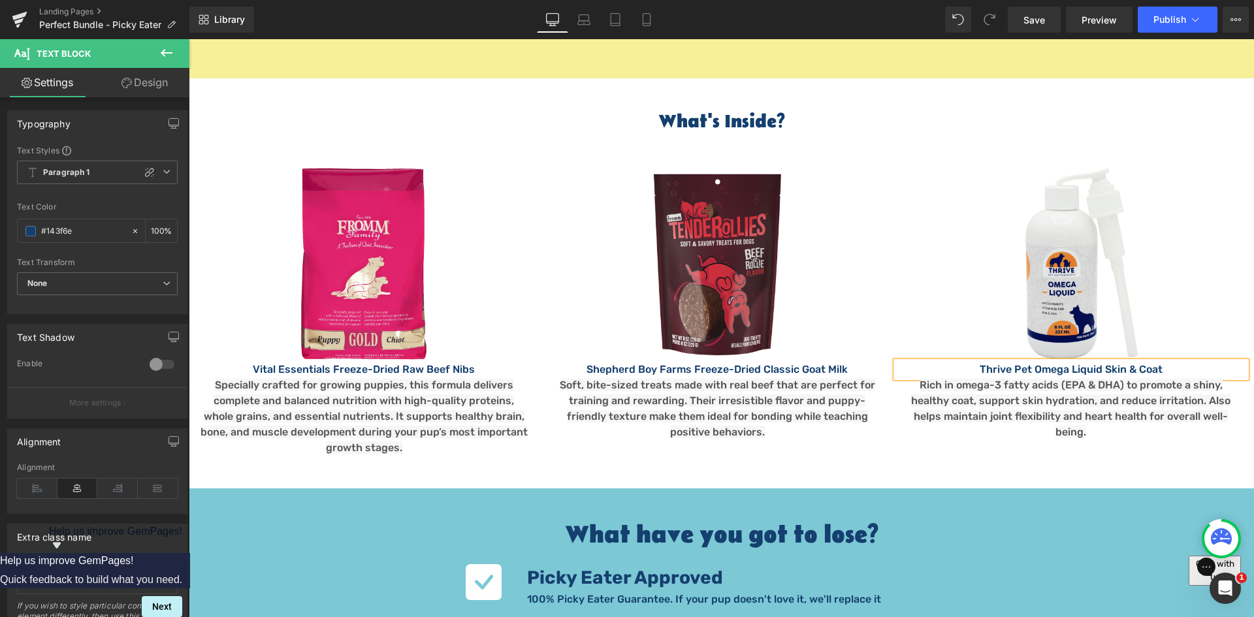
paste div
click at [165, 46] on icon at bounding box center [167, 53] width 16 height 16
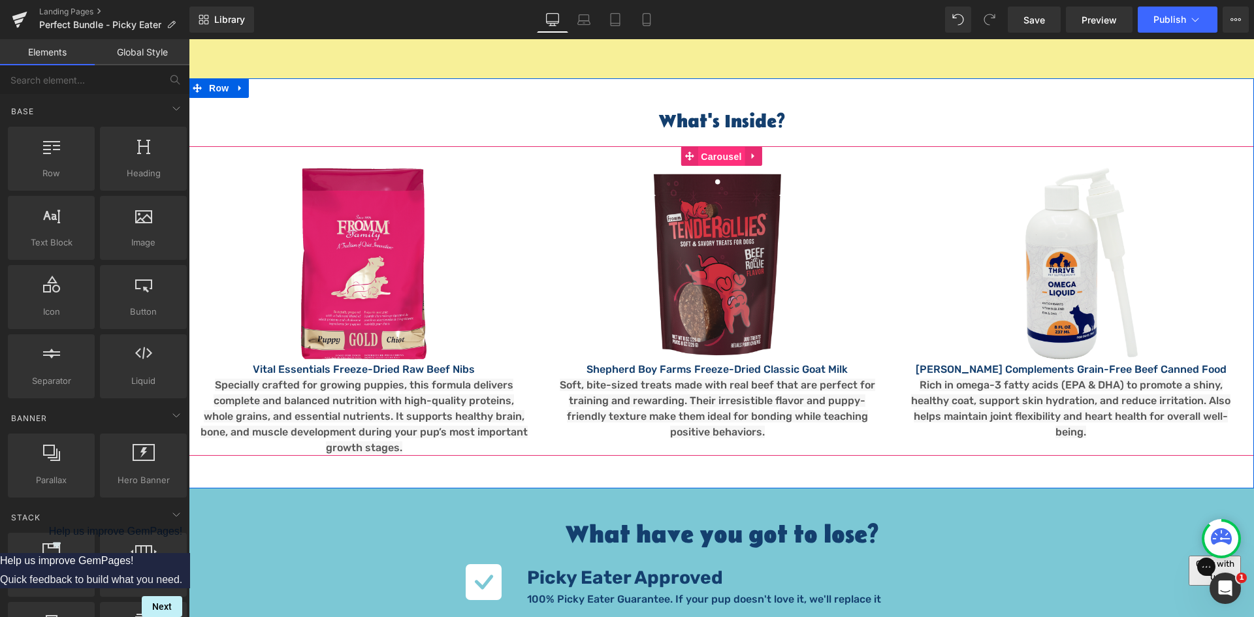
click at [713, 147] on span "Carousel" at bounding box center [720, 157] width 47 height 20
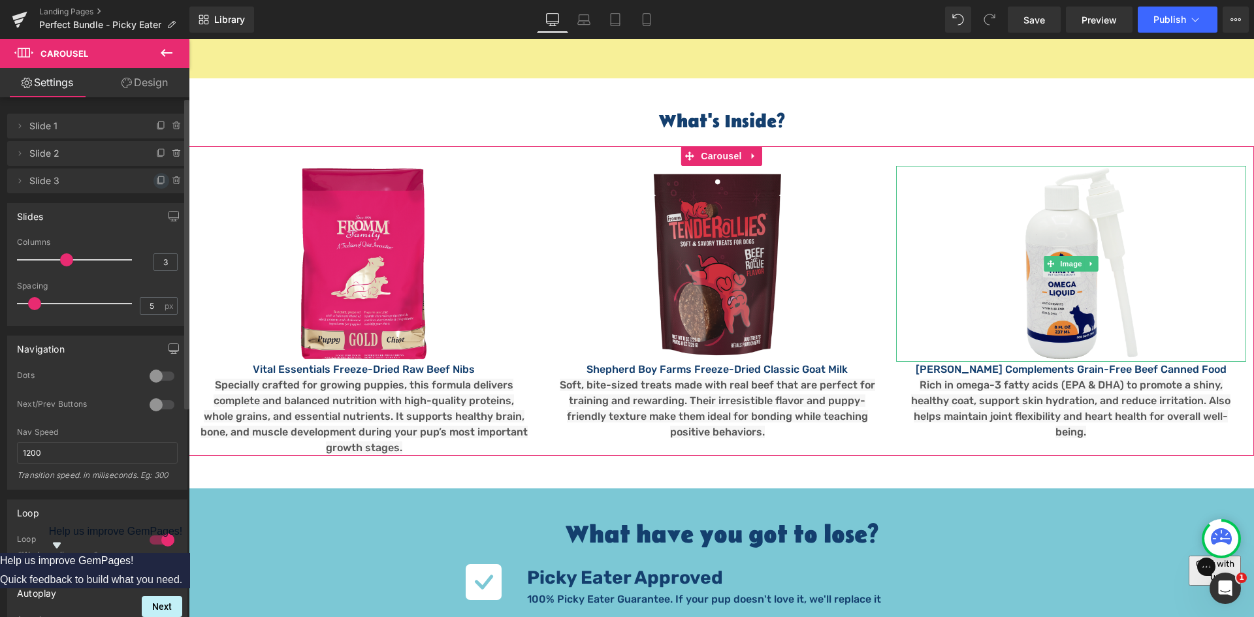
click at [159, 183] on icon at bounding box center [161, 179] width 5 height 7
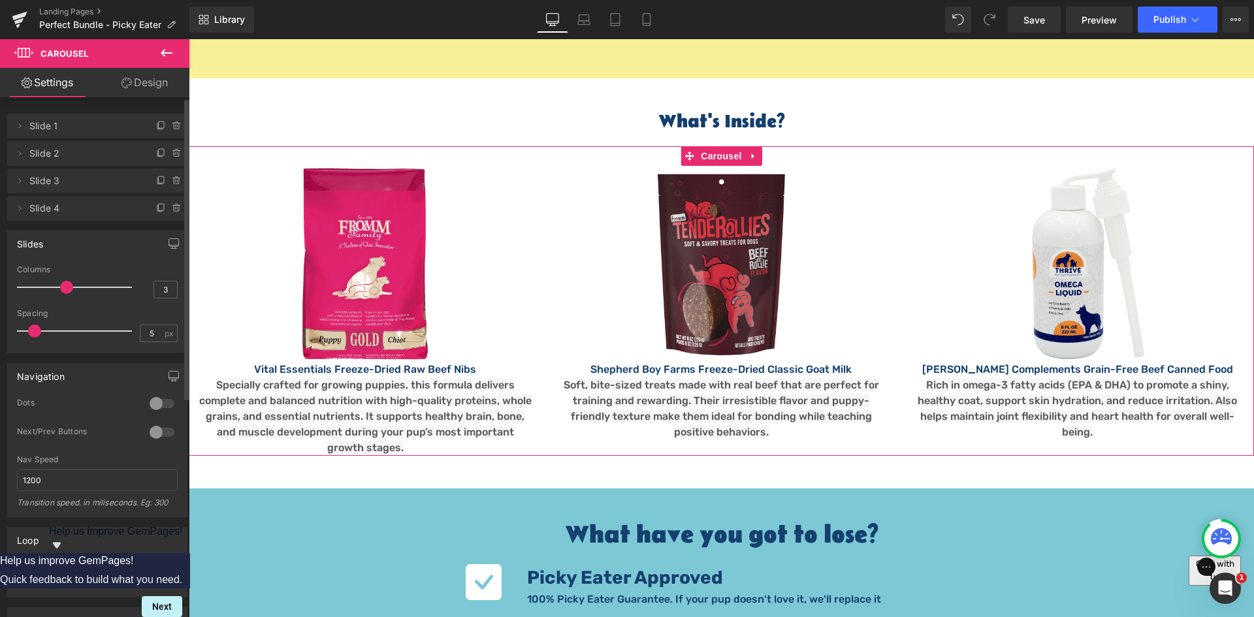
click at [70, 211] on span "Slide 4" at bounding box center [84, 208] width 110 height 25
click at [20, 212] on icon at bounding box center [19, 208] width 10 height 10
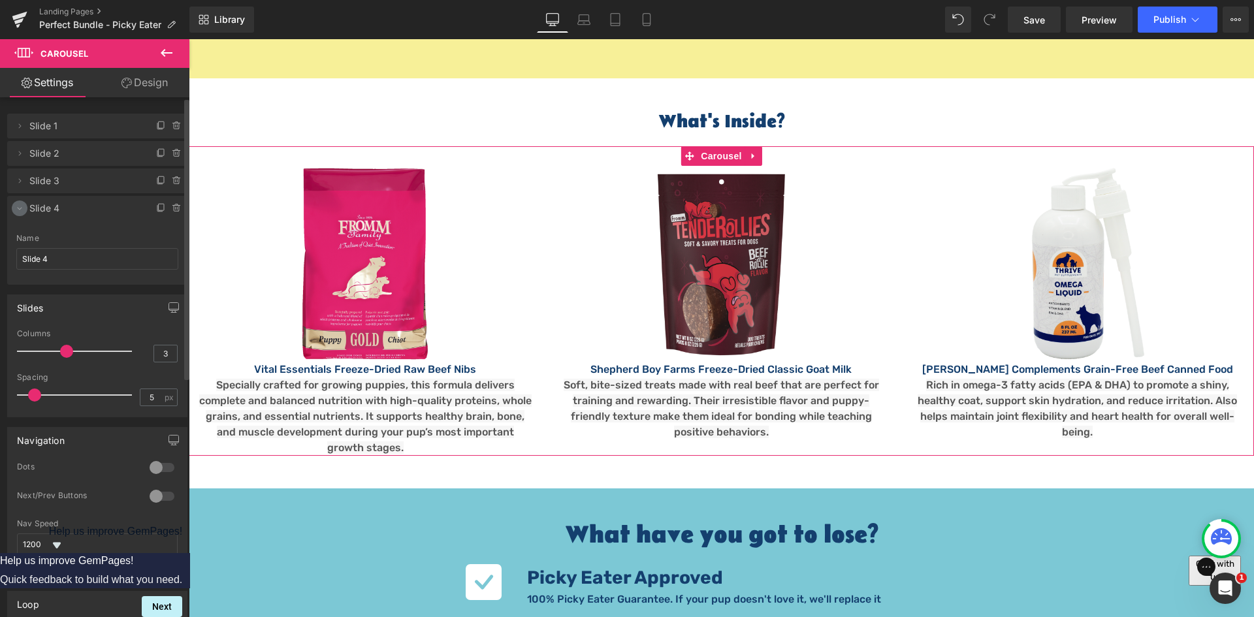
click at [17, 208] on icon at bounding box center [19, 208] width 10 height 10
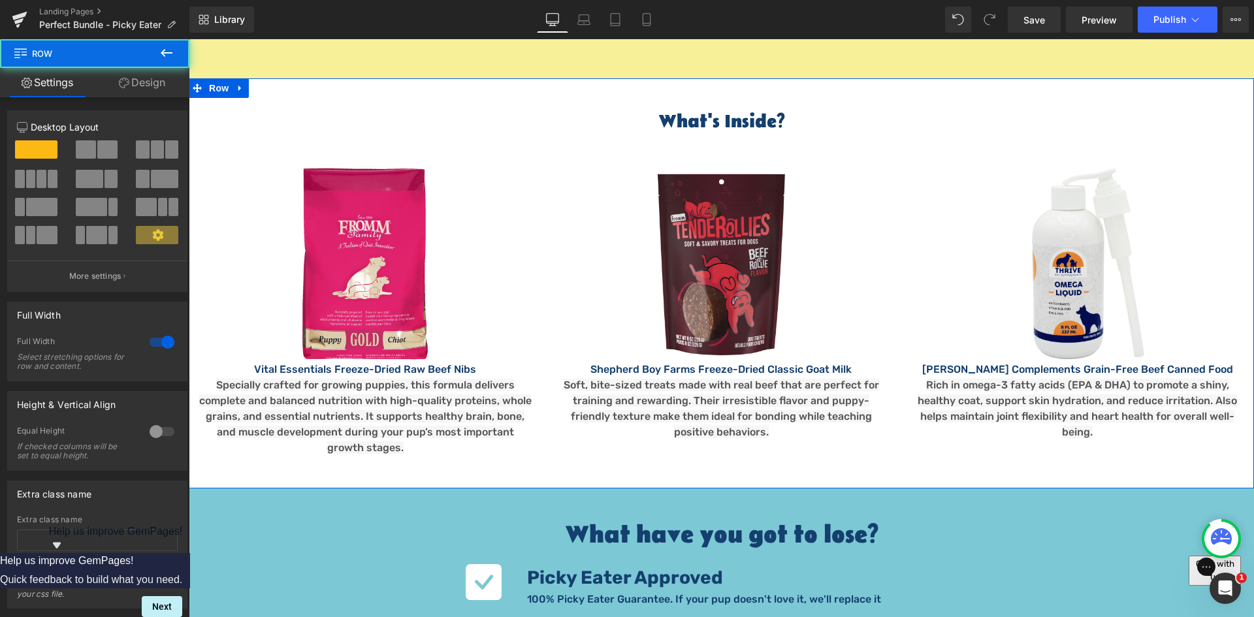
click at [636, 424] on div "What's Inside? Heading Image Vital Essentials Freeze-Dried Raw Beef Nibs Text B…" at bounding box center [721, 283] width 1065 height 410
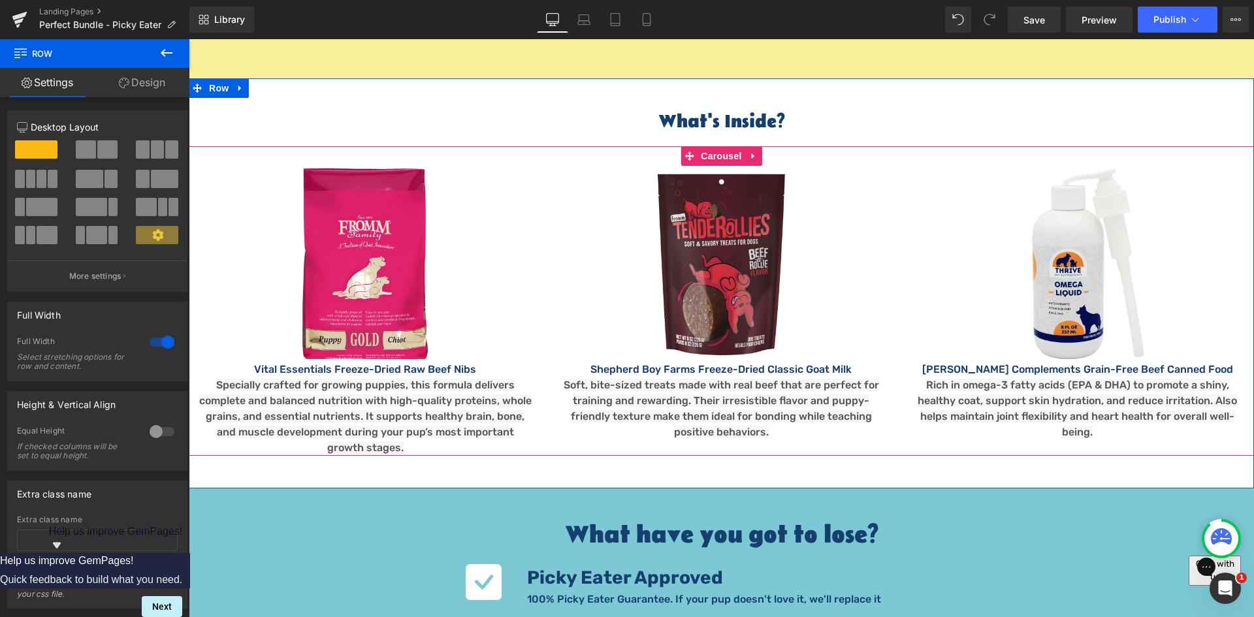
click at [1207, 389] on div "Image Vital Essentials Freeze-Dried Raw Beef Nibs Text Block Specially crafted …" at bounding box center [901, 311] width 1425 height 290
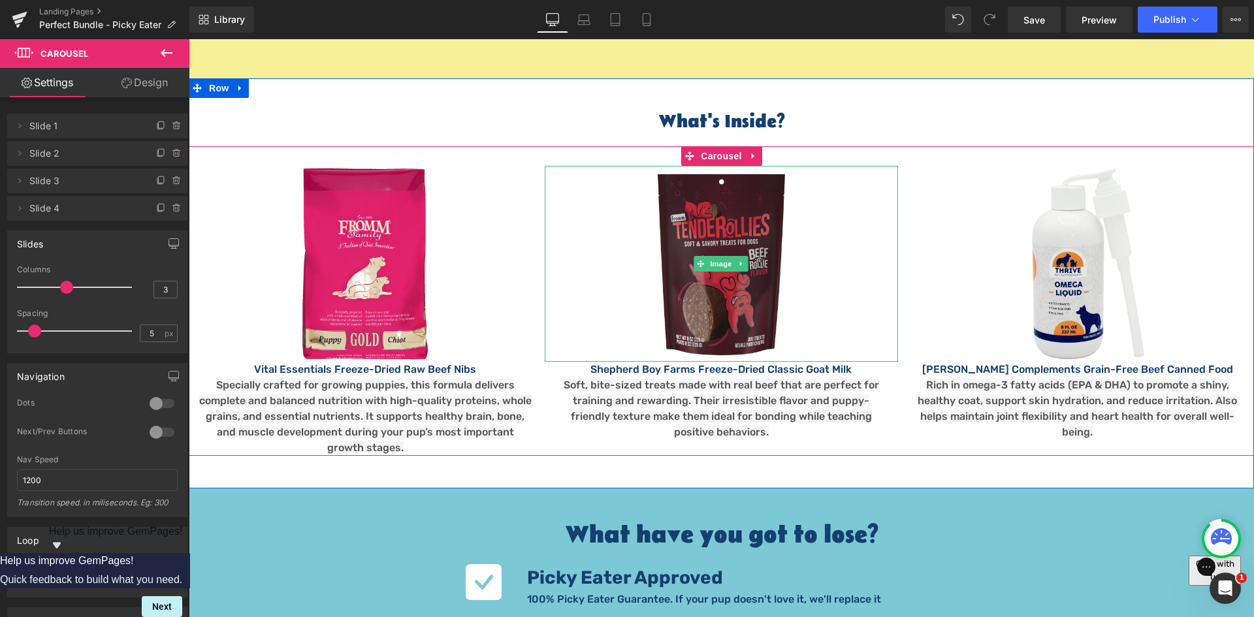
click at [725, 166] on img at bounding box center [721, 264] width 131 height 196
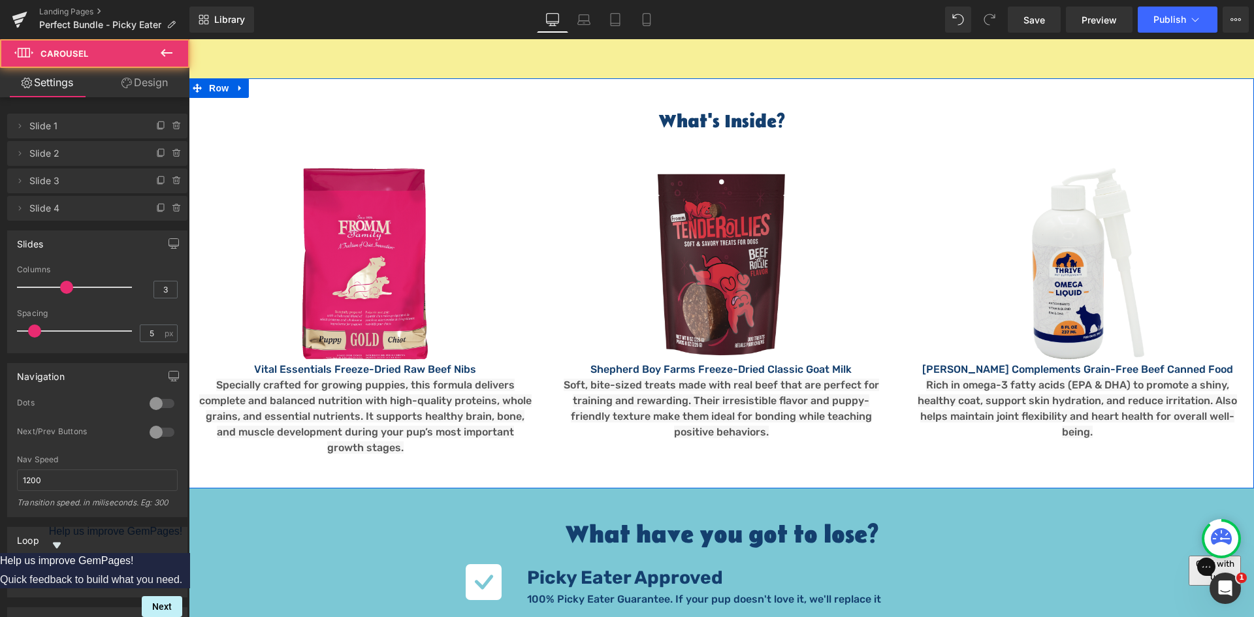
drag, startPoint x: 889, startPoint y: 386, endPoint x: 829, endPoint y: 385, distance: 59.4
click at [844, 385] on div "Image Vital Essentials Freeze-Dried Raw Beef Nibs Text Block Specially crafted …" at bounding box center [901, 311] width 1425 height 290
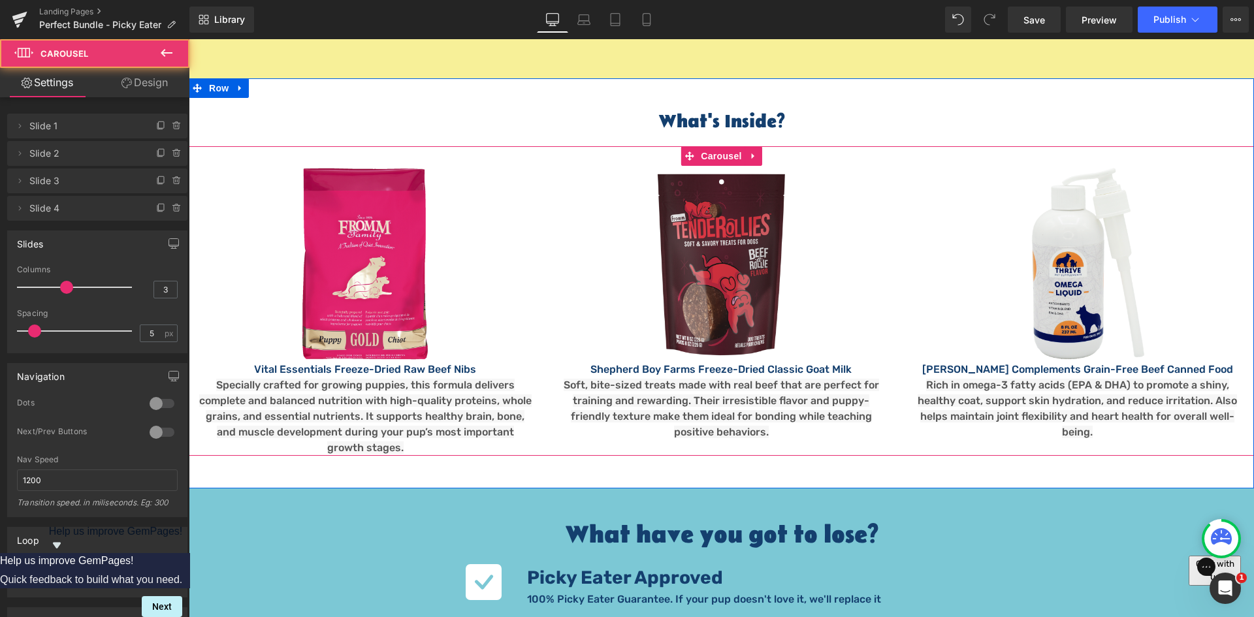
click at [737, 387] on div "Image Vital Essentials Freeze-Dried Raw Beef Nibs Text Block Specially crafted …" at bounding box center [901, 311] width 1425 height 290
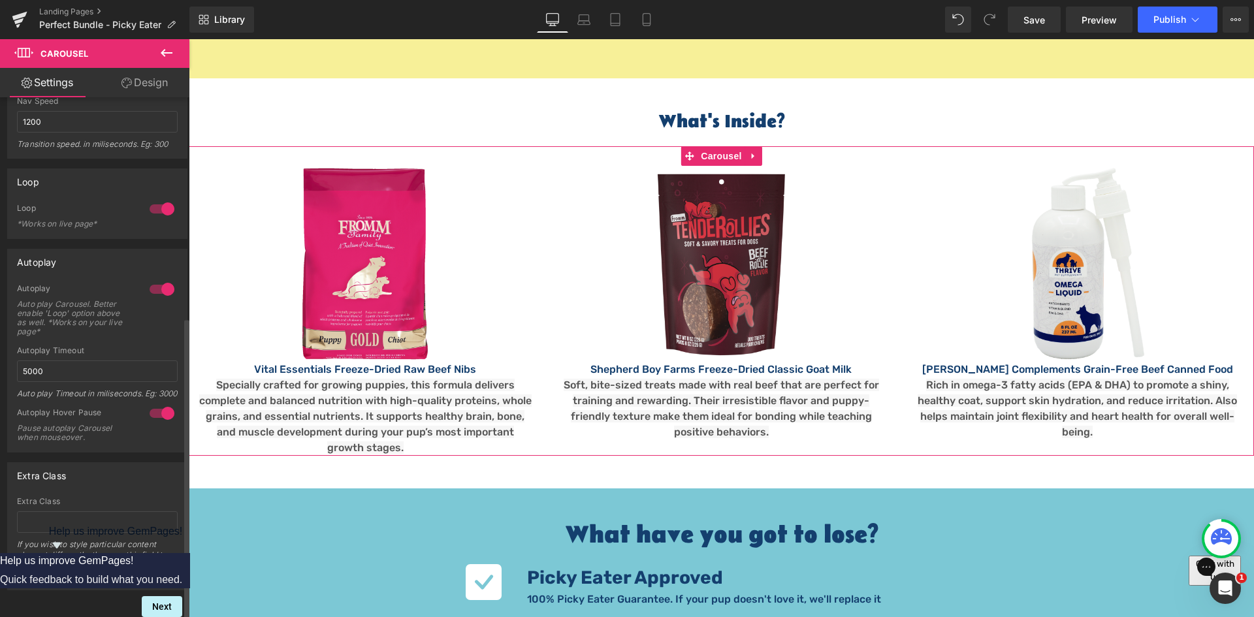
scroll to position [96, 0]
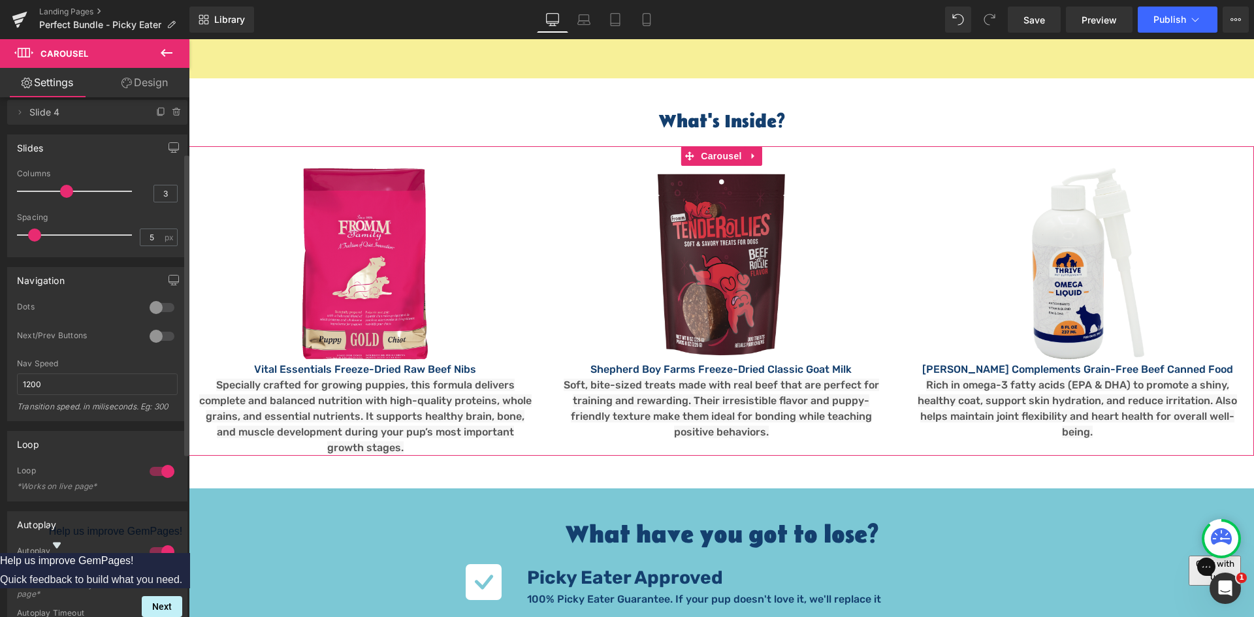
click at [157, 326] on div at bounding box center [161, 336] width 31 height 21
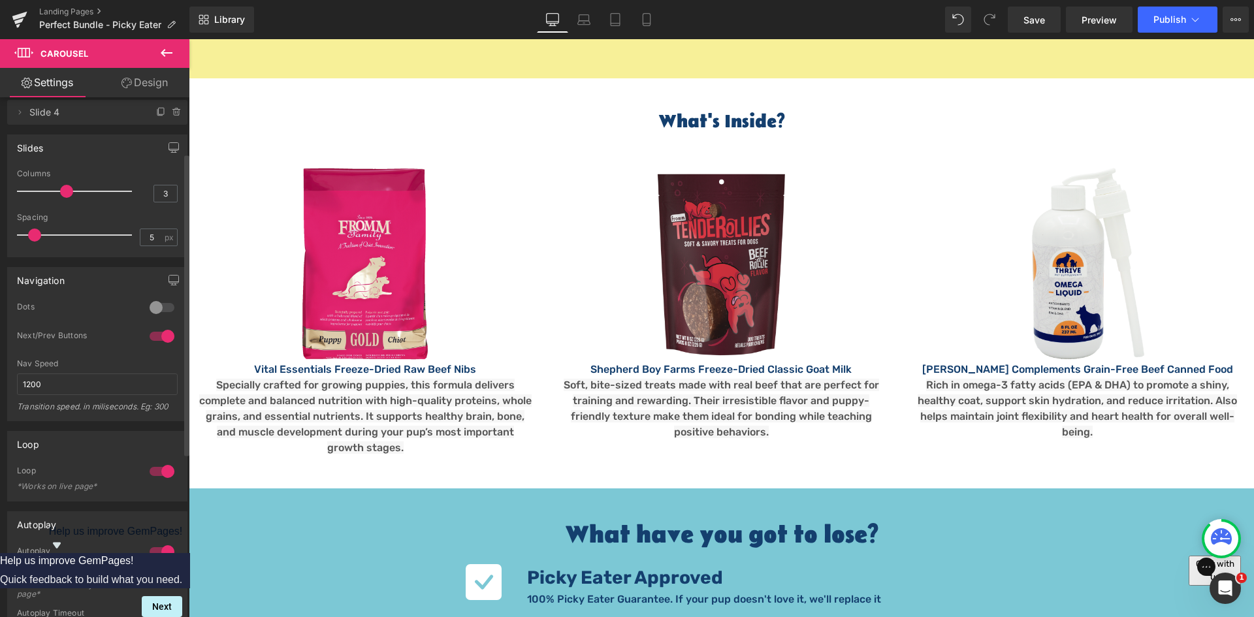
click at [160, 337] on div at bounding box center [161, 336] width 31 height 21
click at [154, 299] on div at bounding box center [161, 307] width 31 height 21
click at [152, 333] on div at bounding box center [161, 336] width 31 height 21
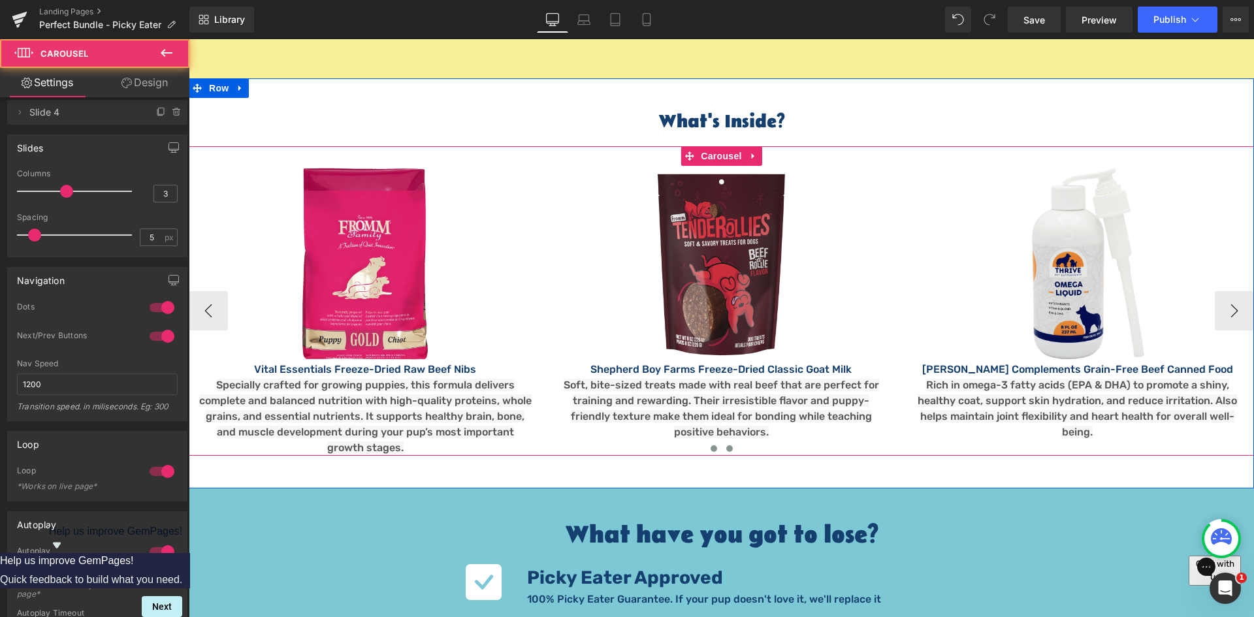
click at [726, 445] on span at bounding box center [729, 448] width 7 height 7
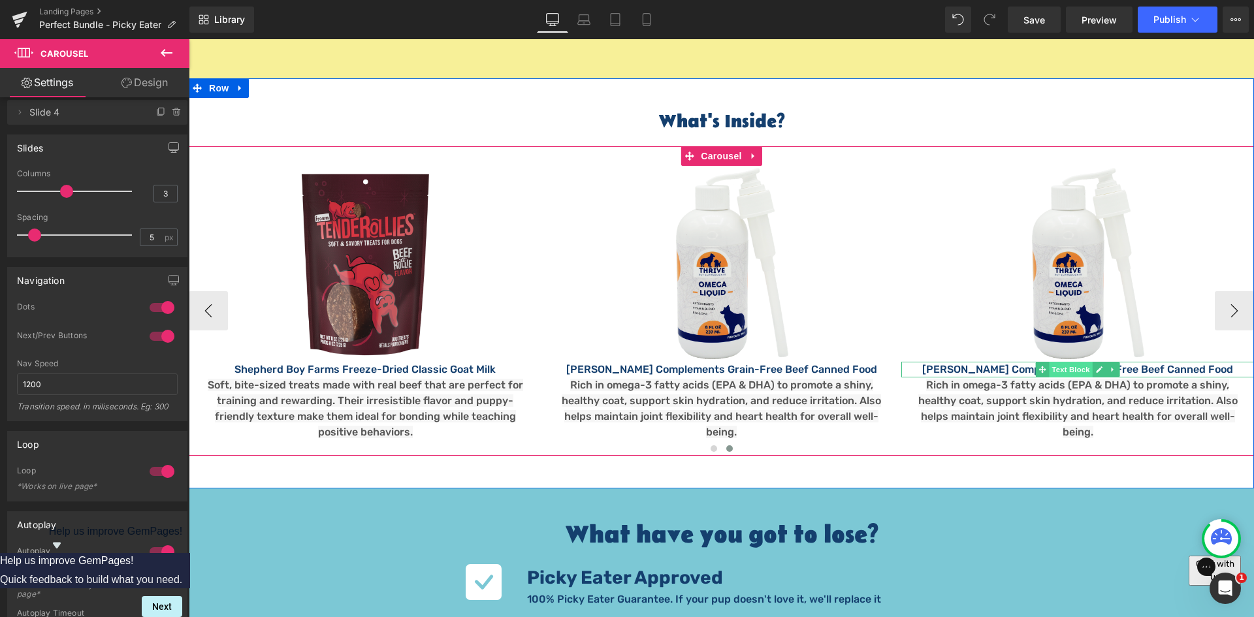
click at [1050, 362] on span "Text Block" at bounding box center [1070, 370] width 43 height 16
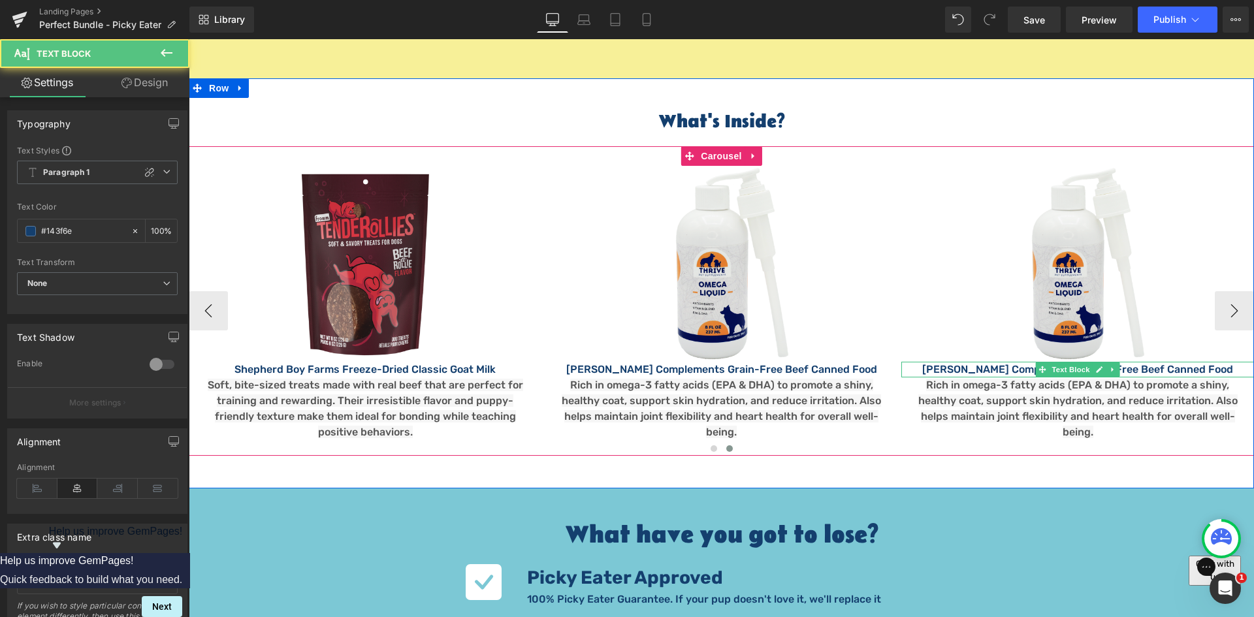
click at [991, 362] on p "Evanger’s Complements Grain-Free Beef Canned Food" at bounding box center [1077, 370] width 353 height 16
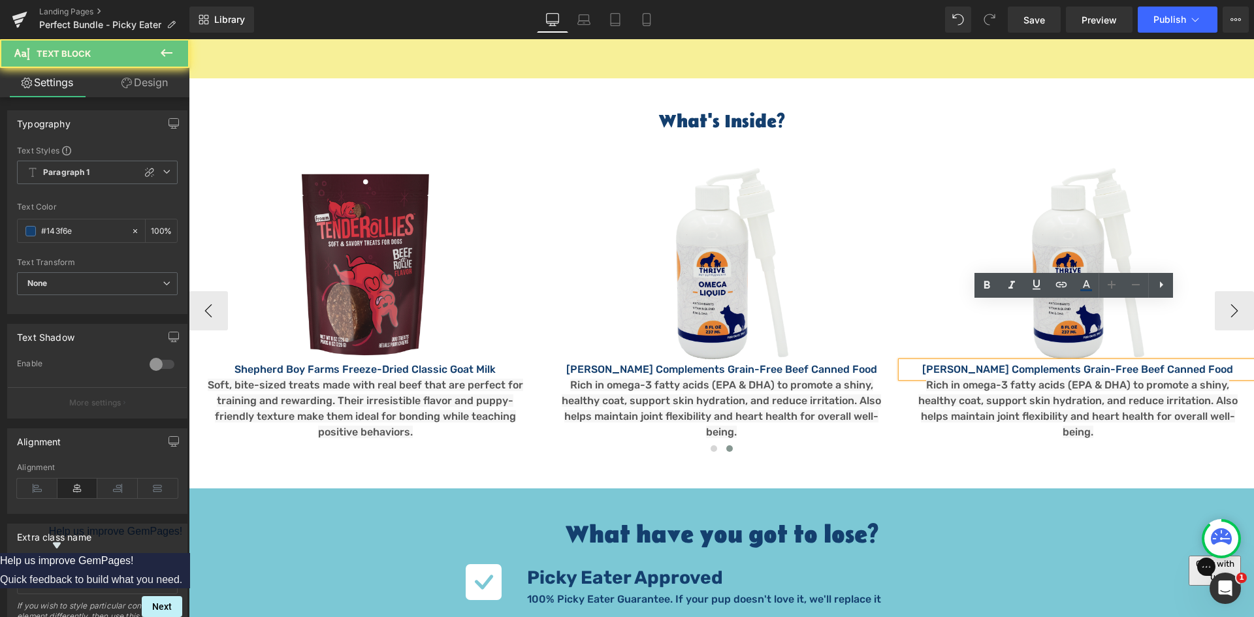
click at [996, 362] on p "Evanger’s Complements Grain-Free Beef Canned Food" at bounding box center [1077, 370] width 353 height 16
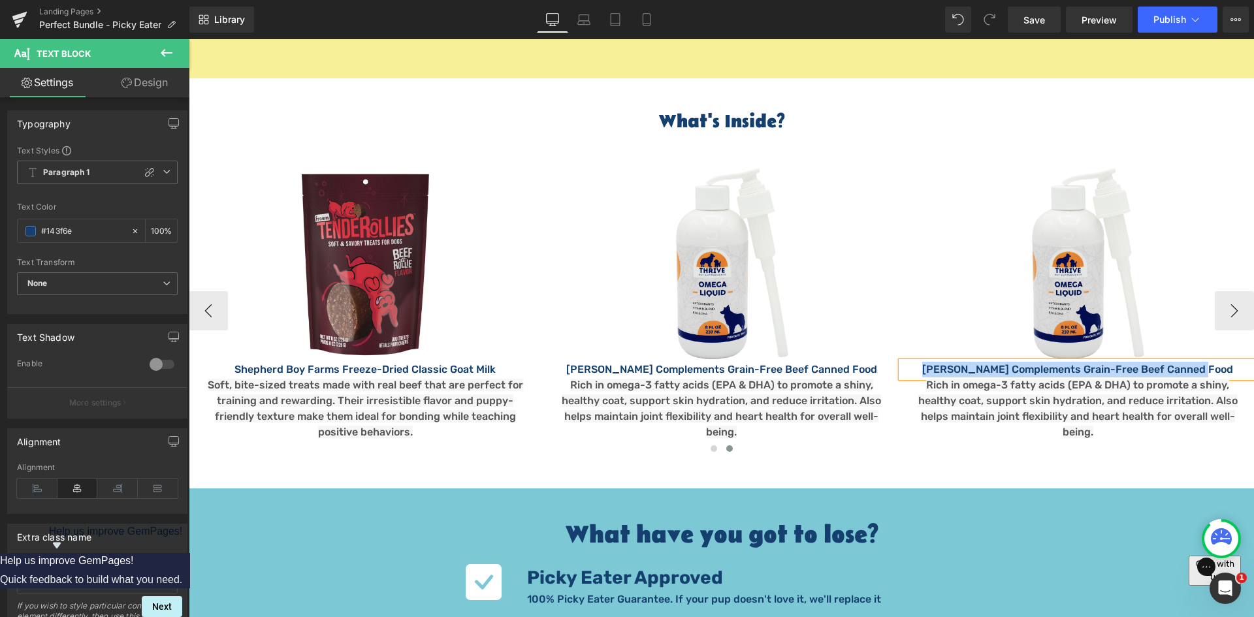
paste div
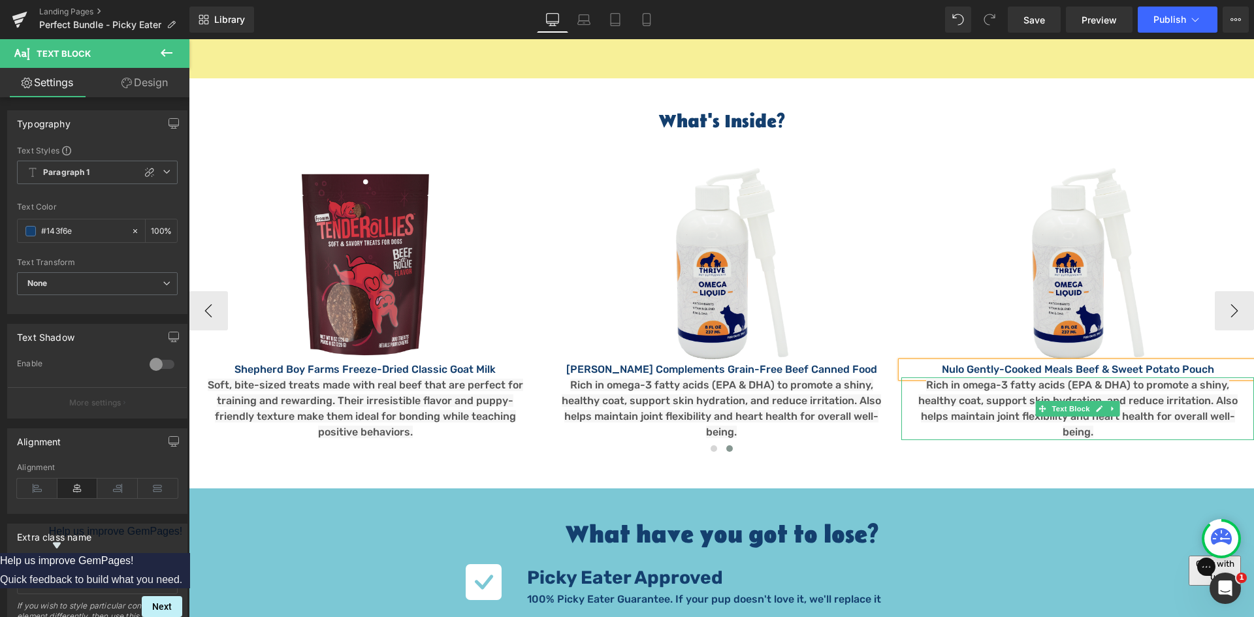
click at [962, 379] on span "Rich in omega-3 fatty acids (EPA & DHA) to promote a shiny, healthy coat, suppo…" at bounding box center [1077, 408] width 319 height 59
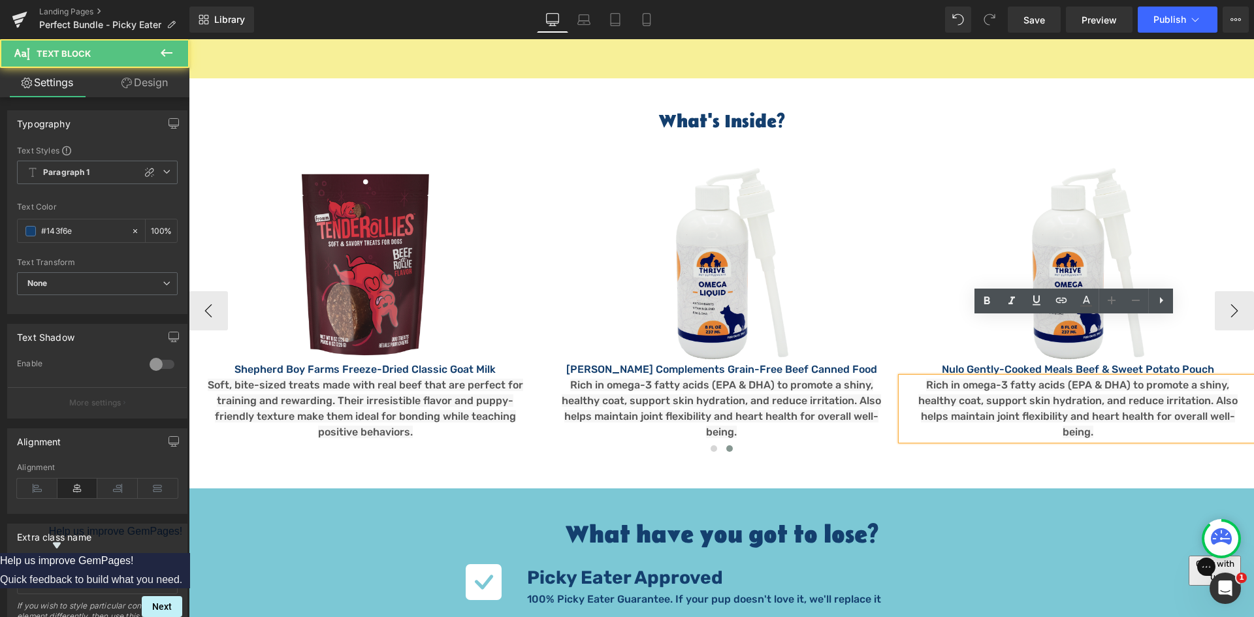
click at [983, 379] on span "Rich in omega-3 fatty acids (EPA & DHA) to promote a shiny, healthy coat, suppo…" at bounding box center [1077, 408] width 319 height 59
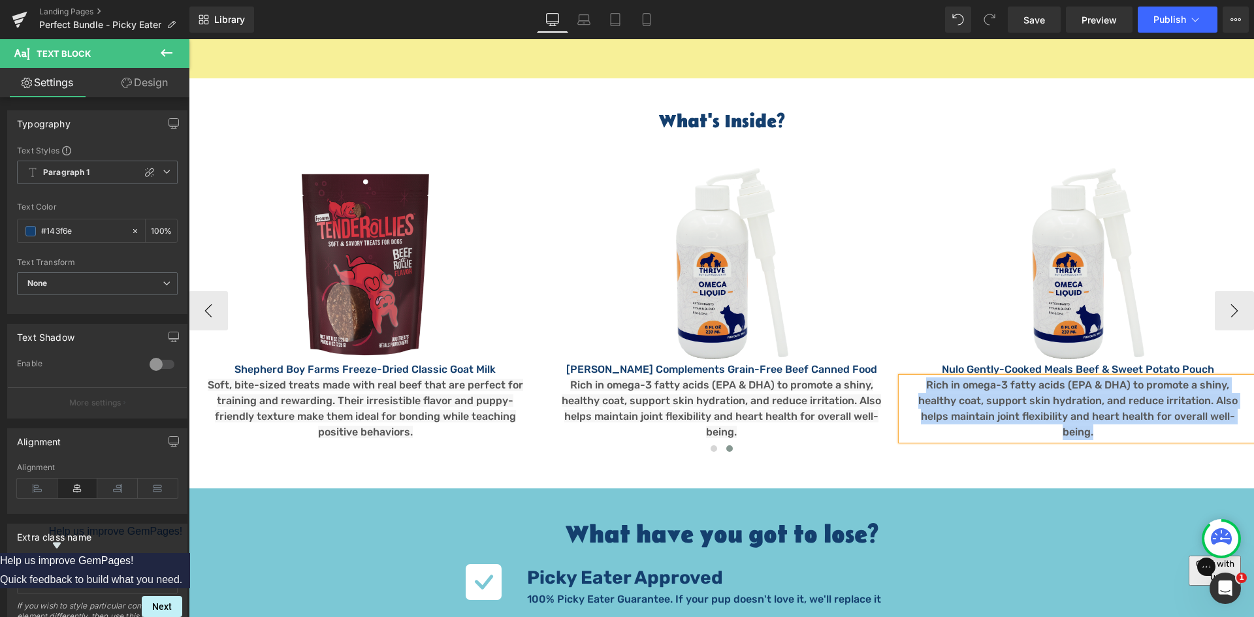
paste div
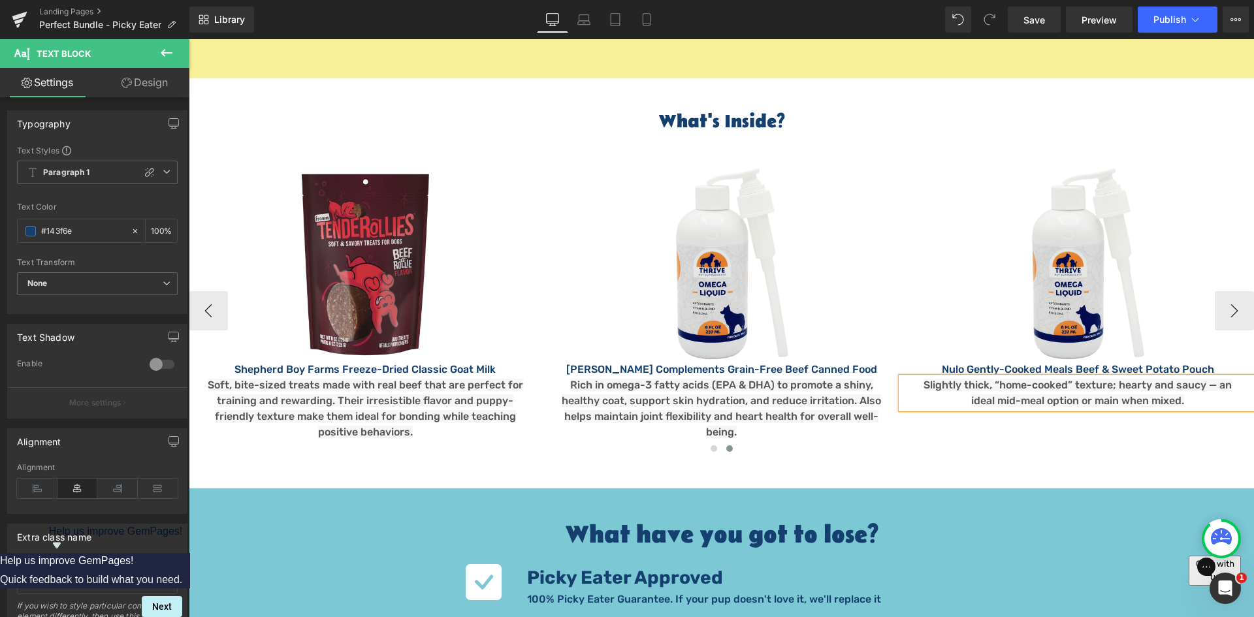
click at [1199, 379] on span "Slightly thick, “home-cooked” texture; hearty and saucy — an ideal mid-meal opt…" at bounding box center [1077, 393] width 308 height 28
click at [652, 379] on span "Rich in omega-3 fatty acids (EPA & DHA) to promote a shiny, healthy coat, suppo…" at bounding box center [721, 408] width 319 height 59
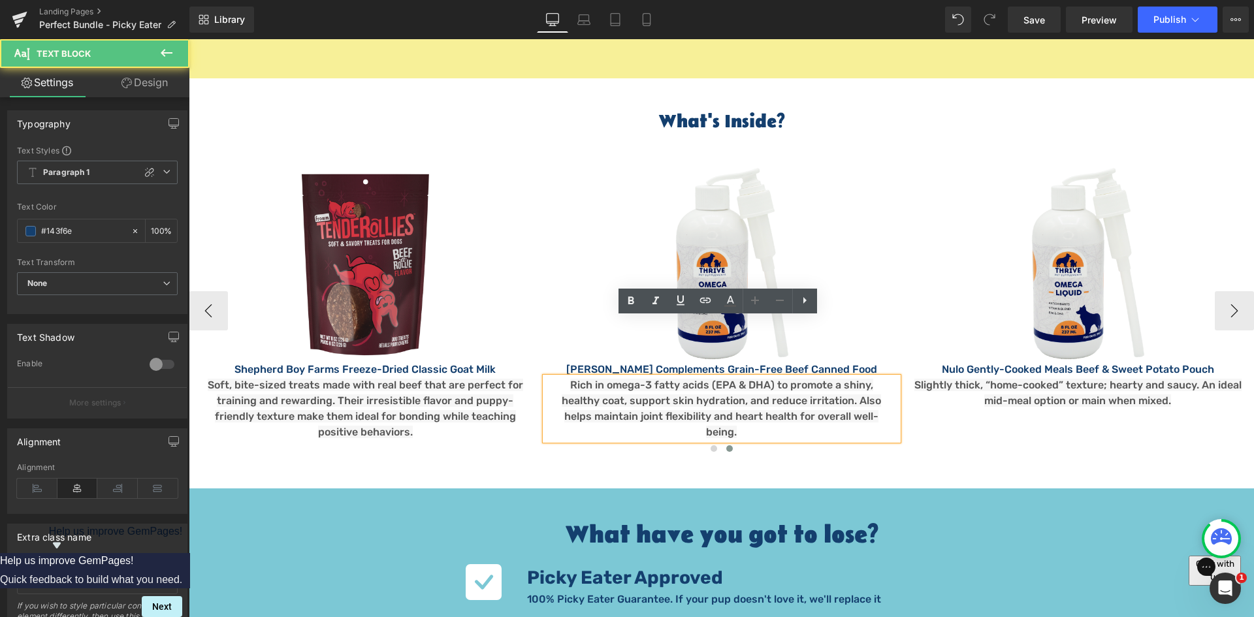
click at [627, 379] on span "Rich in omega-3 fatty acids (EPA & DHA) to promote a shiny, healthy coat, suppo…" at bounding box center [721, 408] width 319 height 59
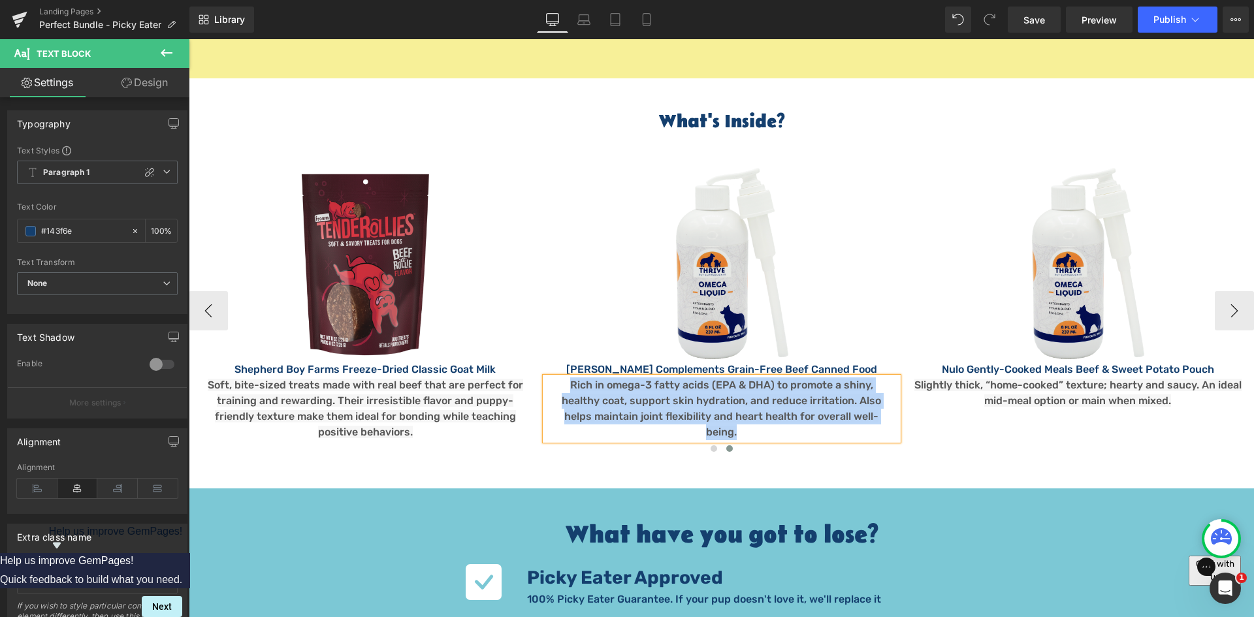
paste div
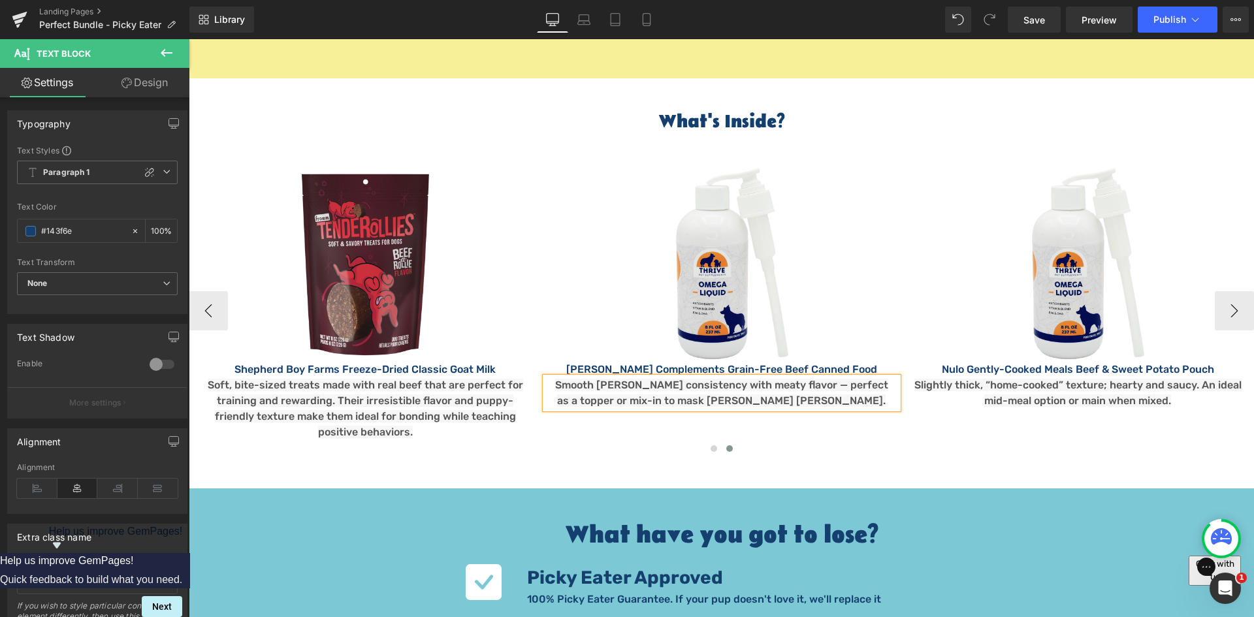
click at [622, 379] on span "Smooth pâté consistency with meaty flavor — perfect as a topper or mix-in to ma…" at bounding box center [721, 393] width 333 height 28
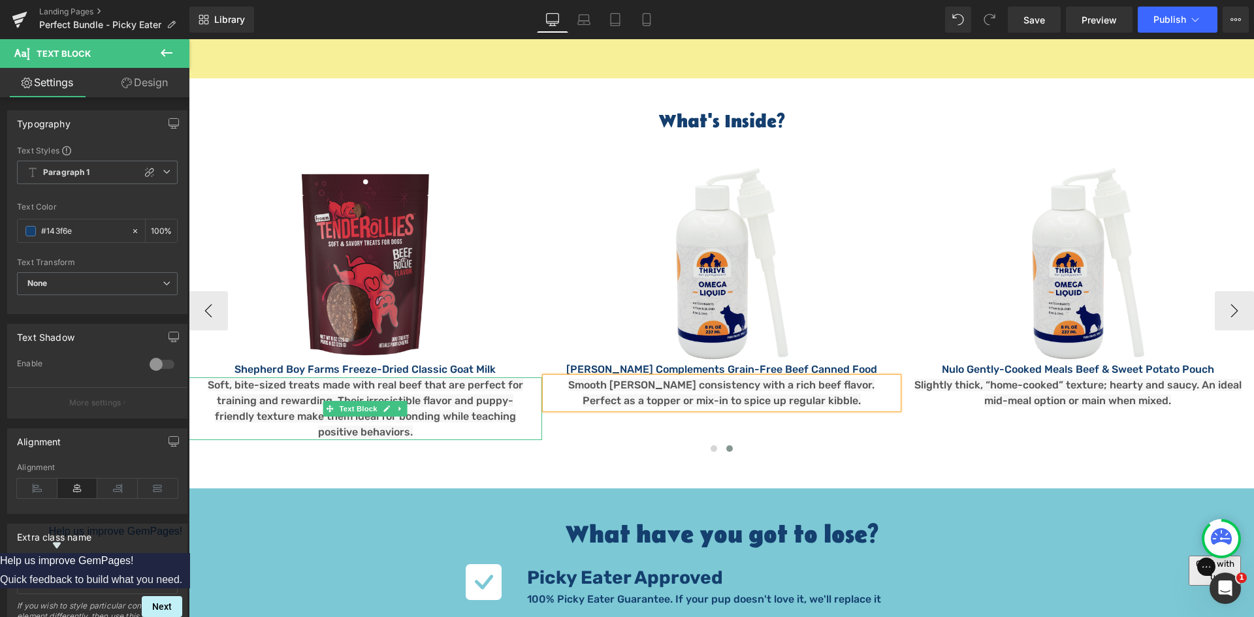
click at [324, 379] on span "Soft, bite-sized treats made with real beef that are perfect for training and r…" at bounding box center [365, 408] width 315 height 59
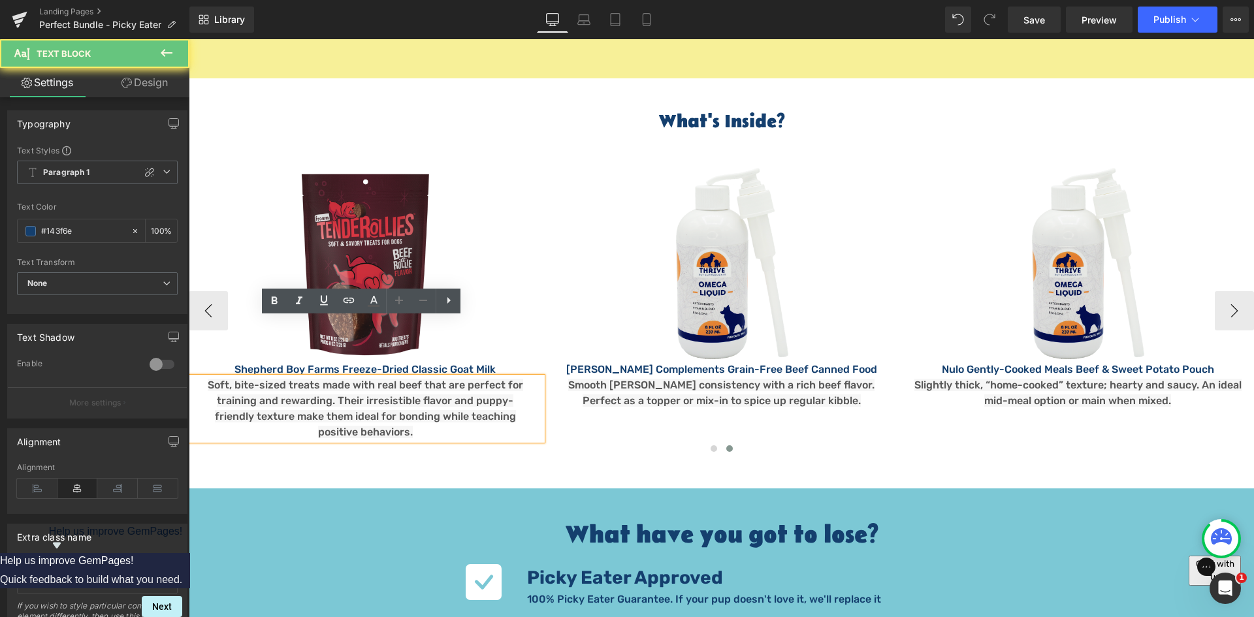
click at [289, 379] on span "Soft, bite-sized treats made with real beef that are perfect for training and r…" at bounding box center [365, 408] width 315 height 59
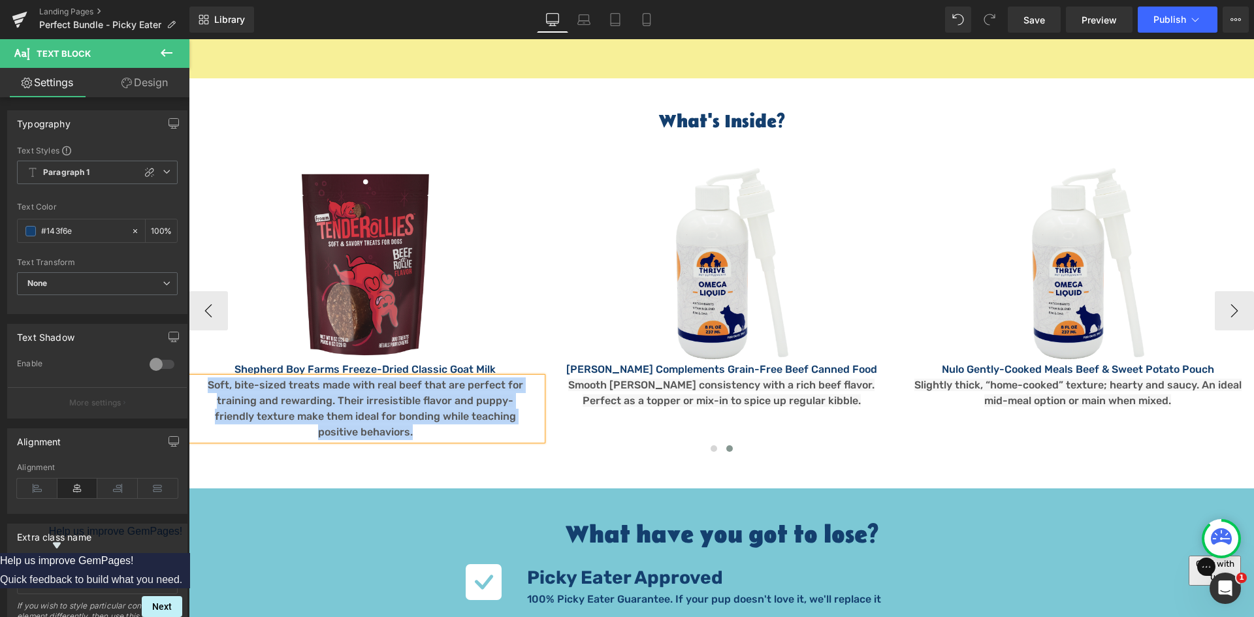
paste div
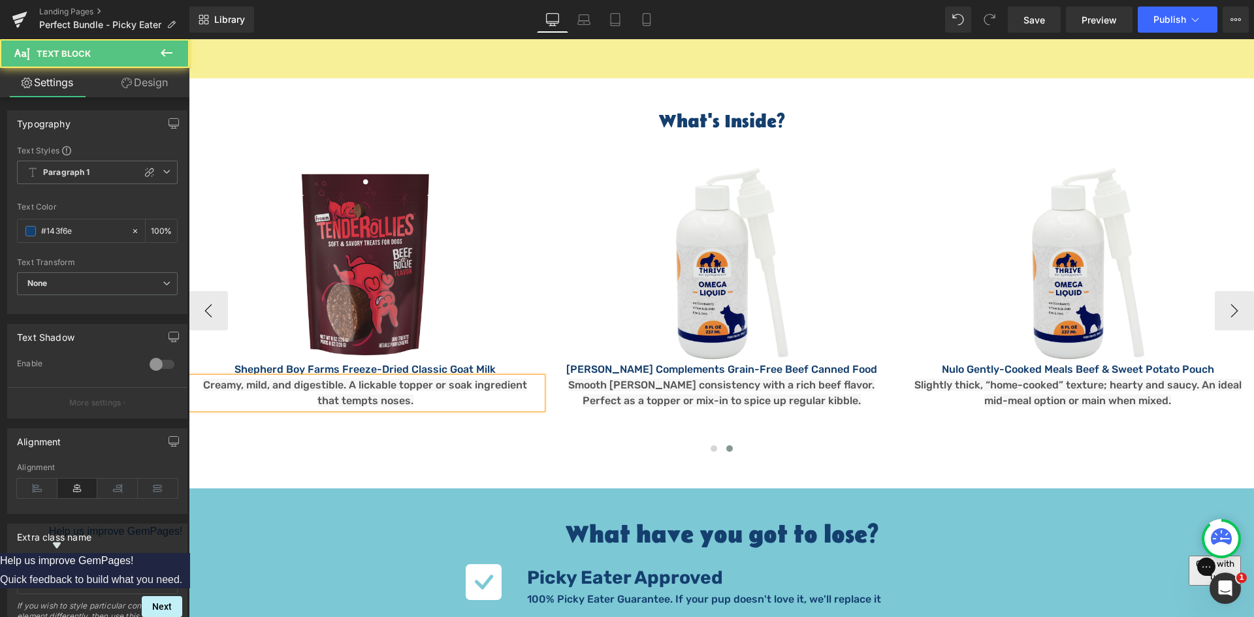
click at [200, 377] on p "Creamy, mild, and digestible. A lickable topper or soak ingredient that tempts …" at bounding box center [365, 392] width 333 height 31
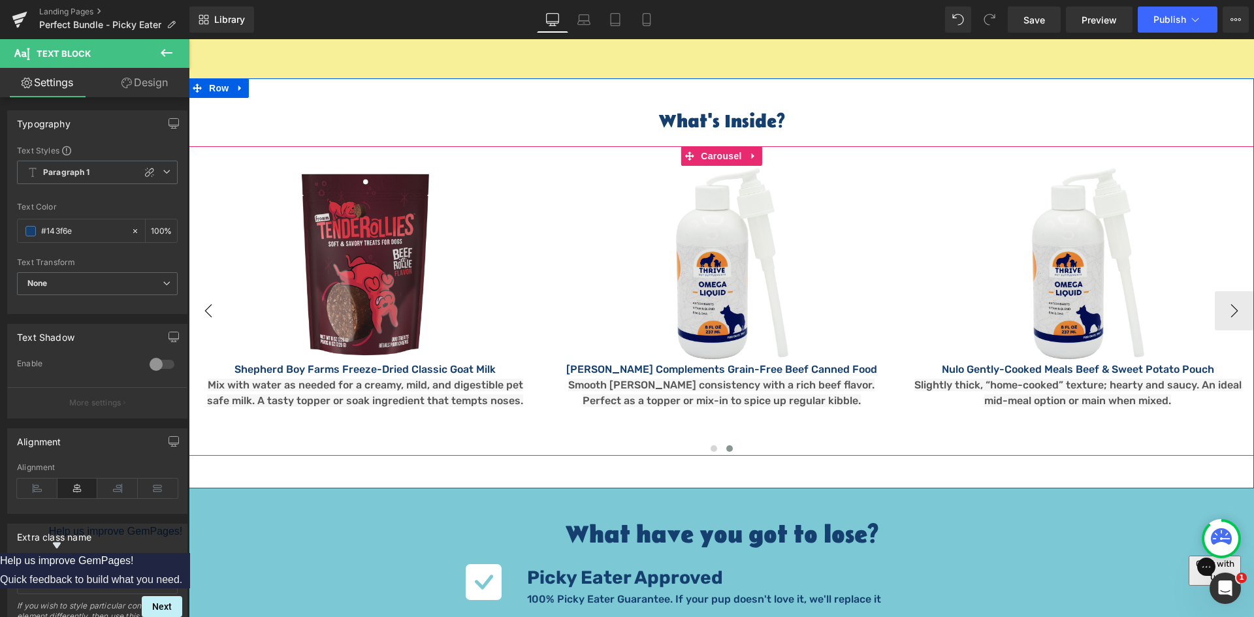
click at [214, 291] on button "‹" at bounding box center [208, 310] width 39 height 39
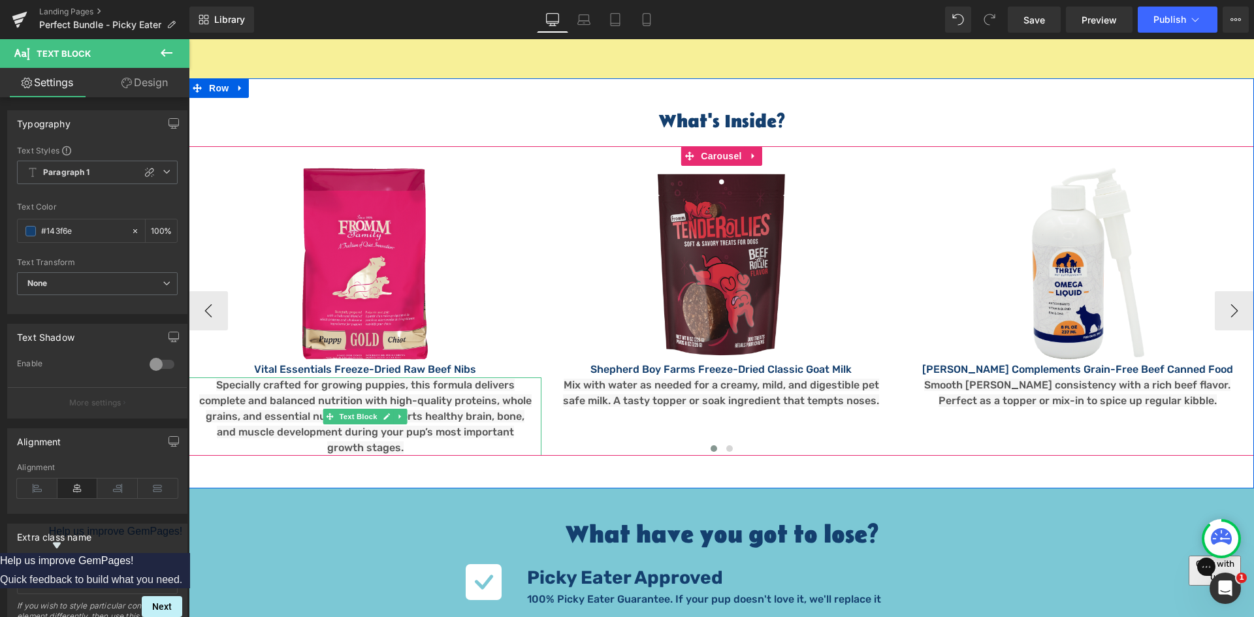
click at [278, 379] on span "Specially crafted for growing puppies, this formula delivers complete and balan…" at bounding box center [365, 416] width 332 height 75
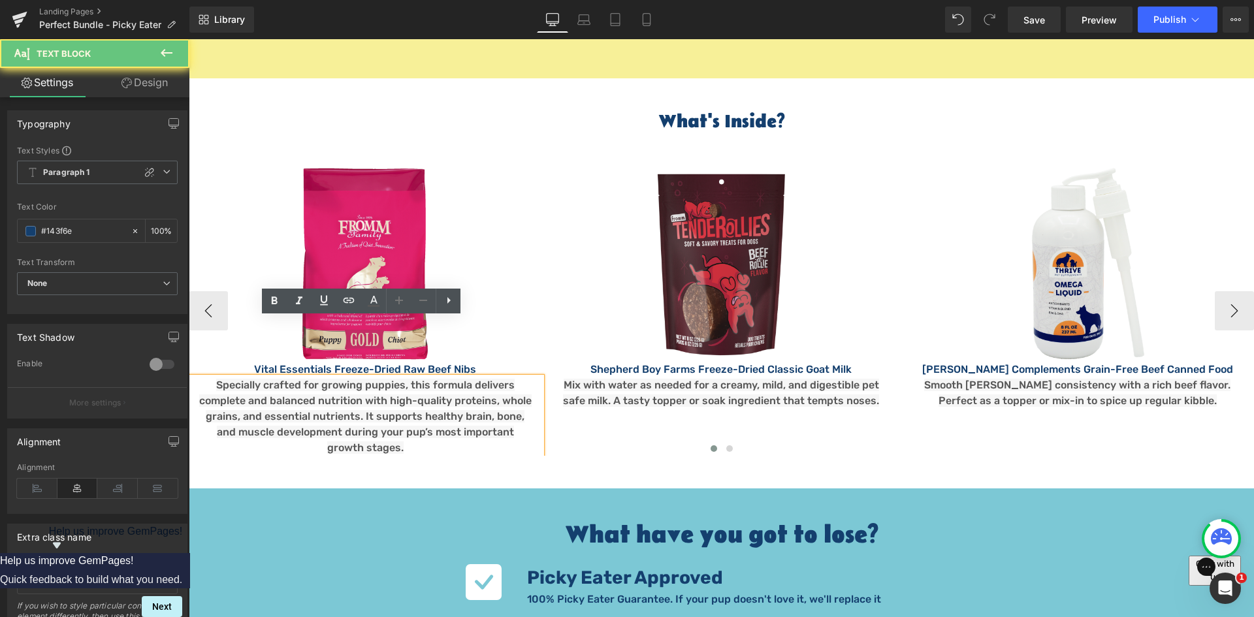
click at [294, 379] on span "Specially crafted for growing puppies, this formula delivers complete and balan…" at bounding box center [365, 416] width 332 height 75
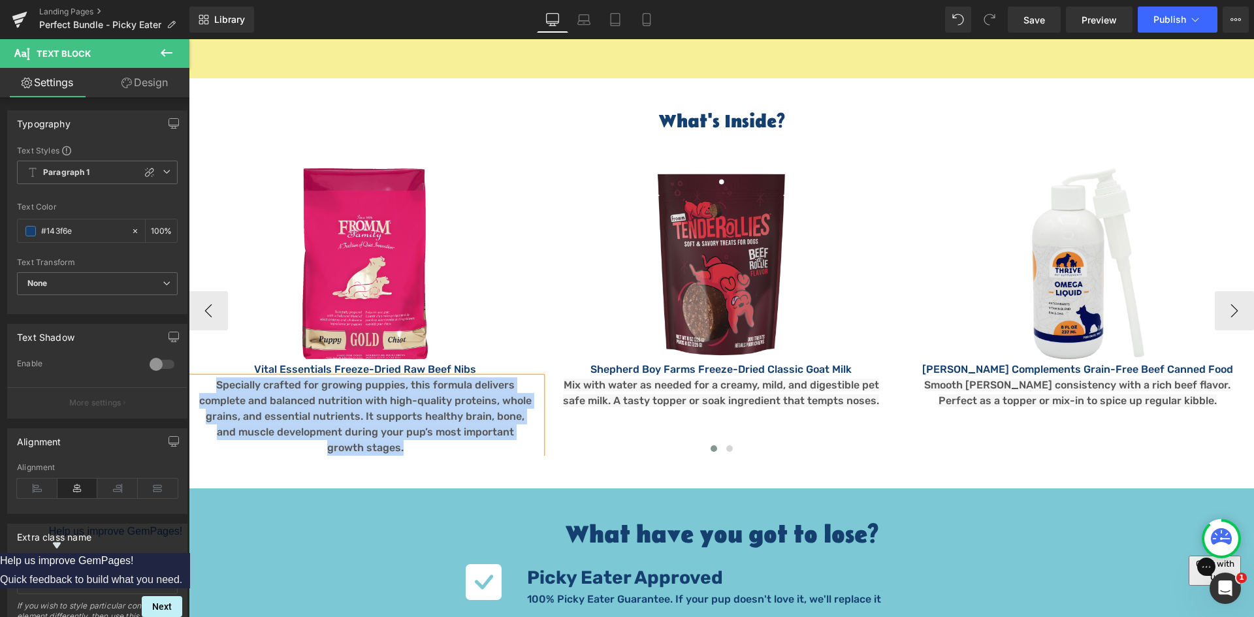
paste div
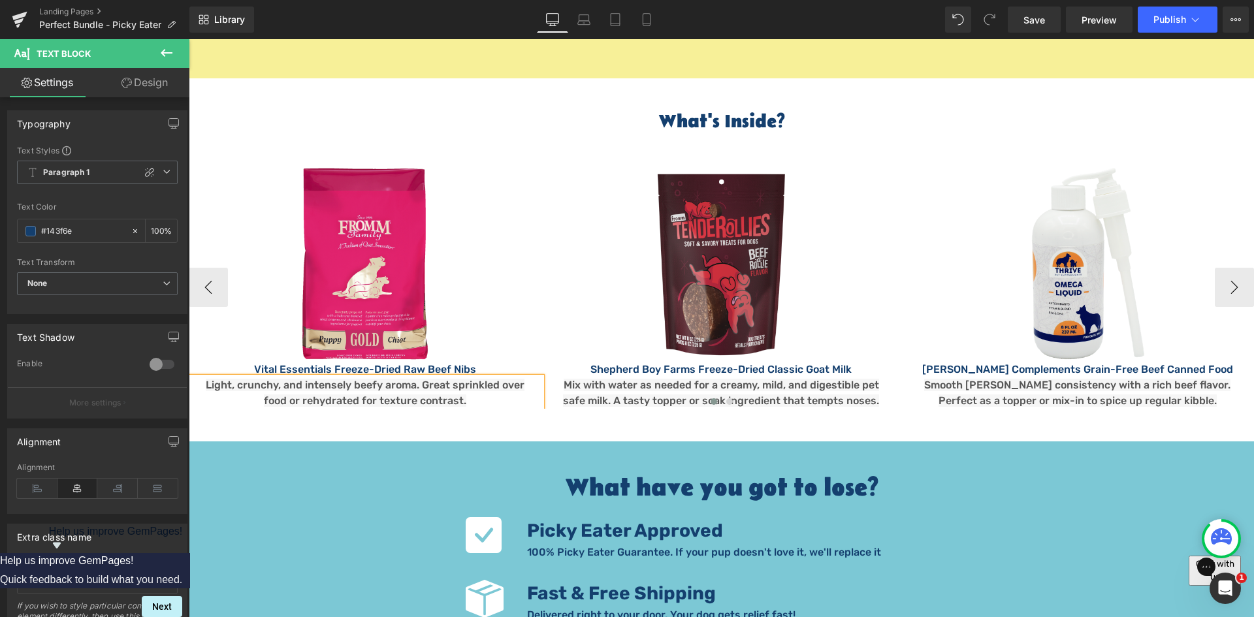
click at [377, 377] on p "Light, crunchy, and intensely beefy aroma. Great sprinkled over food or rehydra…" at bounding box center [365, 392] width 333 height 31
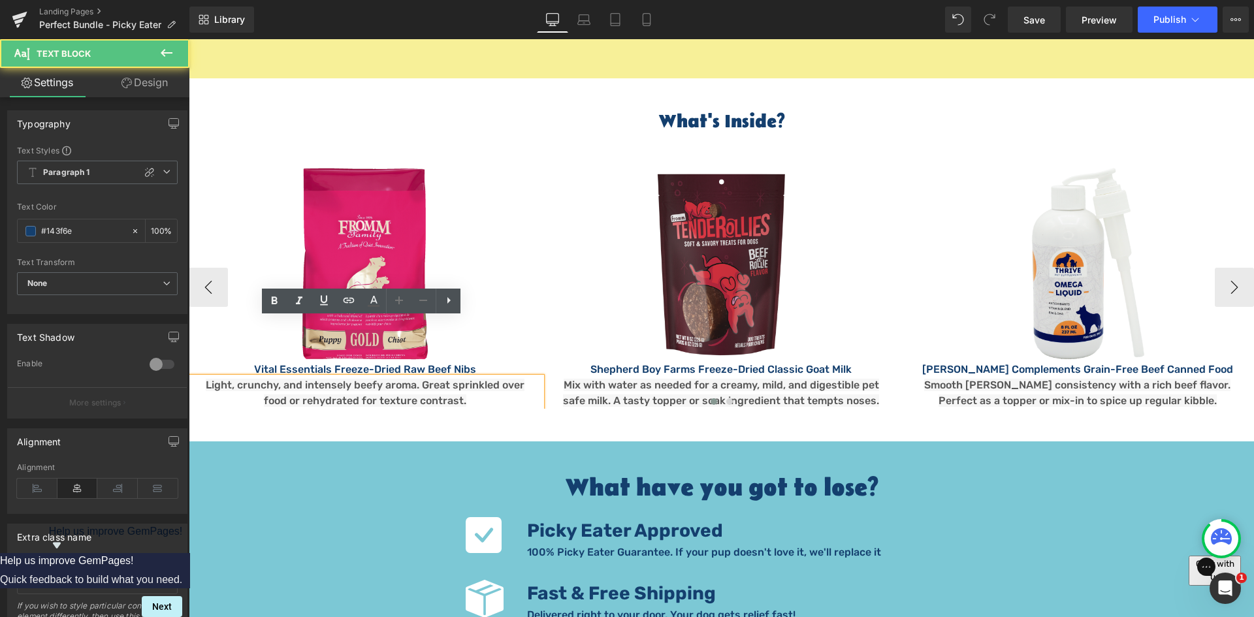
click at [377, 395] on div at bounding box center [721, 402] width 1065 height 15
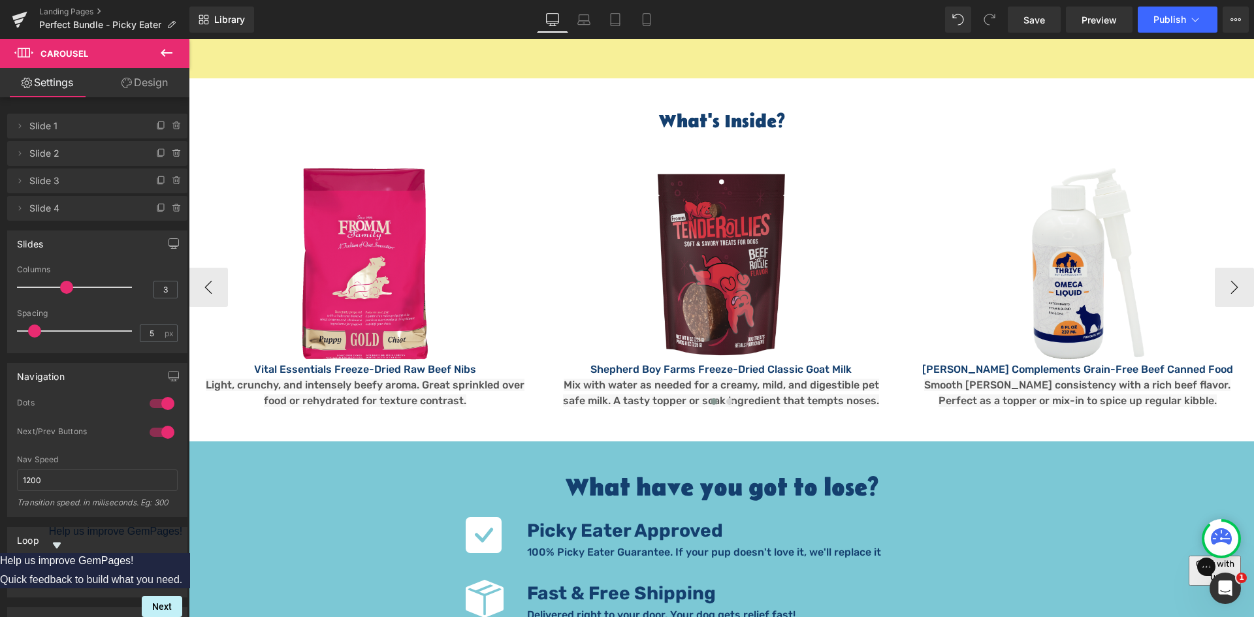
click at [374, 395] on div at bounding box center [721, 402] width 1065 height 15
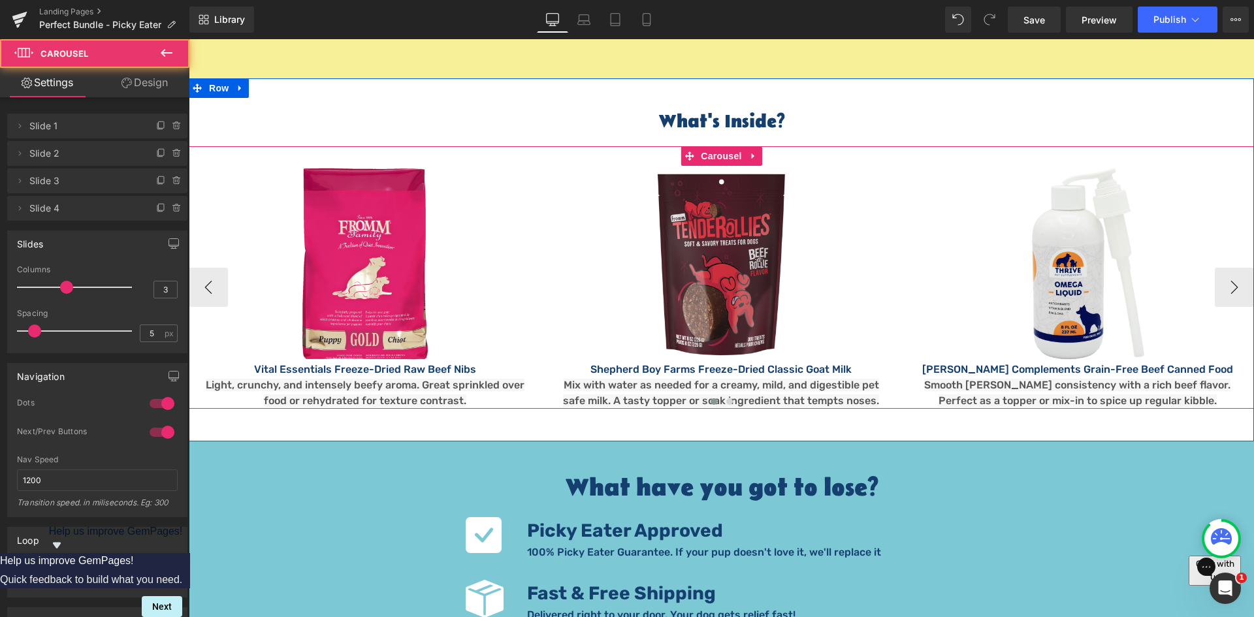
click at [374, 395] on div at bounding box center [721, 402] width 1065 height 15
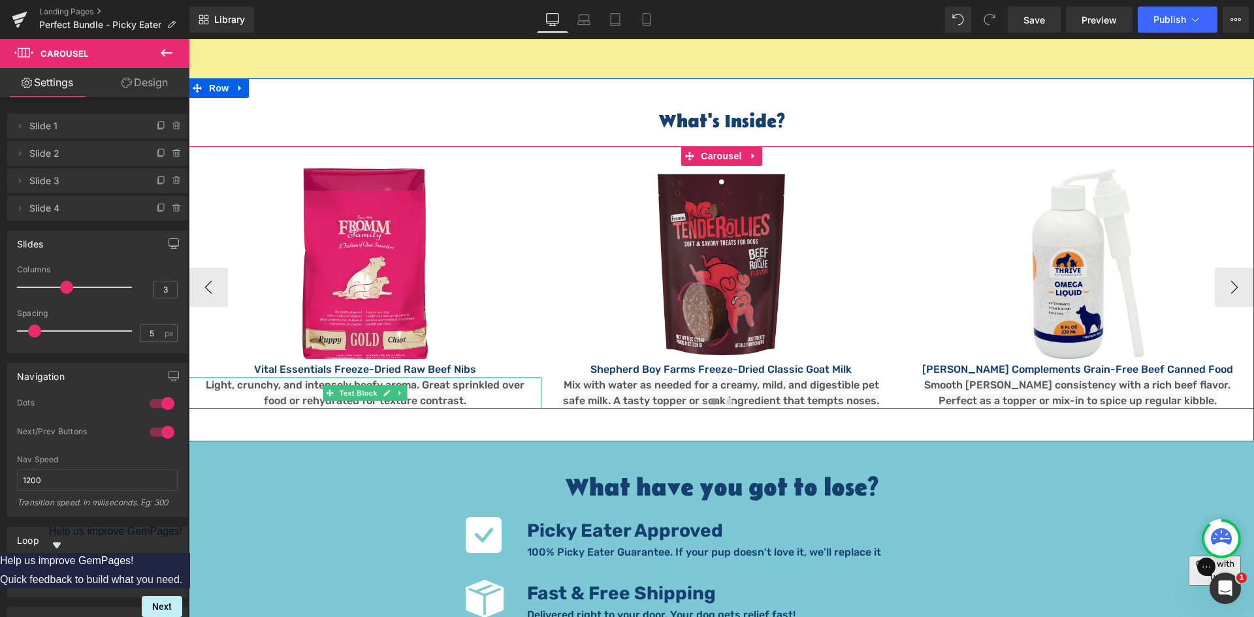
click at [383, 385] on link at bounding box center [387, 393] width 14 height 16
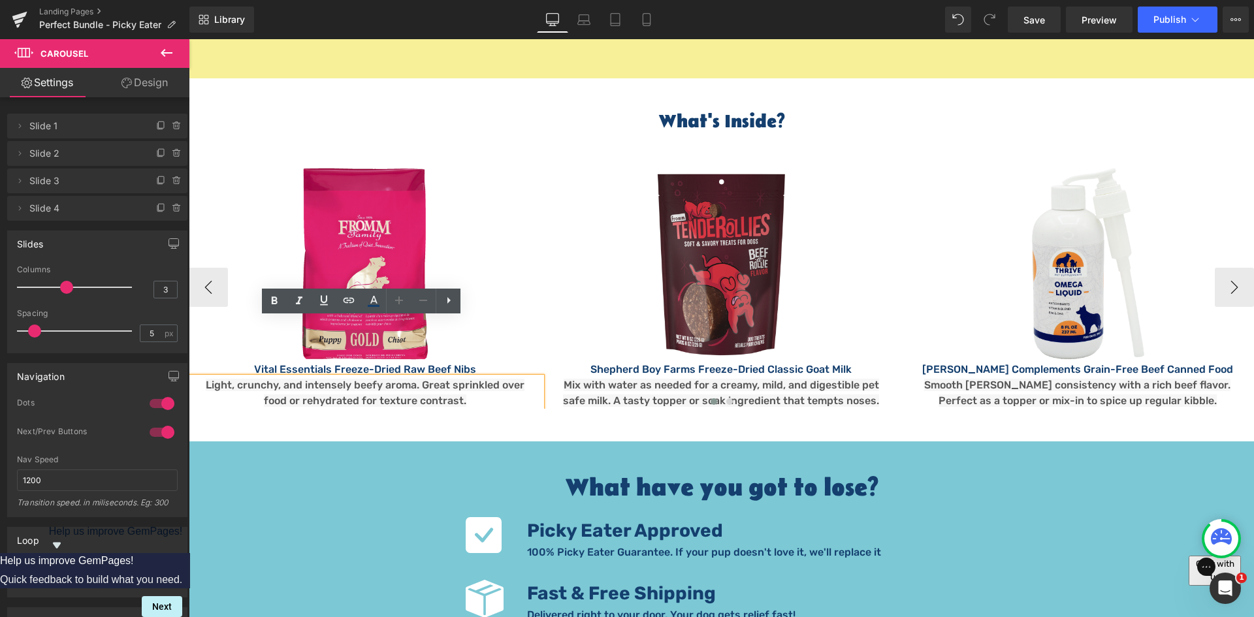
click at [350, 379] on span "Light, crunchy, and intensely beefy aroma. Great sprinkled over food or rehydra…" at bounding box center [365, 393] width 319 height 28
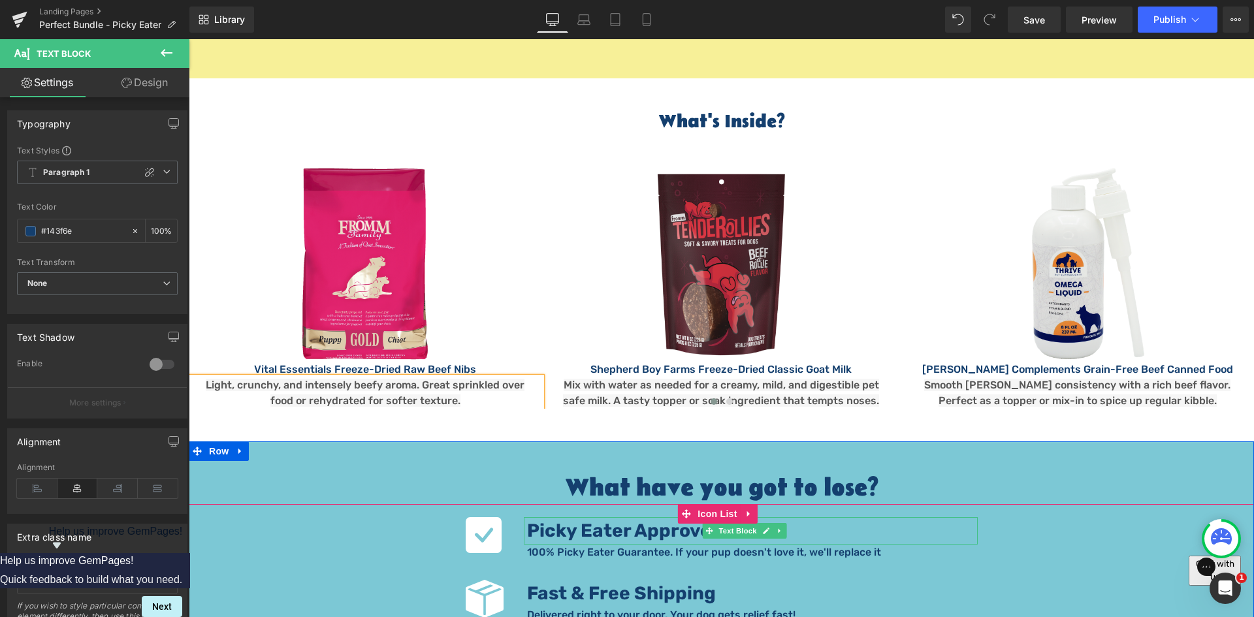
scroll to position [2116, 0]
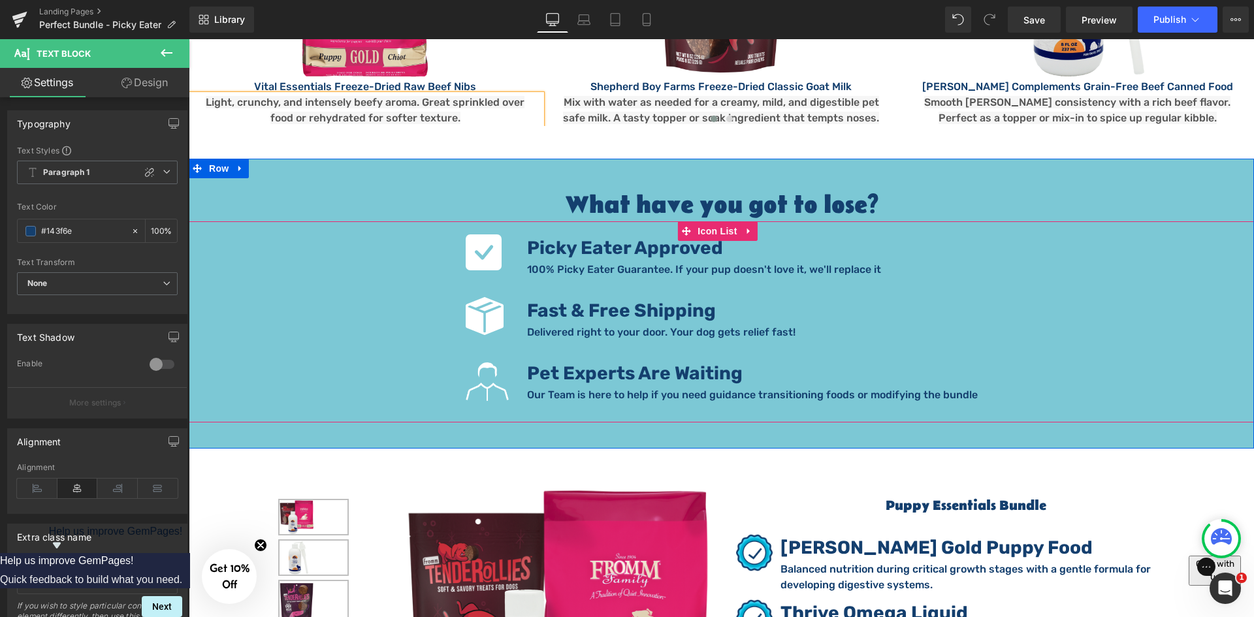
click at [612, 262] on p "100% Picky Eater Guarantee. If your pup doesn't love it, we'll replace it" at bounding box center [752, 270] width 451 height 16
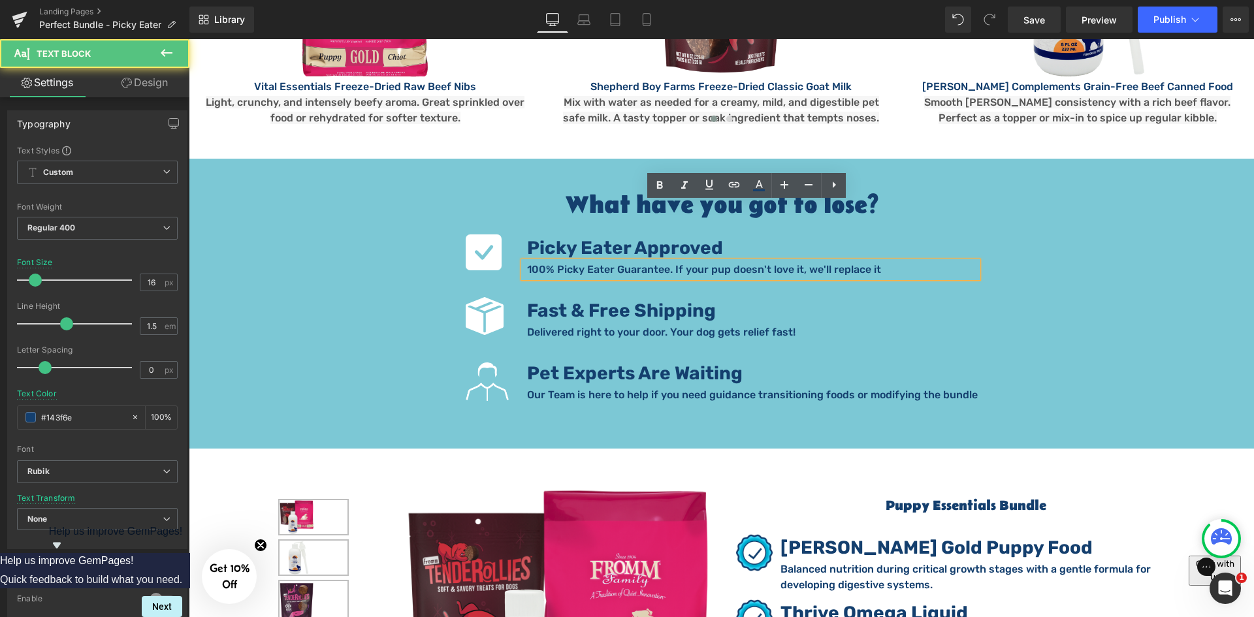
click at [707, 262] on p "100% Picky Eater Guarantee. If your pup doesn't love it, we'll replace it" at bounding box center [752, 270] width 451 height 16
drag, startPoint x: 907, startPoint y: 213, endPoint x: 675, endPoint y: 215, distance: 232.5
click at [675, 262] on p "100% Picky Eater Guarantee. If your pup doesn't love it, we'll replace it" at bounding box center [752, 270] width 451 height 16
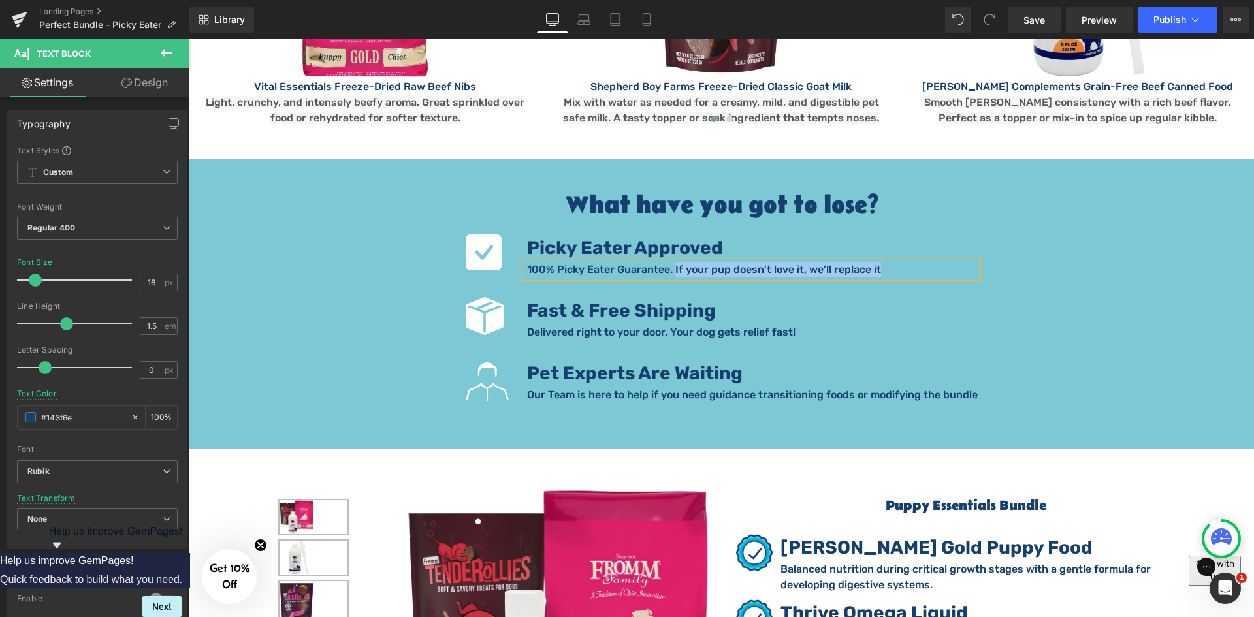
paste div
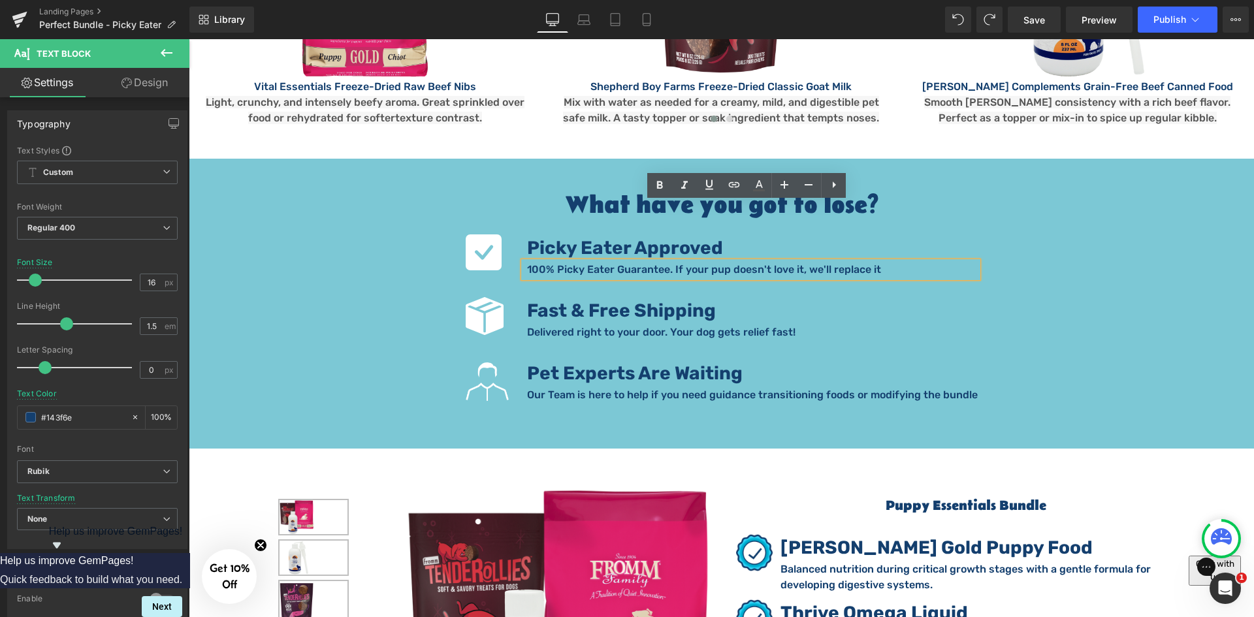
click at [571, 387] on p "Our Team is here to help if you need guidance transitioning foods or modifying …" at bounding box center [752, 395] width 451 height 16
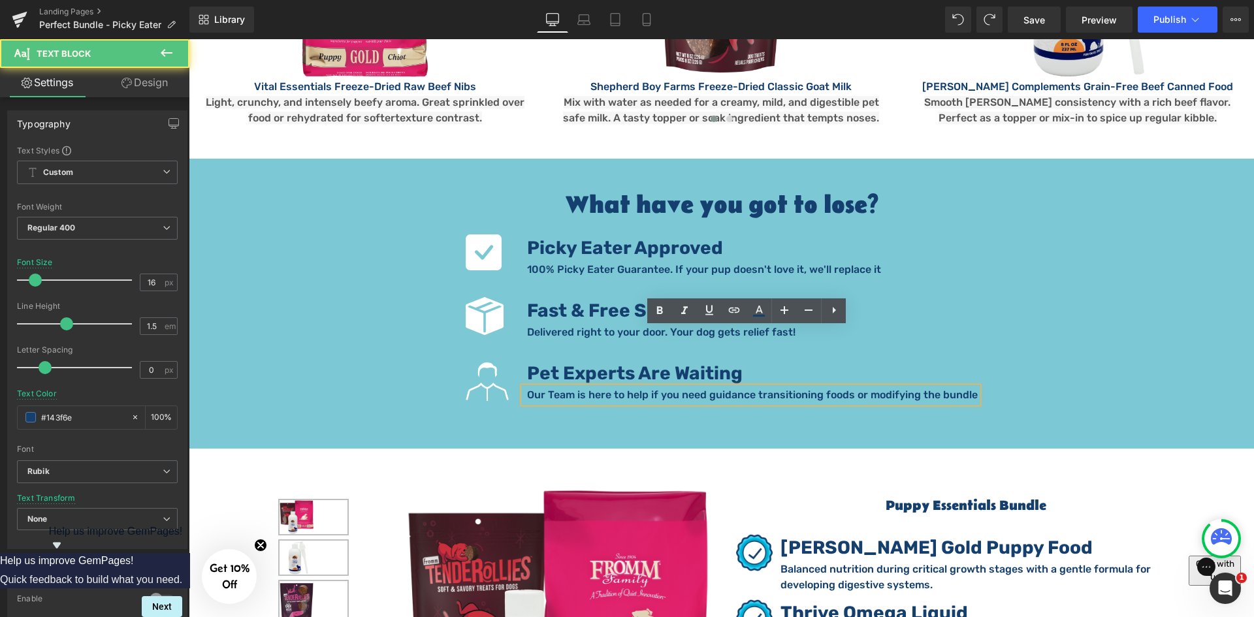
click at [574, 387] on p "Our Team is here to help if you need guidance transitioning foods or modifying …" at bounding box center [752, 395] width 451 height 16
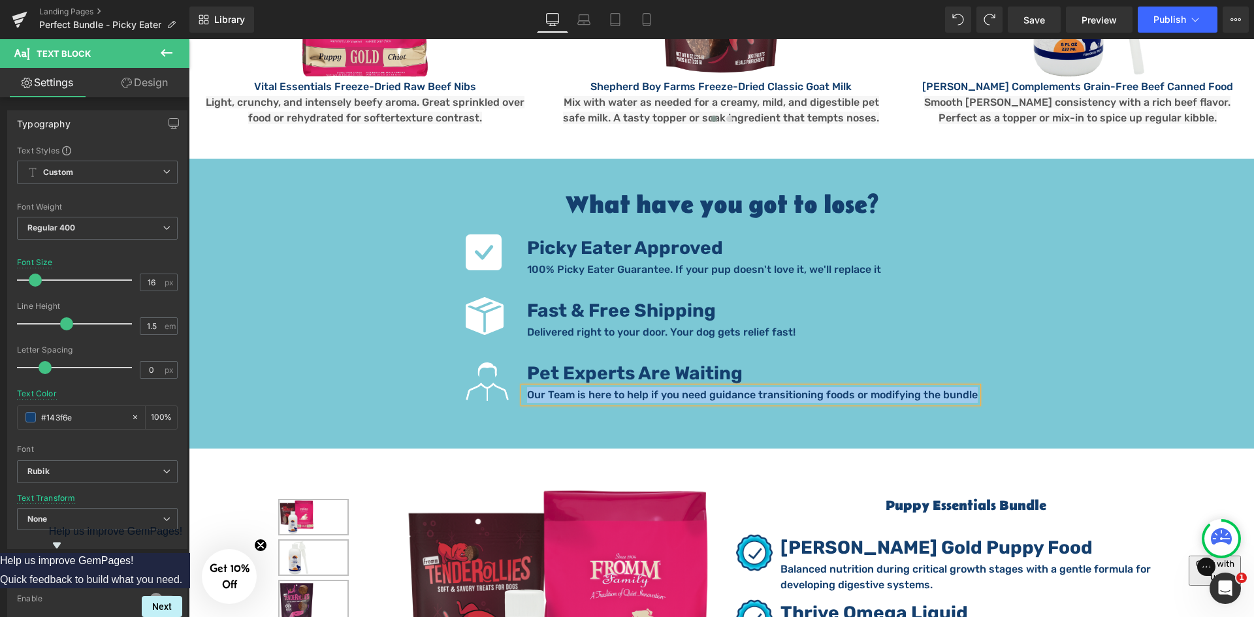
paste div
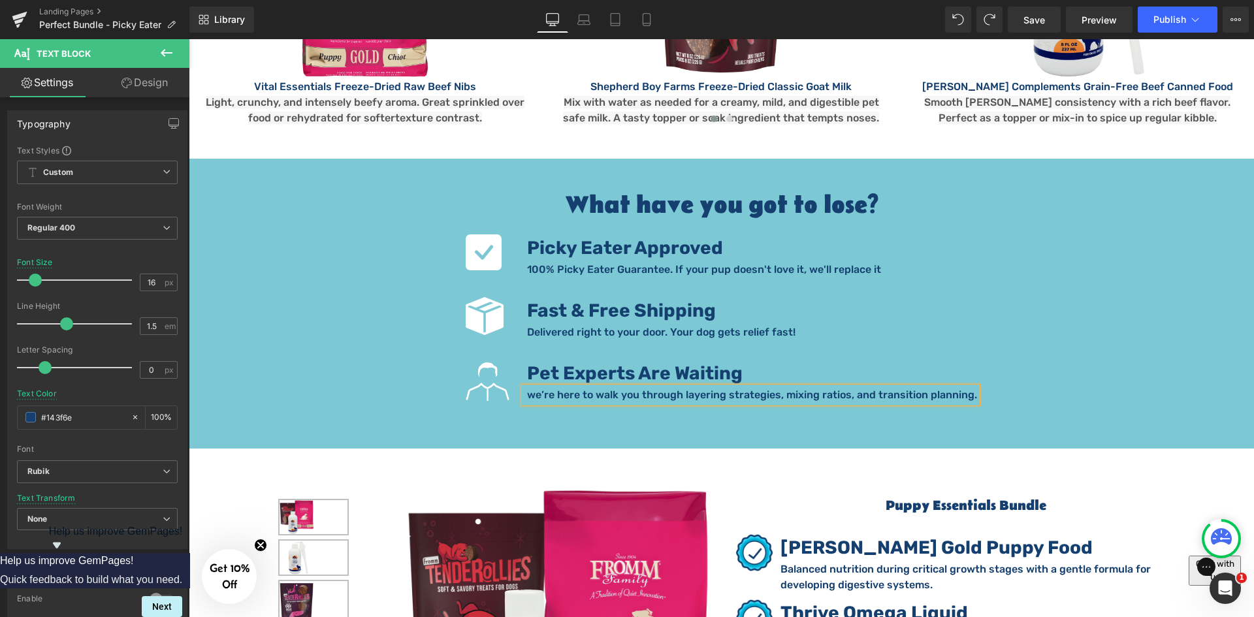
click at [532, 387] on p "we’re here to walk you through layering strategies, mixing ratios, and transiti…" at bounding box center [752, 395] width 450 height 16
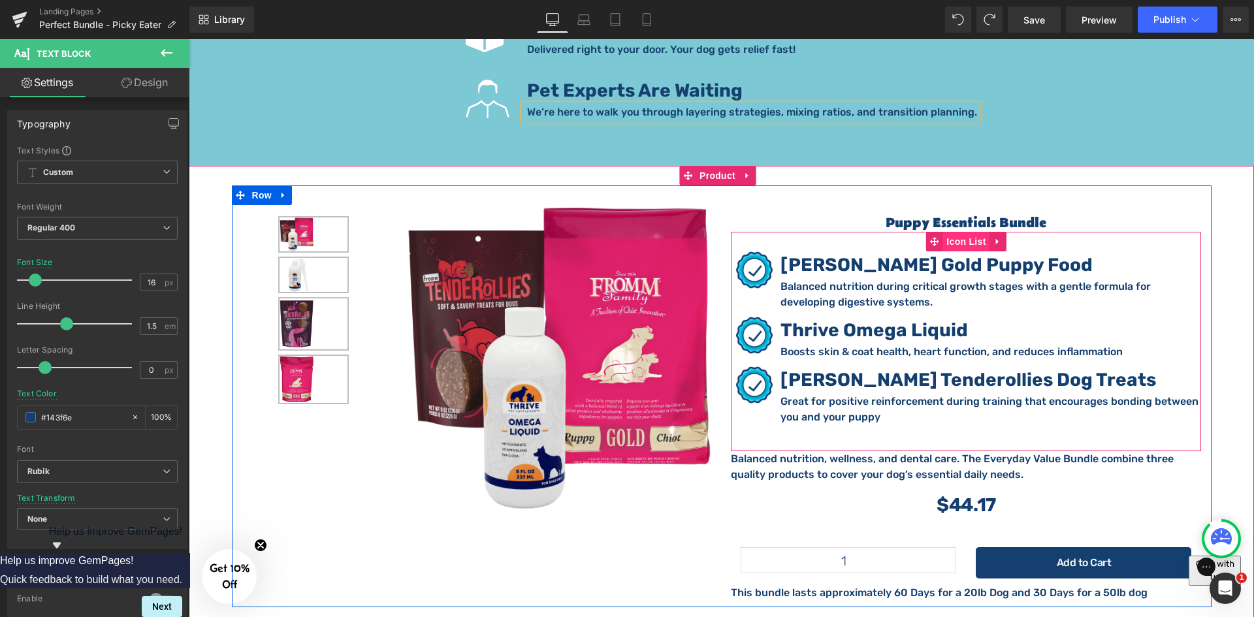
click at [951, 232] on span "Icon List" at bounding box center [966, 242] width 46 height 20
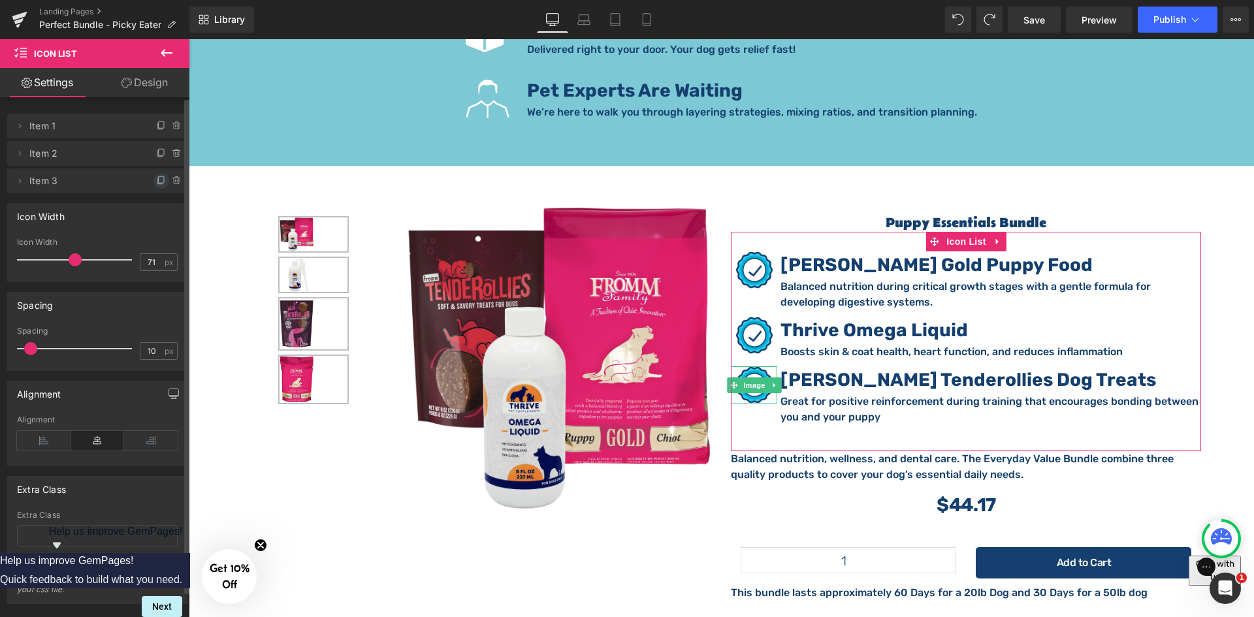
drag, startPoint x: 155, startPoint y: 176, endPoint x: 289, endPoint y: 169, distance: 134.7
click at [159, 176] on icon at bounding box center [161, 179] width 5 height 7
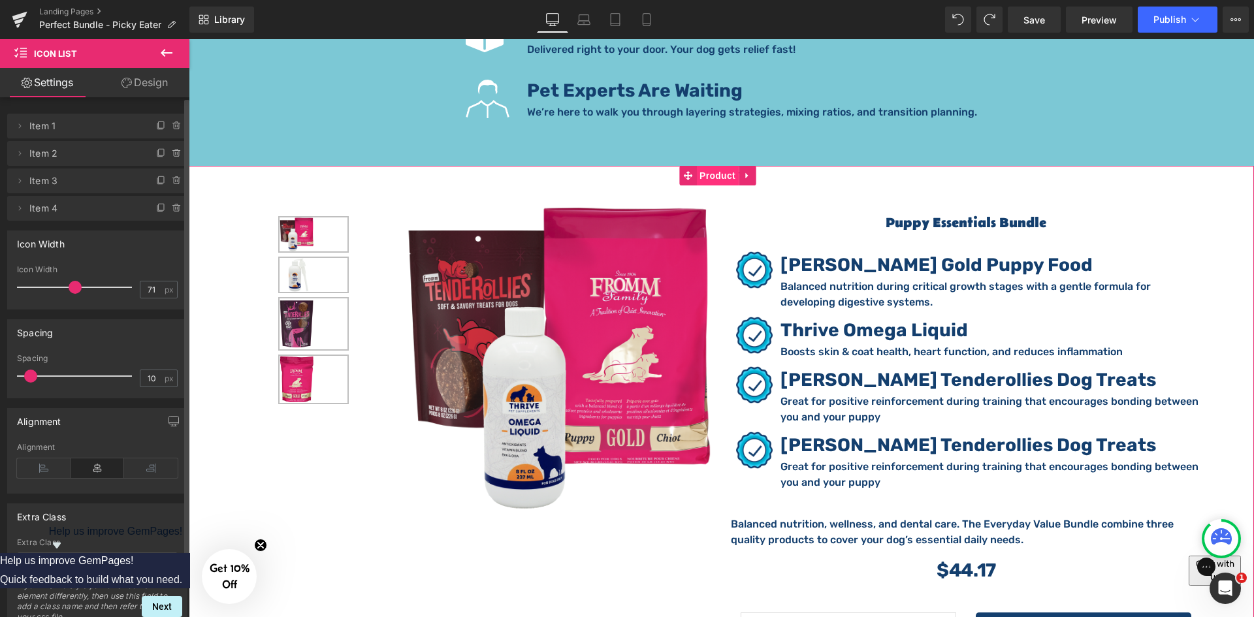
click at [719, 166] on span "Product" at bounding box center [717, 176] width 42 height 20
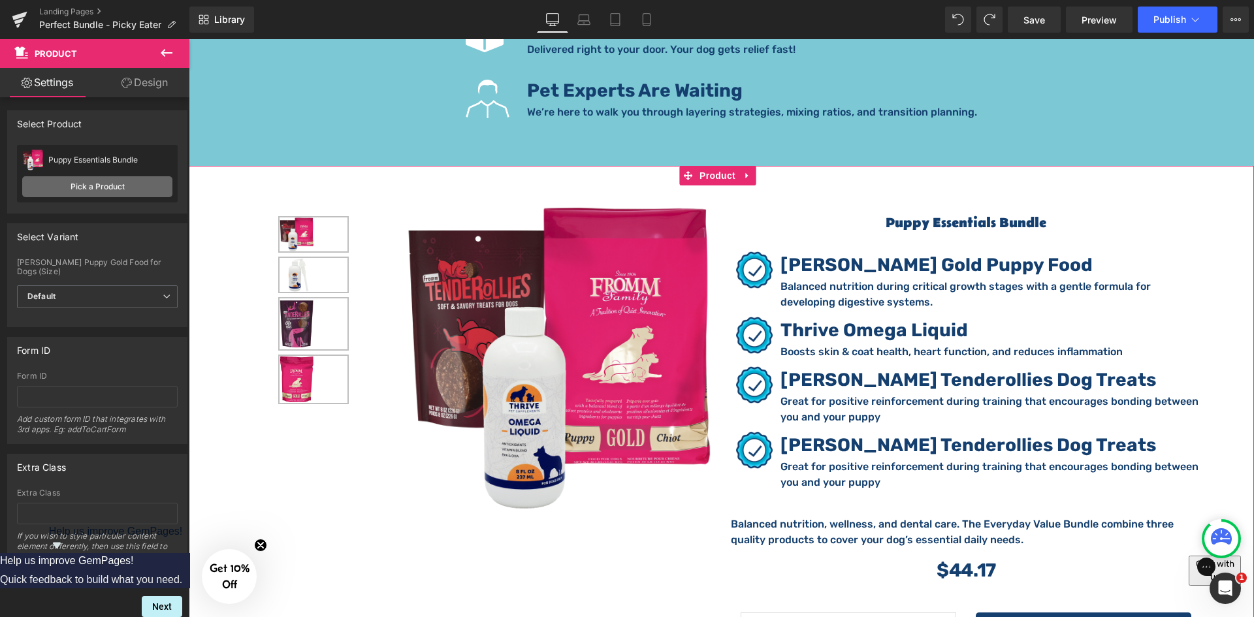
click at [86, 183] on link "Pick a Product" at bounding box center [97, 186] width 150 height 21
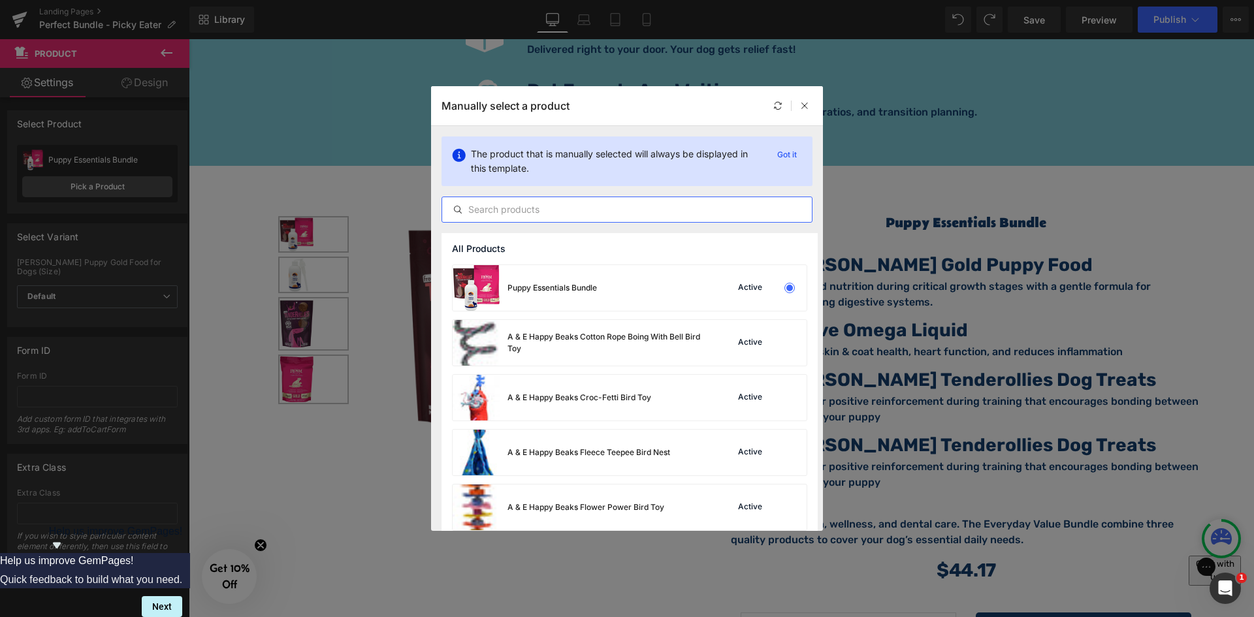
click at [537, 204] on input "text" at bounding box center [627, 210] width 370 height 16
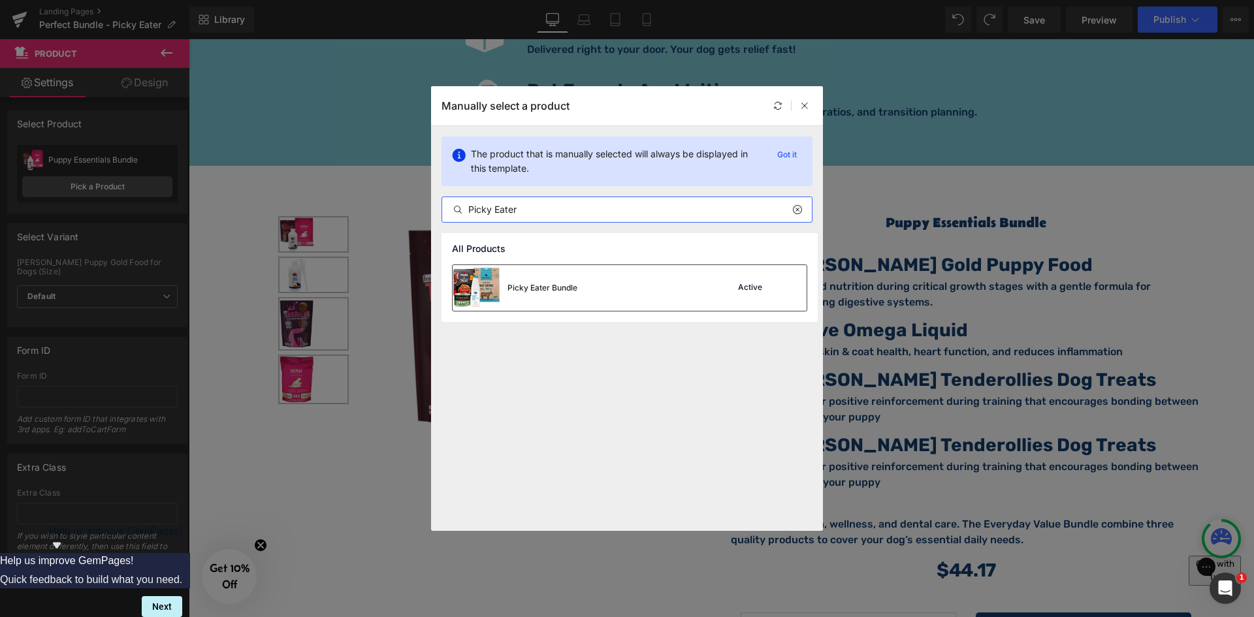
type input "Picky Eater"
click at [547, 284] on div "Picky Eater Bundle" at bounding box center [542, 288] width 70 height 12
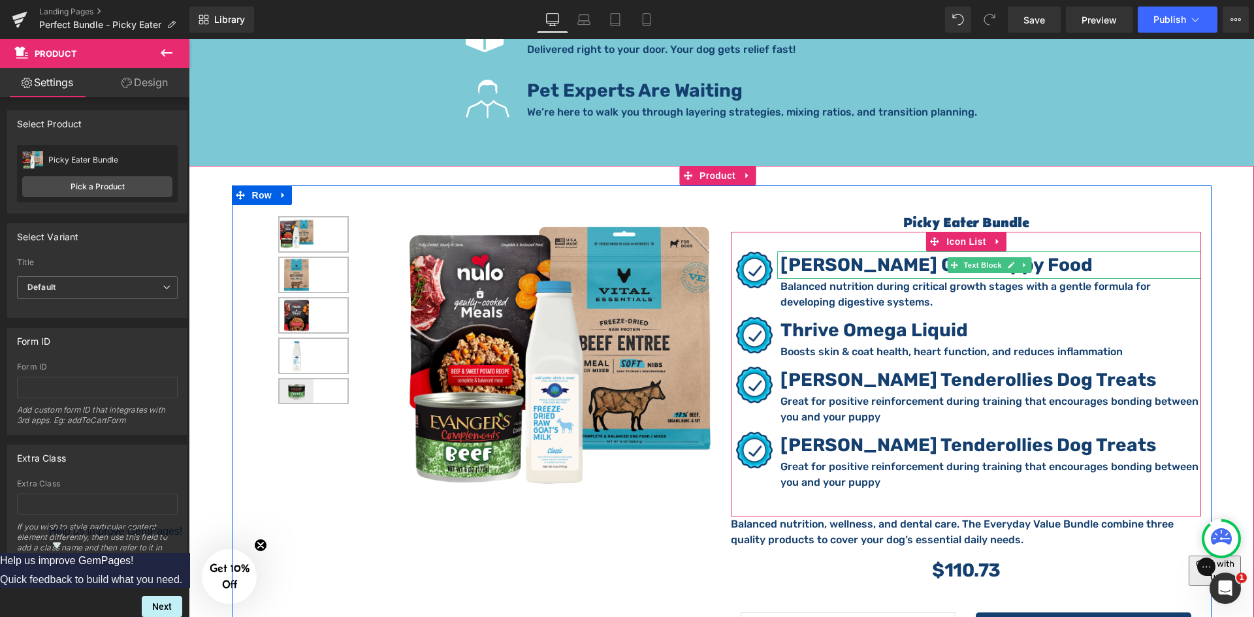
click at [865, 254] on strong "[PERSON_NAME] Gold Puppy Food" at bounding box center [936, 265] width 312 height 22
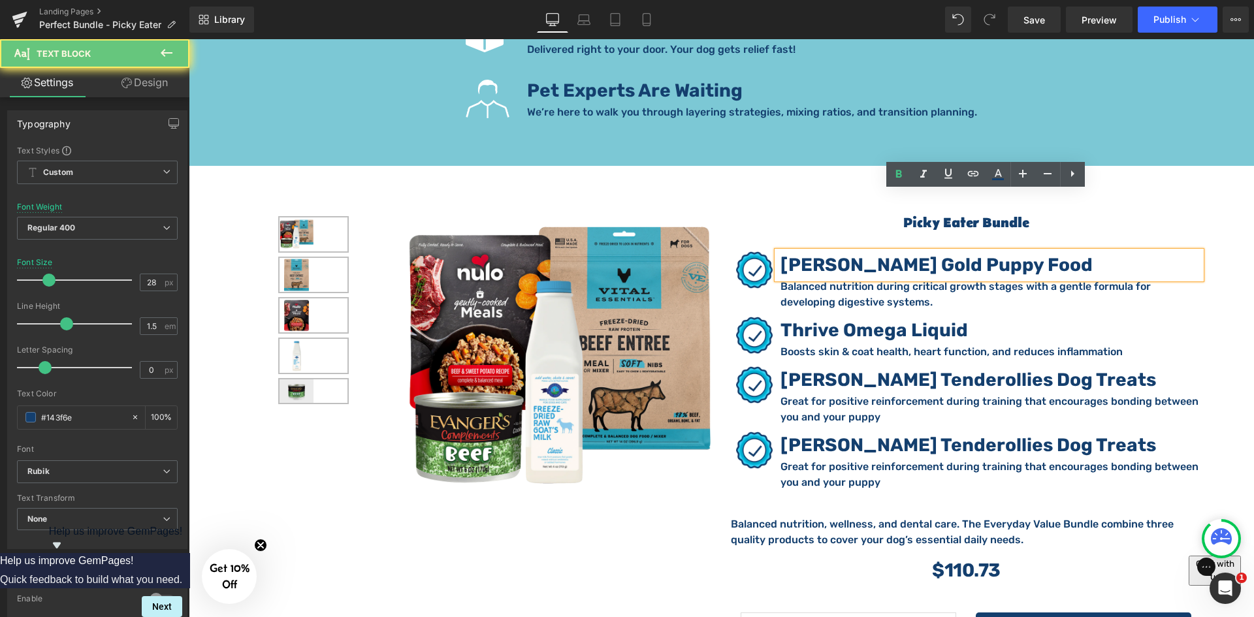
click at [865, 254] on strong "[PERSON_NAME] Gold Puppy Food" at bounding box center [936, 265] width 312 height 22
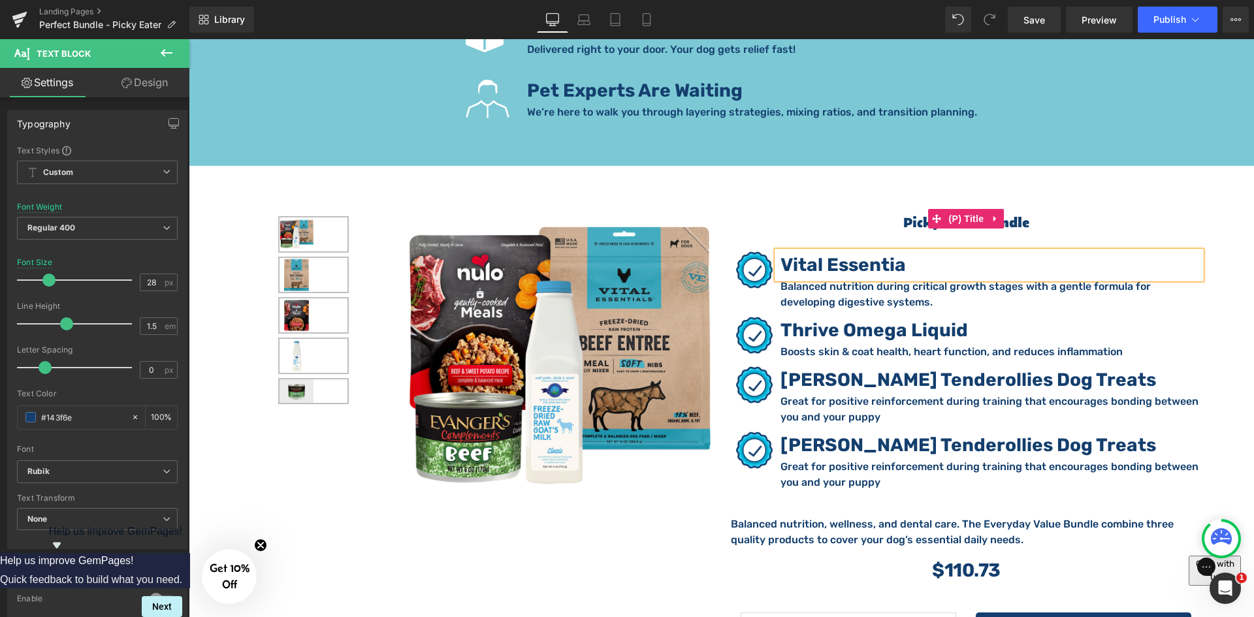
click at [800, 205] on h3 "Picky Eater Bundle" at bounding box center [966, 218] width 470 height 27
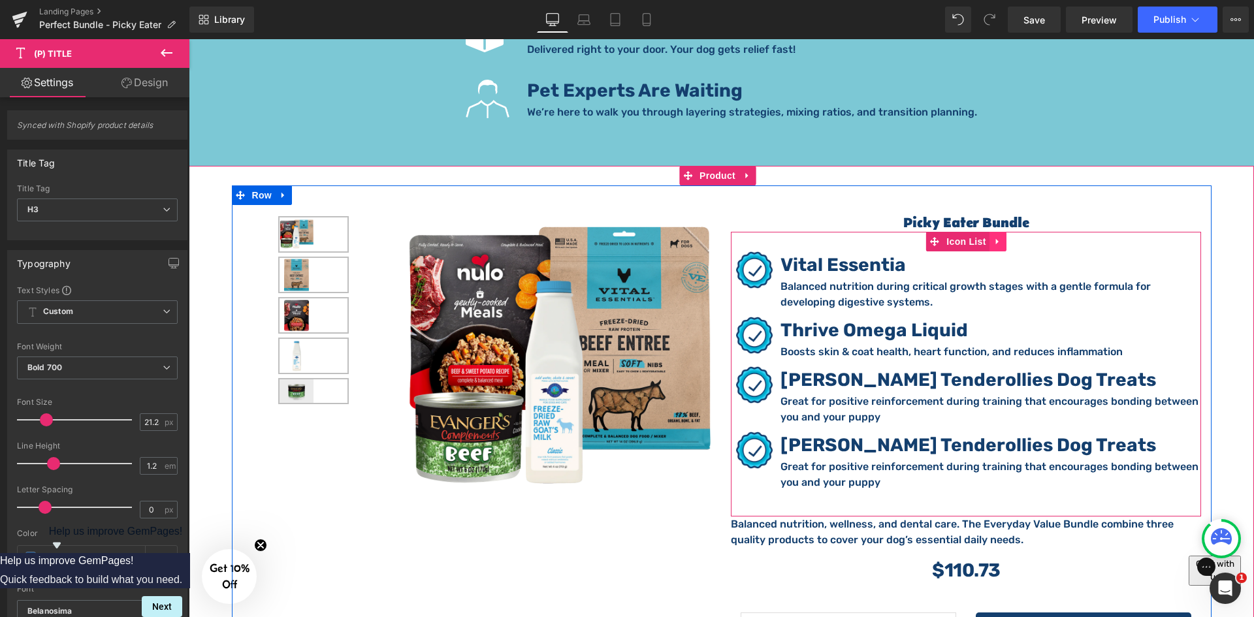
click at [995, 239] on icon at bounding box center [996, 242] width 3 height 6
click at [1002, 237] on icon at bounding box center [1006, 241] width 9 height 9
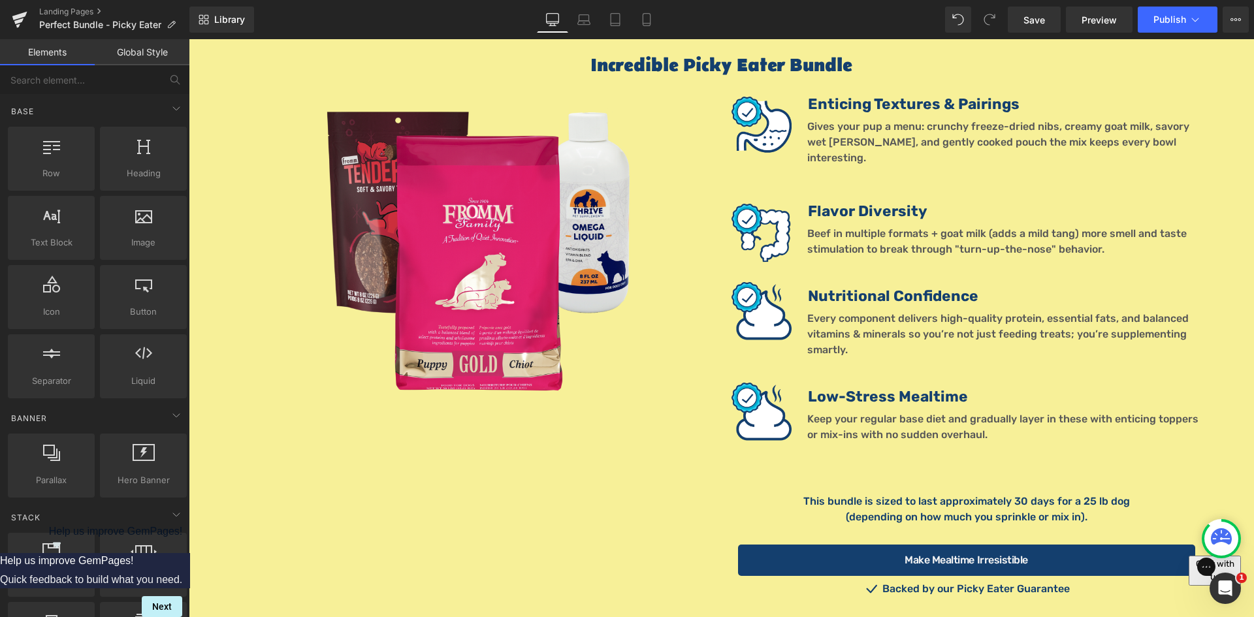
scroll to position [984, 0]
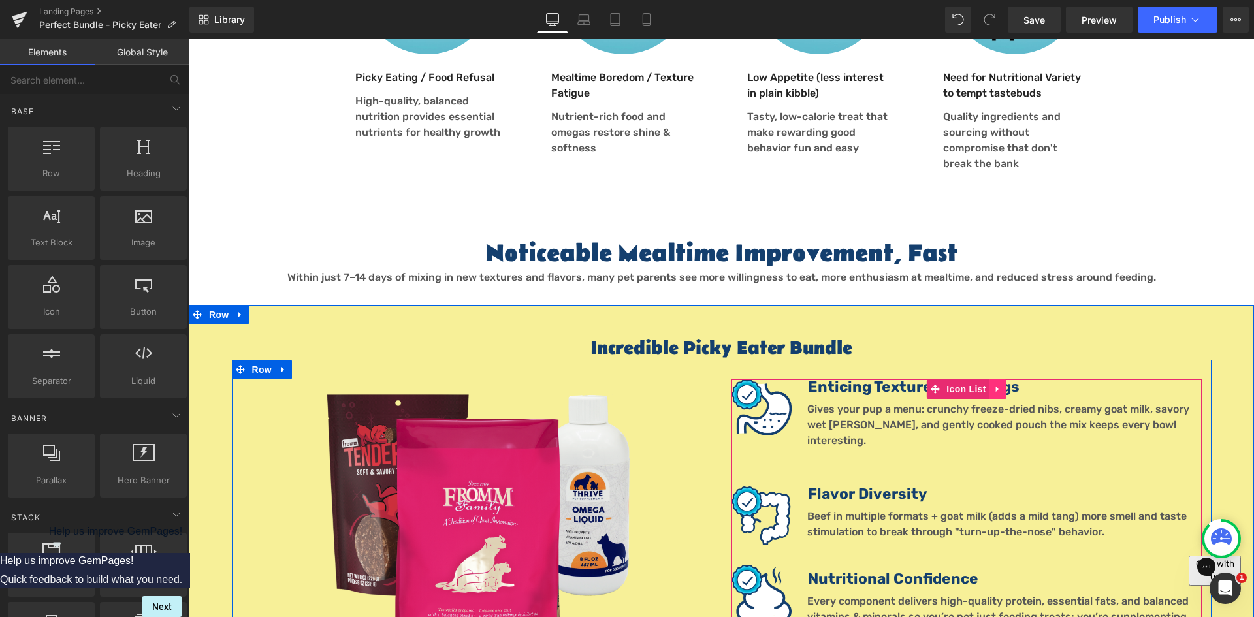
click at [993, 385] on icon at bounding box center [997, 390] width 9 height 10
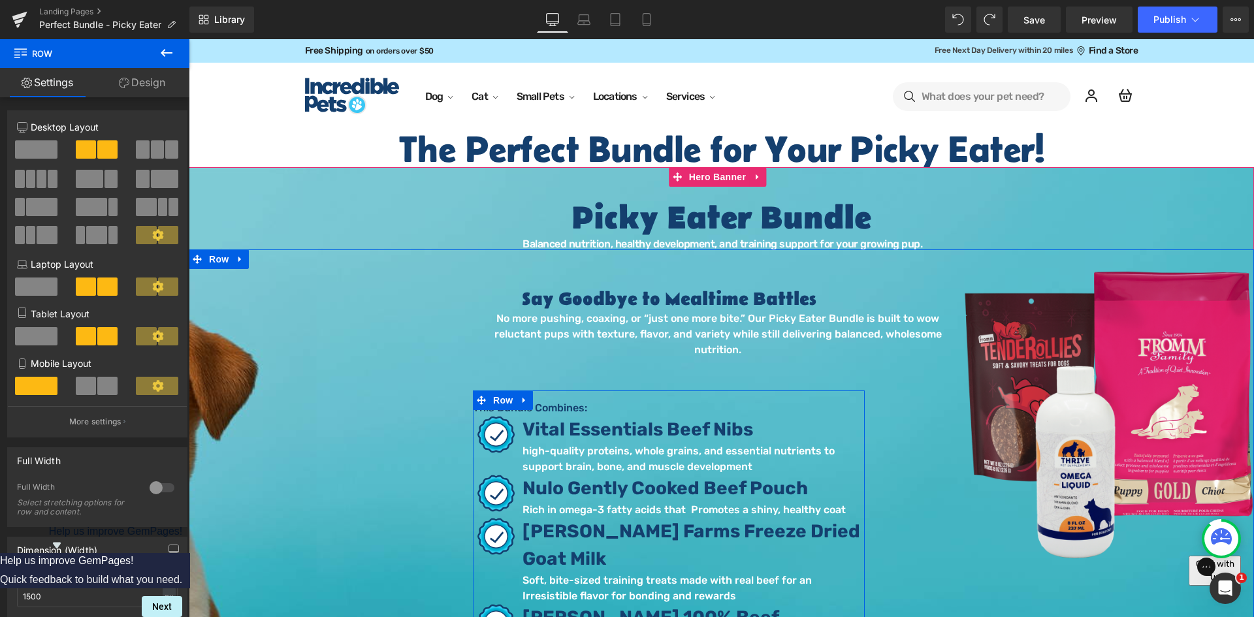
scroll to position [283, 0]
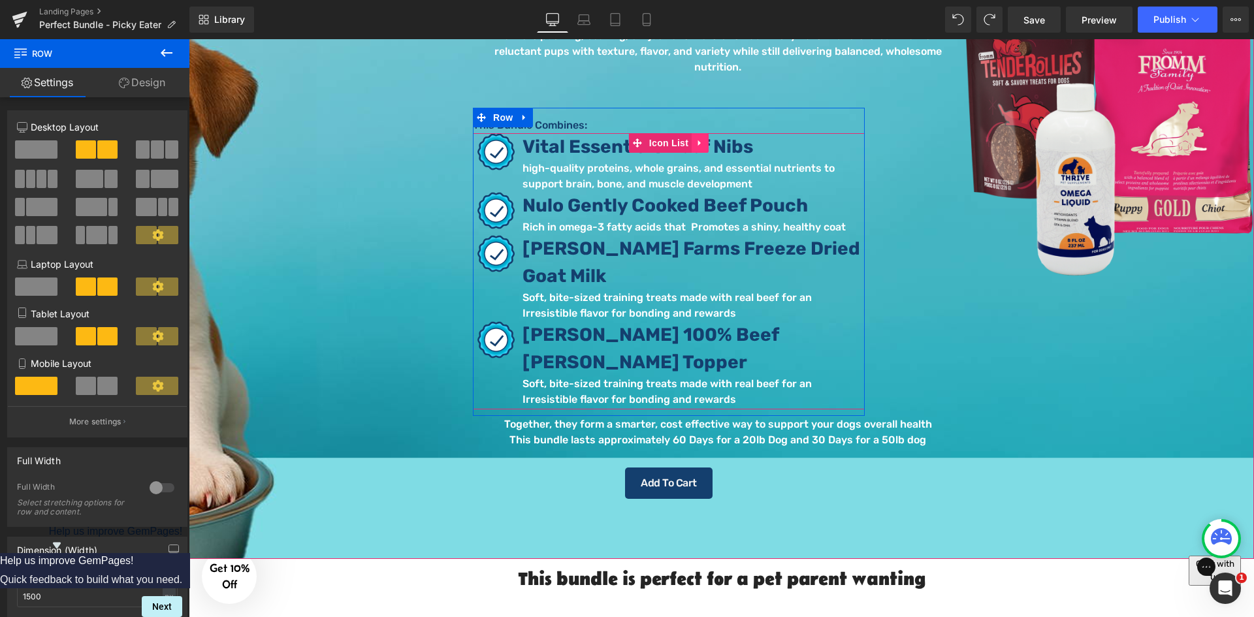
click at [697, 138] on icon at bounding box center [699, 143] width 9 height 10
drag, startPoint x: 686, startPoint y: 132, endPoint x: 688, endPoint y: 145, distance: 13.2
click at [687, 138] on icon at bounding box center [691, 142] width 9 height 9
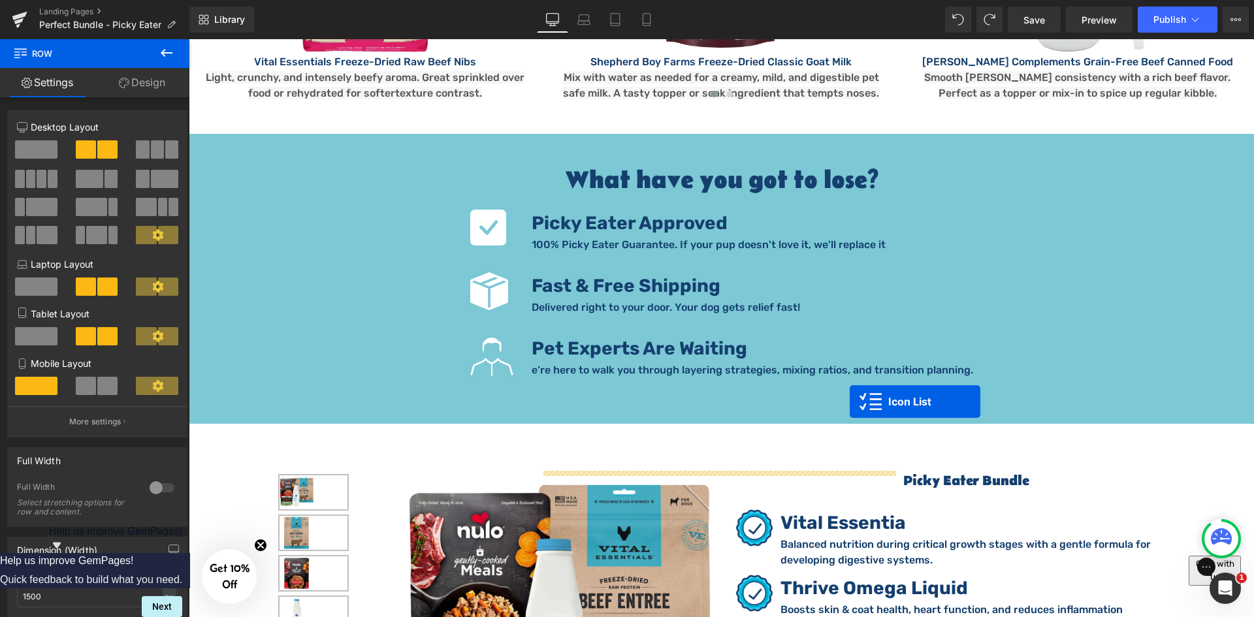
scroll to position [2264, 0]
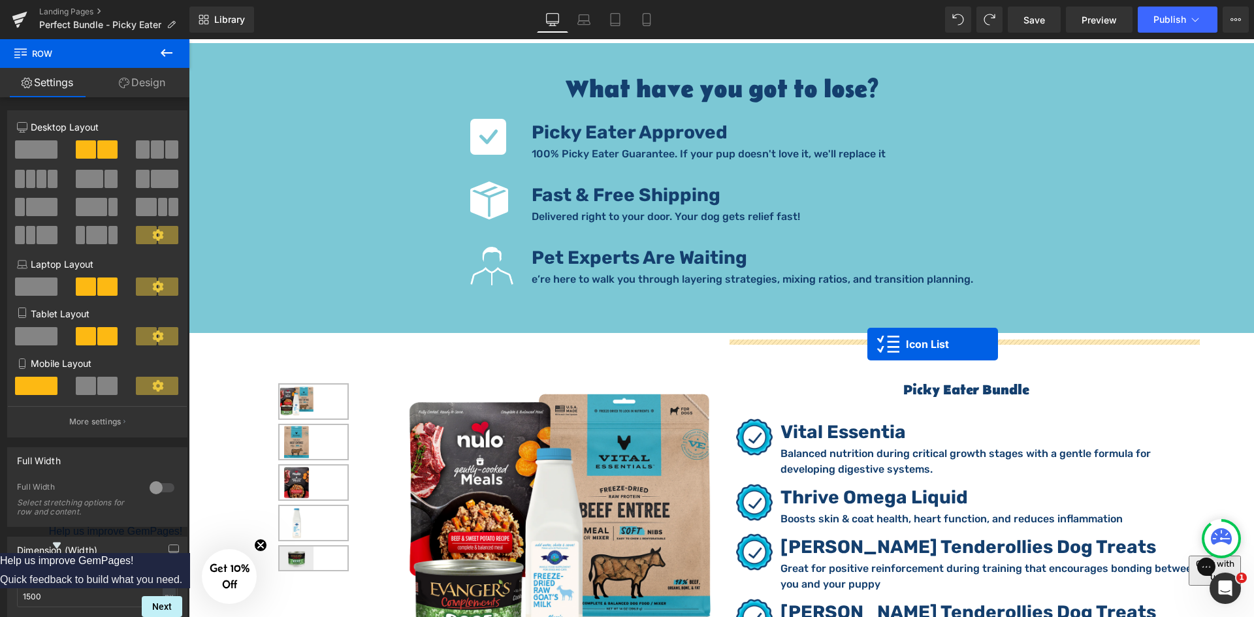
drag, startPoint x: 637, startPoint y: 378, endPoint x: 867, endPoint y: 344, distance: 232.3
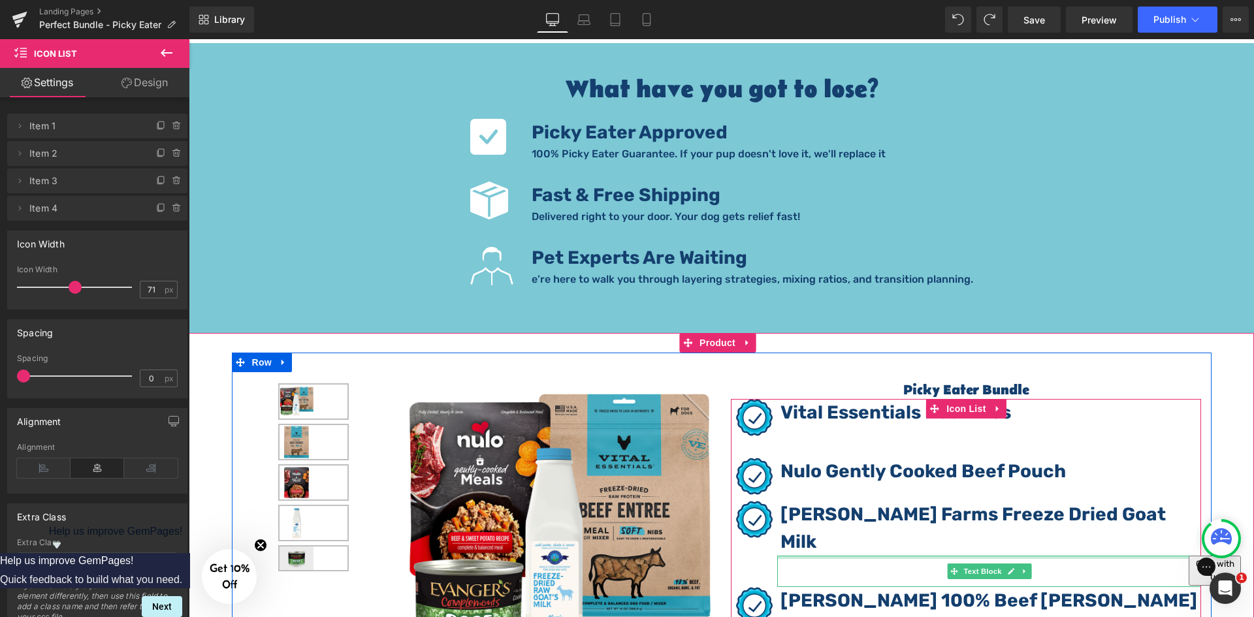
scroll to position [2514, 0]
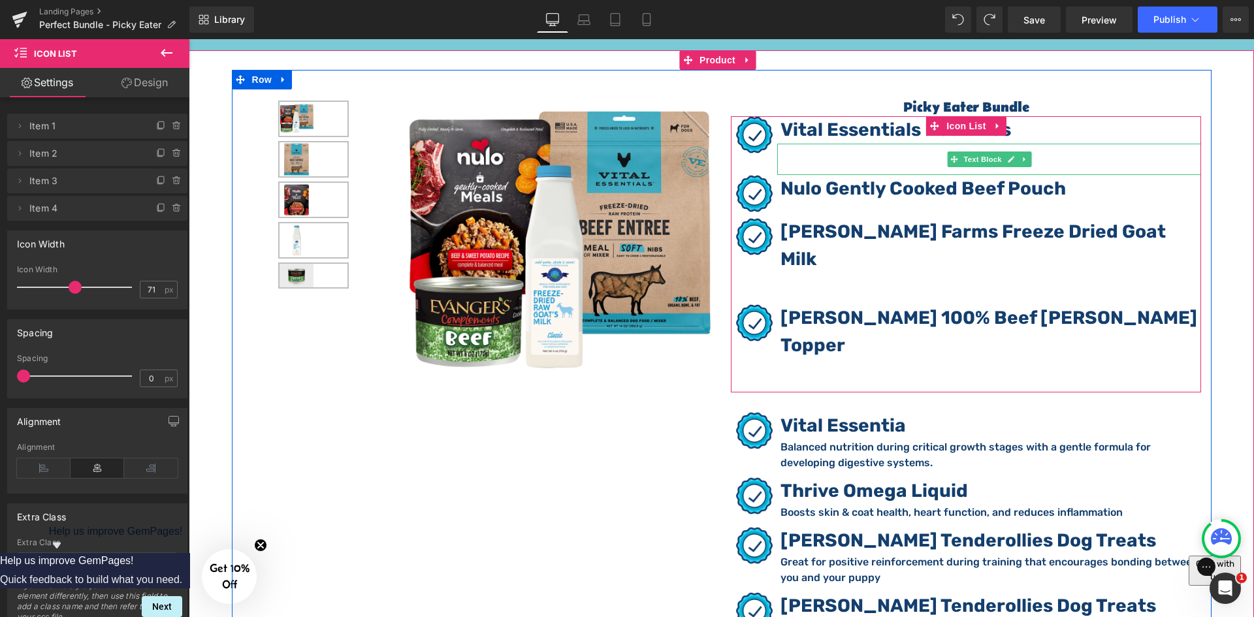
click at [817, 144] on p "high-quality proteins, whole grains, and essential nutrients to support brain, …" at bounding box center [990, 159] width 421 height 31
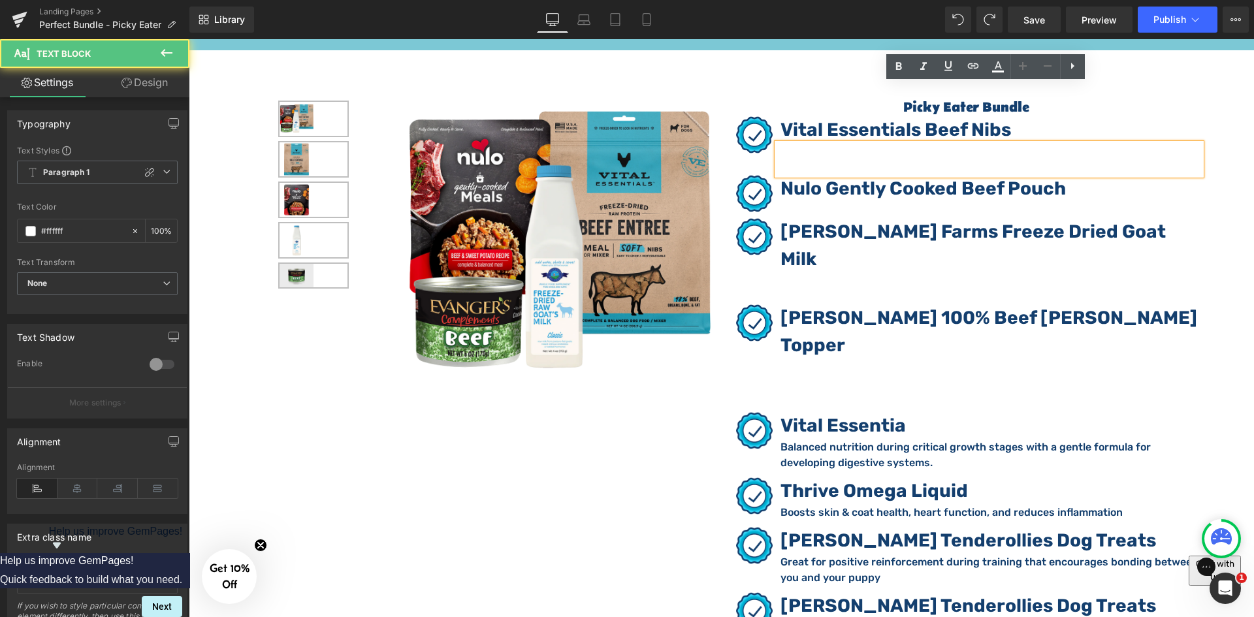
click at [818, 144] on p "high-quality proteins, whole grains, and essential nutrients to support brain, …" at bounding box center [990, 159] width 421 height 31
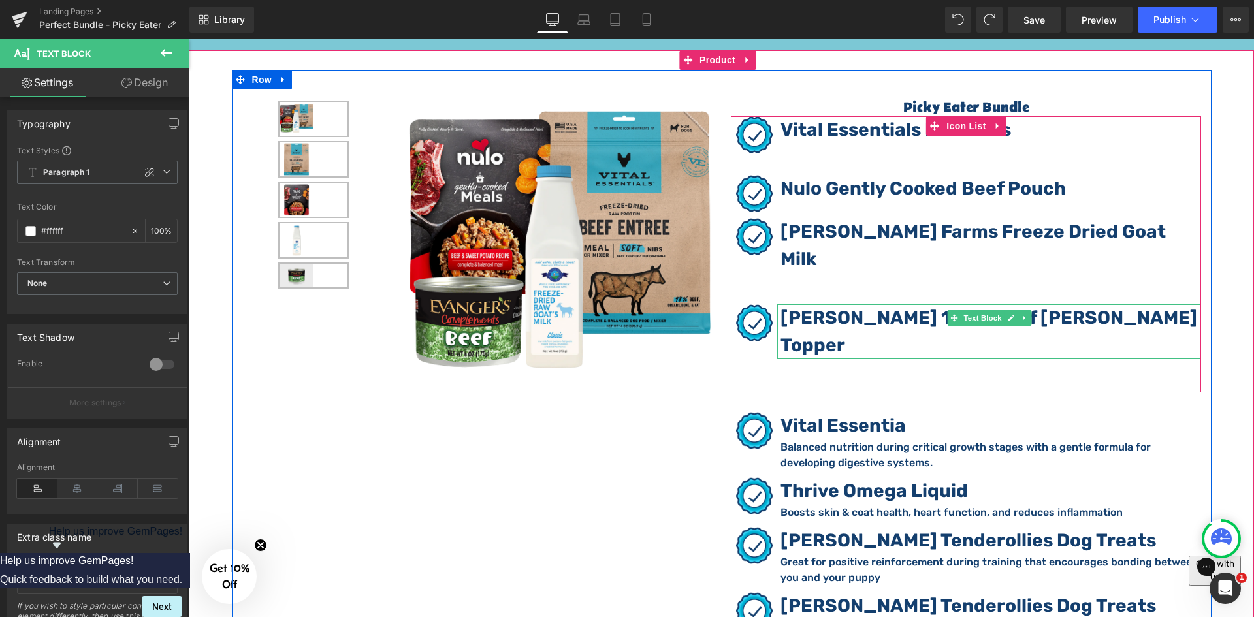
click at [802, 307] on span "Evanger's 100% Beef Pate Topper" at bounding box center [988, 331] width 417 height 49
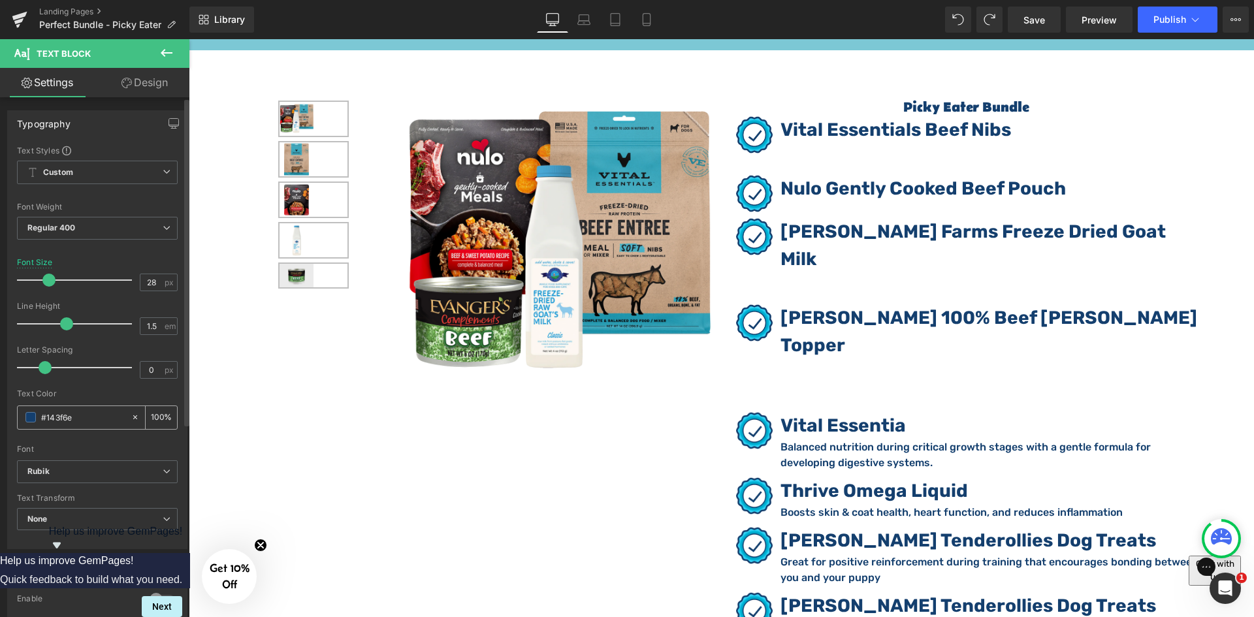
click at [97, 422] on input "#143f6e" at bounding box center [83, 417] width 84 height 14
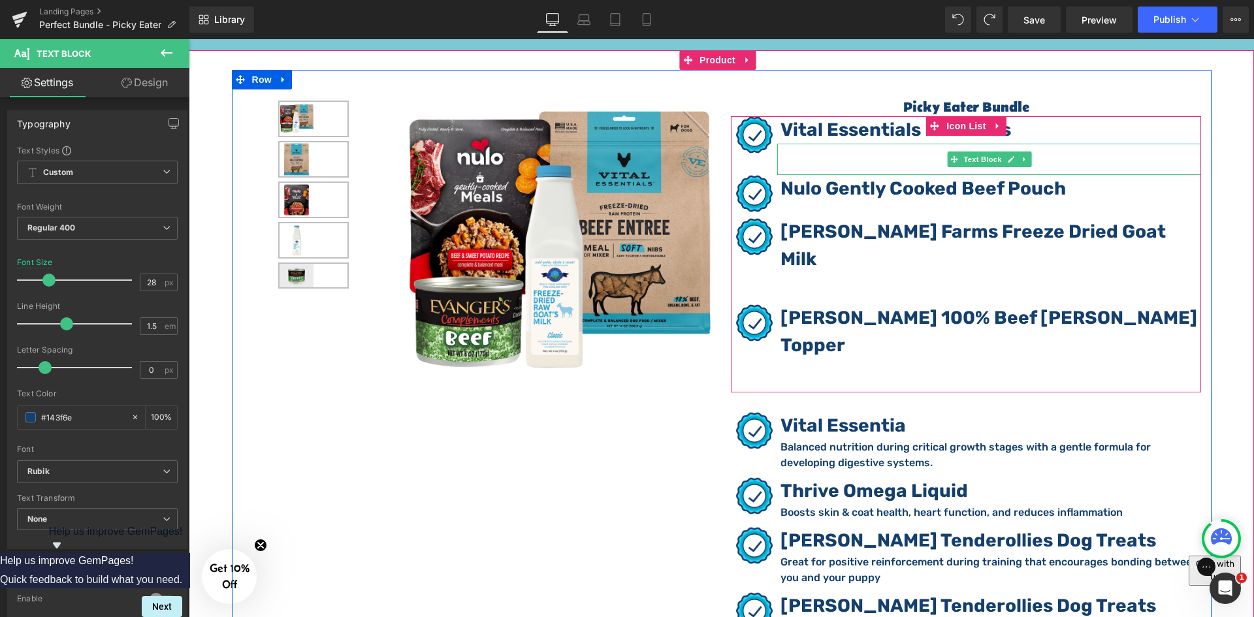
click at [838, 144] on p "high-quality proteins, whole grains, and essential nutrients to support brain, …" at bounding box center [990, 159] width 421 height 31
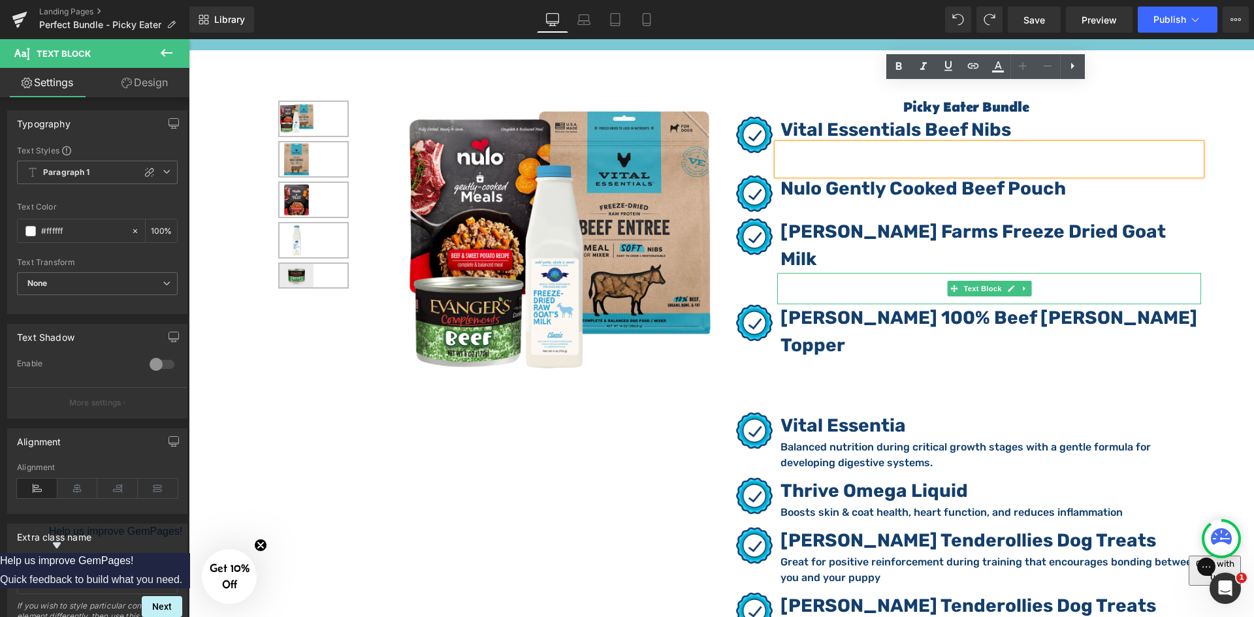
click at [947, 281] on span at bounding box center [954, 289] width 14 height 16
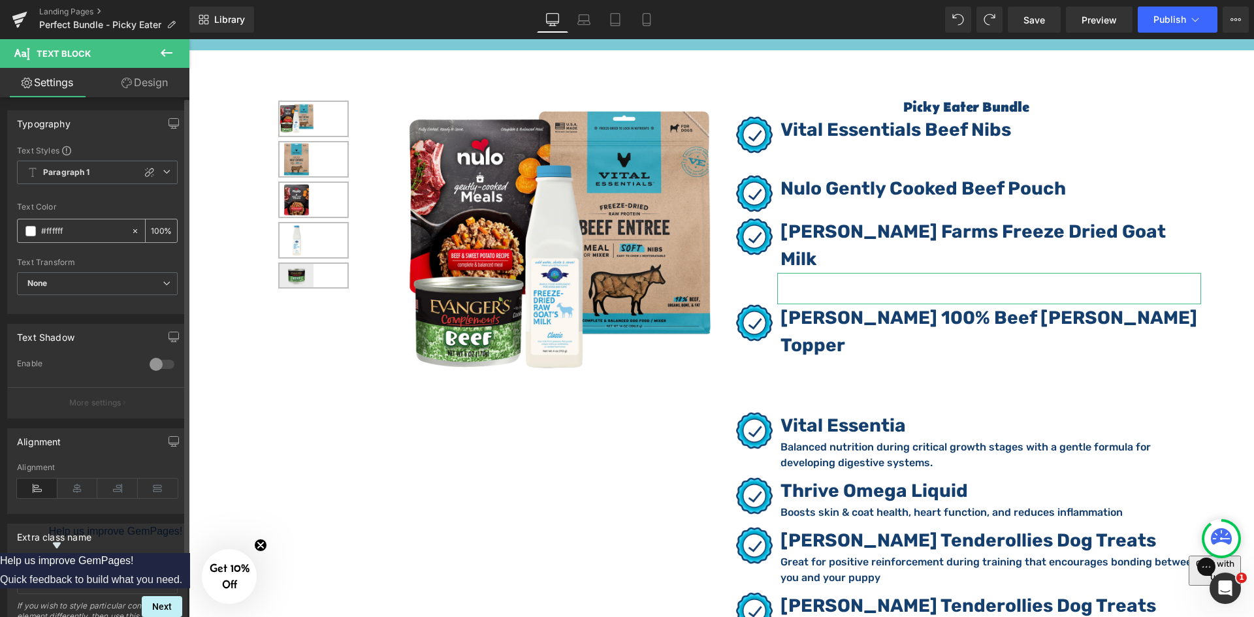
click at [100, 234] on input "#ffffff" at bounding box center [83, 231] width 84 height 14
type input "#143f6e"
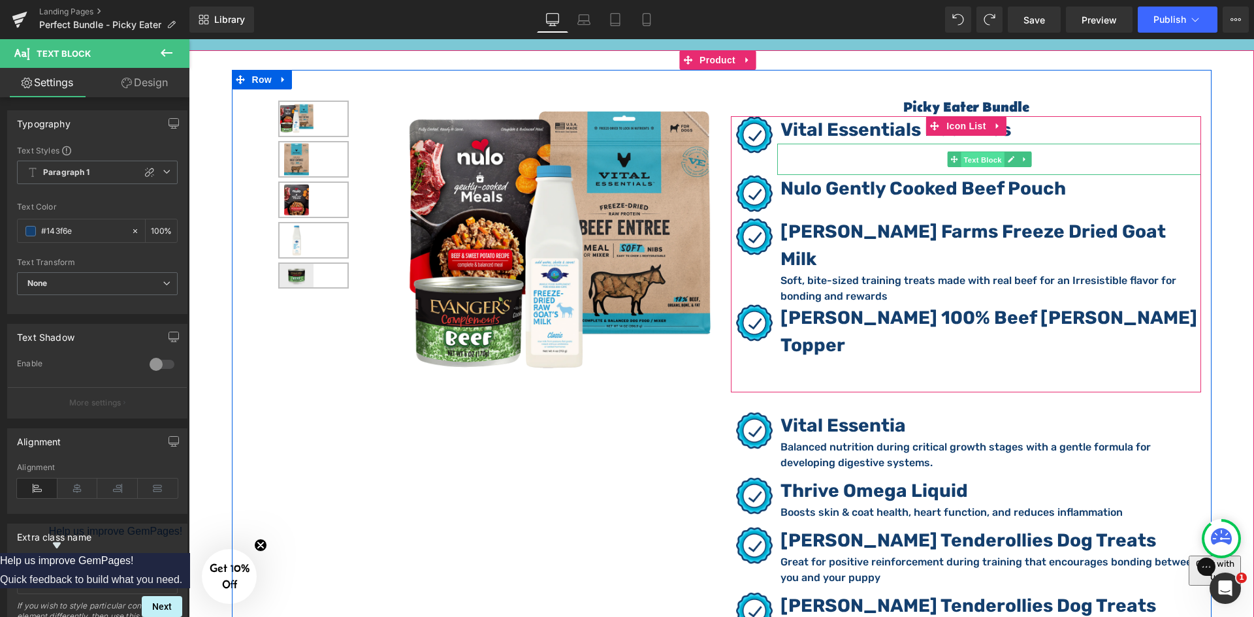
click at [978, 152] on span "Text Block" at bounding box center [982, 160] width 43 height 16
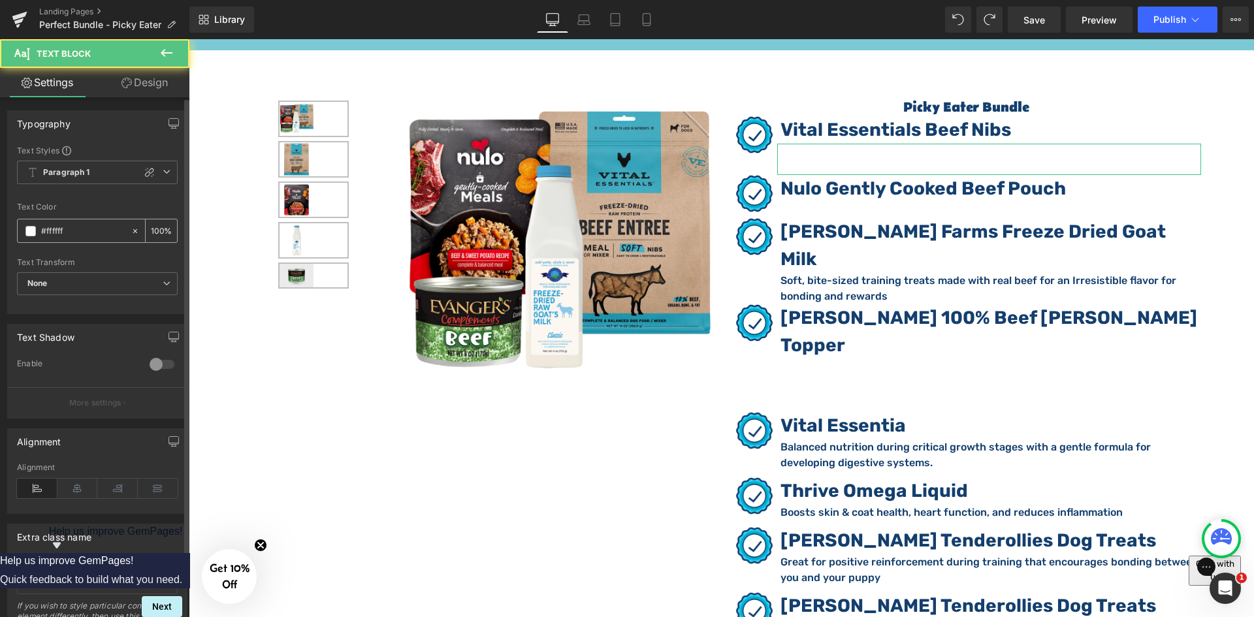
click at [90, 230] on input "#ffffff" at bounding box center [83, 231] width 84 height 14
paste input "143f6e"
type input "#143f6e"
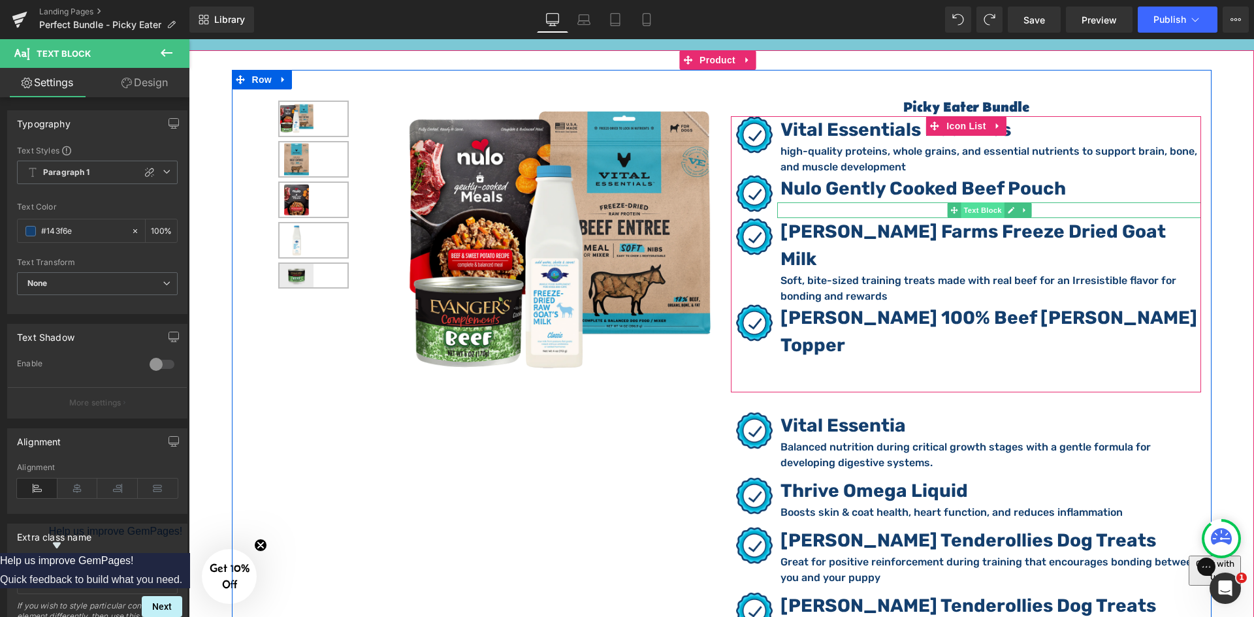
click at [975, 202] on span "Text Block" at bounding box center [982, 210] width 43 height 16
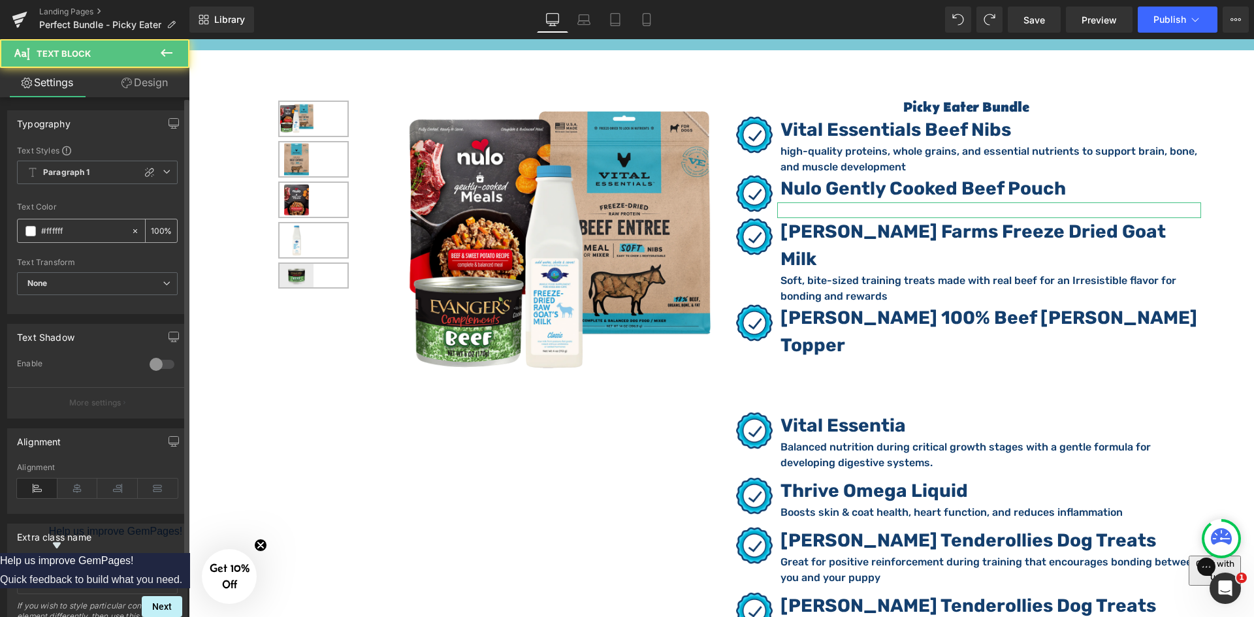
click at [99, 227] on input "#ffffff" at bounding box center [83, 231] width 84 height 14
type input "v"
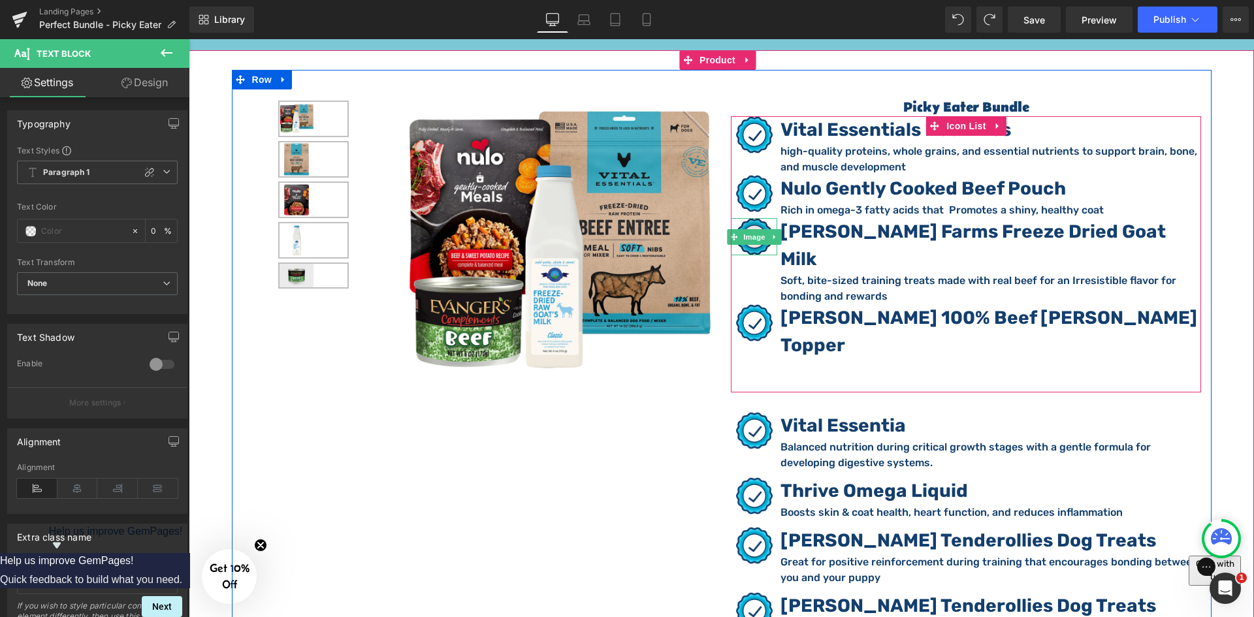
paste input "#143f6e"
type input "#143f6e"
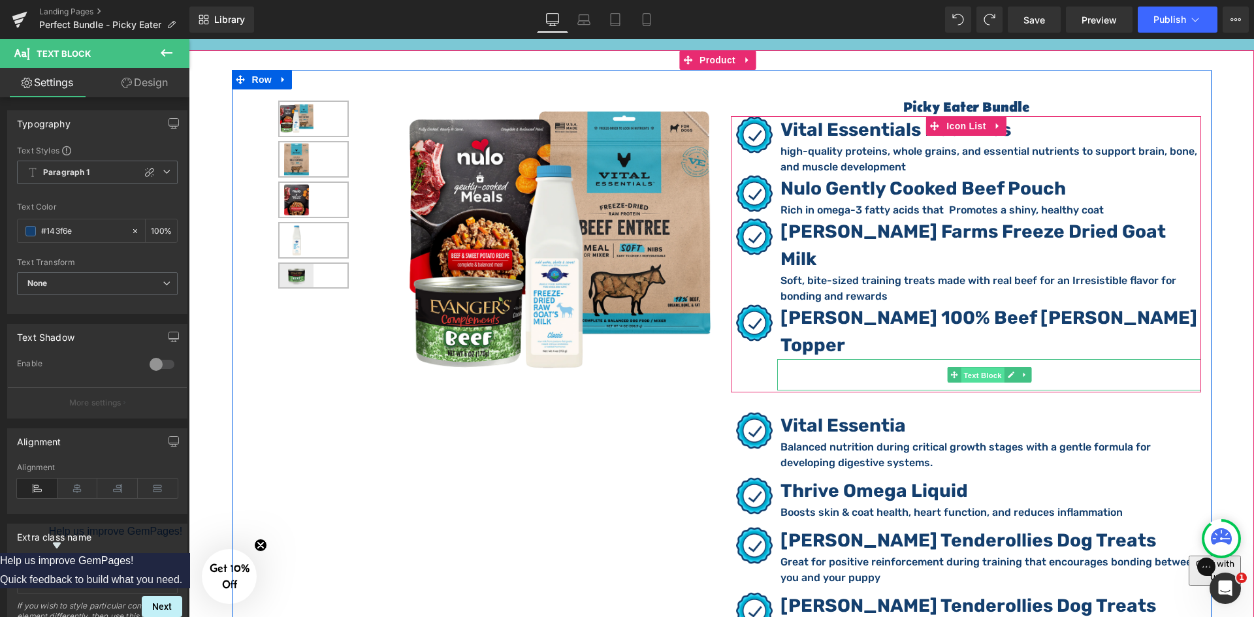
click at [976, 368] on span "Text Block" at bounding box center [982, 376] width 43 height 16
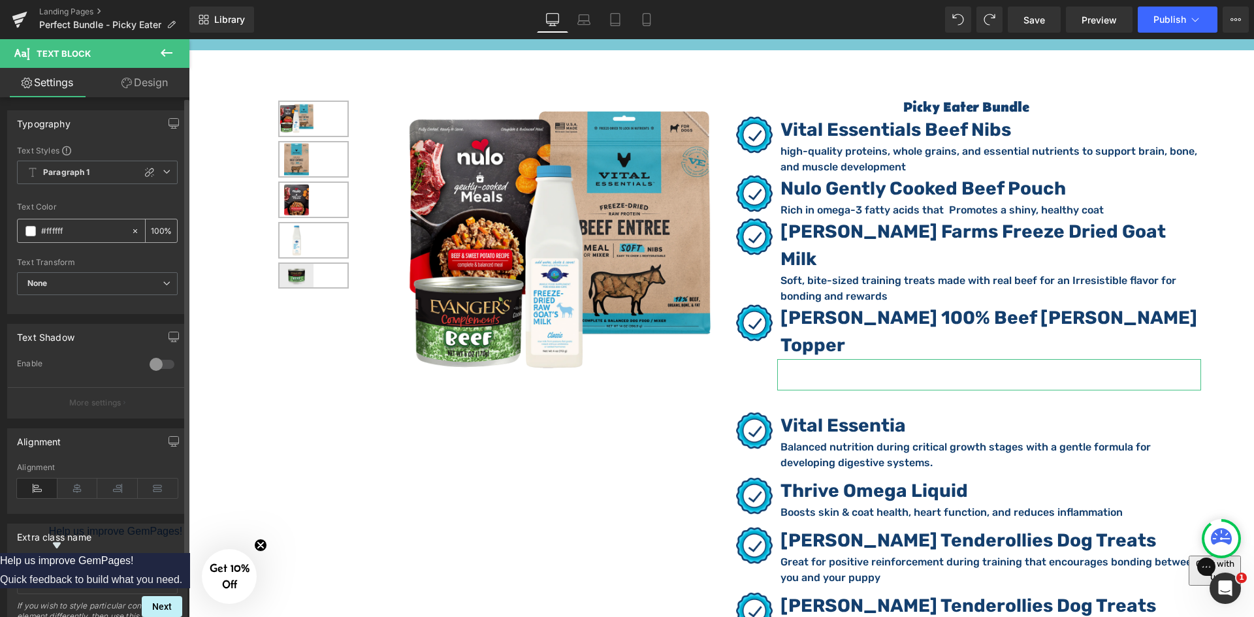
click at [87, 229] on input "#ffffff" at bounding box center [83, 231] width 84 height 14
paste input "143f6e"
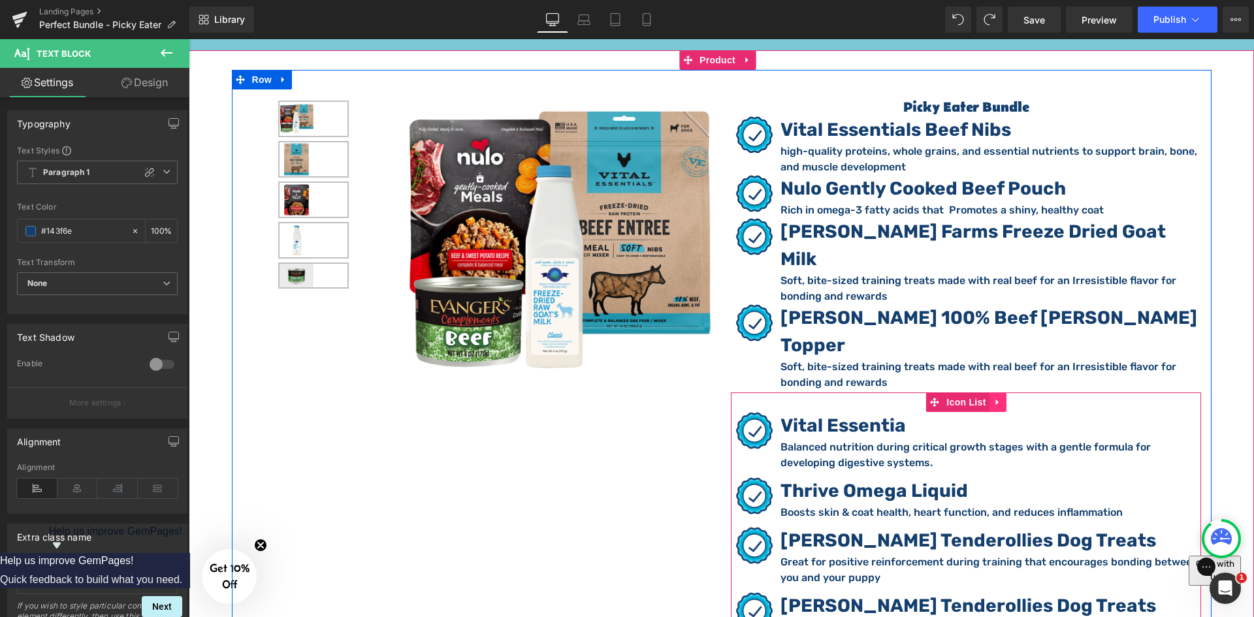
type input "#143f6e"
click at [993, 398] on icon at bounding box center [997, 403] width 9 height 10
click at [1008, 392] on link at bounding box center [1006, 402] width 17 height 20
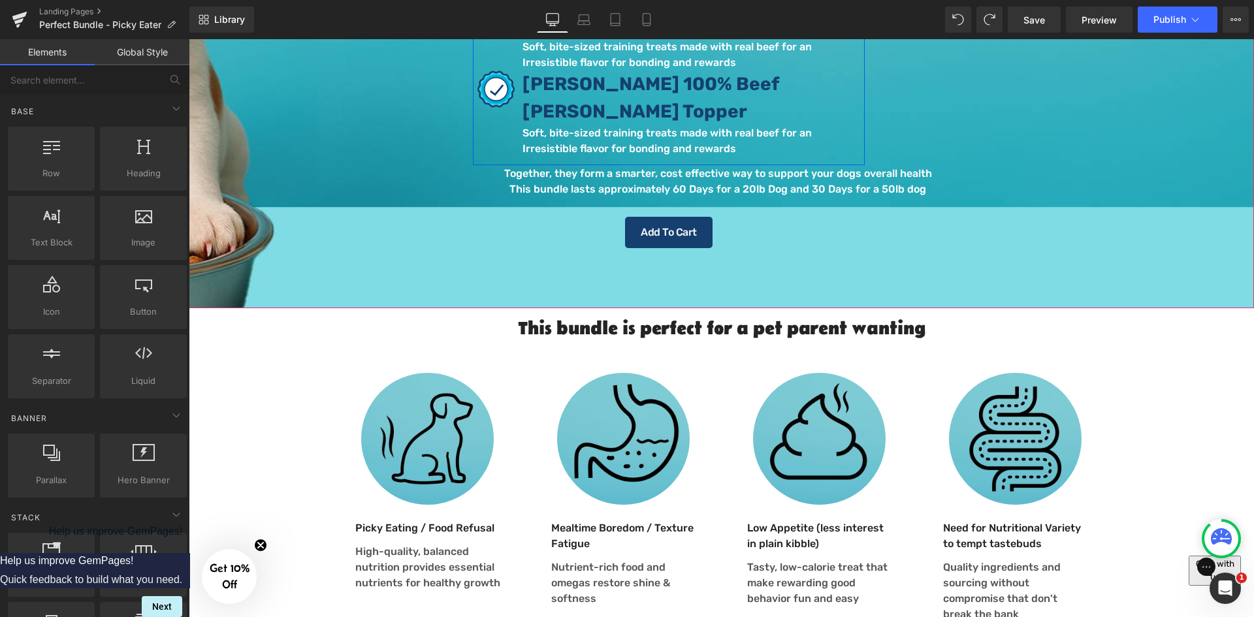
scroll to position [250, 0]
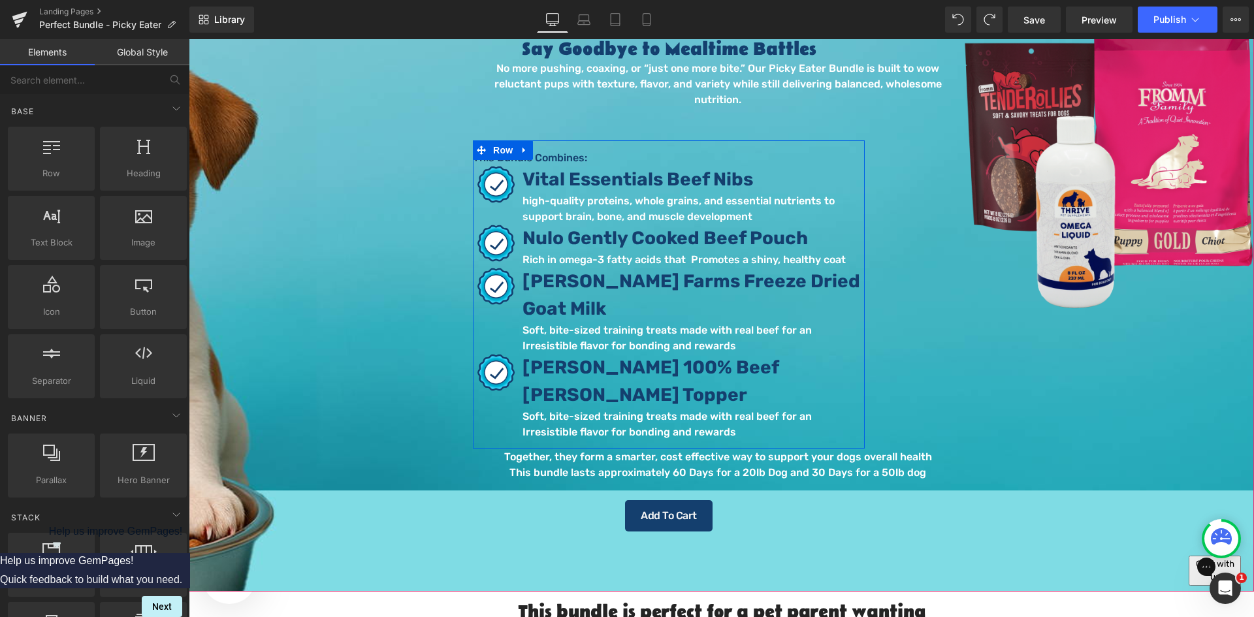
click at [601, 193] on p "high-quality proteins, whole grains, and essential nutrients to support brain, …" at bounding box center [693, 208] width 342 height 31
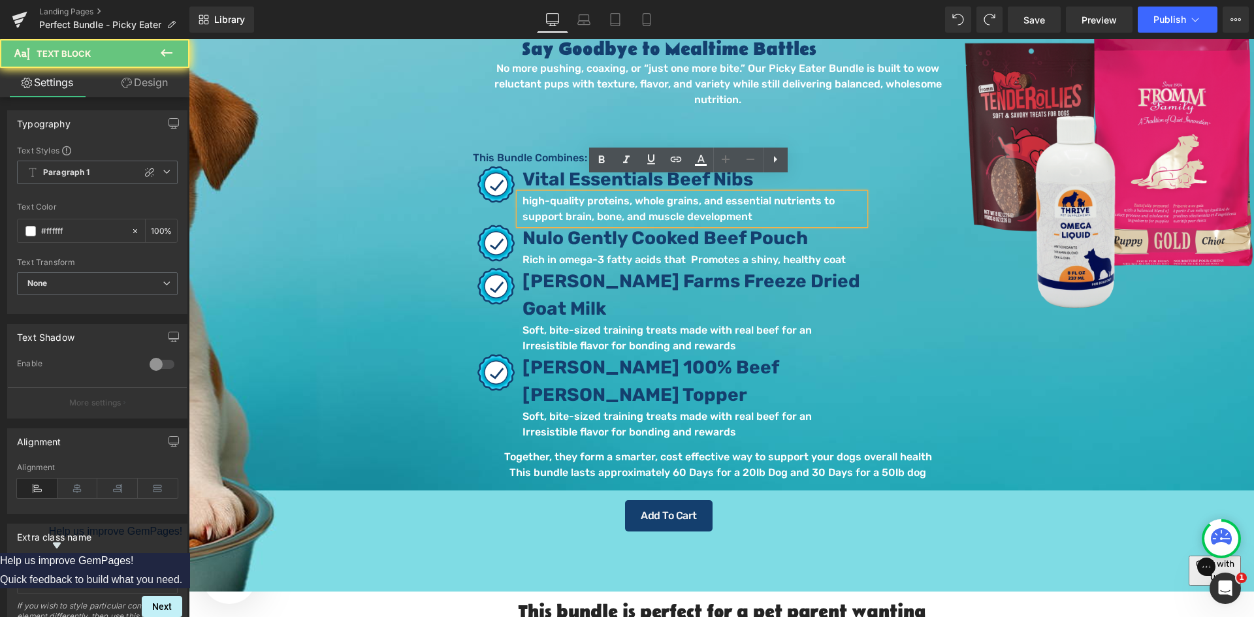
click at [556, 194] on p "high-quality proteins, whole grains, and essential nutrients to support brain, …" at bounding box center [693, 208] width 342 height 31
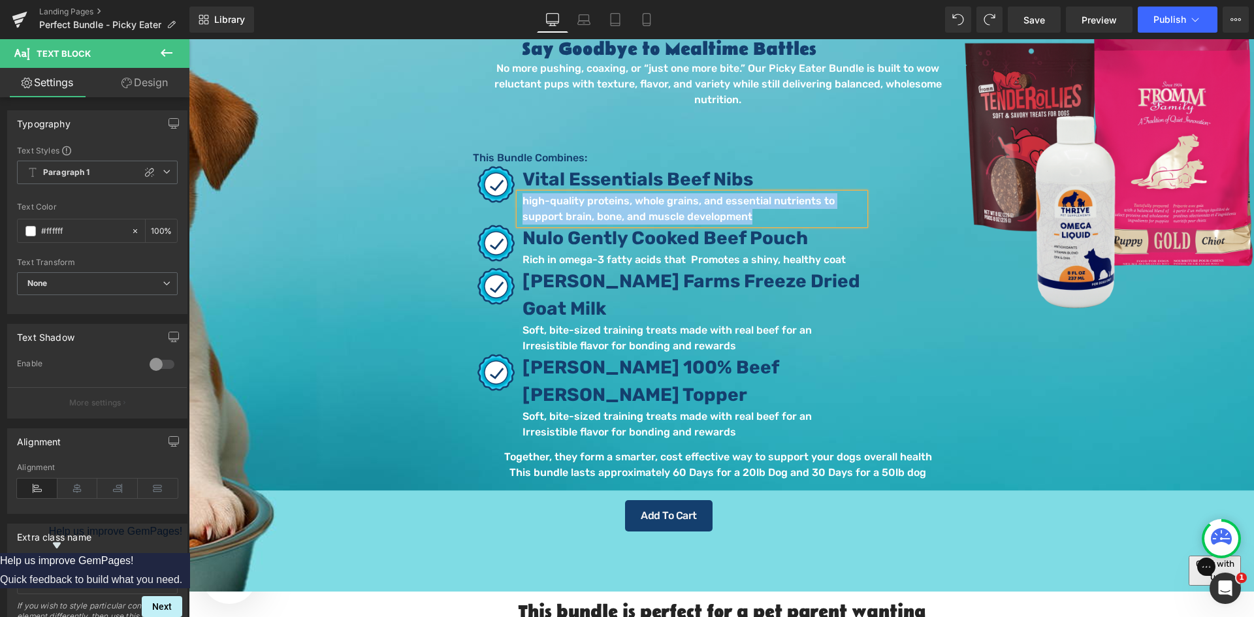
paste div
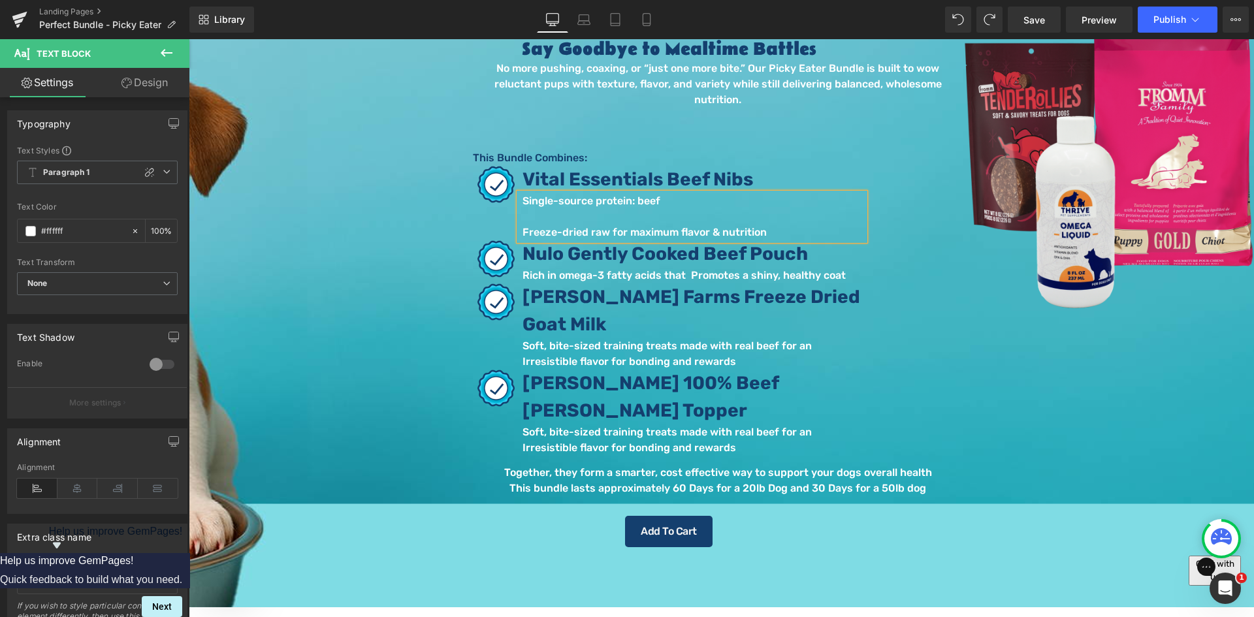
click at [674, 209] on p at bounding box center [693, 217] width 342 height 16
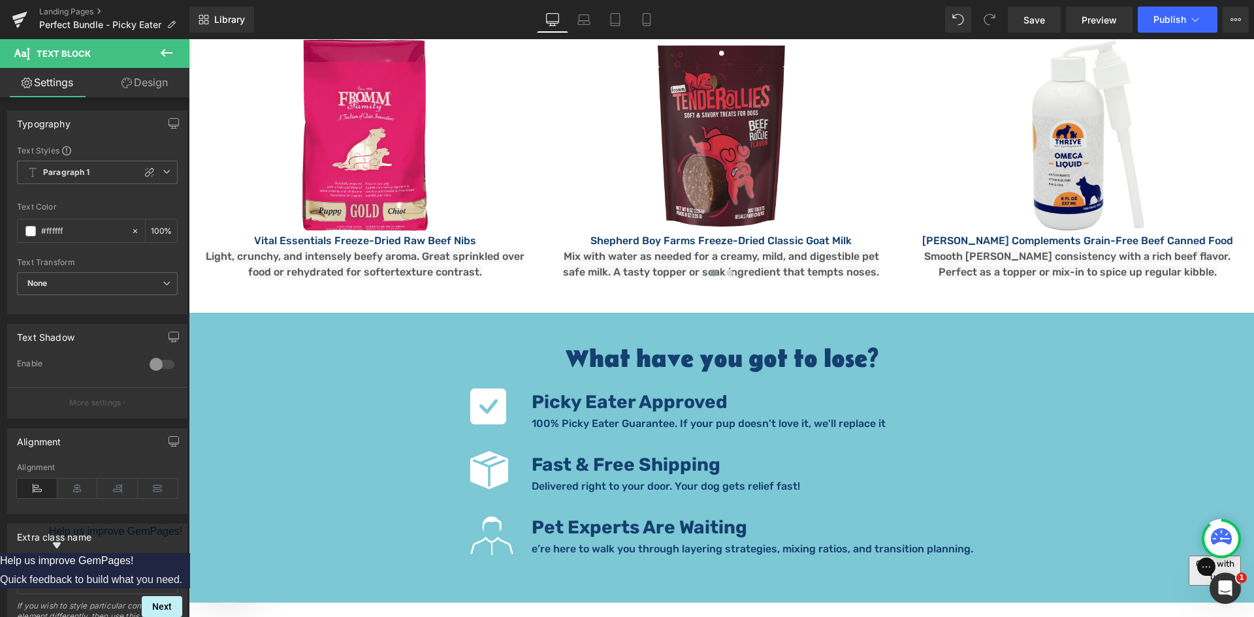
scroll to position [2231, 0]
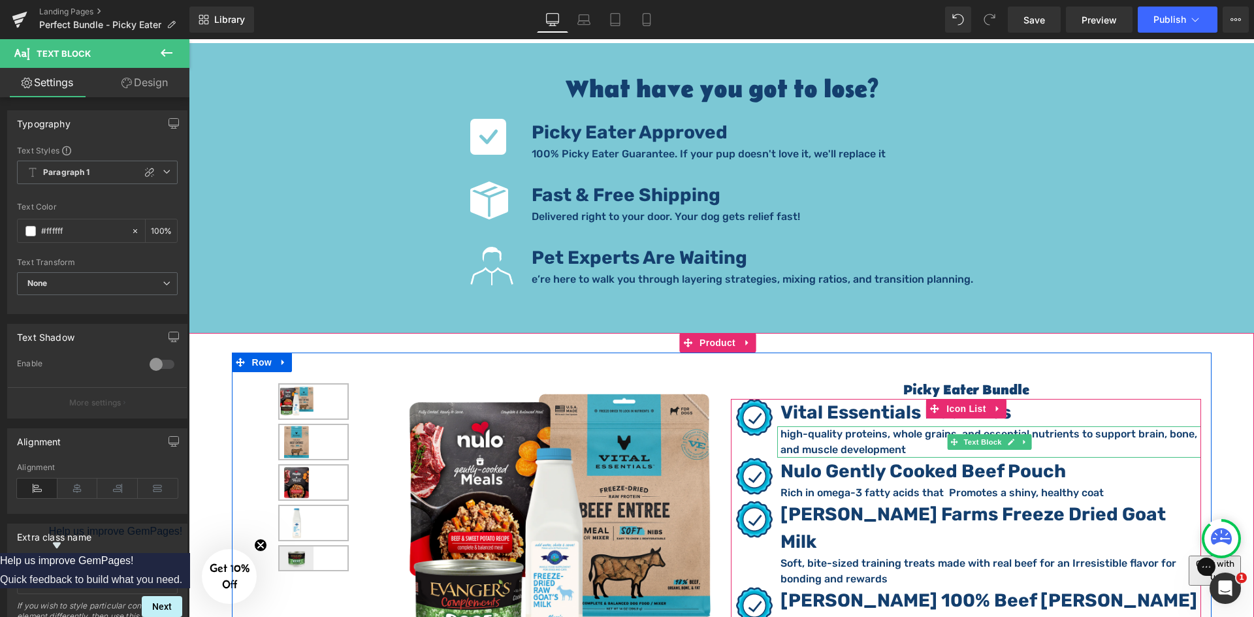
click at [825, 426] on p "high-quality proteins, whole grains, and essential nutrients to support brain, …" at bounding box center [990, 441] width 421 height 31
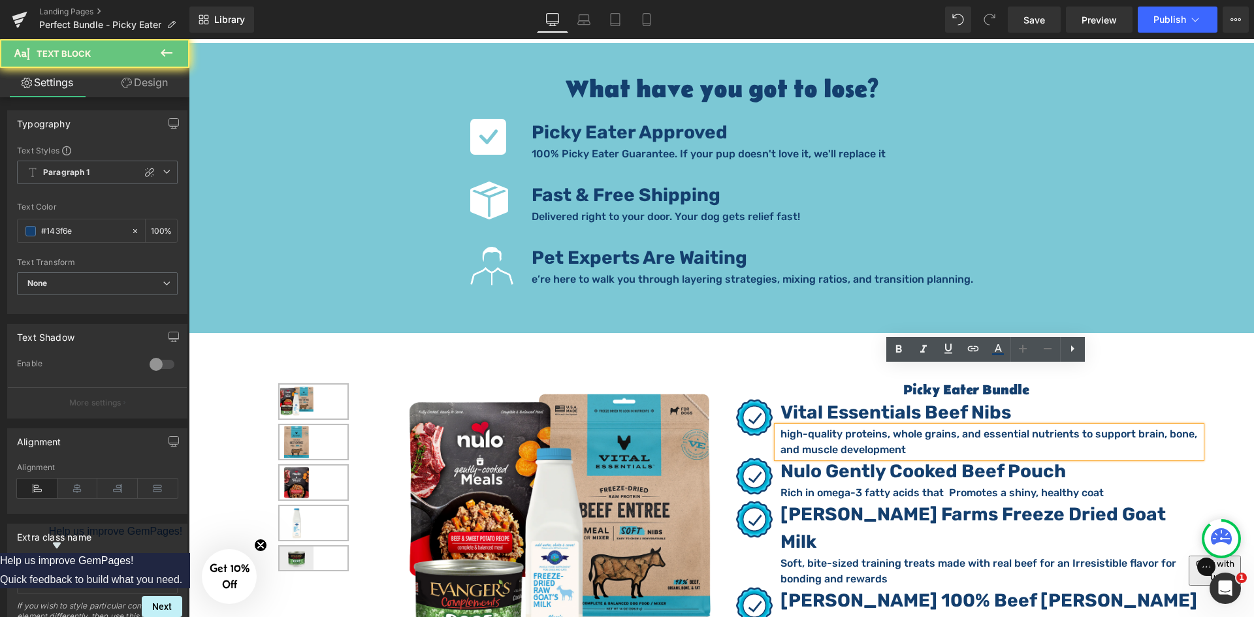
click at [858, 426] on p "high-quality proteins, whole grains, and essential nutrients to support brain, …" at bounding box center [990, 441] width 421 height 31
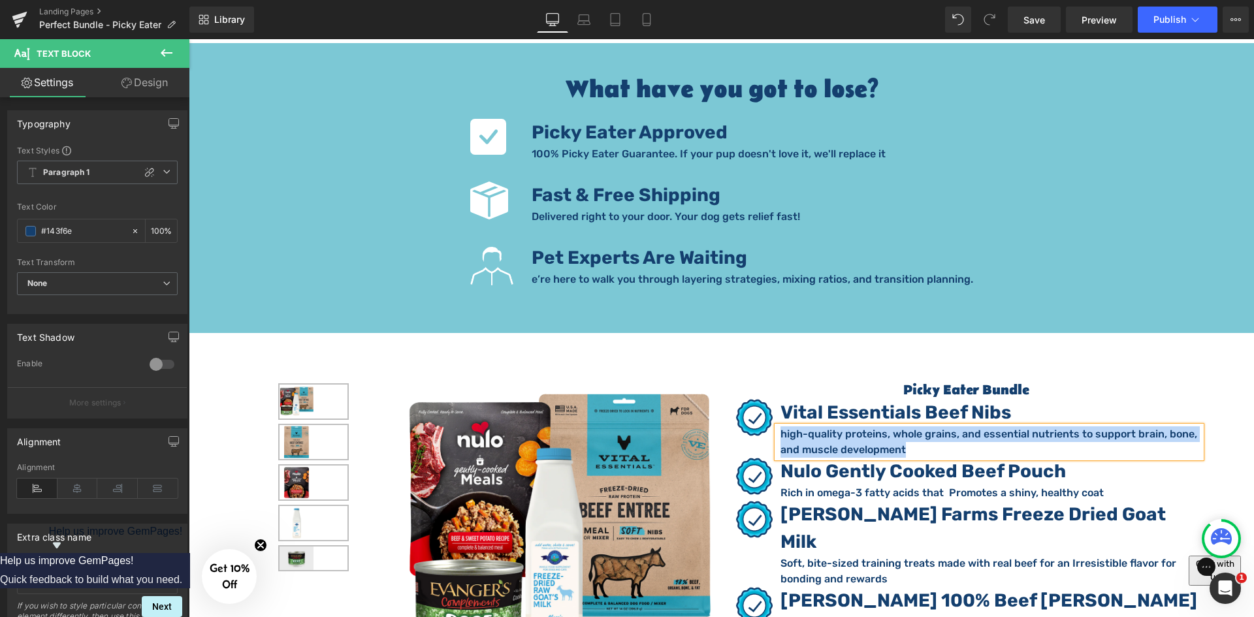
paste div
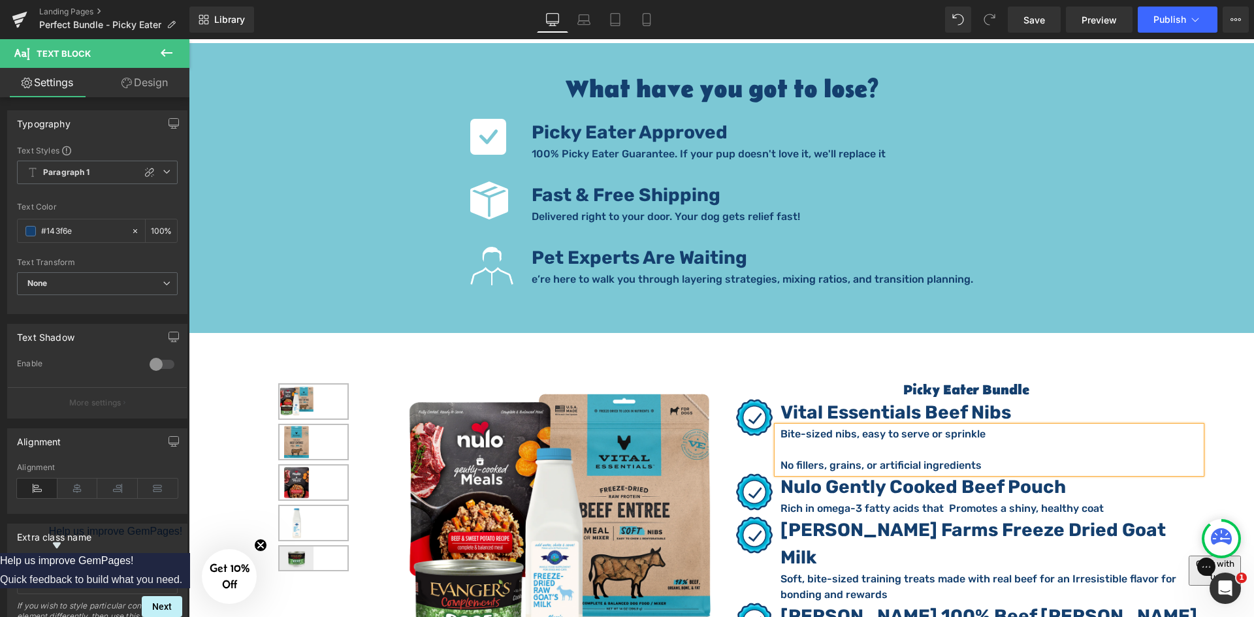
click at [868, 442] on p at bounding box center [990, 450] width 421 height 16
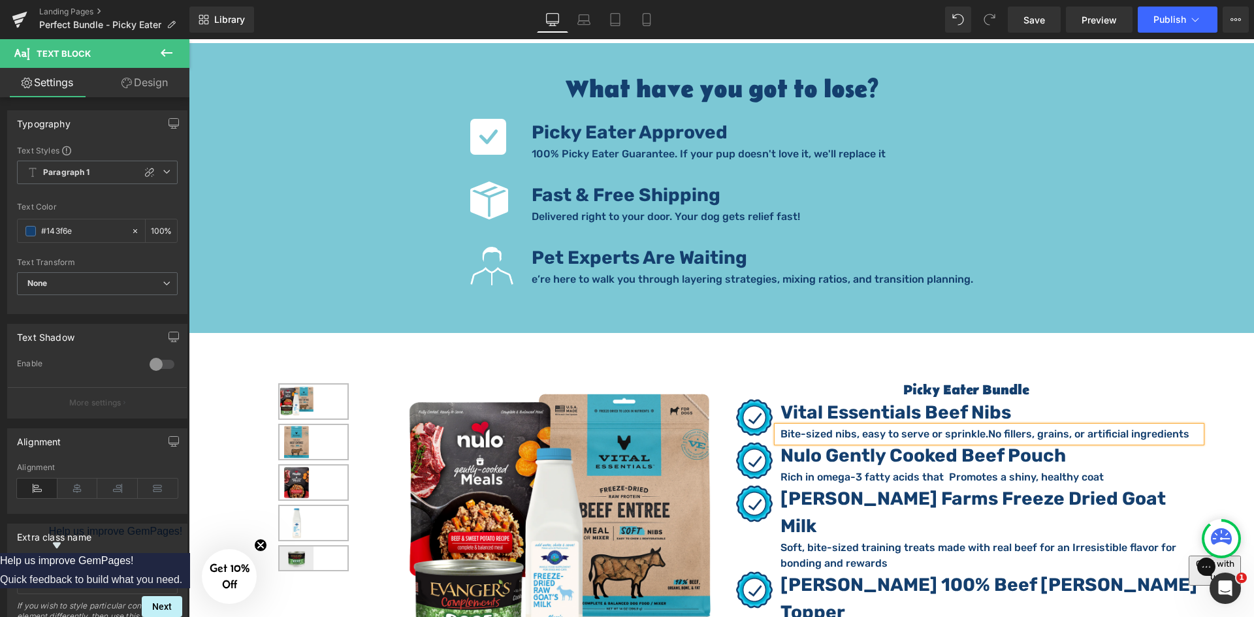
click at [780, 426] on p "Bite-sized nibs, easy to serve or sprinkle. No fillers, grains, or artificial i…" at bounding box center [990, 434] width 421 height 16
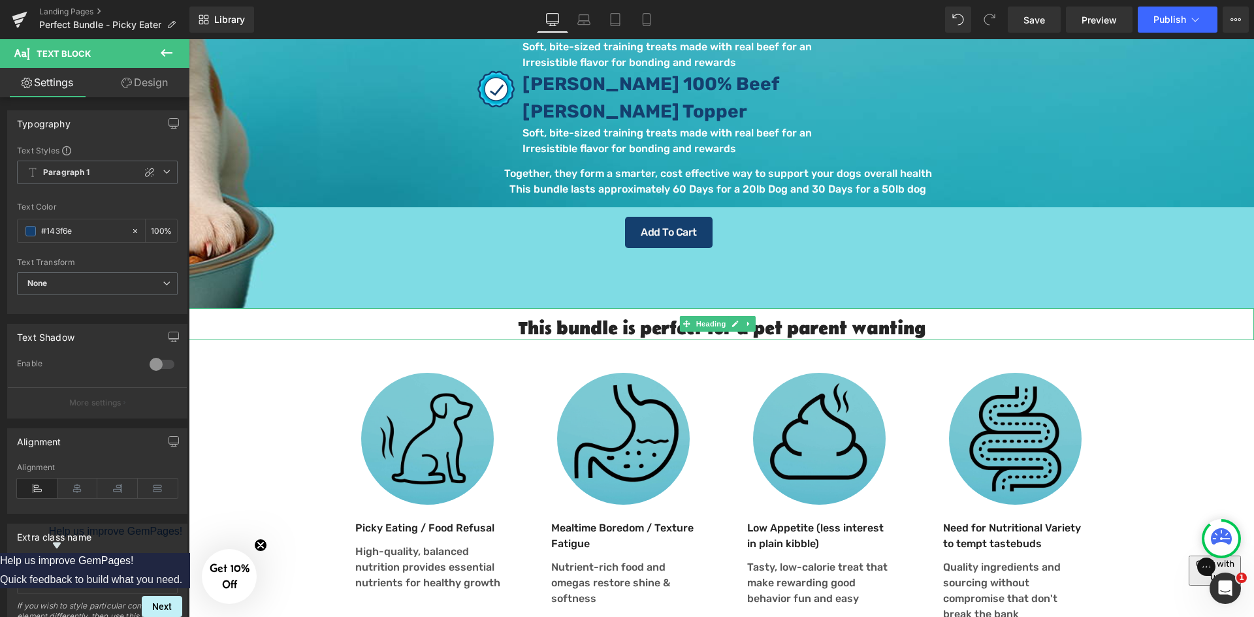
scroll to position [250, 0]
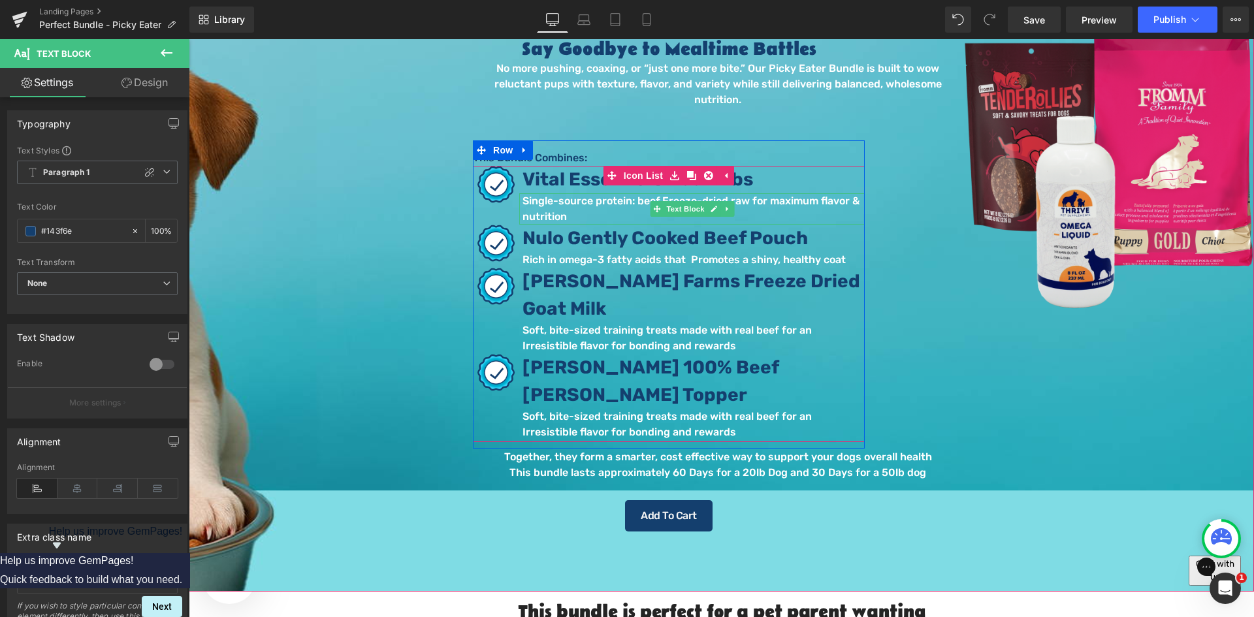
click at [572, 201] on p "Single-source protein: beef. Freeze-dried raw for maximum flavor & nutrition" at bounding box center [693, 208] width 342 height 31
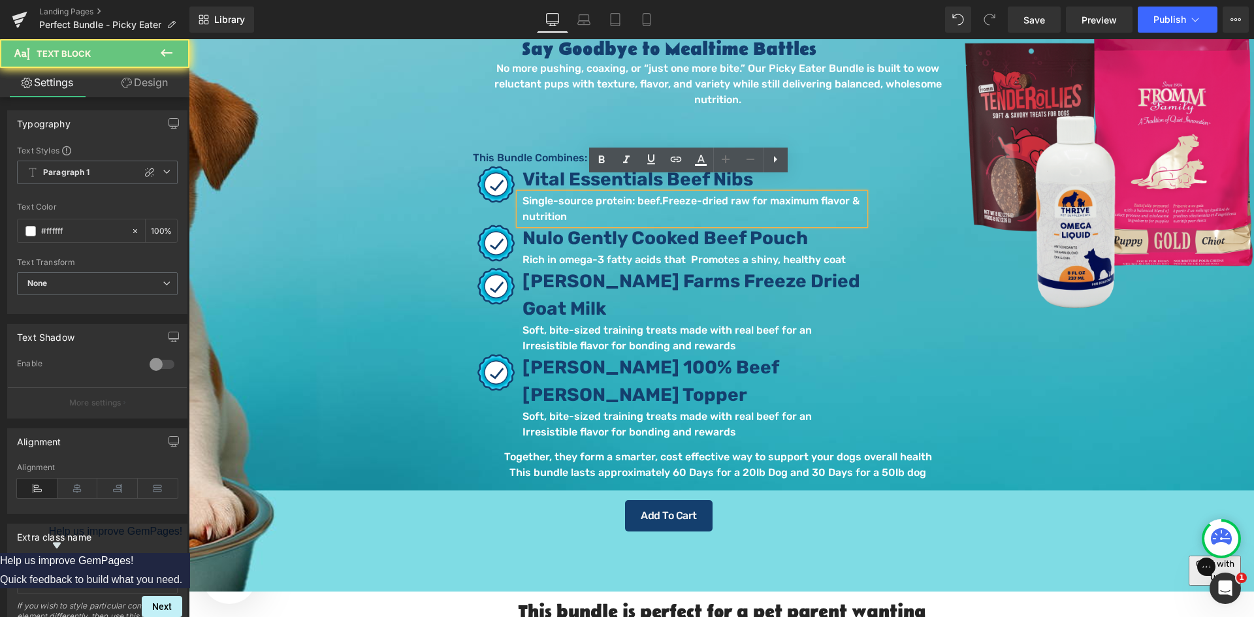
click at [587, 198] on p "Single-source protein: beef. Freeze-dried raw for maximum flavor & nutrition" at bounding box center [693, 208] width 342 height 31
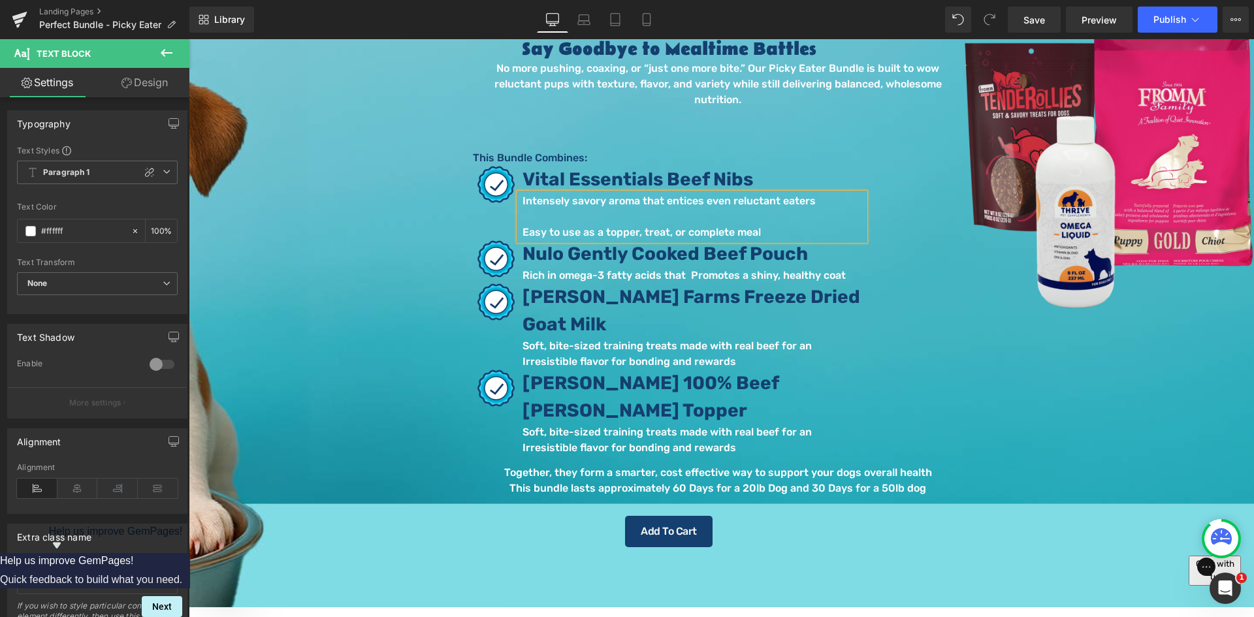
click at [613, 209] on p at bounding box center [693, 217] width 342 height 16
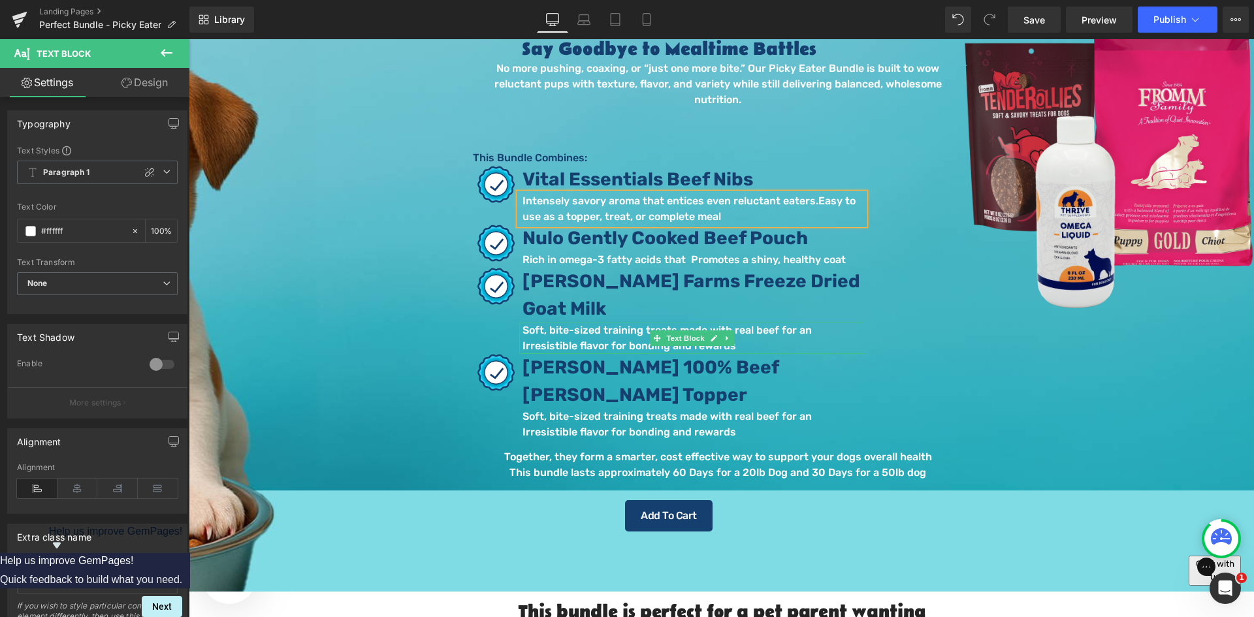
click at [542, 324] on p "Soft, bite-sized training treats made with real beef for an Irresistible flavor…" at bounding box center [693, 338] width 342 height 31
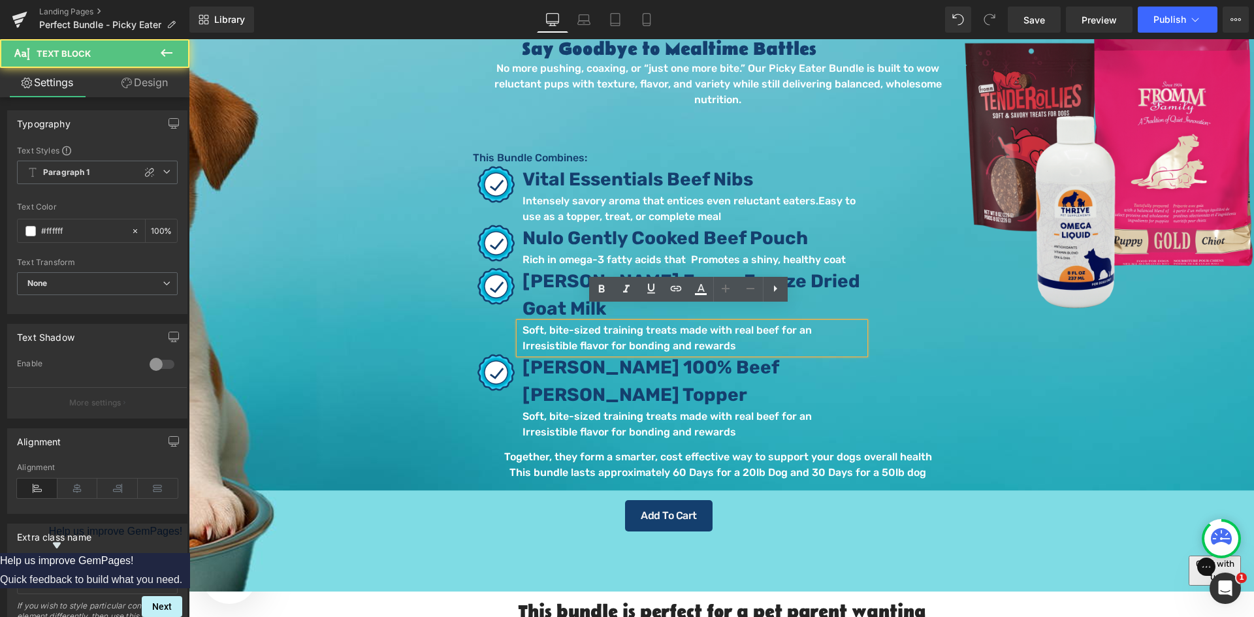
click at [577, 324] on p "Soft, bite-sized training treats made with real beef for an Irresistible flavor…" at bounding box center [693, 338] width 342 height 31
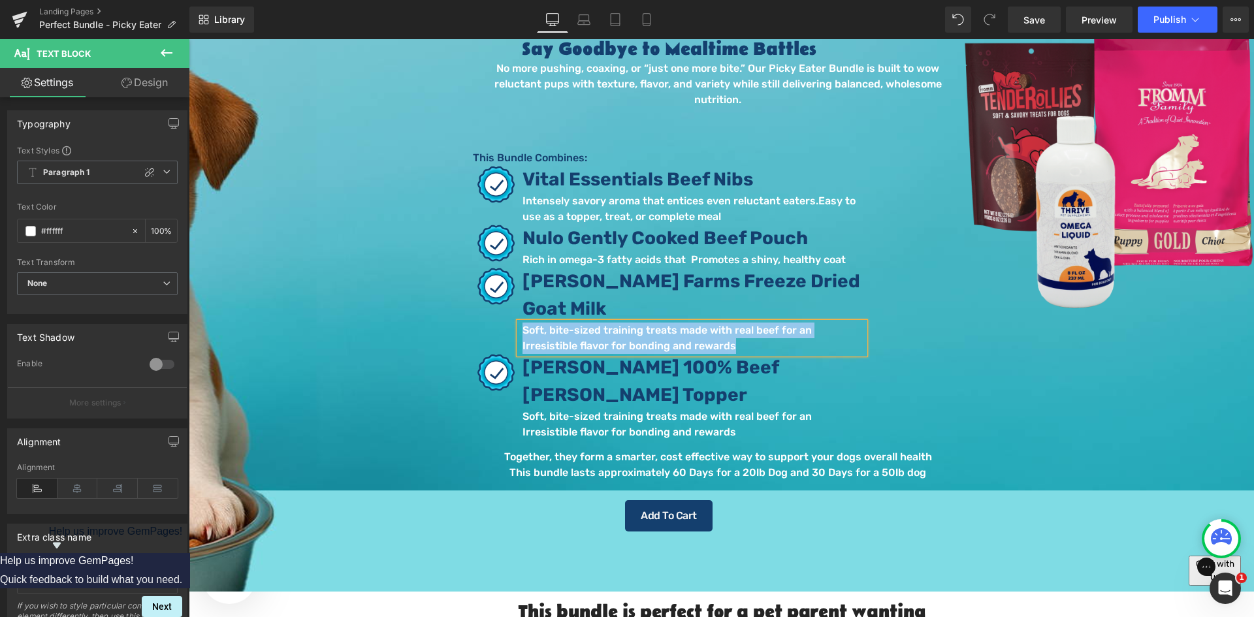
paste div
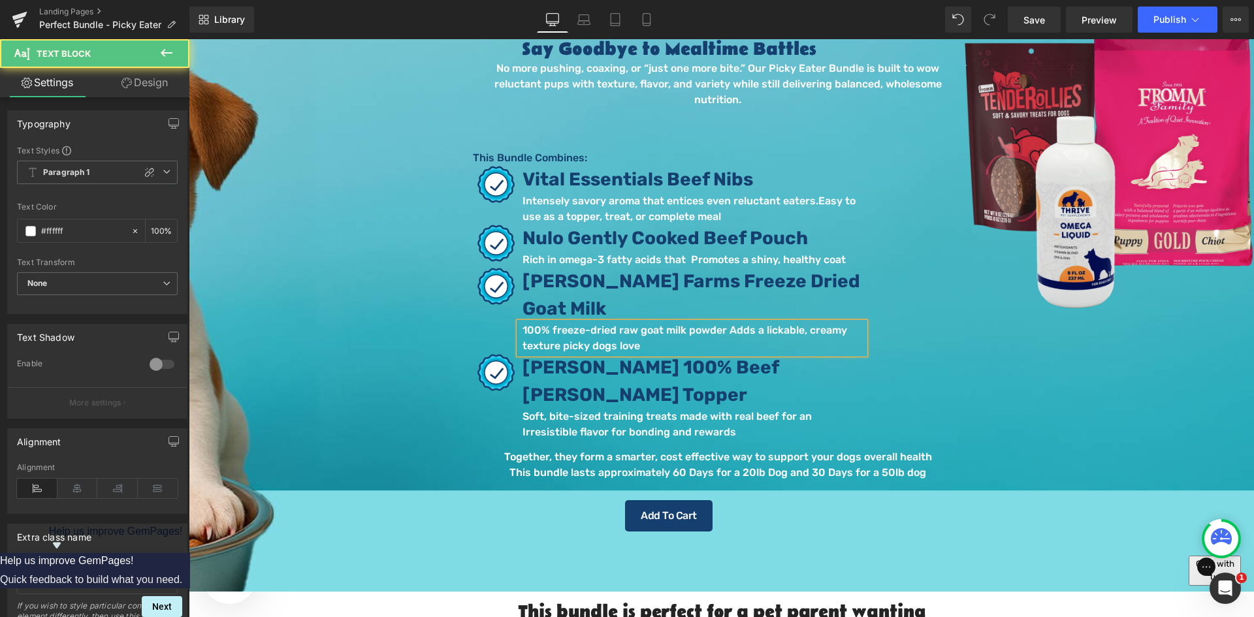
click at [720, 323] on p "100% freeze-dried raw goat milk powder Adds a lickable, creamy texture picky do…" at bounding box center [693, 338] width 342 height 31
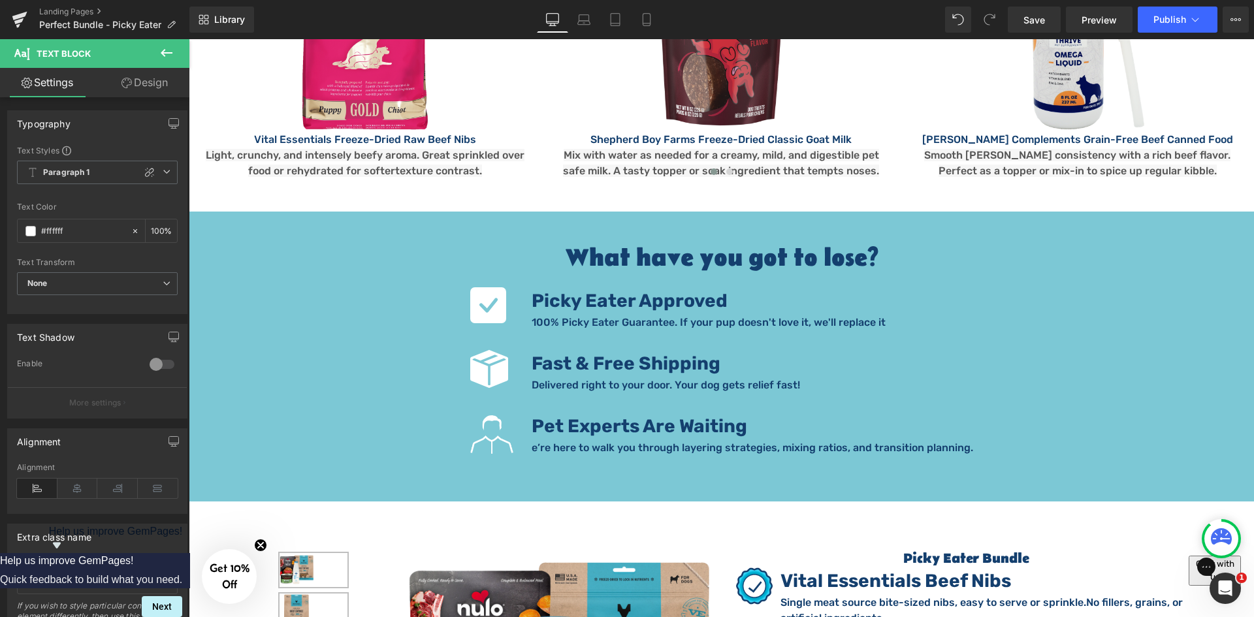
scroll to position [2514, 0]
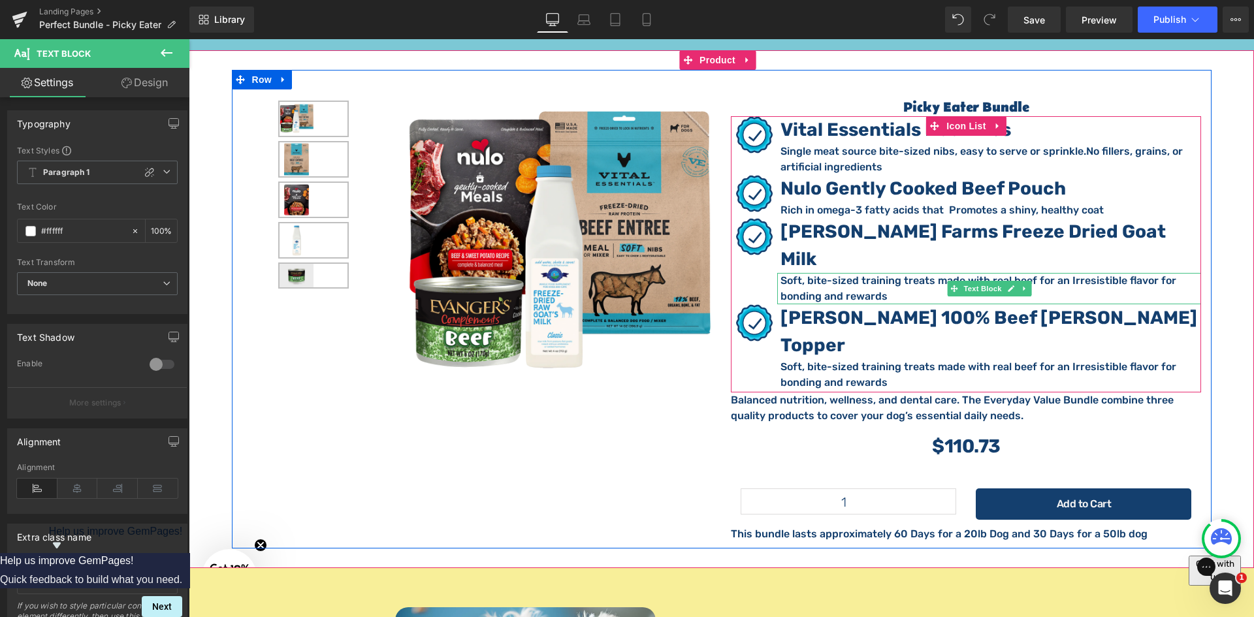
click at [874, 273] on p "Soft, bite-sized training treats made with real beef for an Irresistible flavor…" at bounding box center [990, 288] width 421 height 31
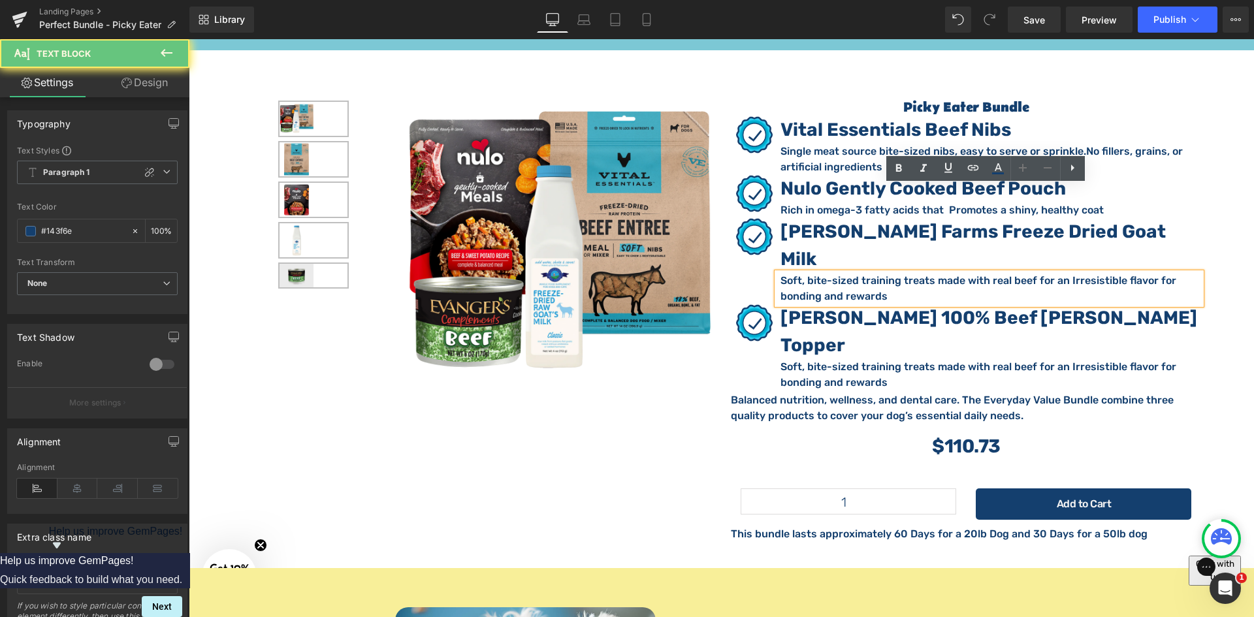
click at [897, 273] on p "Soft, bite-sized training treats made with real beef for an Irresistible flavor…" at bounding box center [990, 288] width 421 height 31
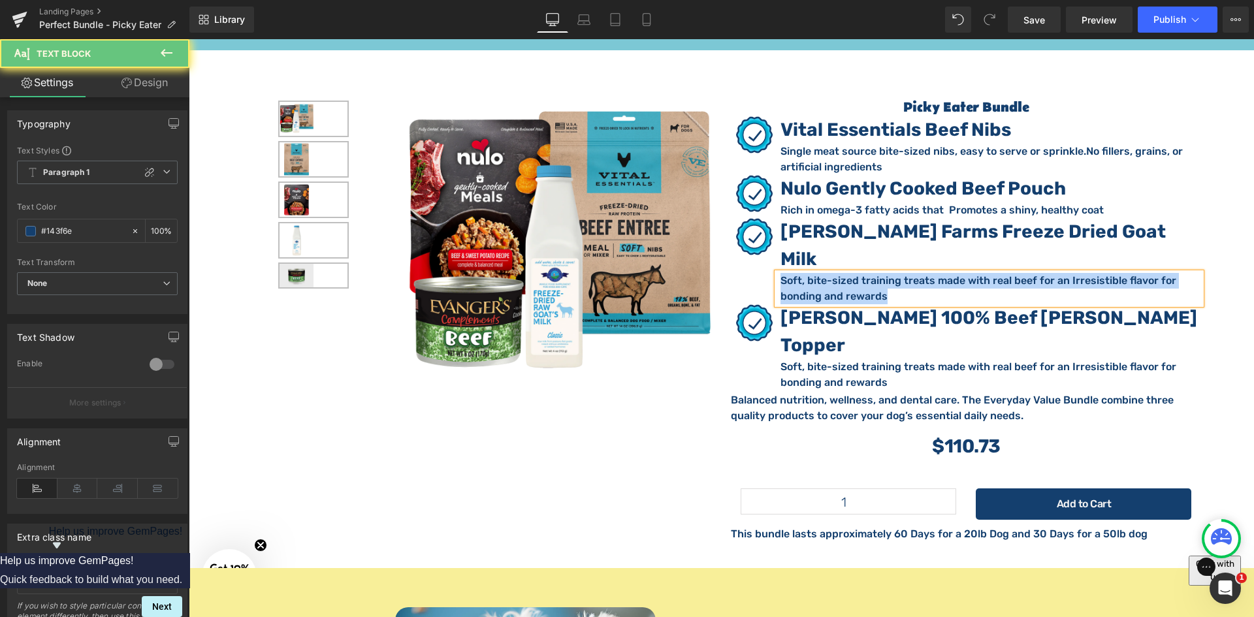
paste div
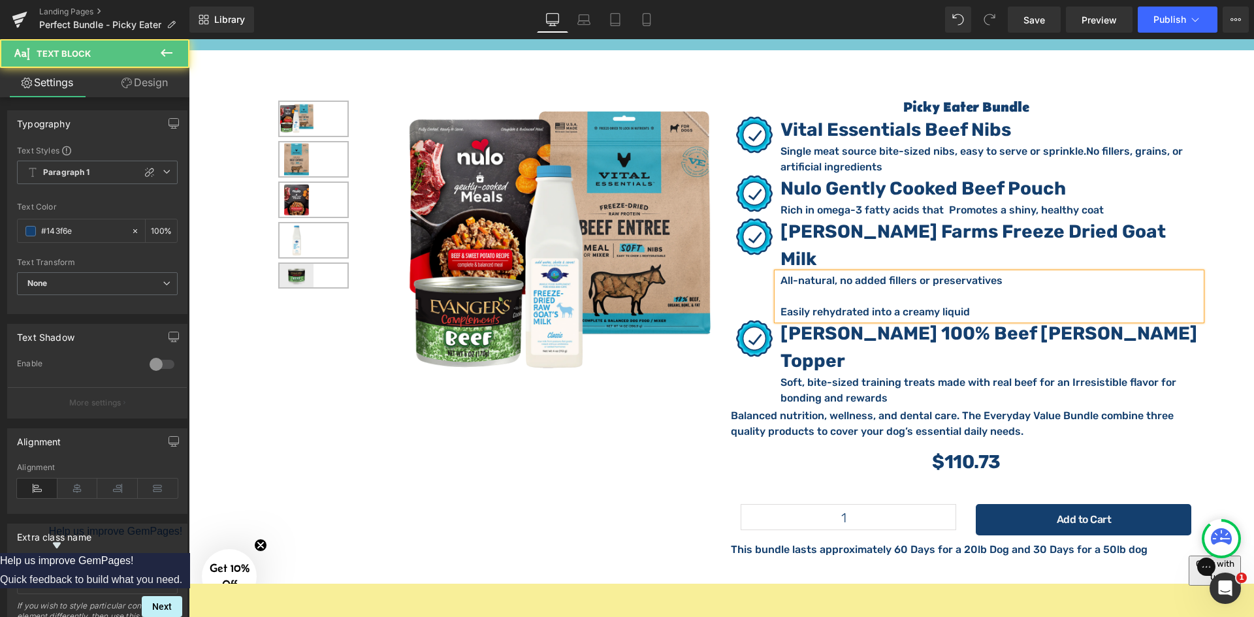
click at [902, 289] on p at bounding box center [990, 297] width 421 height 16
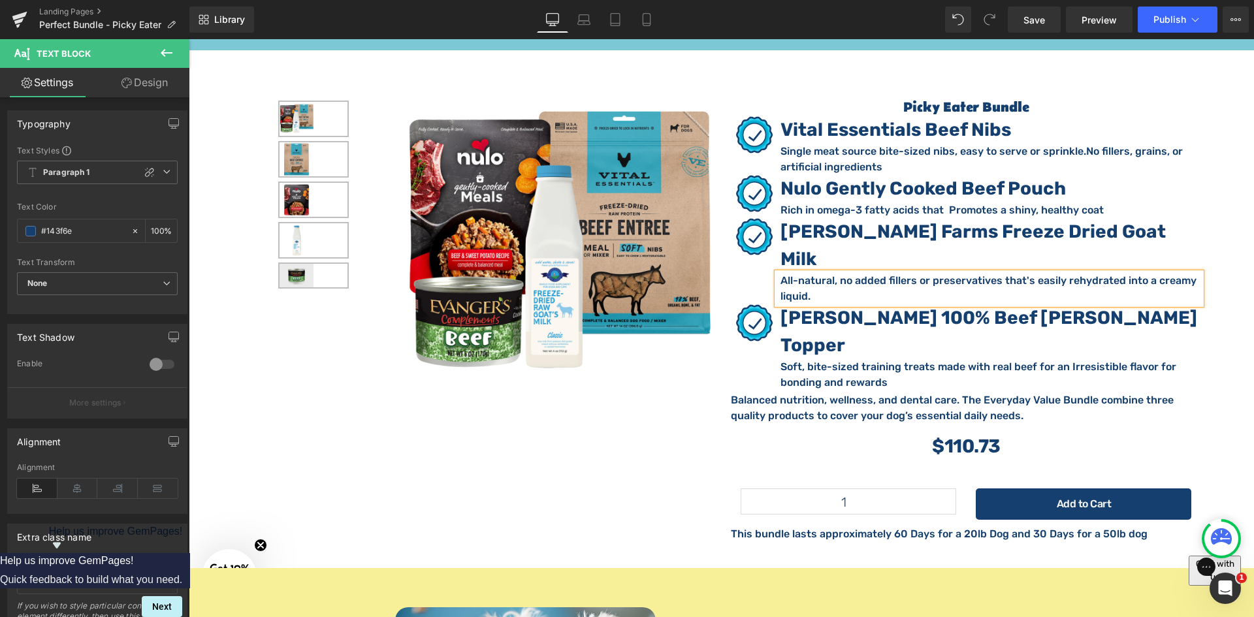
click at [1023, 273] on p "All-natural, no added fillers or preservatives that's e asily rehydrated into a…" at bounding box center [990, 288] width 421 height 31
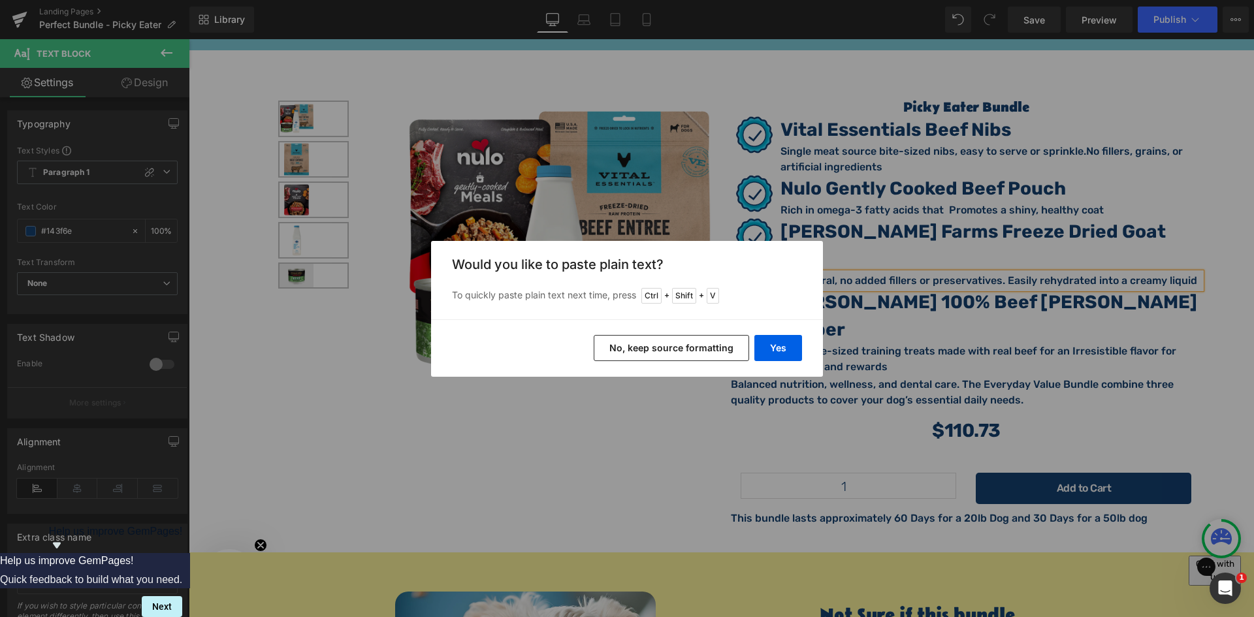
drag, startPoint x: 680, startPoint y: 340, endPoint x: 491, endPoint y: 300, distance: 192.7
click at [680, 340] on button "No, keep source formatting" at bounding box center [671, 348] width 155 height 26
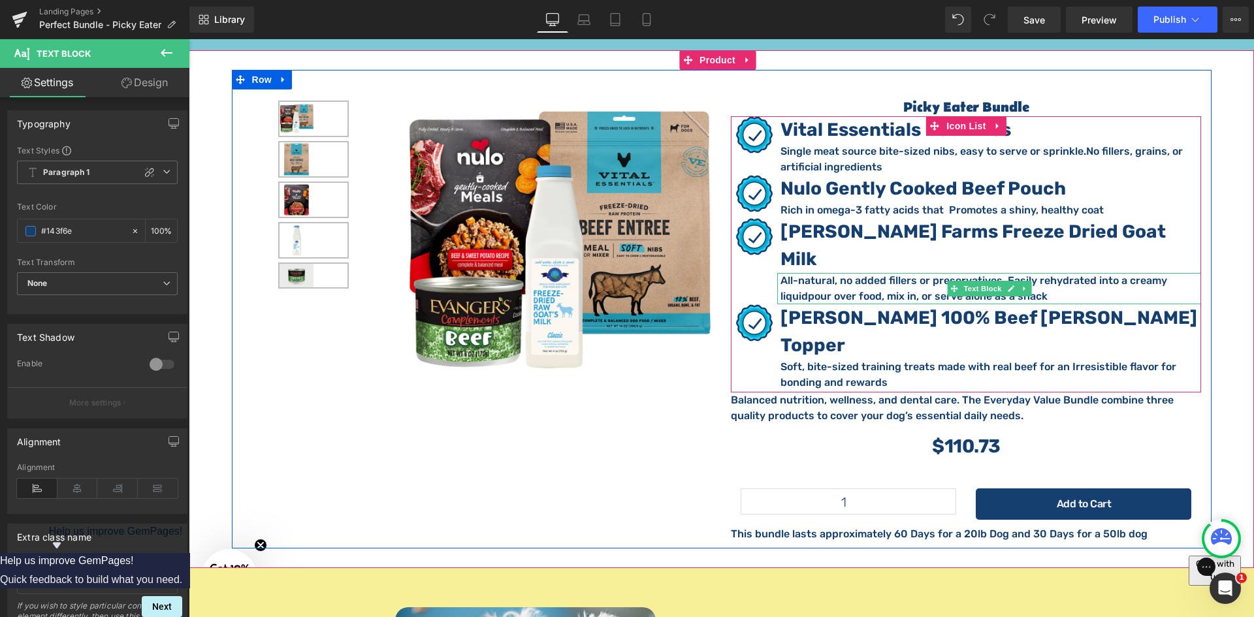
click at [1164, 273] on p "All-natural, no added fillers or preservatives. E asily rehydrated into a cream…" at bounding box center [990, 288] width 421 height 31
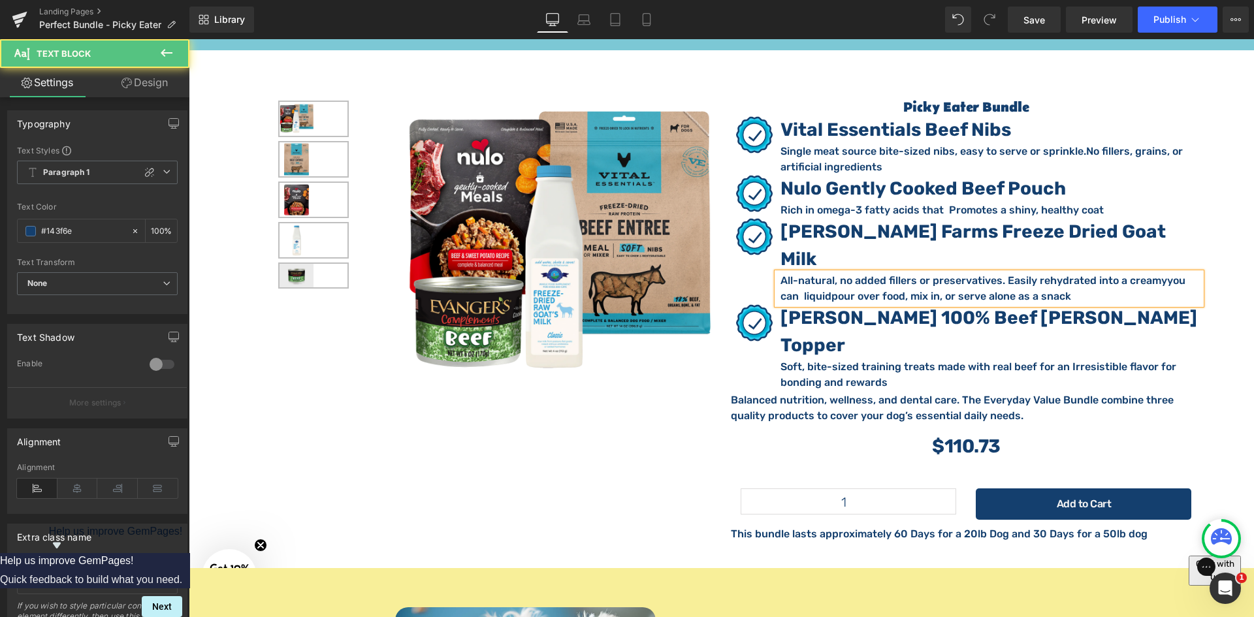
click at [831, 290] on span "pour over food, mix in, or serve alone as a snack" at bounding box center [951, 296] width 240 height 12
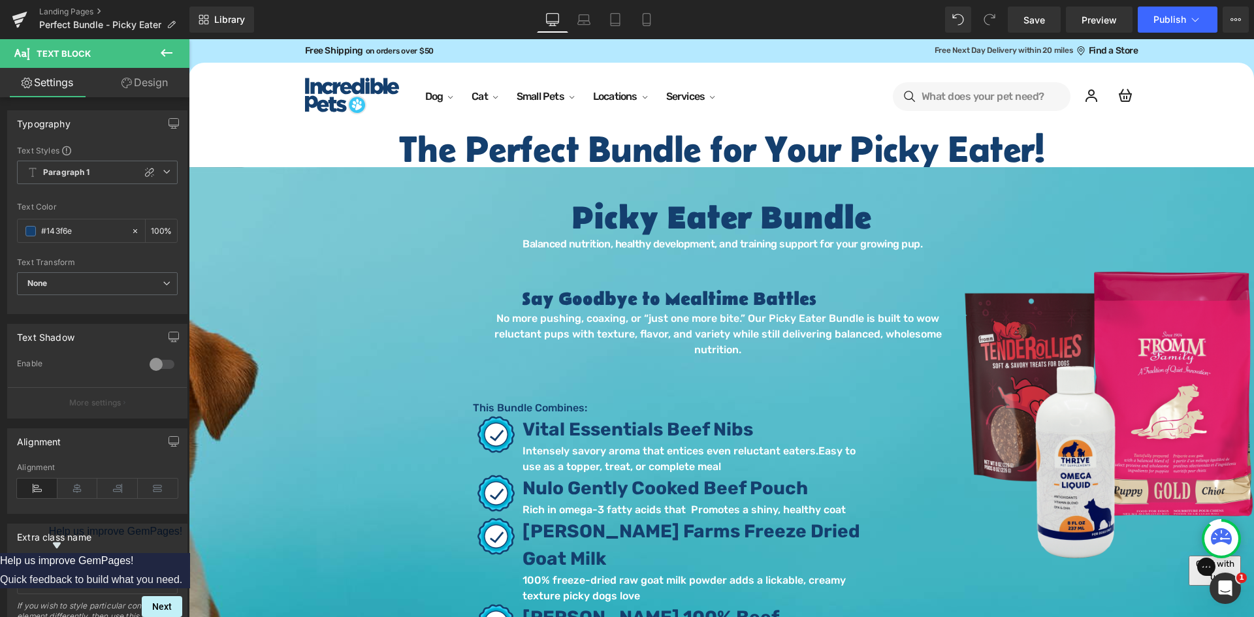
scroll to position [283, 0]
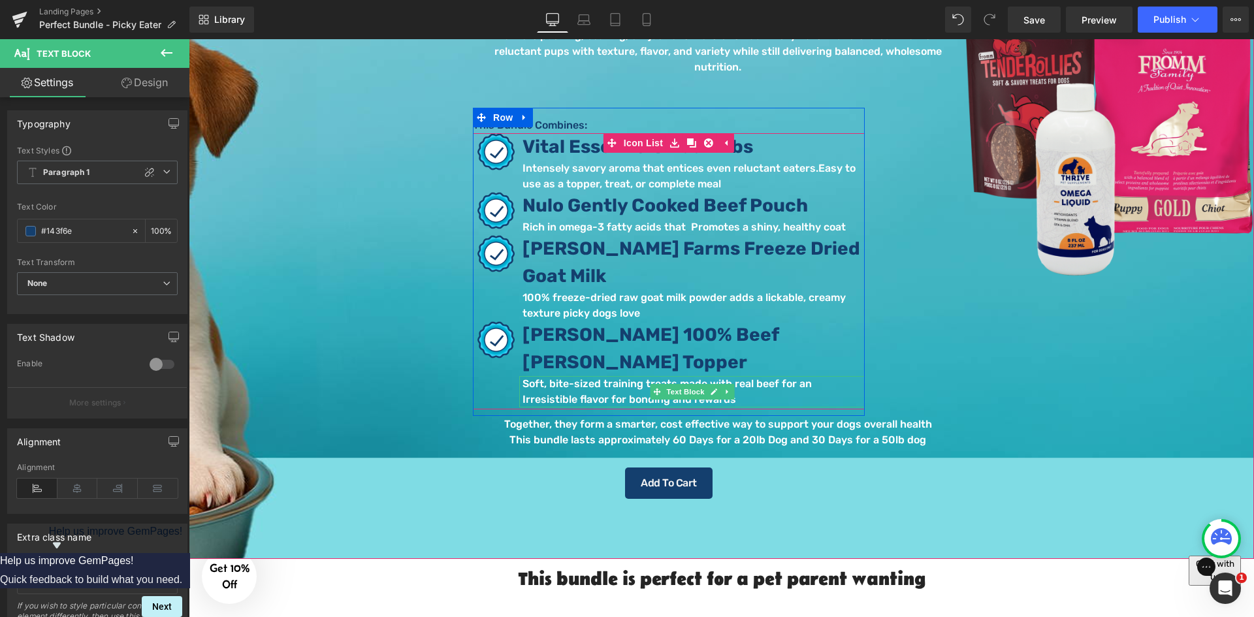
click at [556, 376] on p "Soft, bite-sized training treats made with real beef for an Irresistible flavor…" at bounding box center [693, 391] width 342 height 31
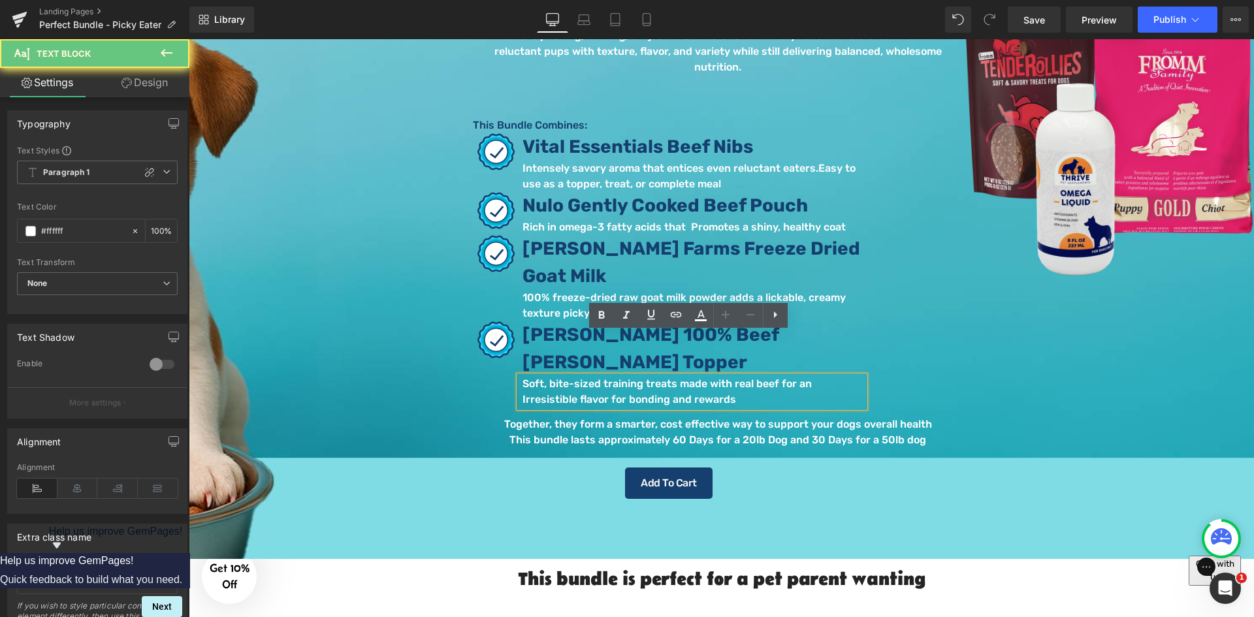
click at [578, 376] on p "Soft, bite-sized training treats made with real beef for an Irresistible flavor…" at bounding box center [693, 391] width 342 height 31
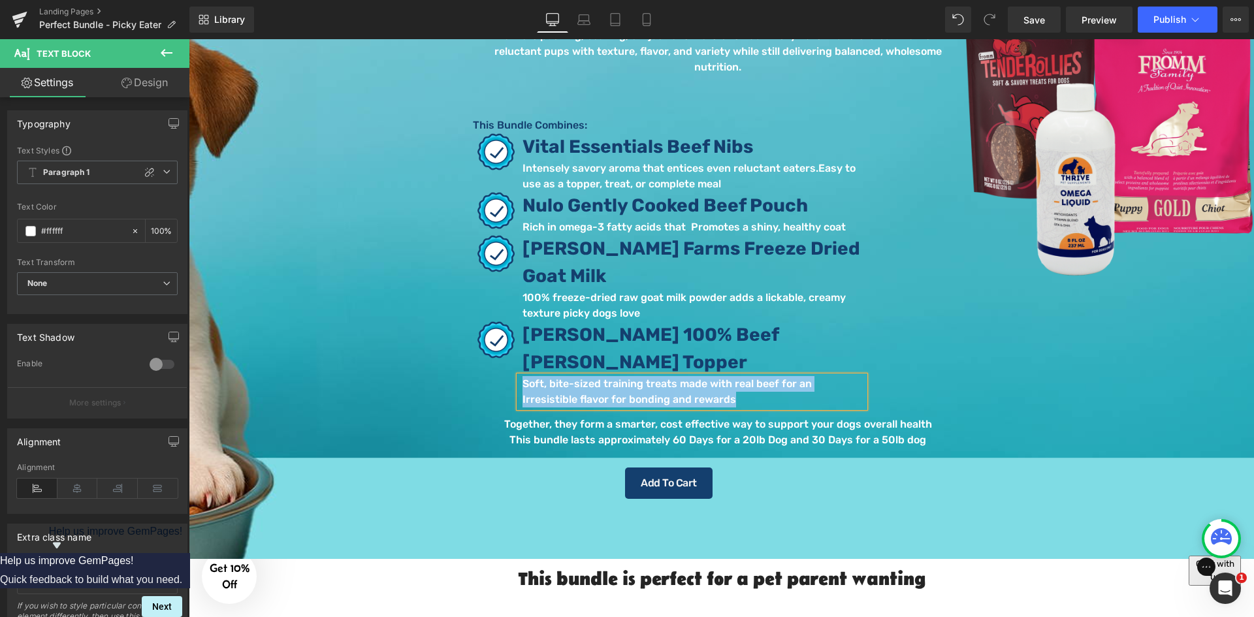
paste div
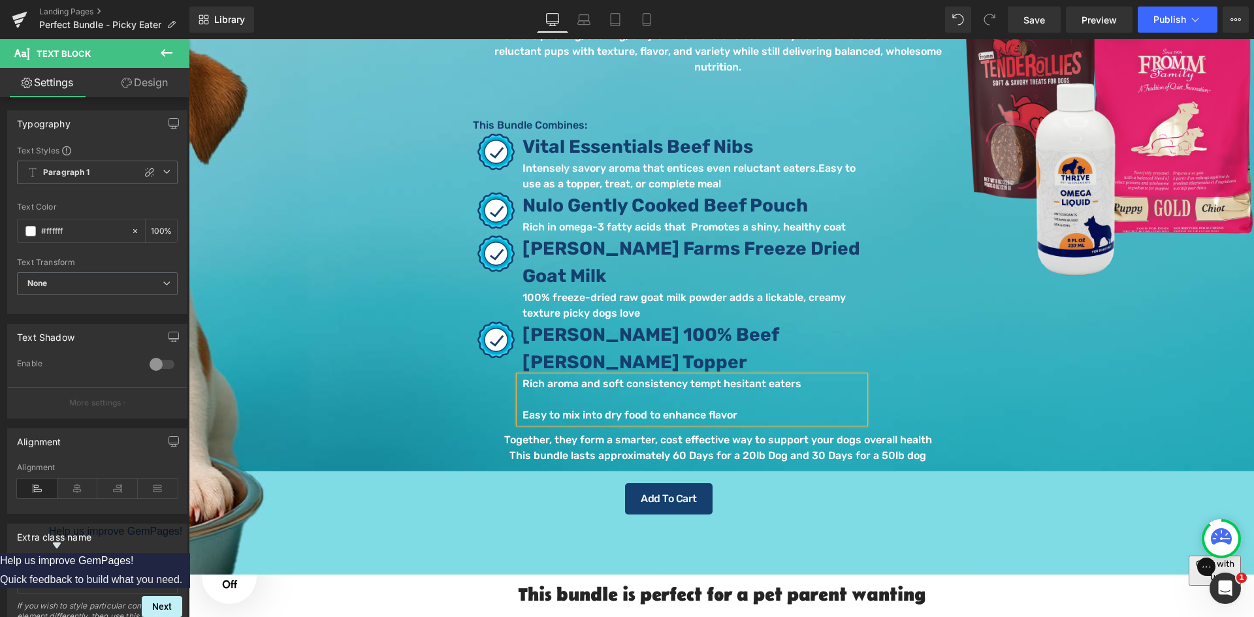
click at [594, 392] on p at bounding box center [693, 400] width 342 height 16
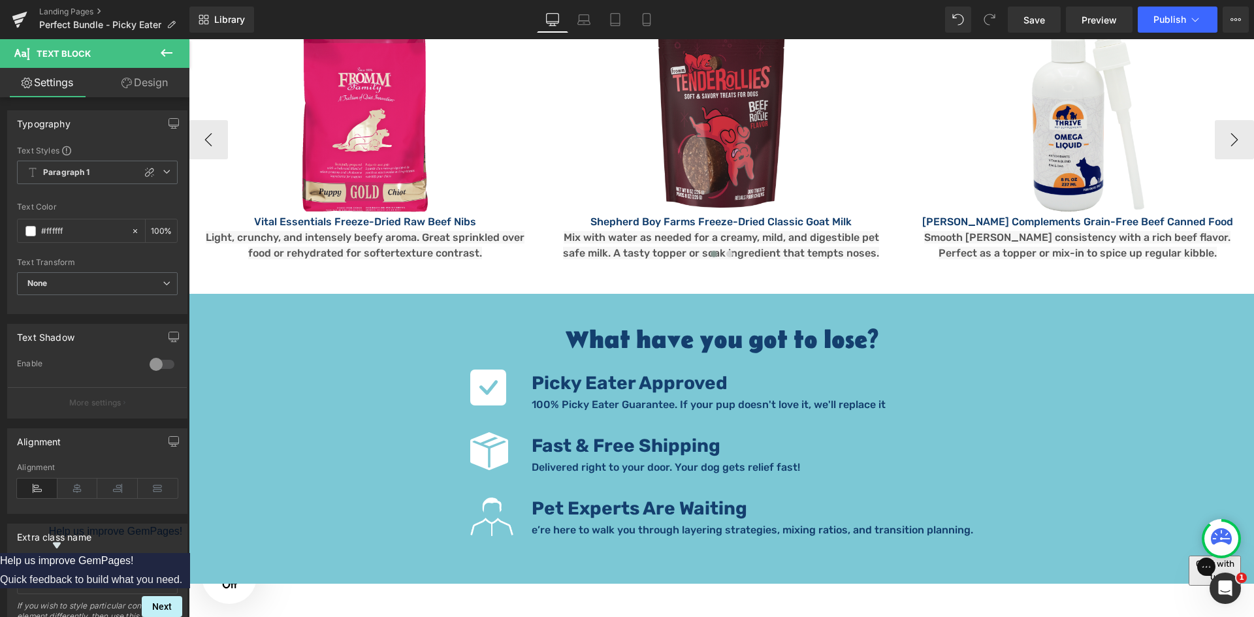
scroll to position [2547, 0]
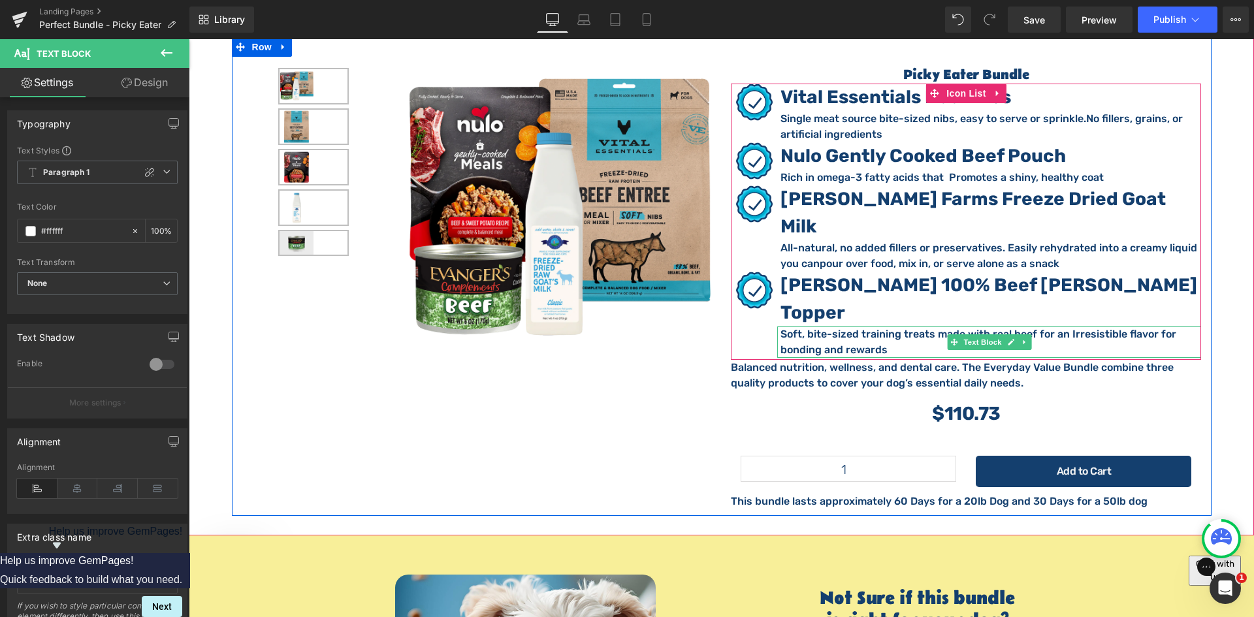
drag, startPoint x: 841, startPoint y: 224, endPoint x: 873, endPoint y: 228, distance: 32.2
click at [841, 326] on p "Soft, bite-sized training treats made with real beef for an Irresistible flavor…" at bounding box center [990, 341] width 421 height 31
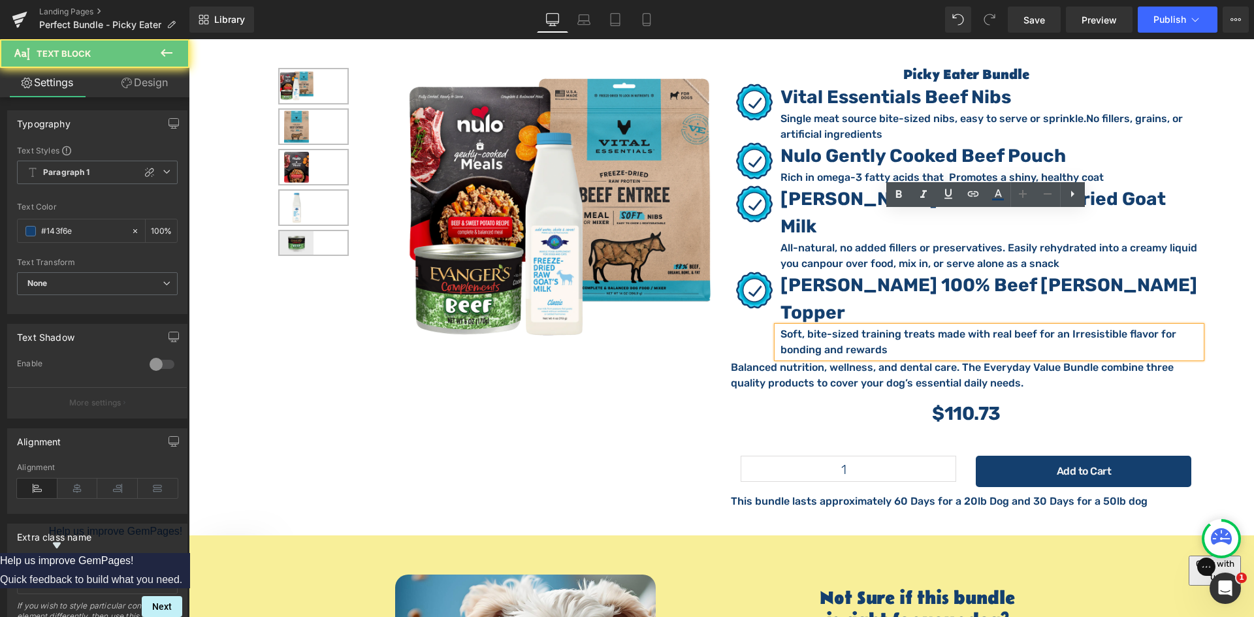
click at [873, 326] on p "Soft, bite-sized training treats made with real beef for an Irresistible flavor…" at bounding box center [990, 341] width 421 height 31
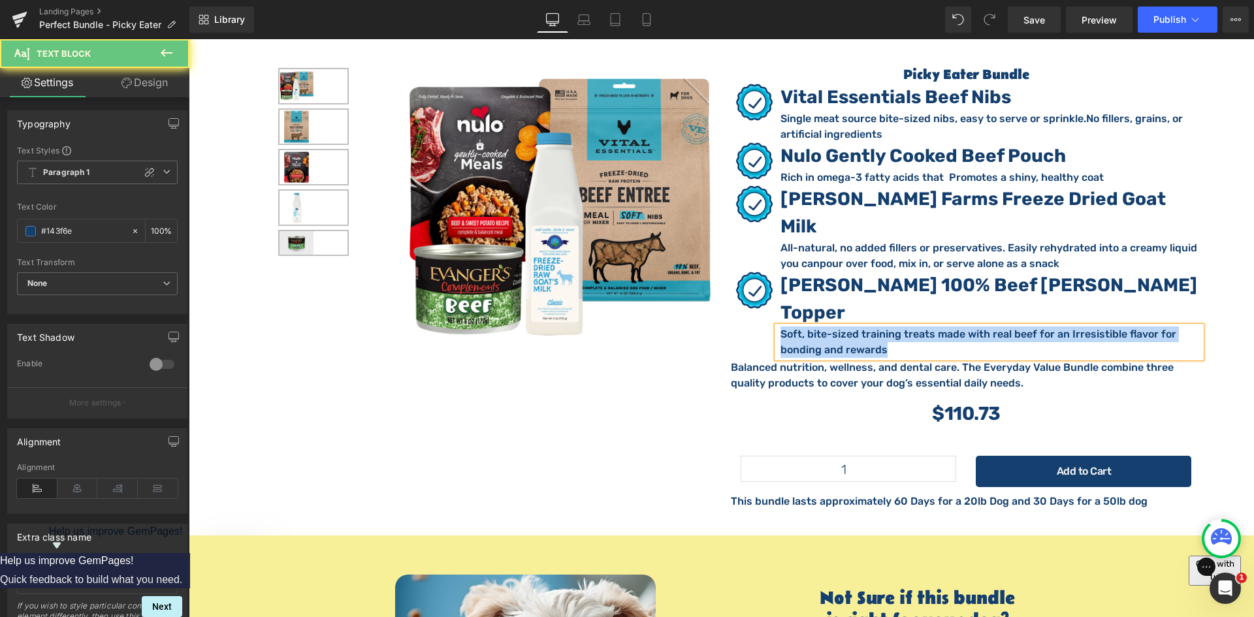
paste div
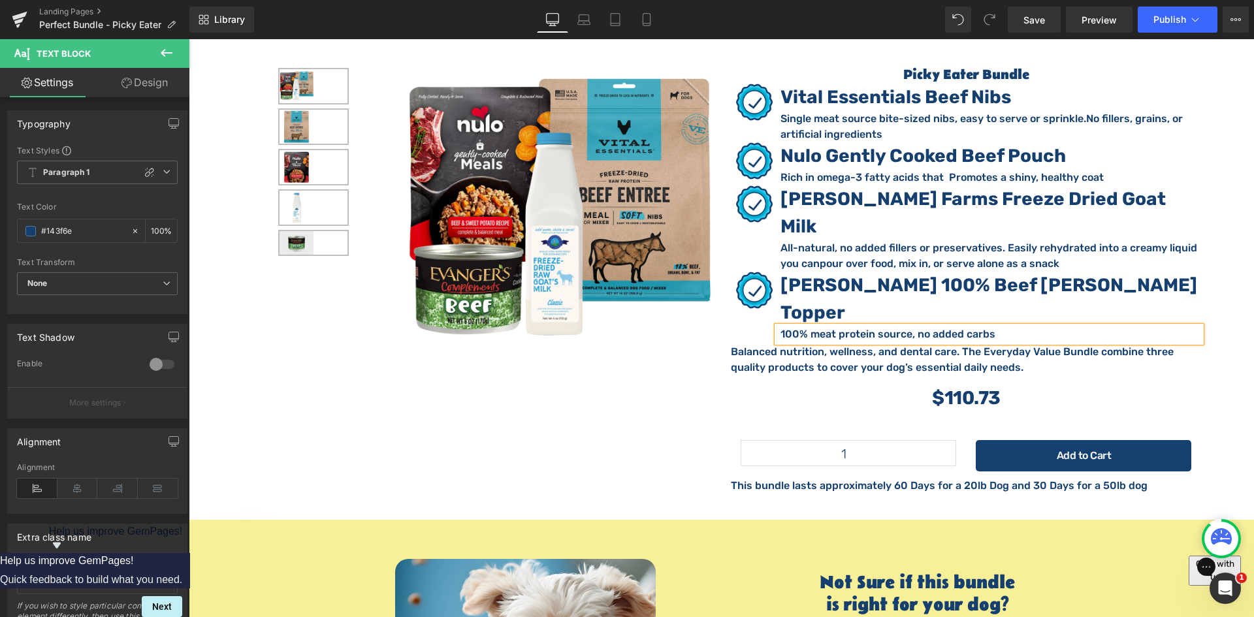
click at [838, 326] on p "100% meat protein source, no added carbs" at bounding box center [990, 334] width 421 height 16
click at [956, 326] on p "100% beef protein, no added carbs" at bounding box center [990, 334] width 421 height 16
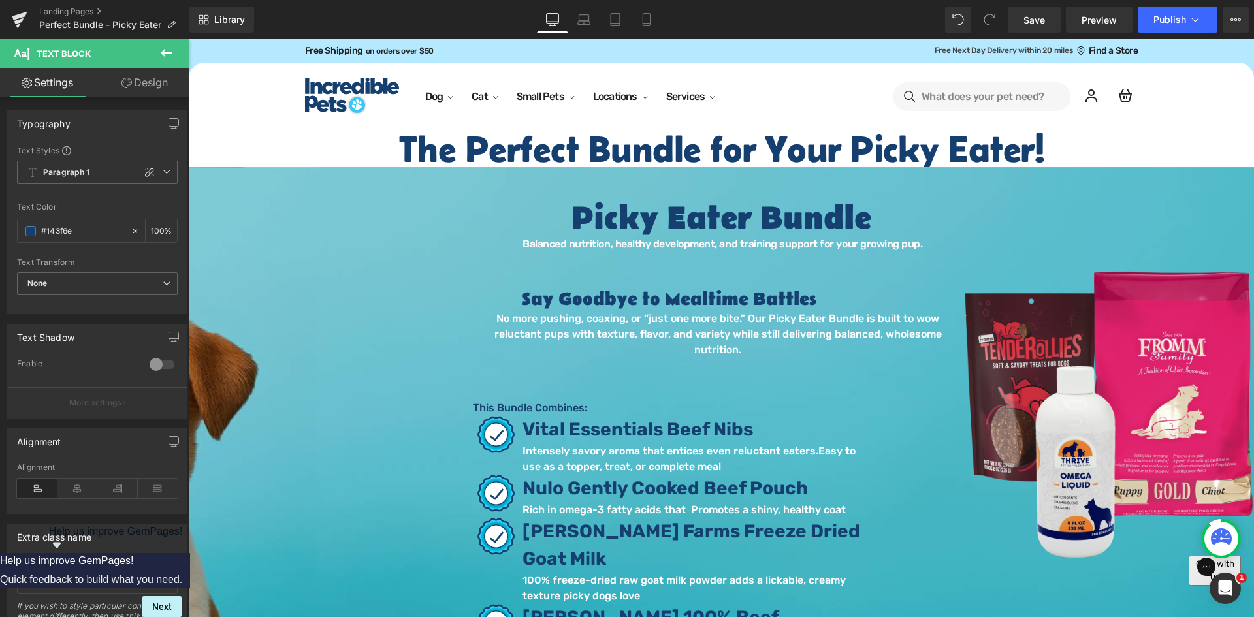
scroll to position [283, 0]
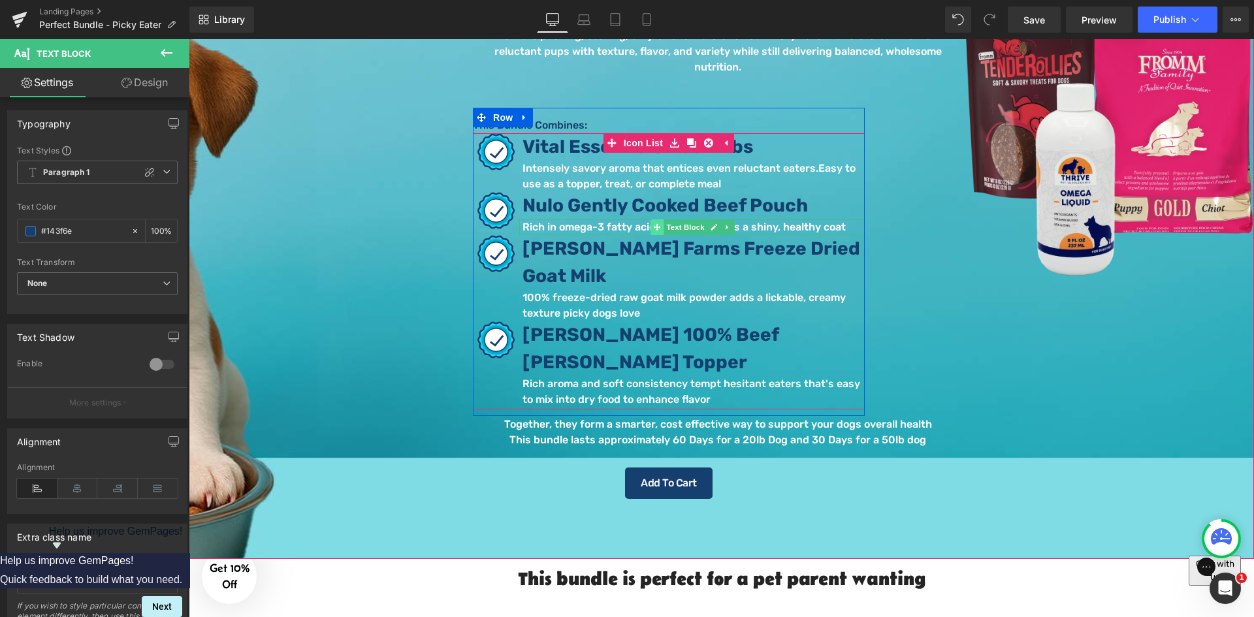
click at [650, 219] on span at bounding box center [657, 227] width 14 height 16
click at [608, 219] on p "Rich in omega-3 fatty acids that Promotes a shiny, healthy coat" at bounding box center [693, 227] width 342 height 16
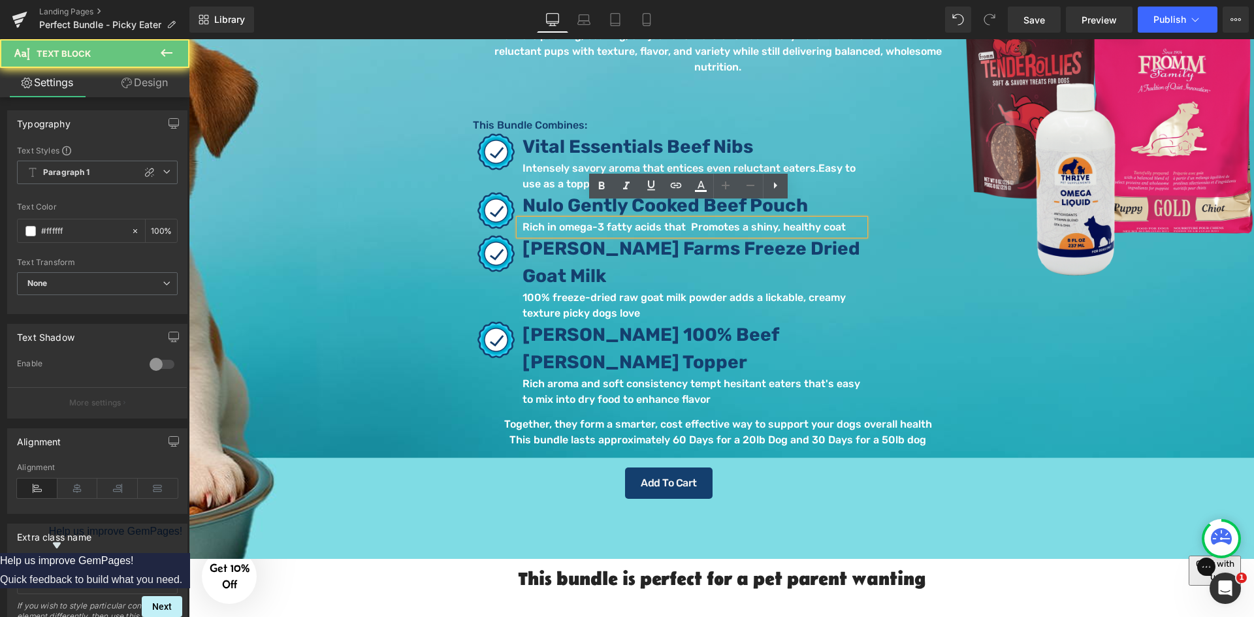
click at [611, 219] on p "Rich in omega-3 fatty acids that Promotes a shiny, healthy coat" at bounding box center [693, 227] width 342 height 16
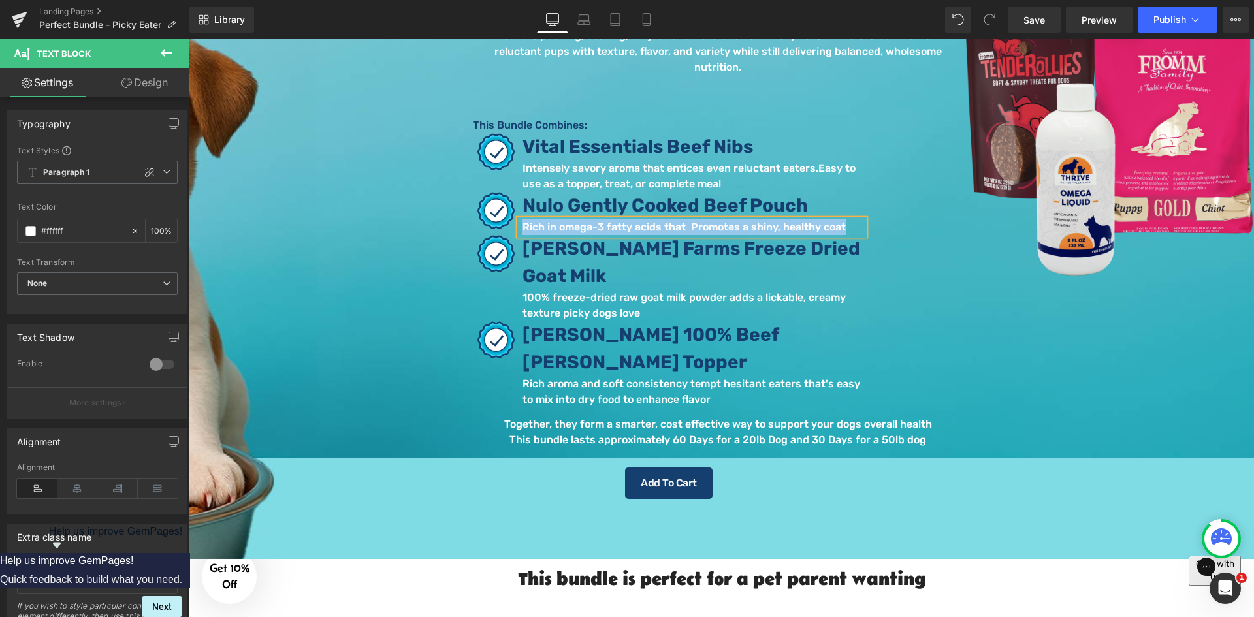
paste div
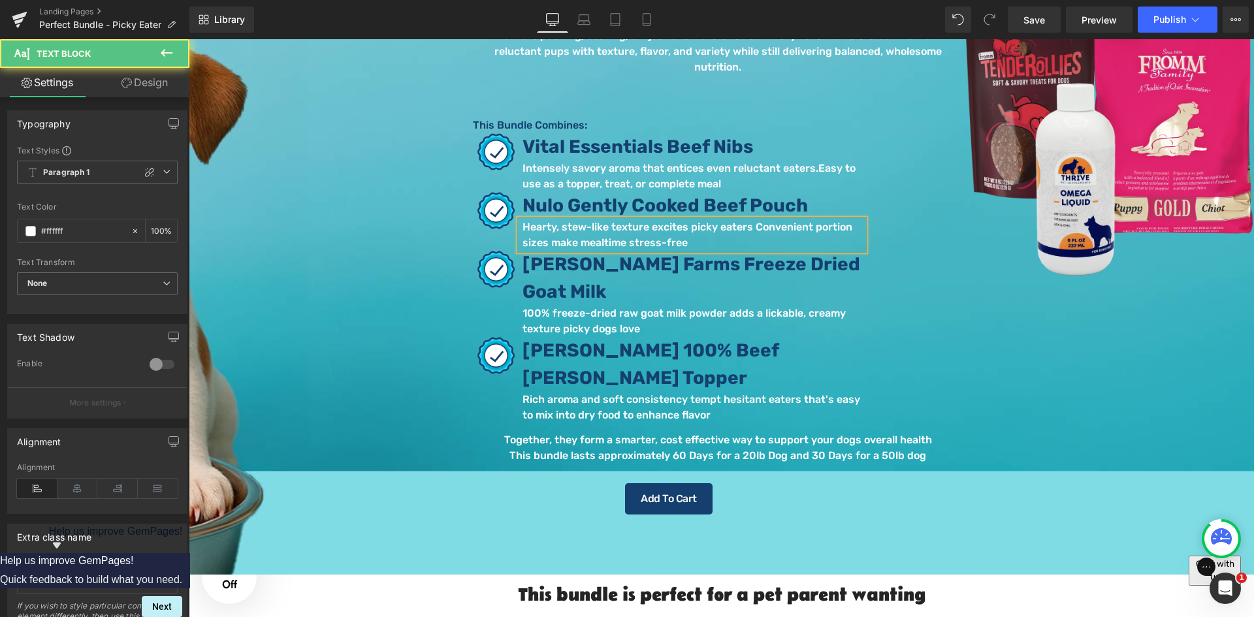
click at [743, 219] on p "Hearty, stew-like texture excites picky eaters Convenient portion sizes make me…" at bounding box center [693, 234] width 342 height 31
click at [833, 219] on p "Convenient portion sizes make mealtime stress-free, this Hearty, stew-like text…" at bounding box center [693, 234] width 342 height 31
click at [708, 229] on p "Convenient portion sizes make mealtime stress-free, this hearty, stew-like text…" at bounding box center [693, 234] width 342 height 31
click at [697, 227] on p "Hearty, stew-like texture excites picky eaters in a convenient portion sizes ma…" at bounding box center [693, 234] width 342 height 31
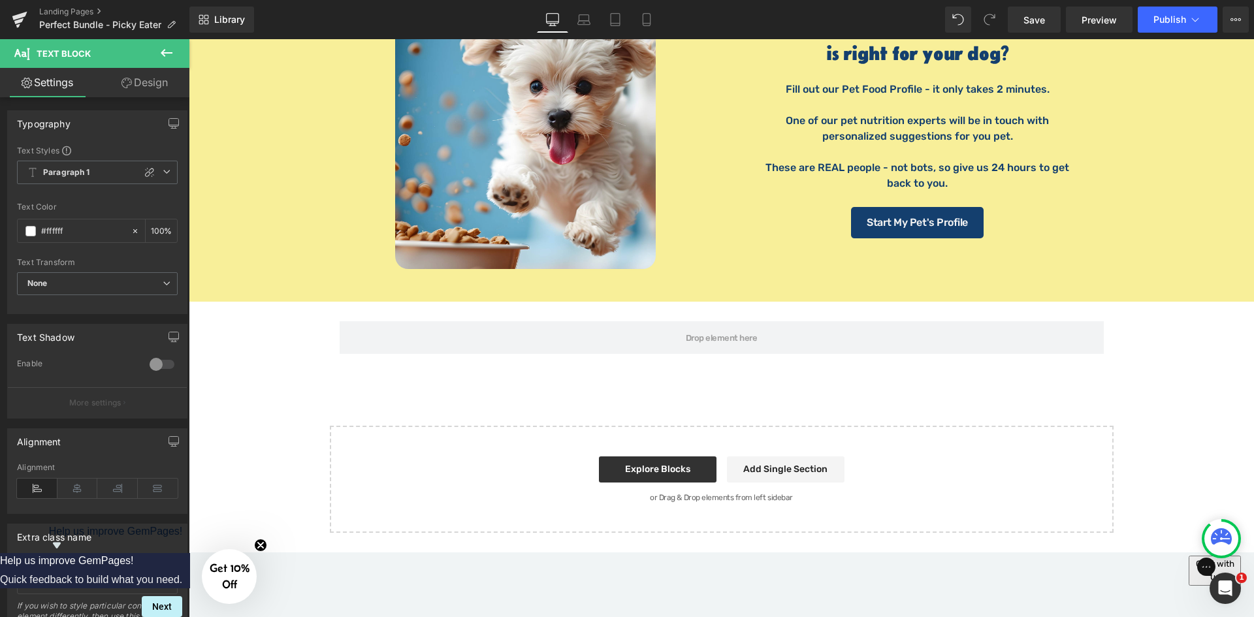
scroll to position [2547, 0]
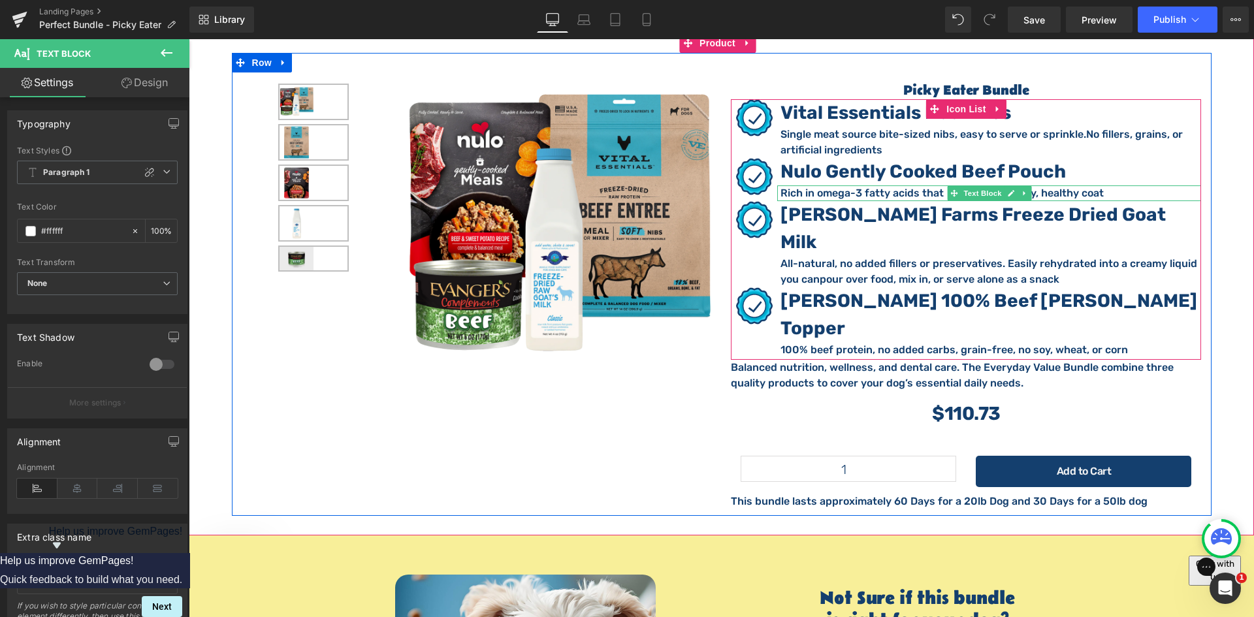
click at [867, 185] on p "Rich in omega-3 fatty acids that Promotes a shiny, healthy coat" at bounding box center [990, 193] width 421 height 16
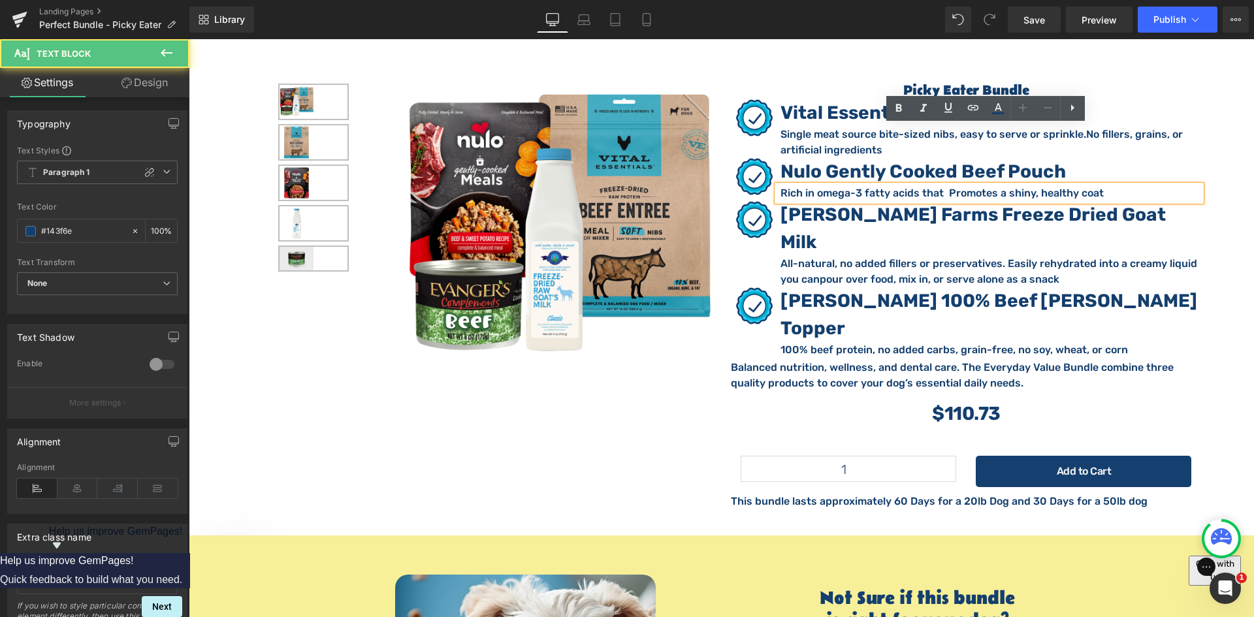
click at [874, 185] on p "Rich in omega-3 fatty acids that Promotes a shiny, healthy coat" at bounding box center [990, 193] width 421 height 16
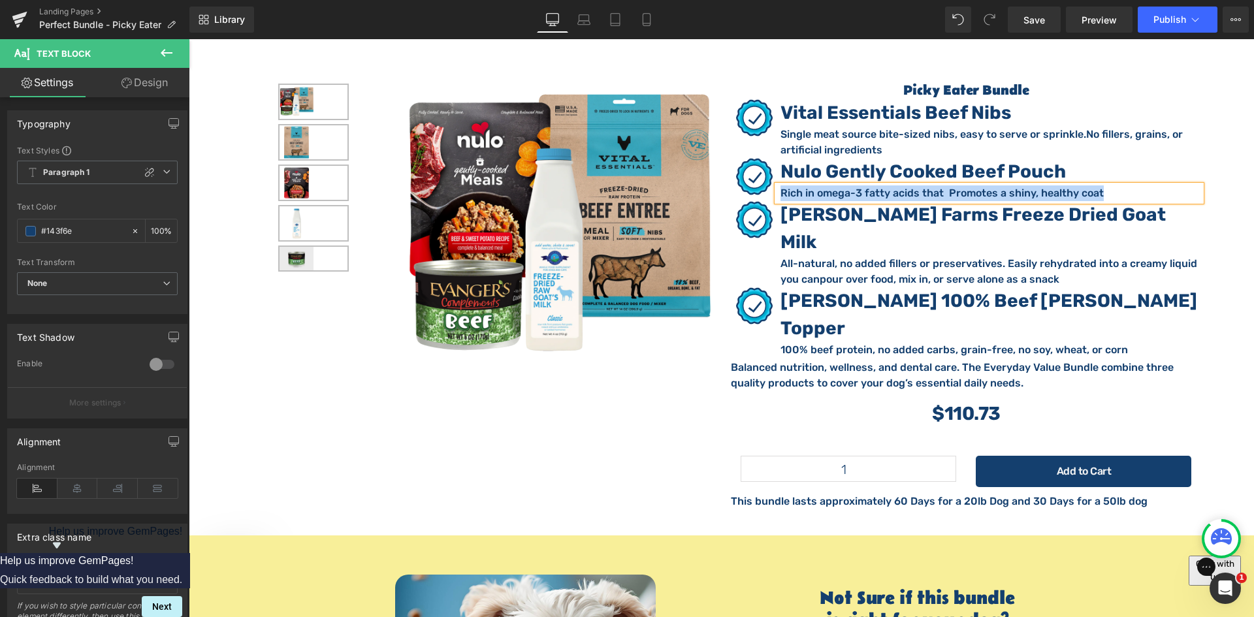
paste div
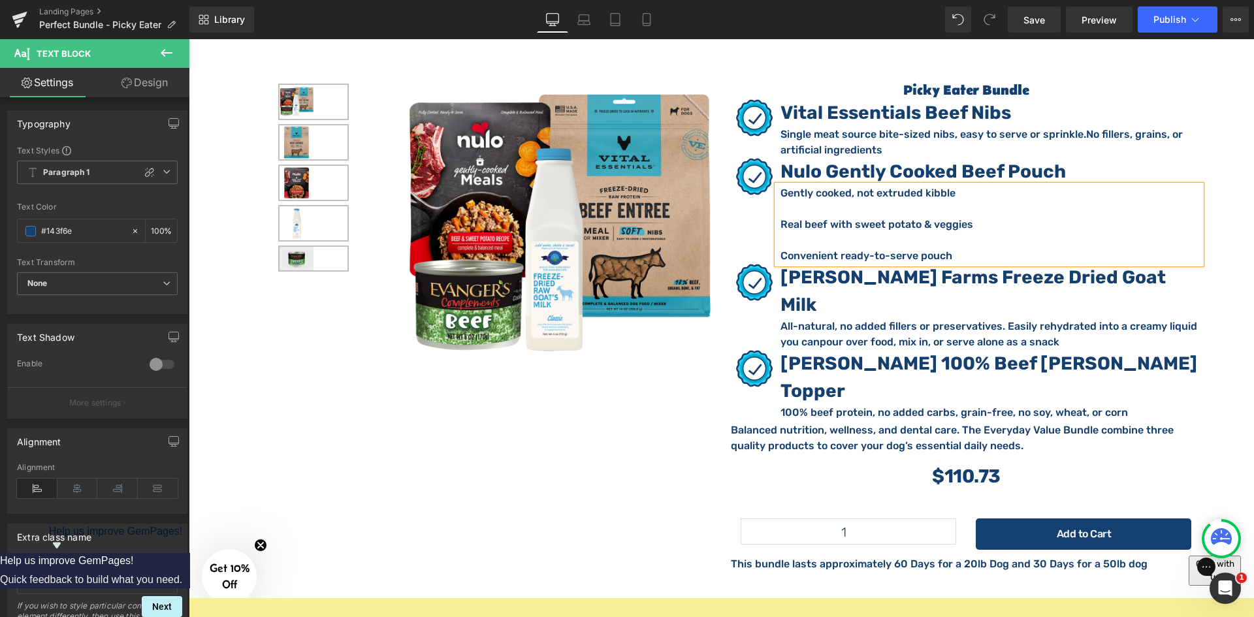
click at [882, 201] on p at bounding box center [990, 209] width 421 height 16
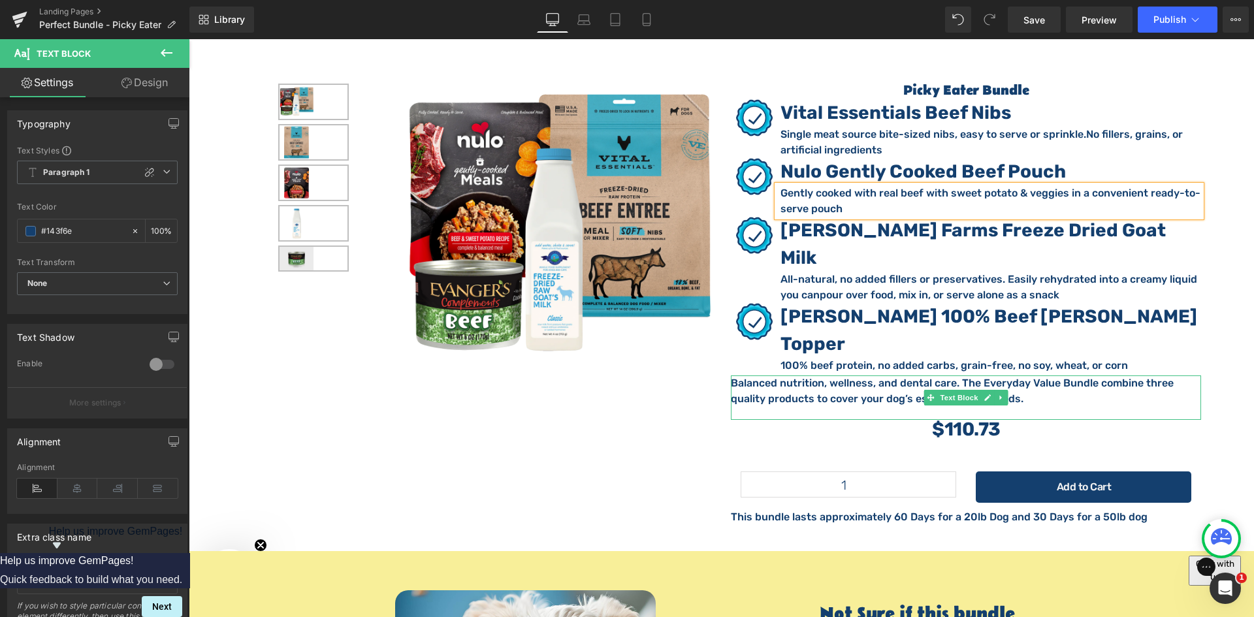
click at [833, 375] on p "Balanced nutrition, wellness, and dental care. The Everyday Value Bundle combin…" at bounding box center [966, 390] width 470 height 31
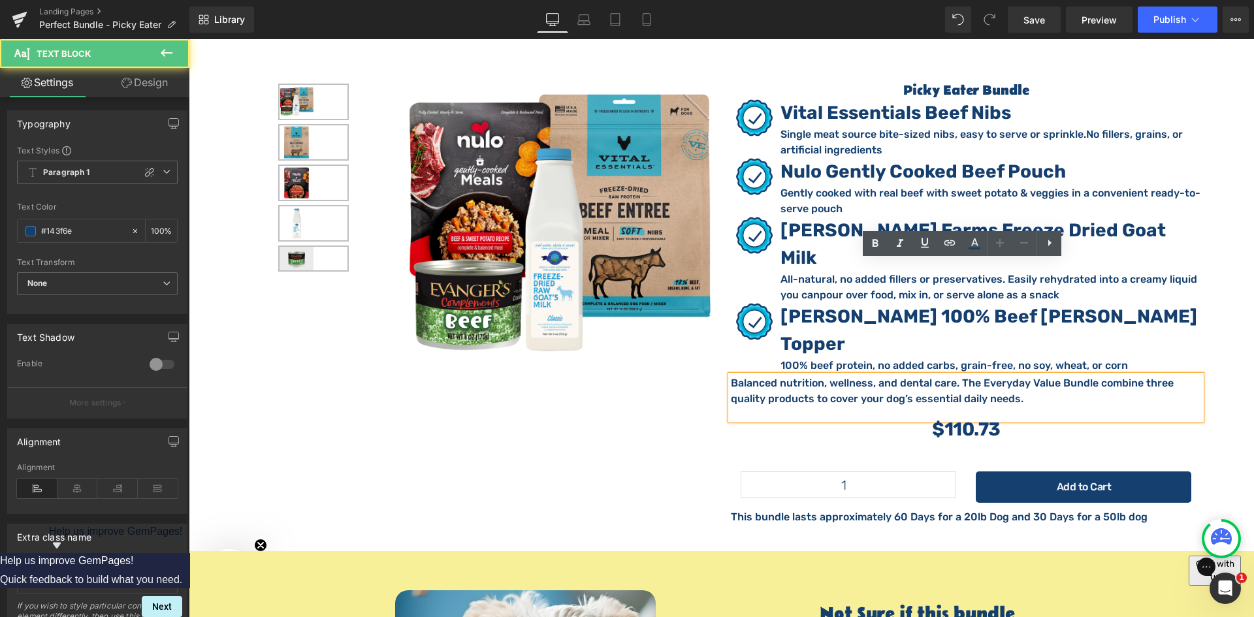
click at [865, 375] on p "Balanced nutrition, wellness, and dental care. The Everyday Value Bundle combin…" at bounding box center [966, 390] width 470 height 31
click at [861, 375] on p "Balanced nutrition, wellness, and dental care. The Everyday Value Bundle combin…" at bounding box center [966, 390] width 470 height 31
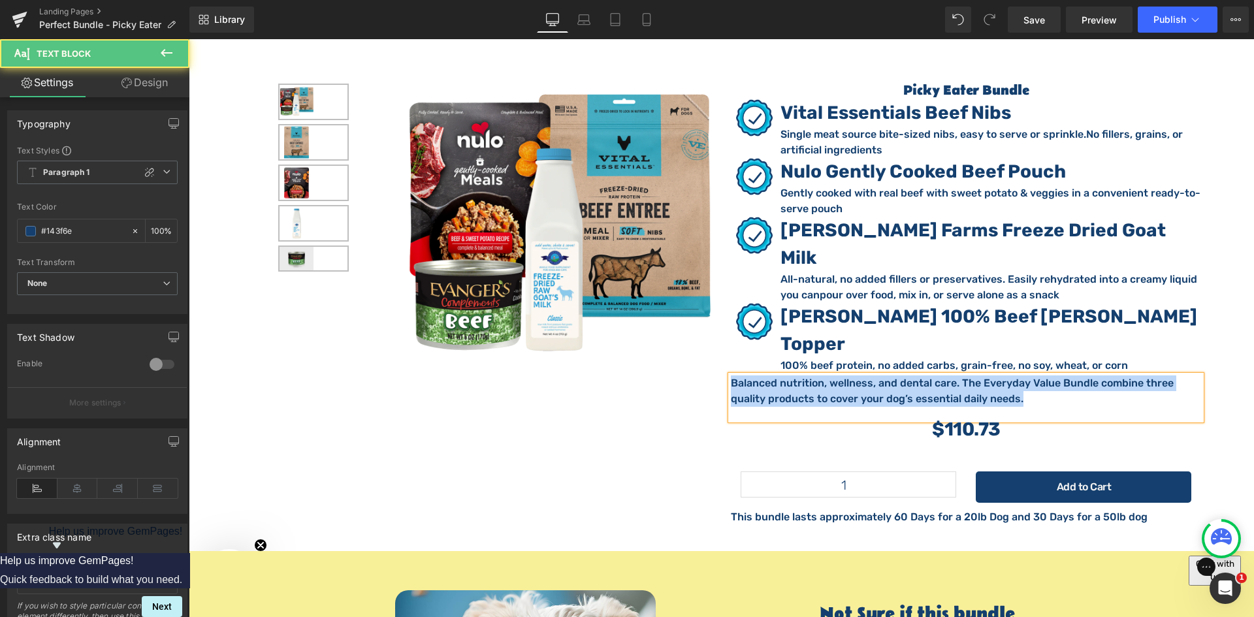
paste div
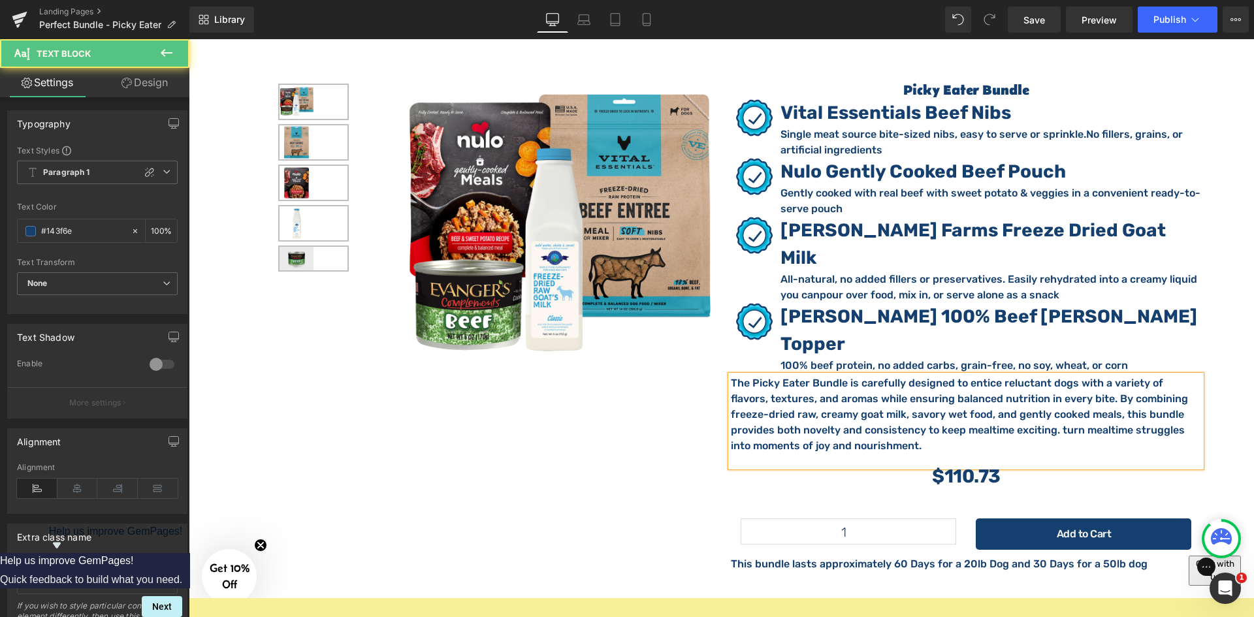
drag, startPoint x: 1016, startPoint y: 315, endPoint x: 1047, endPoint y: 315, distance: 30.7
click at [1016, 375] on p "The Picky Eater Bundle is carefully designed to entice reluctant dogs with a va…" at bounding box center [966, 414] width 470 height 78
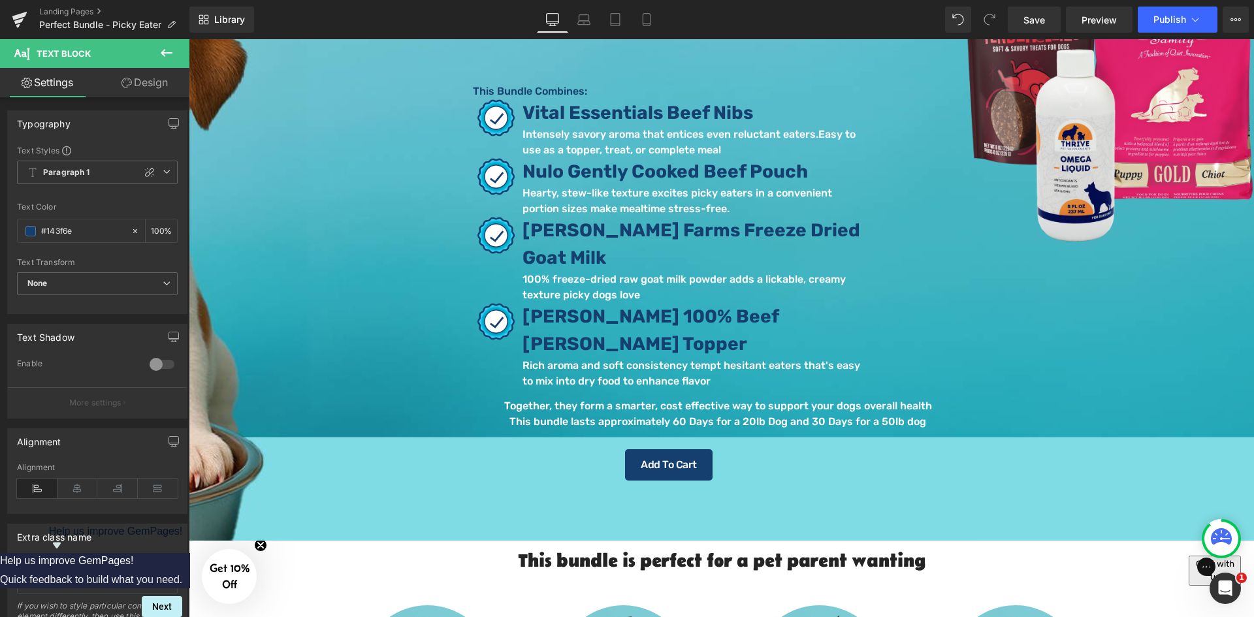
scroll to position [283, 0]
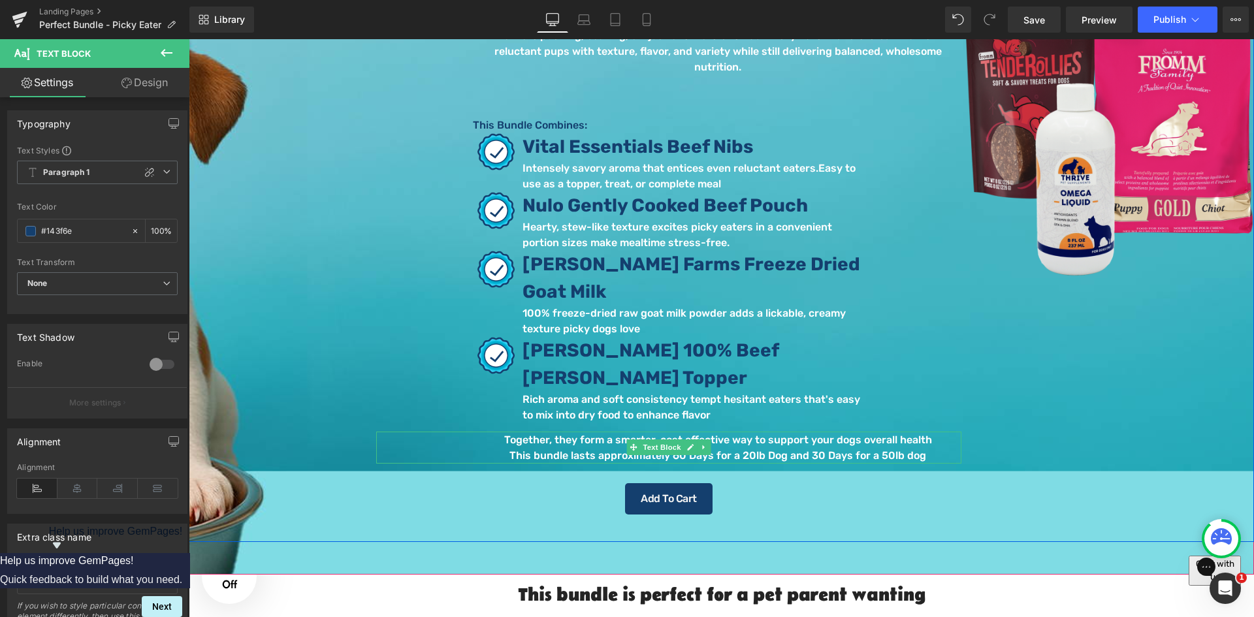
click at [834, 448] on p "This bundle lasts approximately 60 Days for a 20lb Dog and 30 Days for a 50lb d…" at bounding box center [717, 456] width 487 height 16
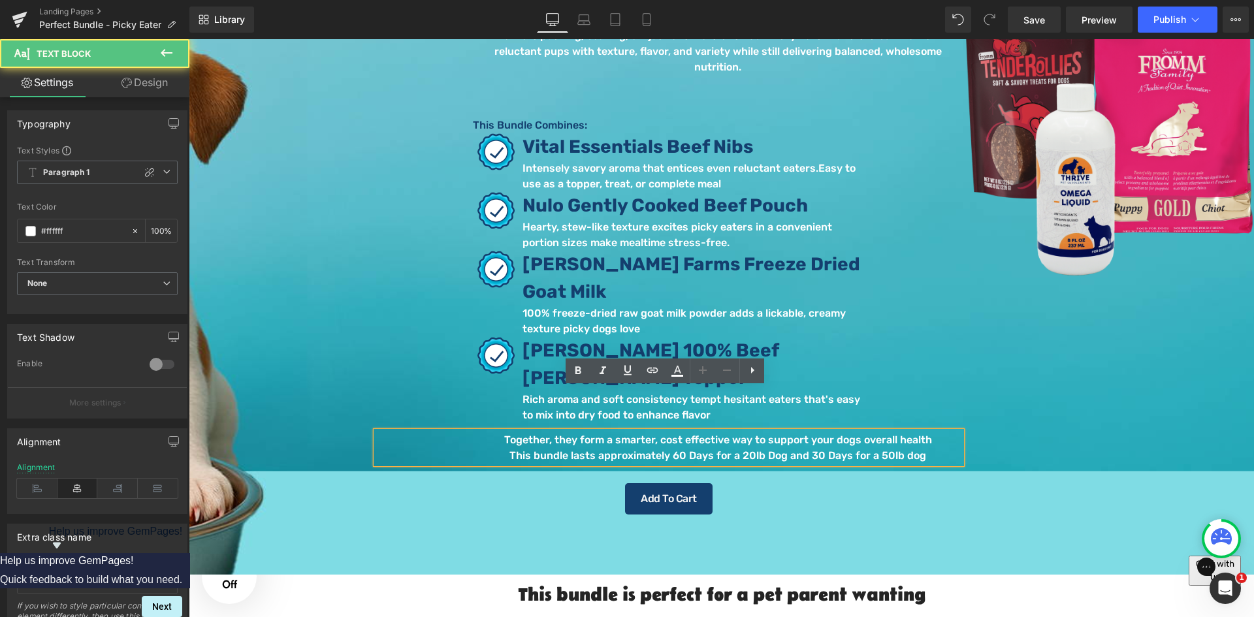
drag, startPoint x: 925, startPoint y: 411, endPoint x: 510, endPoint y: 396, distance: 415.6
click at [510, 432] on div "Together, they form a smarter, cost effective way to support your dogs overall …" at bounding box center [668, 448] width 585 height 32
click at [498, 432] on p "Together, they form a smarter, cost effective way to support your dogs overall …" at bounding box center [717, 440] width 487 height 16
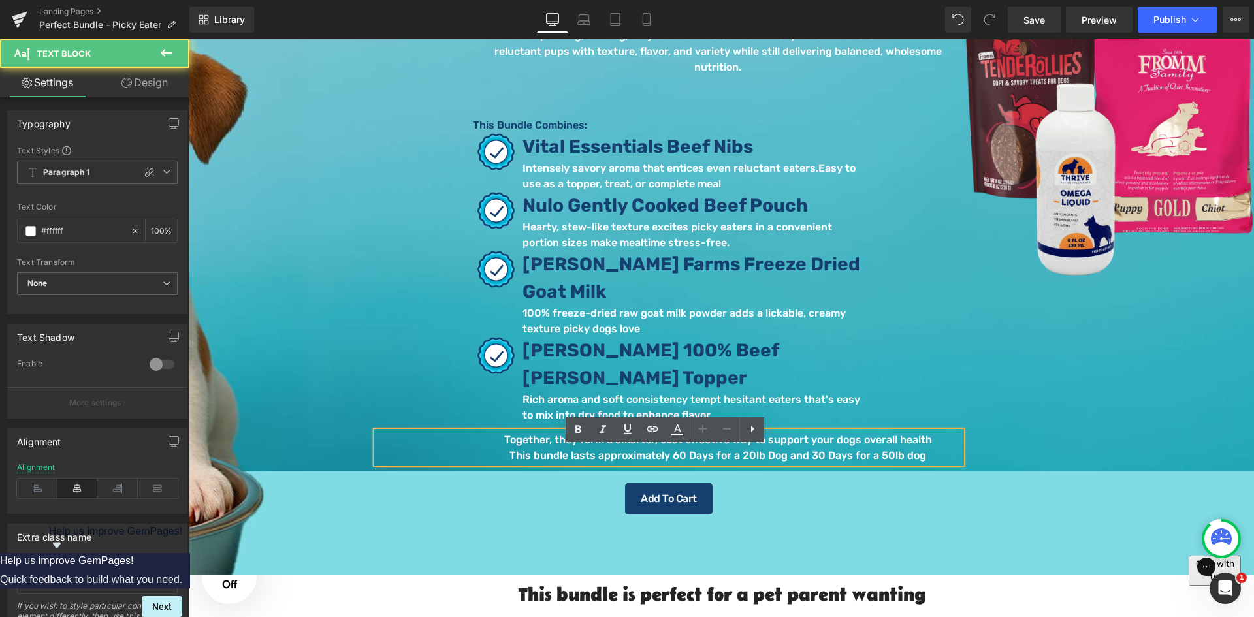
scroll to position [0, 0]
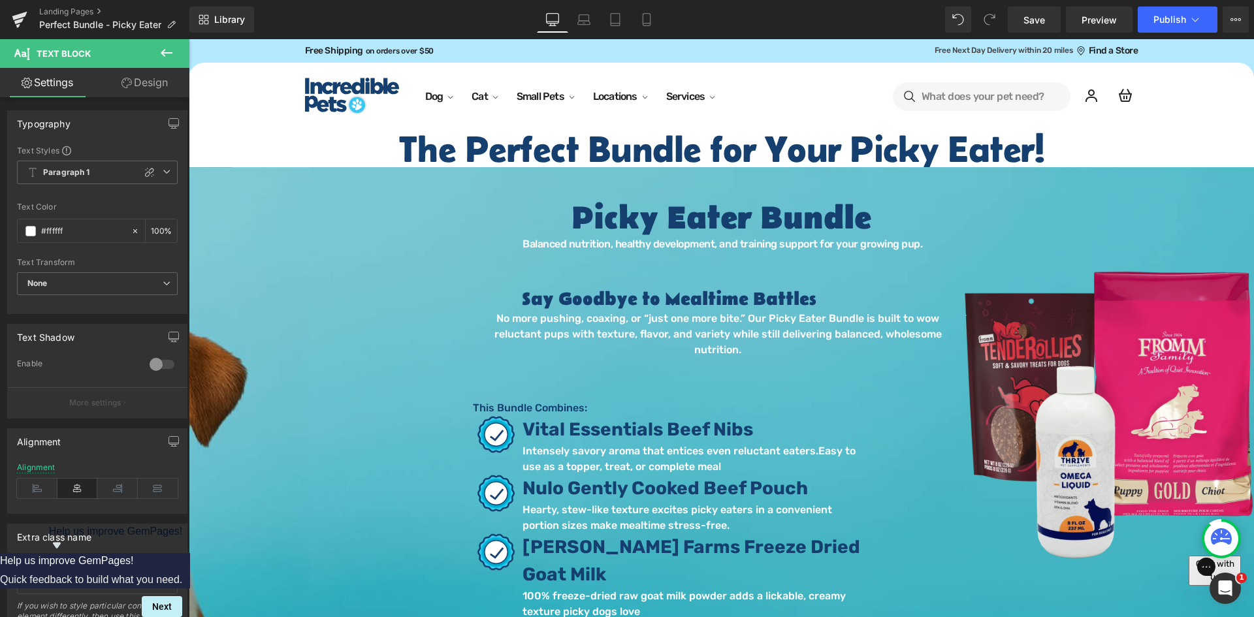
click at [330, 278] on div "Say Goodbye to Mealtime Battles Heading No more pushing, coaxing, or “just one …" at bounding box center [721, 536] width 1065 height 575
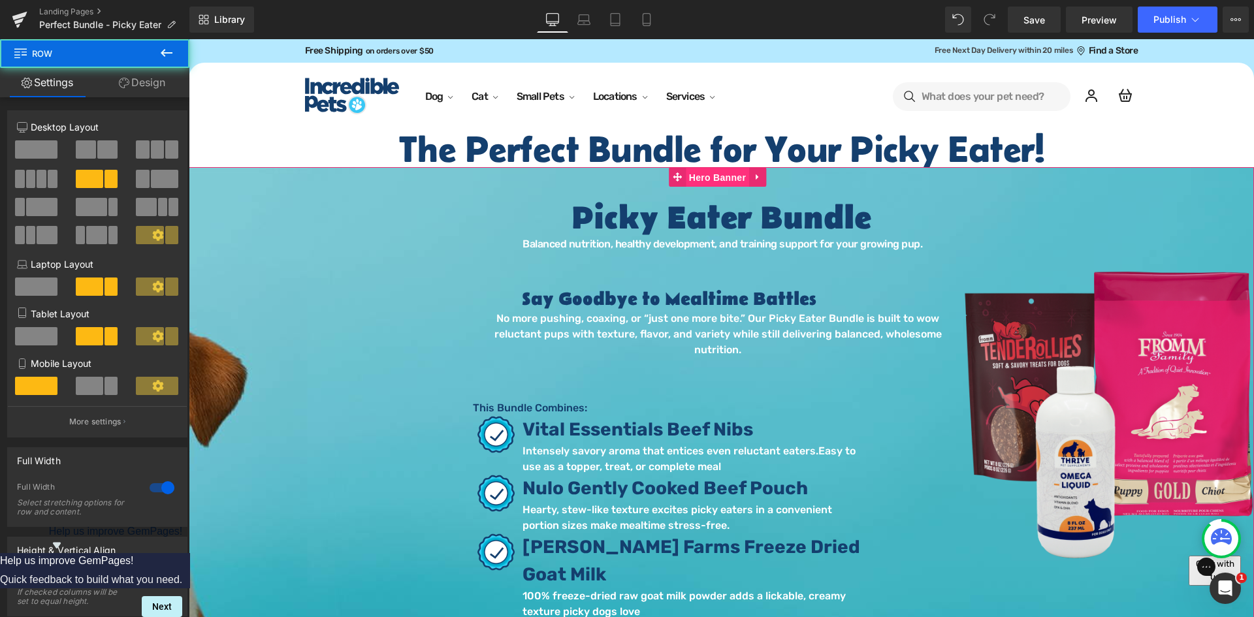
click at [718, 183] on span "Hero Banner" at bounding box center [717, 178] width 63 height 20
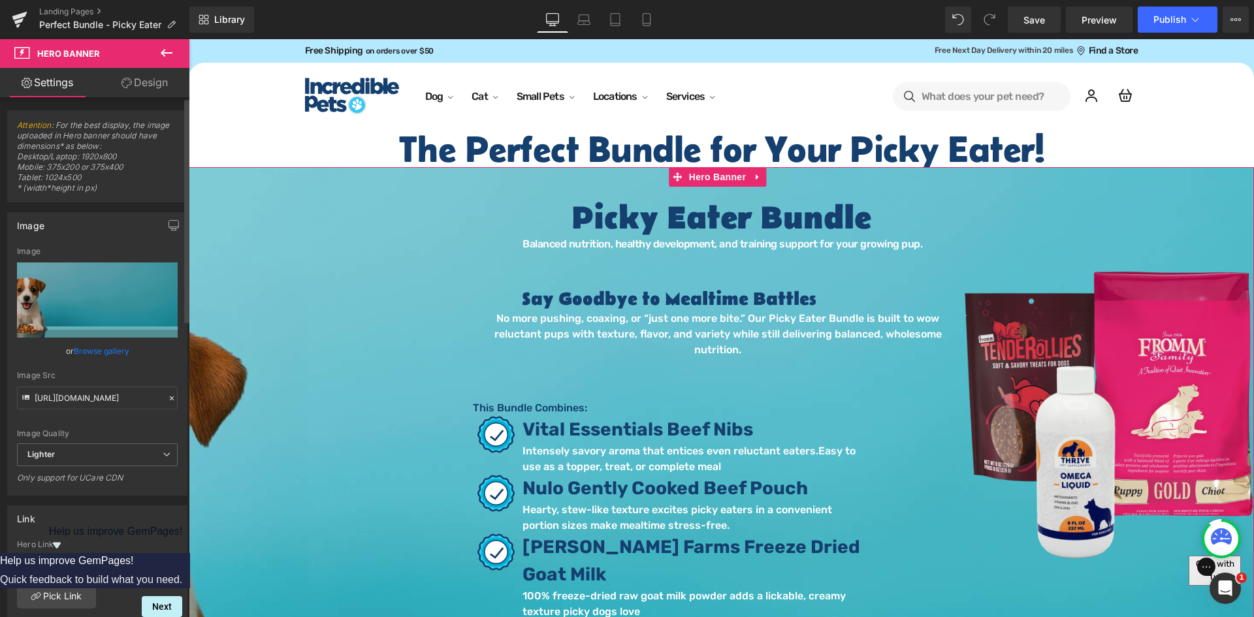
click at [104, 349] on link "Browse gallery" at bounding box center [102, 351] width 56 height 23
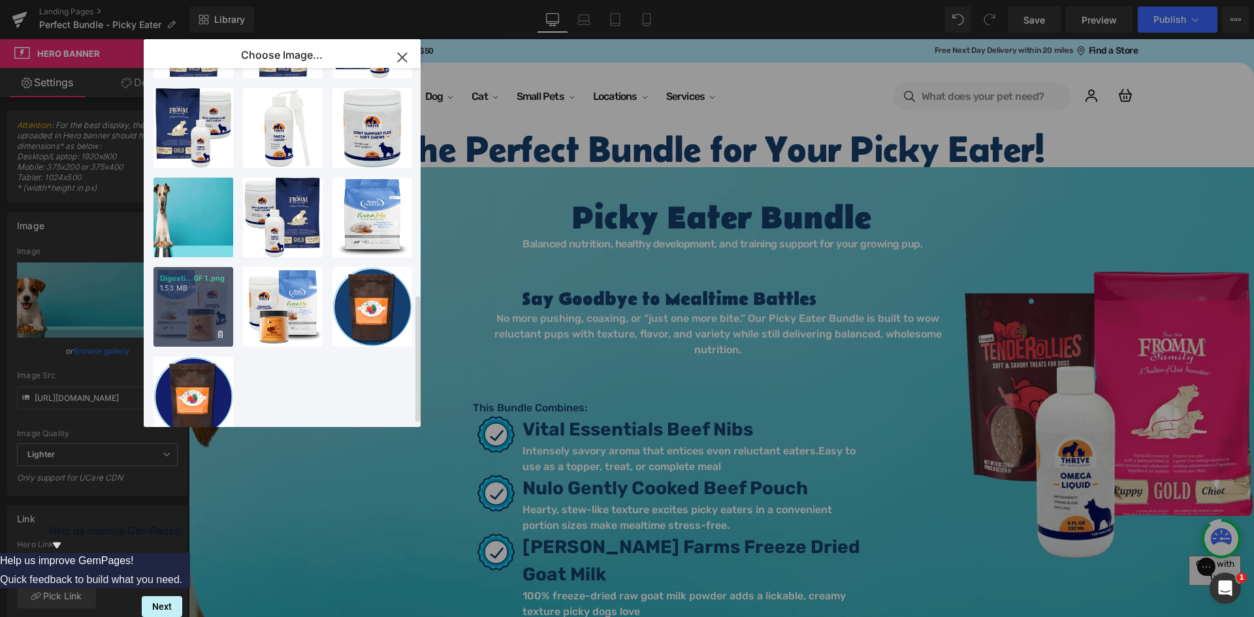
scroll to position [644, 0]
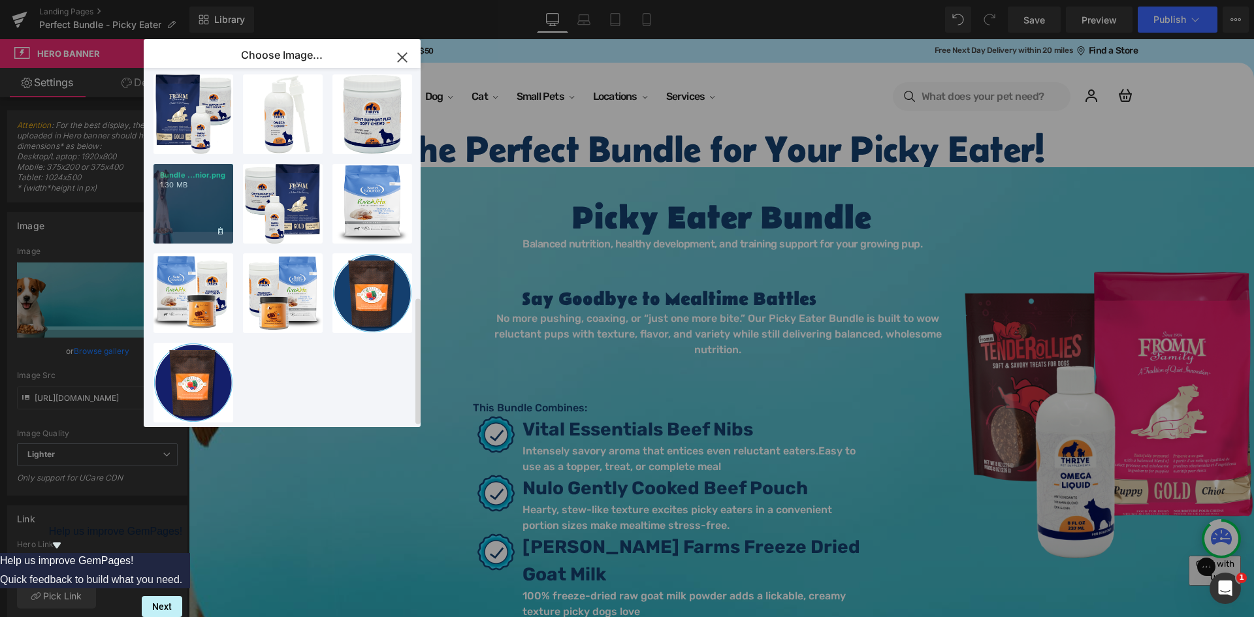
click at [195, 197] on div "Bundle ...nior.png 1.30 MB" at bounding box center [193, 204] width 80 height 80
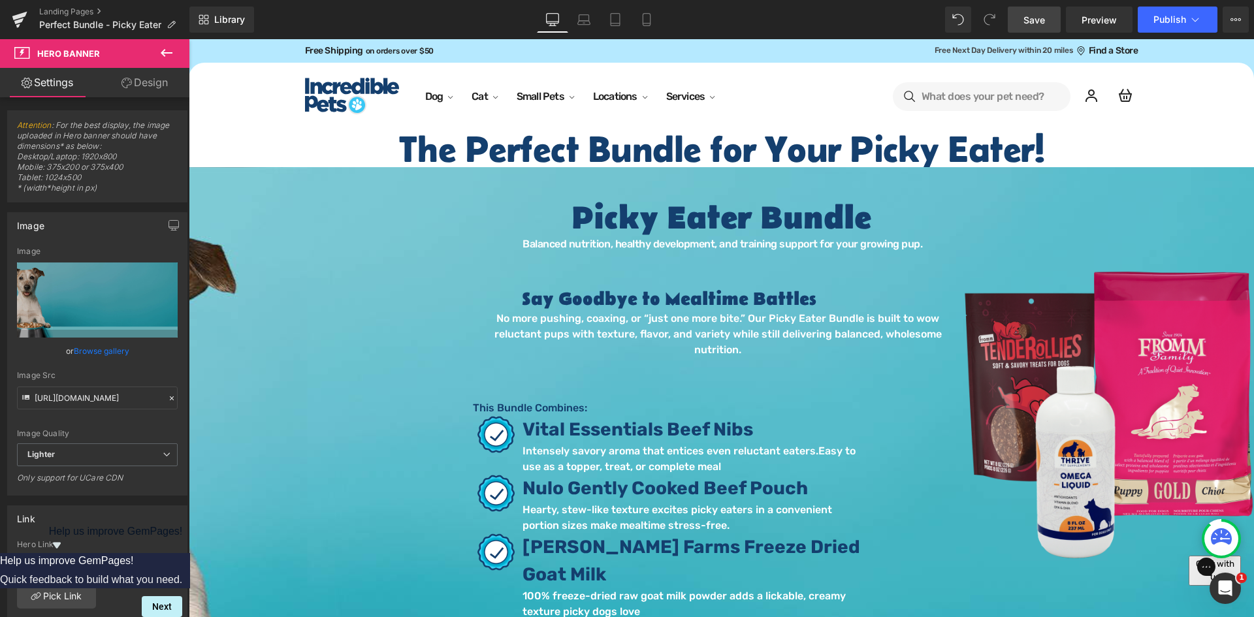
drag, startPoint x: 1044, startPoint y: 19, endPoint x: 798, endPoint y: 8, distance: 246.4
click at [1044, 19] on span "Save" at bounding box center [1034, 20] width 22 height 14
click at [16, 23] on icon at bounding box center [18, 21] width 9 height 6
